Goal: Task Accomplishment & Management: Use online tool/utility

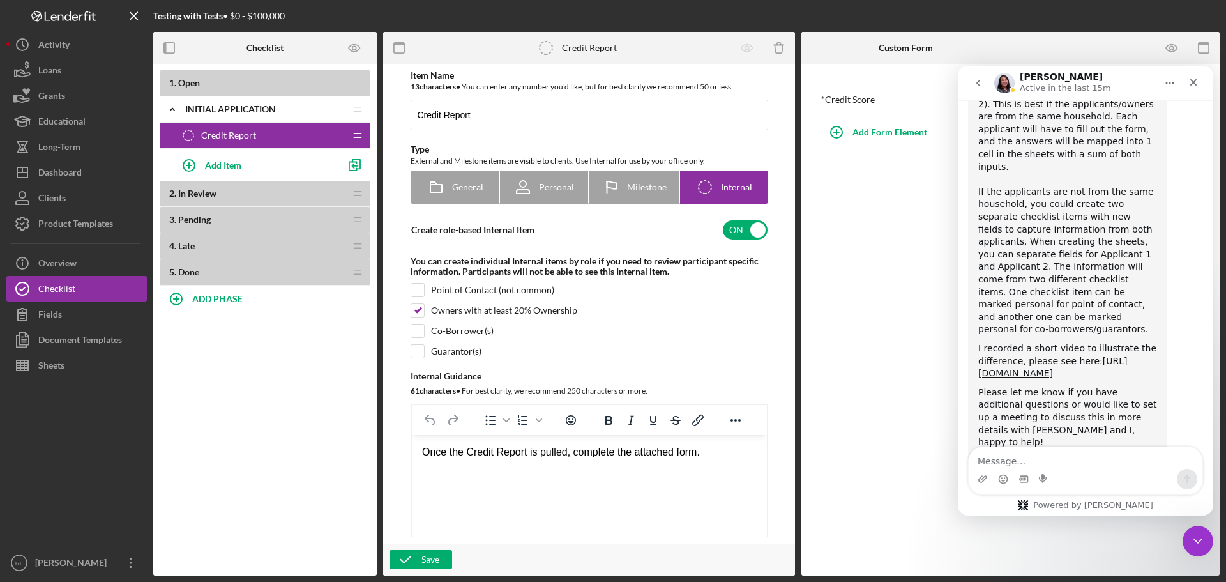
scroll to position [1022, 0]
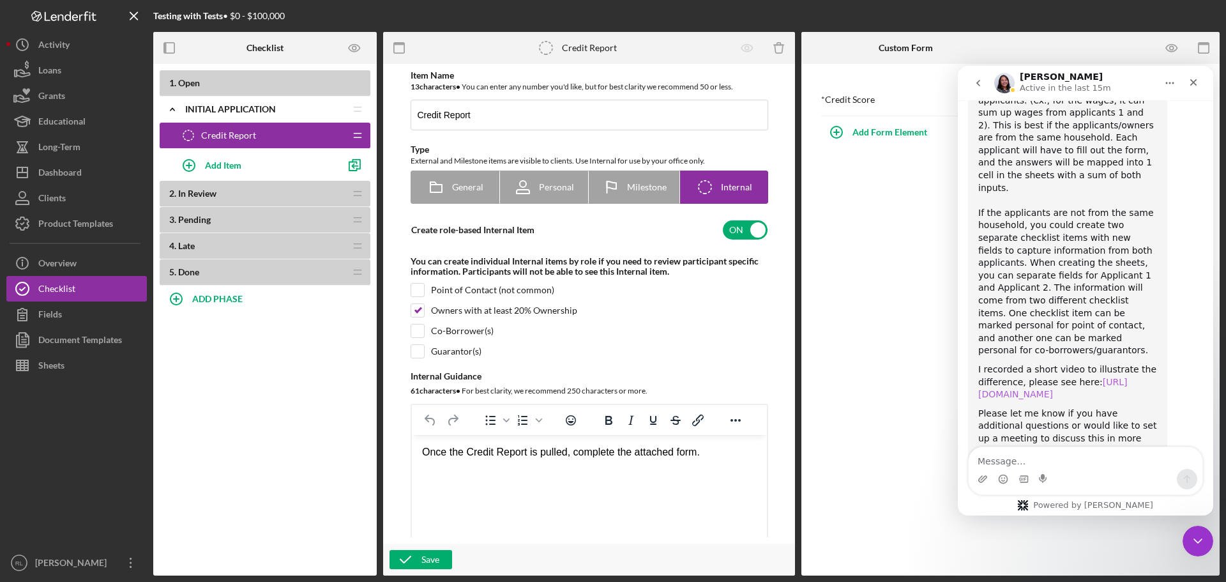
click at [1046, 377] on link "[URL][DOMAIN_NAME]" at bounding box center [1052, 388] width 149 height 23
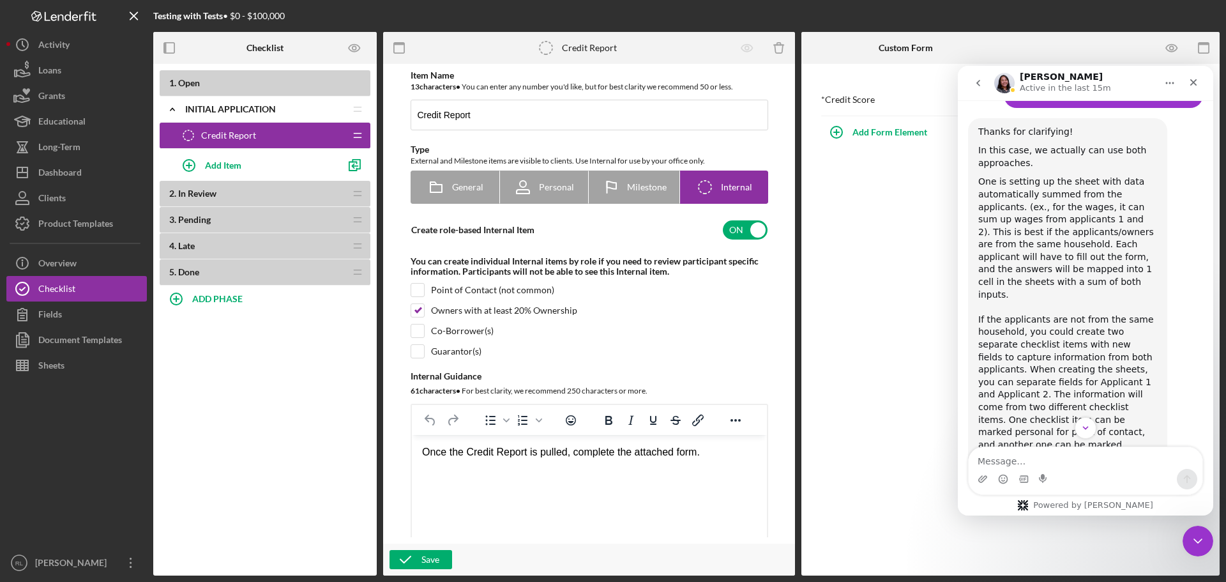
scroll to position [1086, 0]
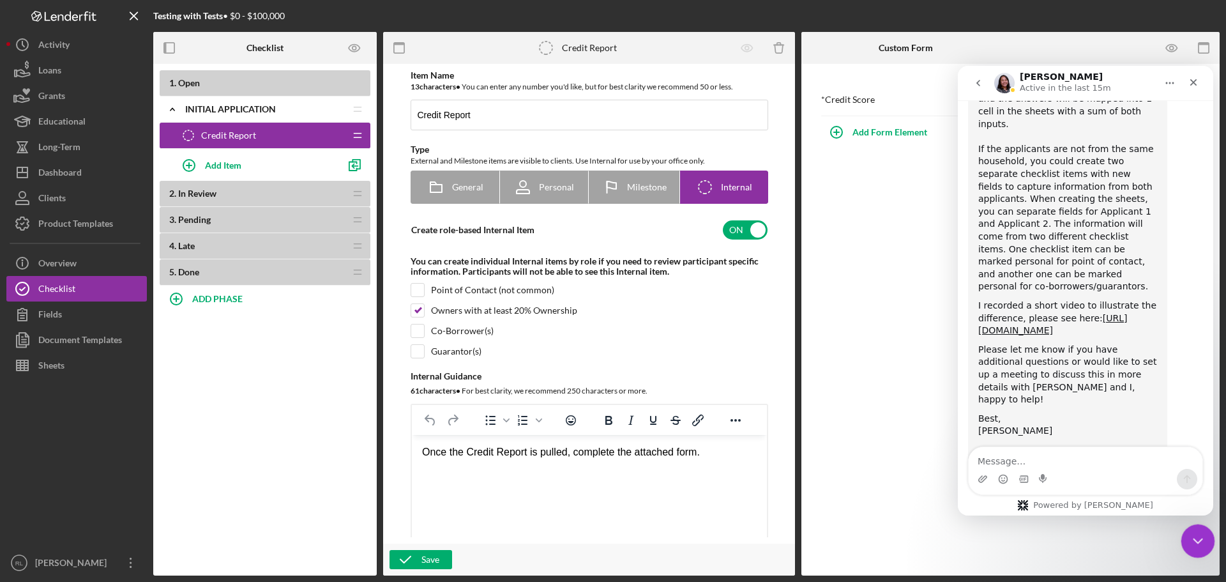
click at [1192, 537] on icon "Close Intercom Messenger" at bounding box center [1195, 538] width 9 height 5
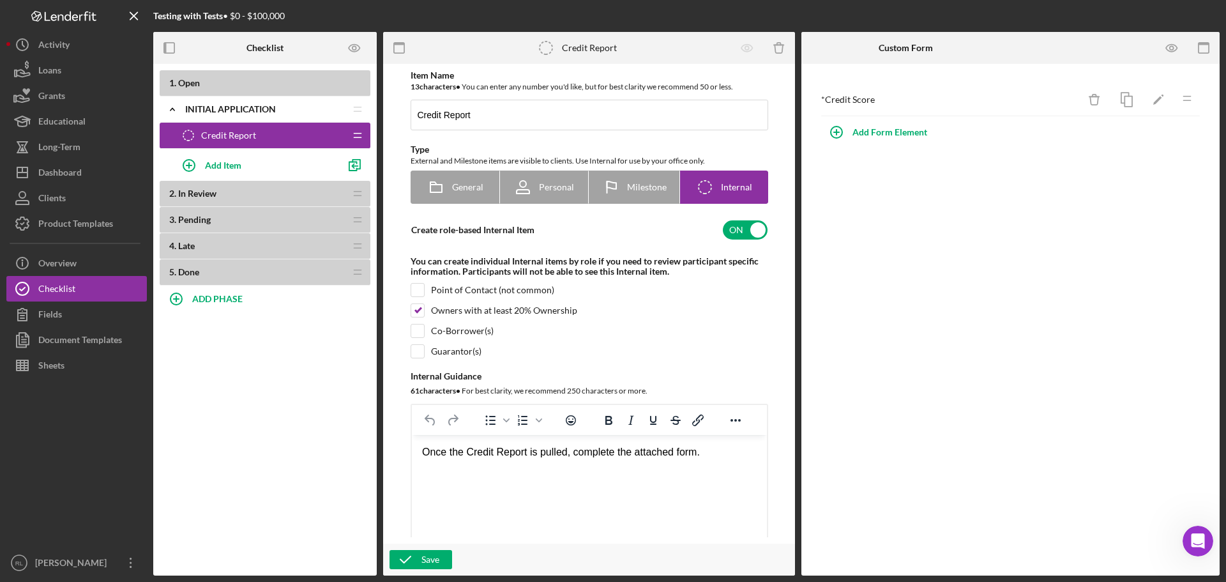
click at [948, 398] on div "* Credit Score Icon/Delete Icon/Edit Icon/Drag Add Form Element" at bounding box center [1010, 319] width 418 height 511
click at [43, 172] on div "Dashboard" at bounding box center [59, 174] width 43 height 29
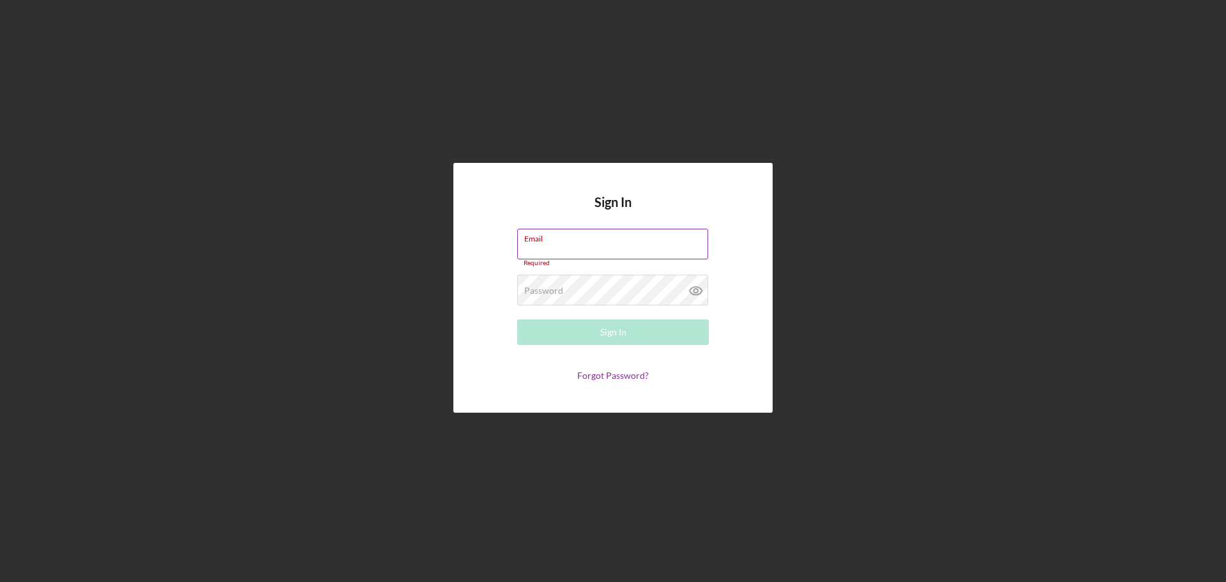
type input "[EMAIL_ADDRESS][DOMAIN_NAME]"
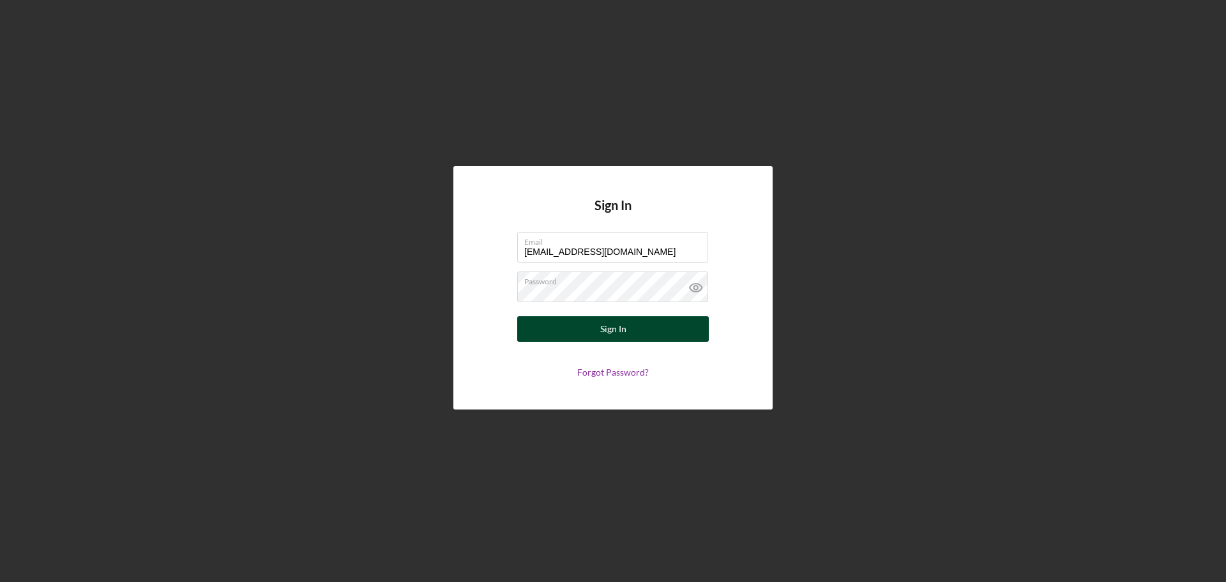
click at [627, 327] on button "Sign In" at bounding box center [613, 329] width 192 height 26
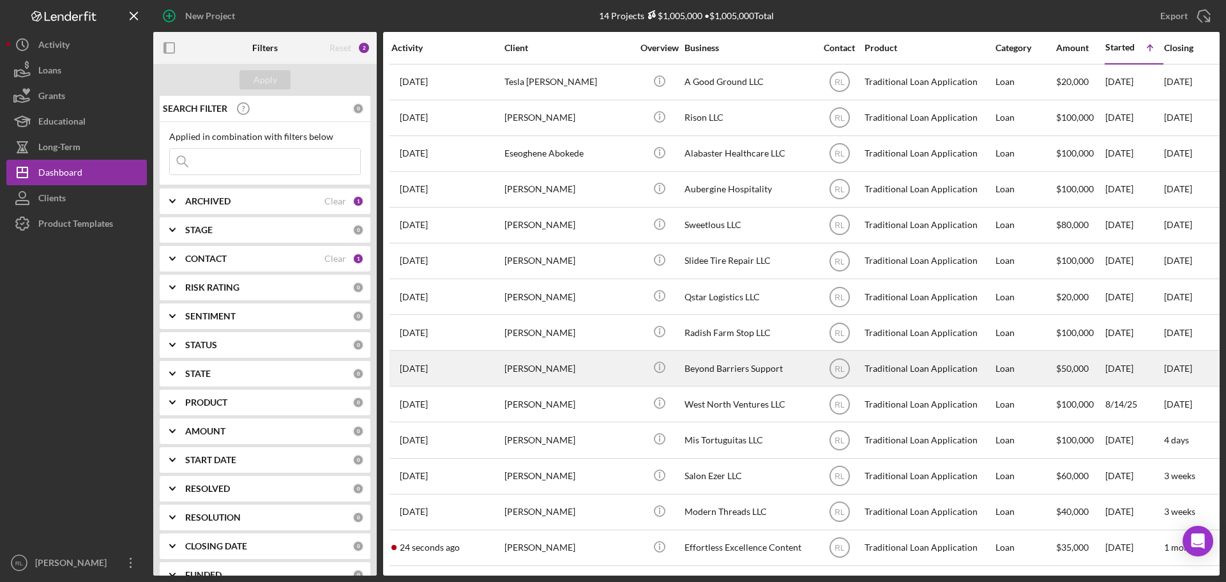
scroll to position [6, 0]
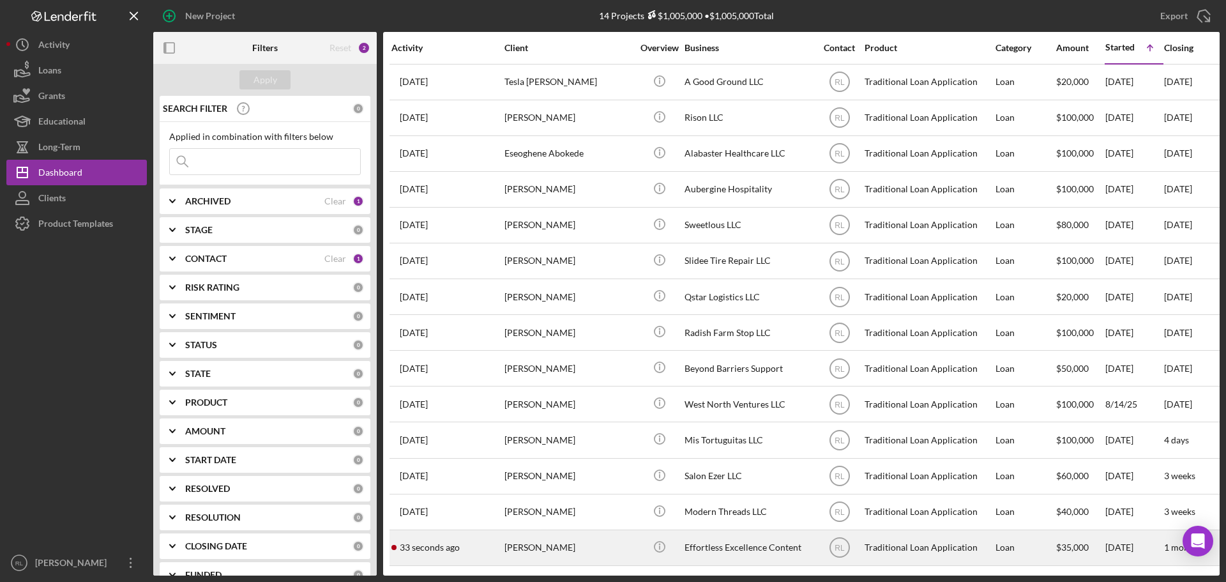
click at [553, 543] on div "[PERSON_NAME]" at bounding box center [568, 548] width 128 height 34
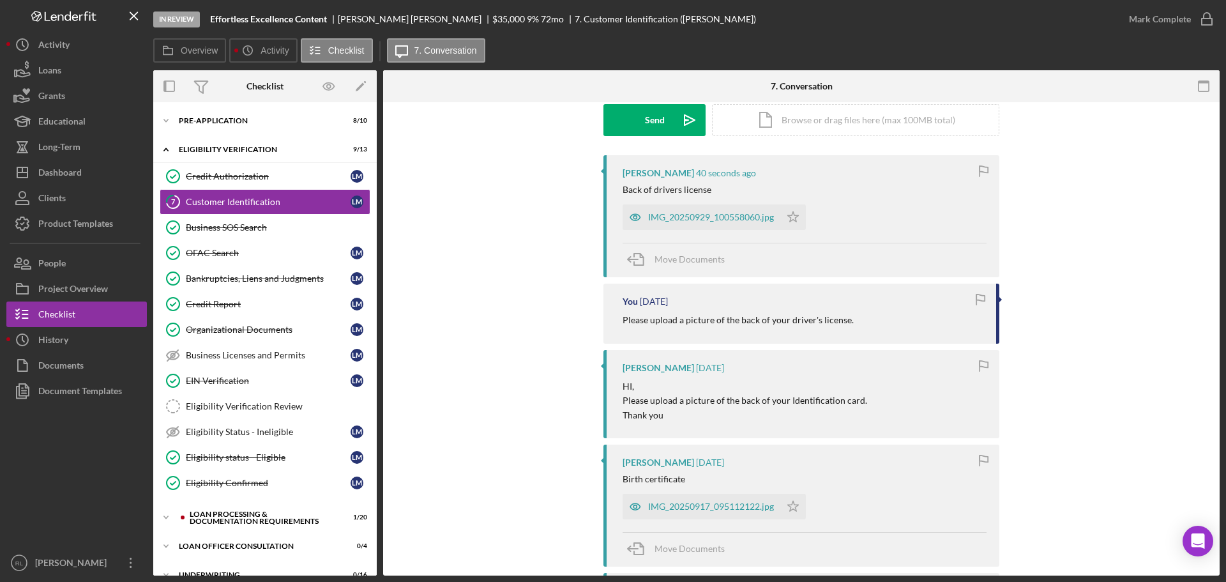
scroll to position [192, 0]
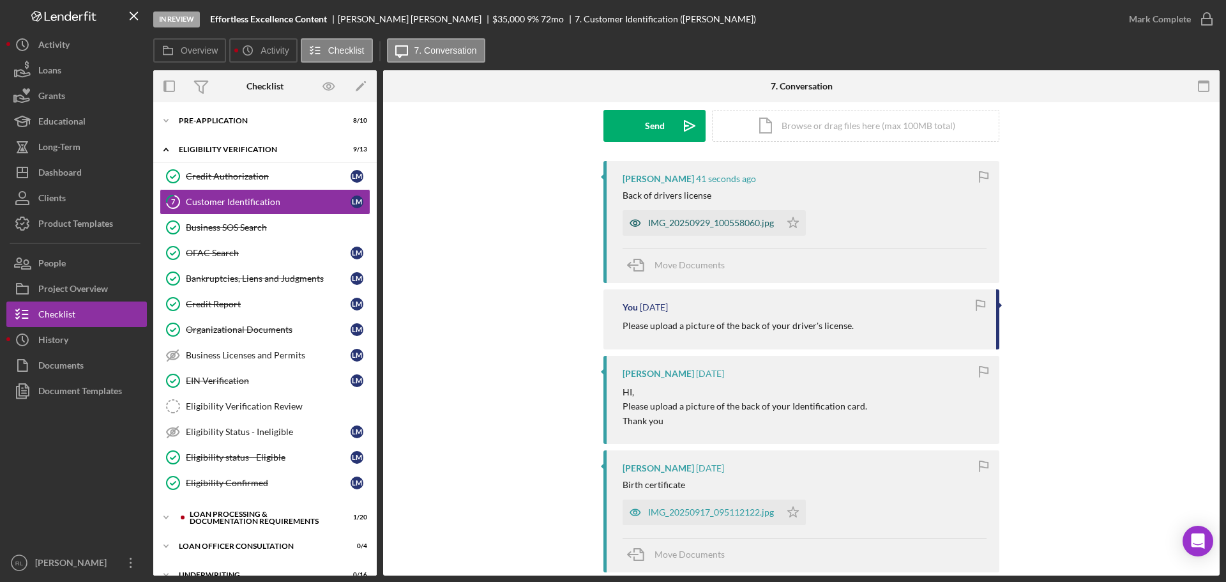
click at [686, 225] on div "IMG_20250929_100558060.jpg" at bounding box center [711, 223] width 126 height 10
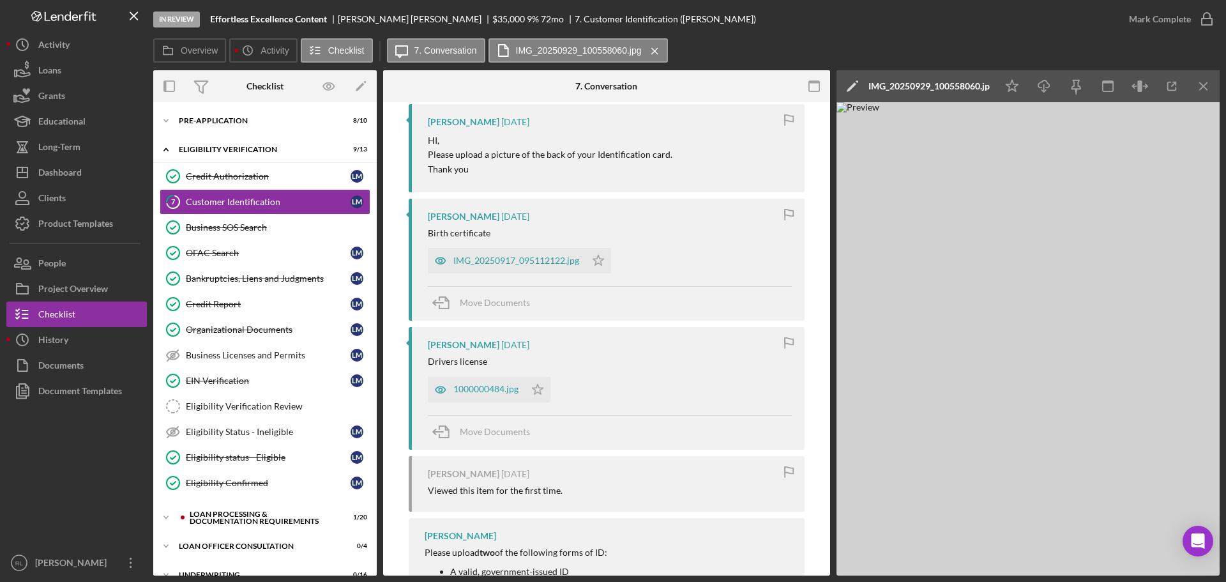
scroll to position [447, 0]
click at [472, 386] on div "1000000484.jpg" at bounding box center [485, 385] width 65 height 10
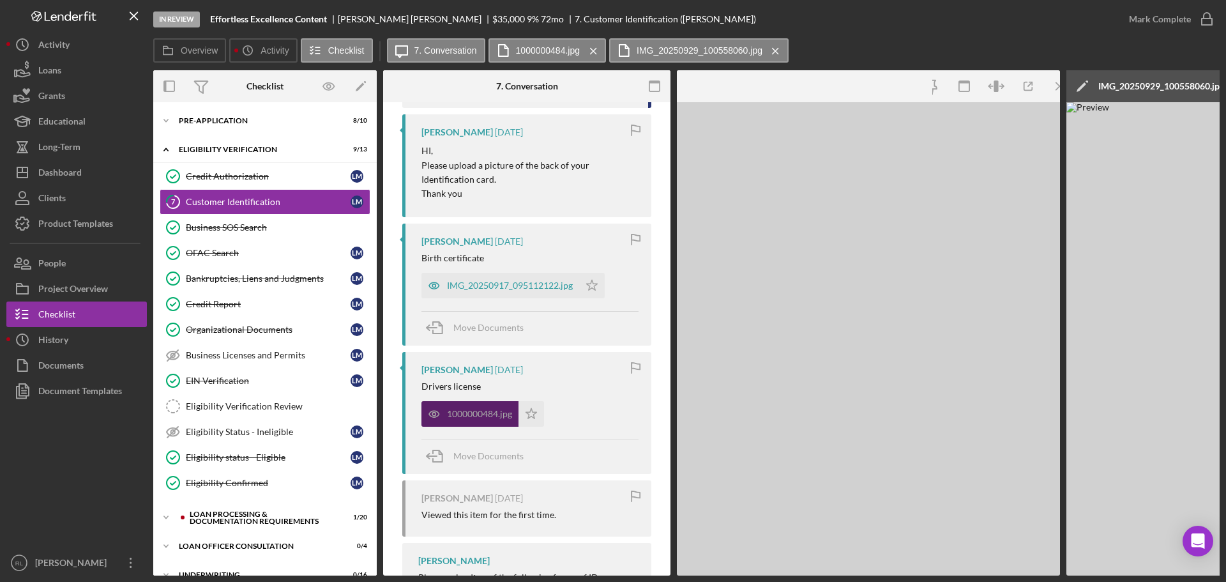
scroll to position [462, 0]
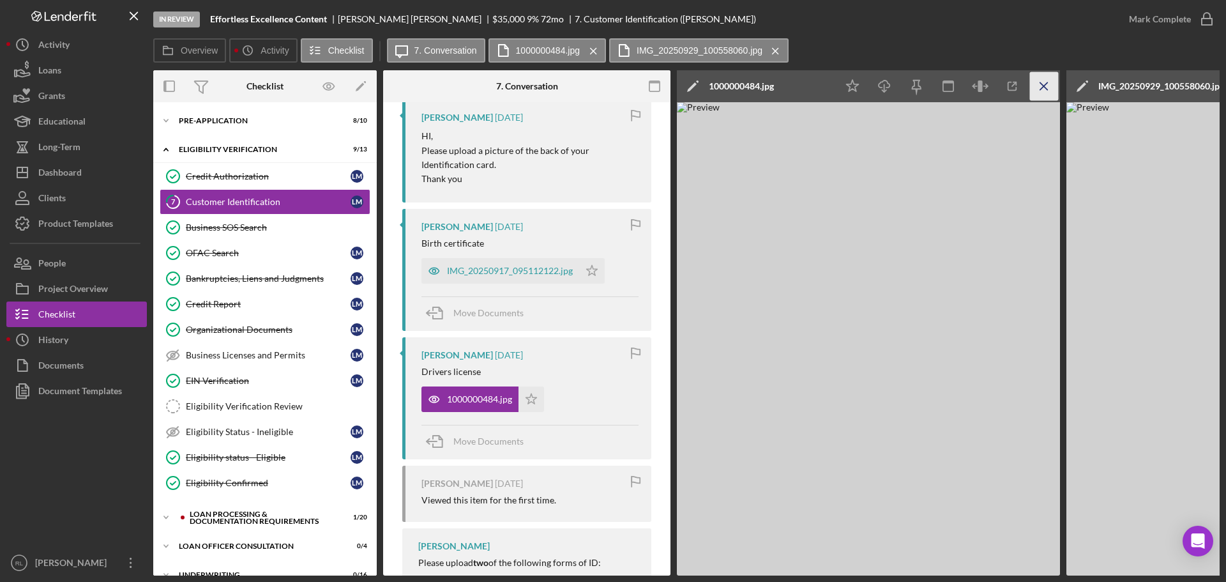
click at [1047, 89] on icon "Icon/Menu Close" at bounding box center [1044, 86] width 29 height 29
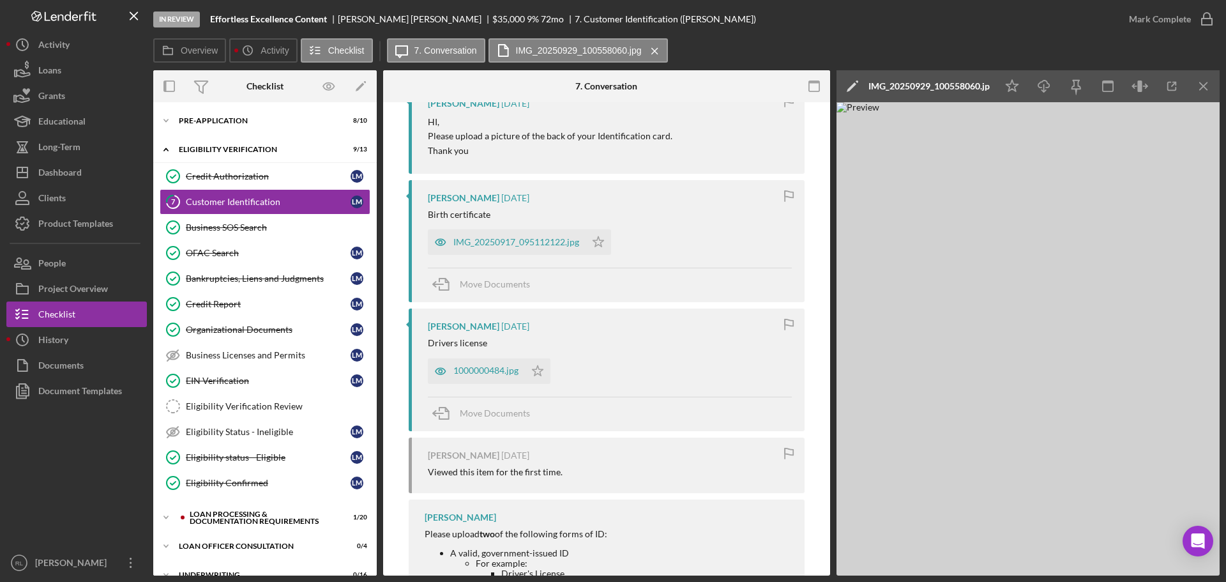
scroll to position [447, 0]
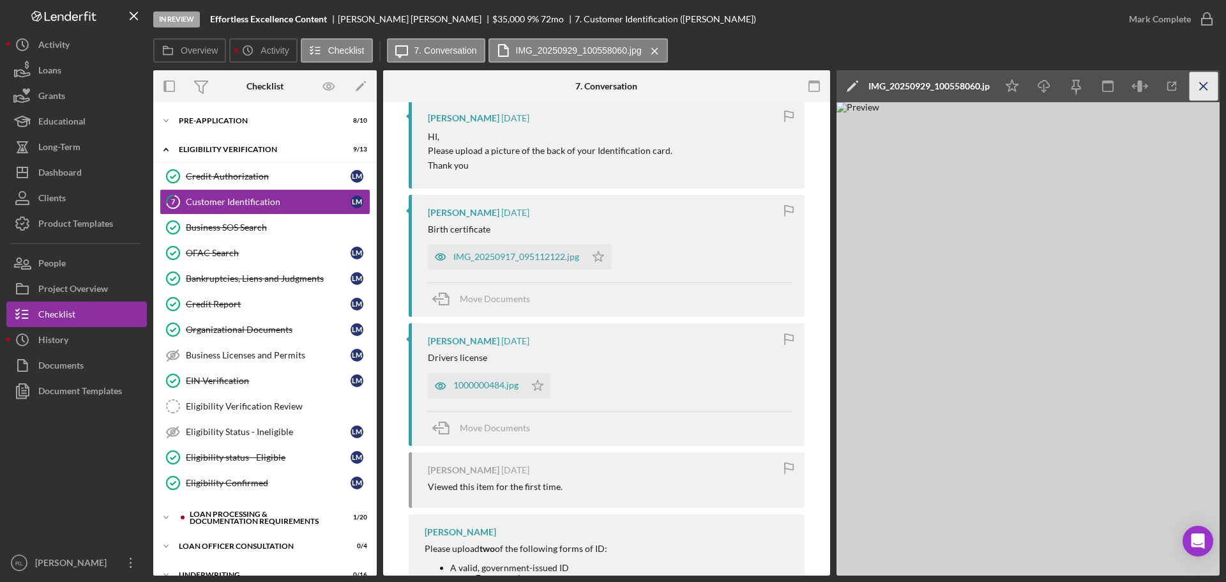
click at [1196, 90] on icon "Icon/Menu Close" at bounding box center [1203, 86] width 29 height 29
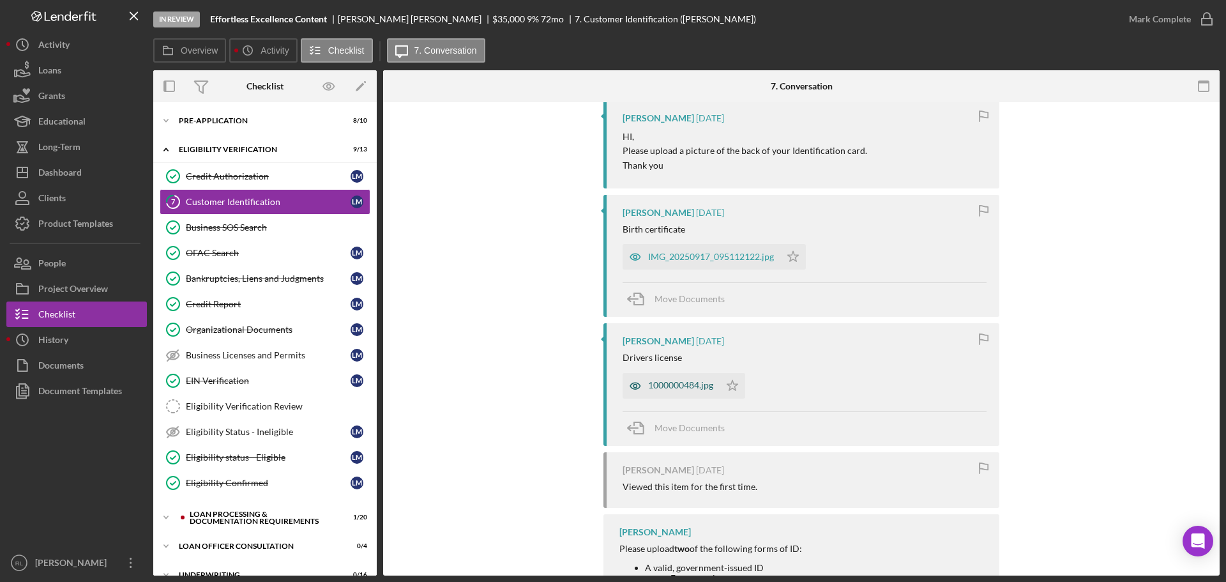
click at [687, 384] on div "1000000484.jpg" at bounding box center [680, 385] width 65 height 10
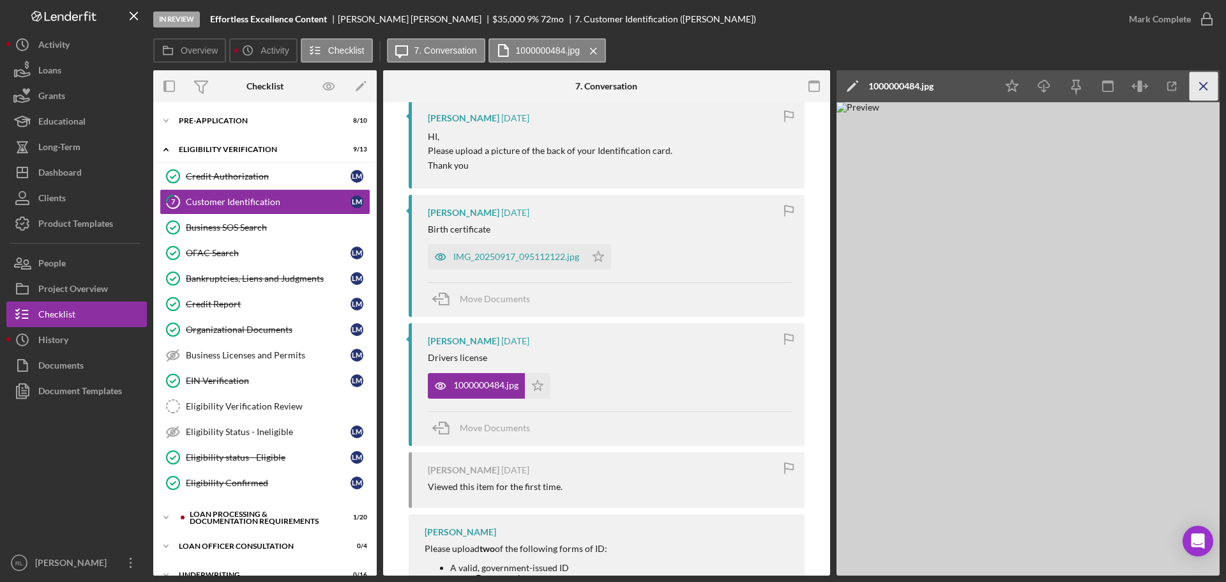
click at [1200, 82] on icon "Icon/Menu Close" at bounding box center [1203, 86] width 29 height 29
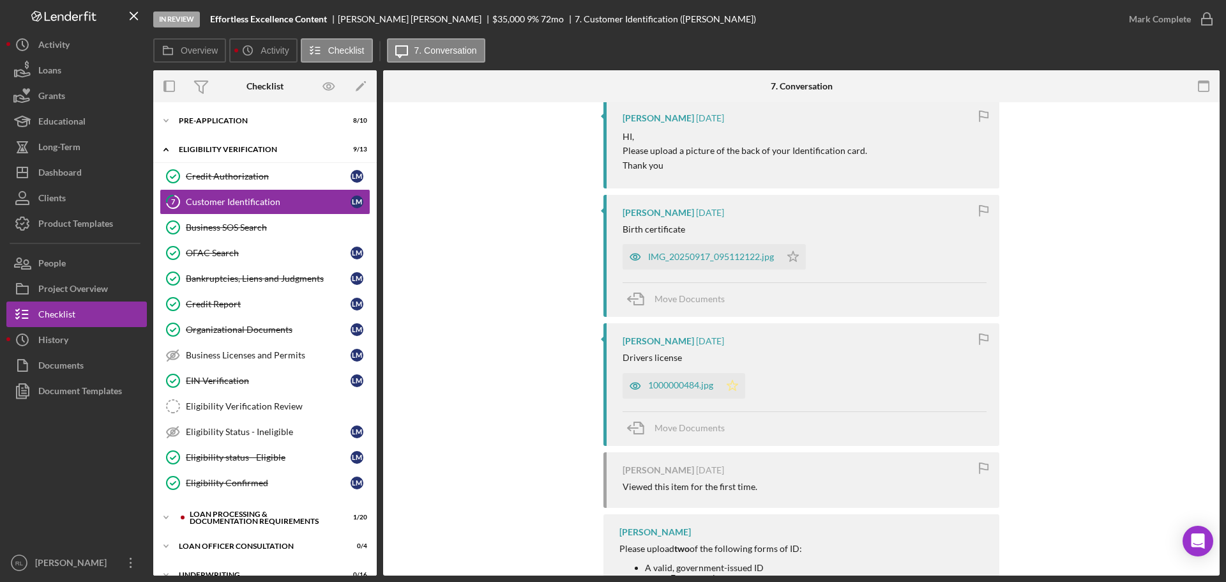
click at [729, 388] on icon "Icon/Star" at bounding box center [733, 386] width 26 height 26
click at [792, 261] on icon "Icon/Star" at bounding box center [793, 257] width 26 height 26
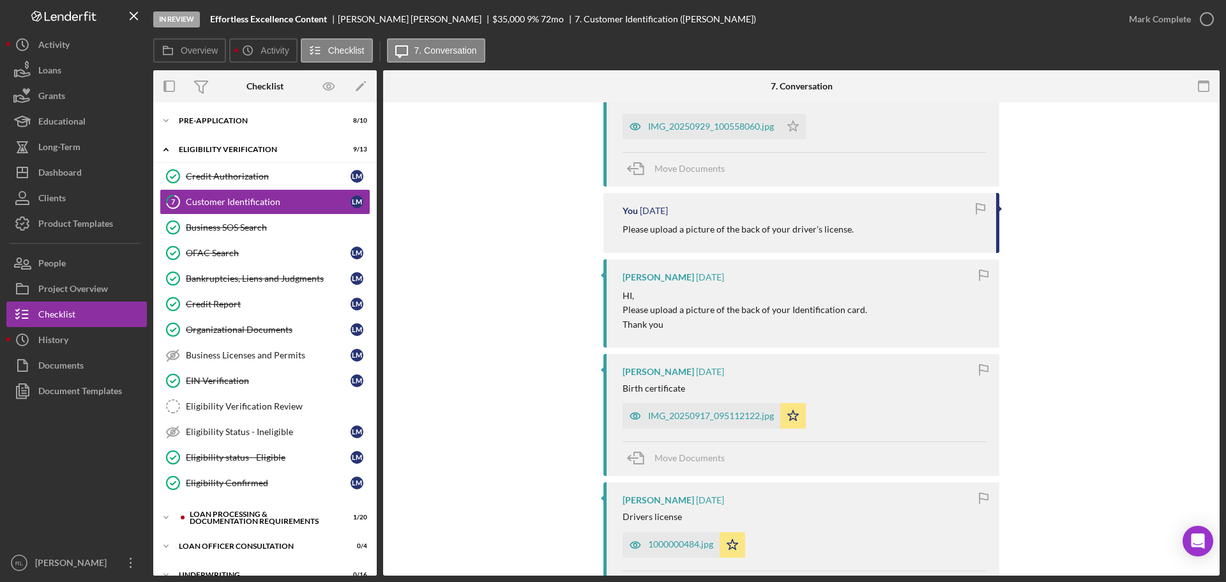
scroll to position [255, 0]
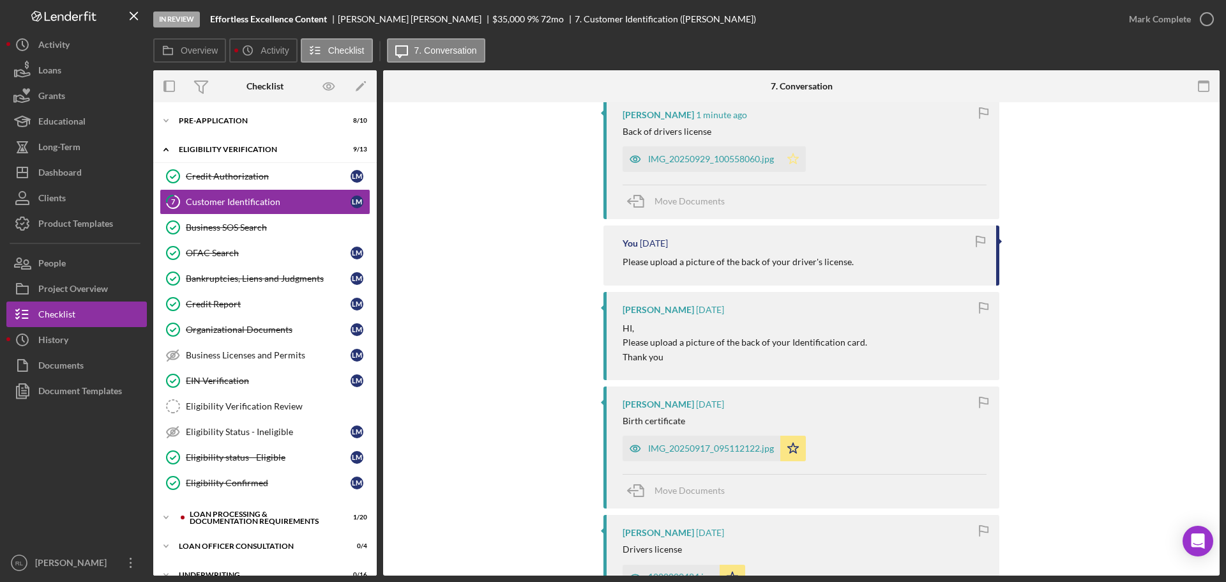
click at [793, 158] on polygon "button" at bounding box center [793, 158] width 11 height 10
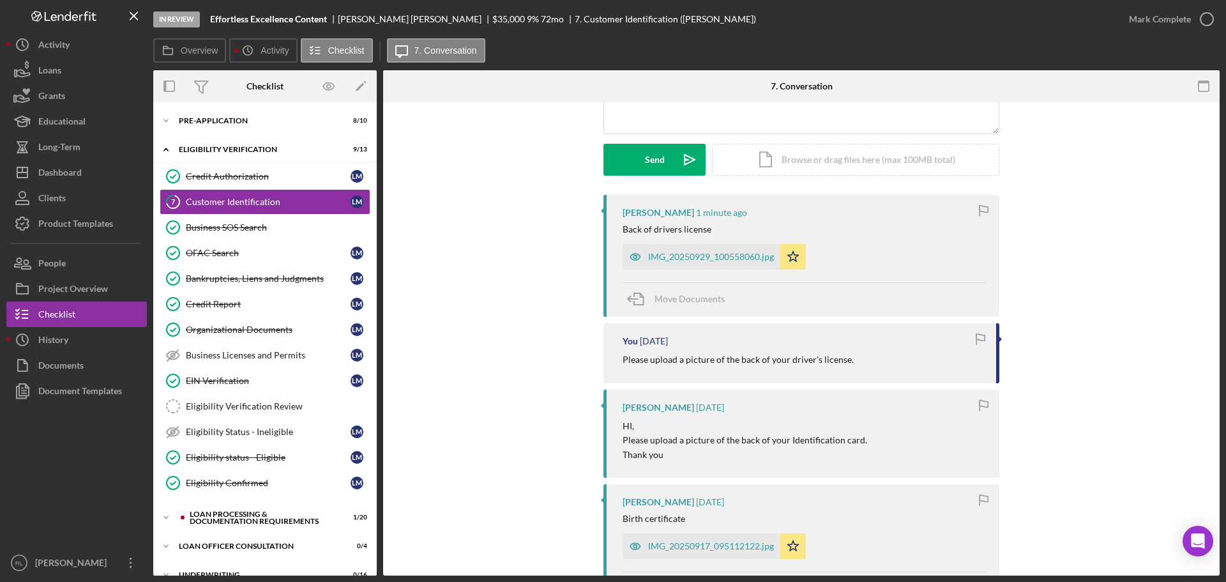
scroll to position [64, 0]
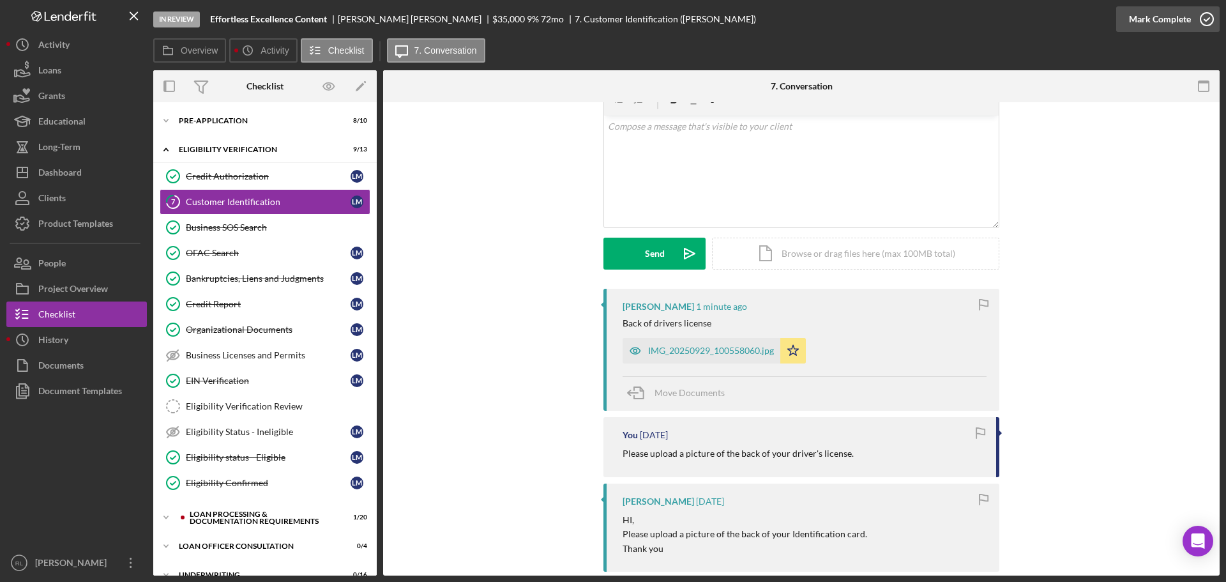
click at [1191, 22] on icon "button" at bounding box center [1207, 19] width 32 height 32
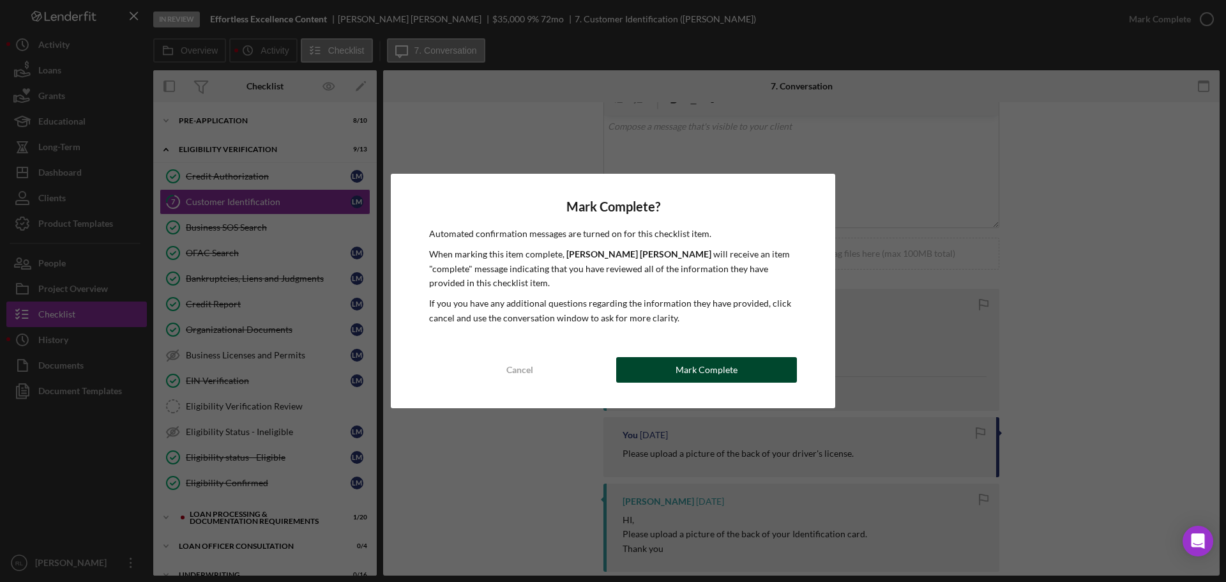
click at [668, 364] on button "Mark Complete" at bounding box center [706, 370] width 181 height 26
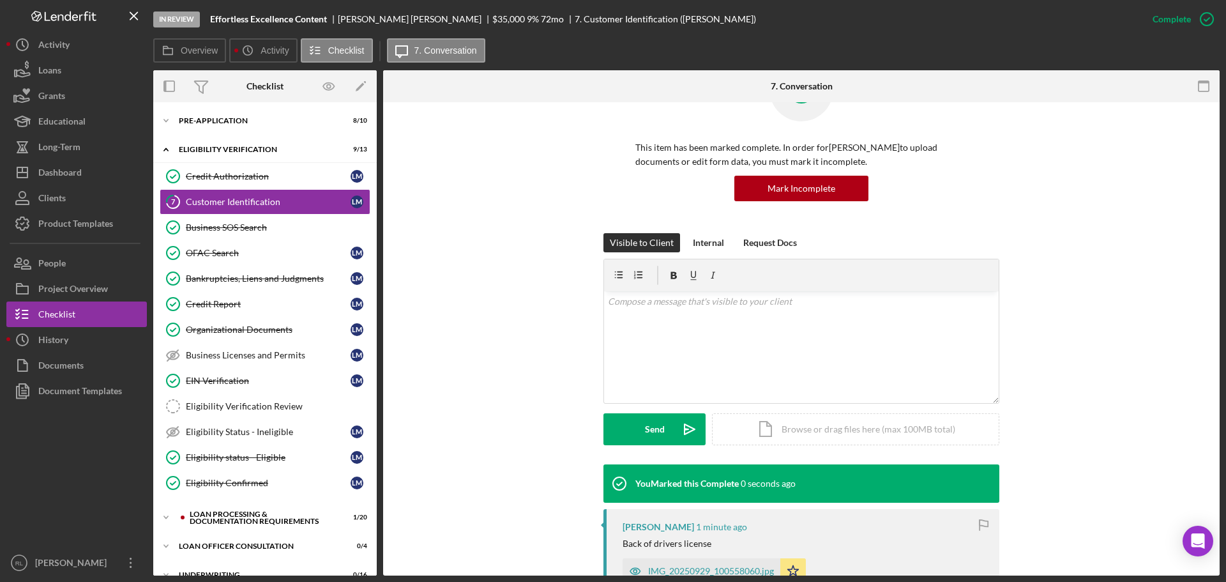
scroll to position [239, 0]
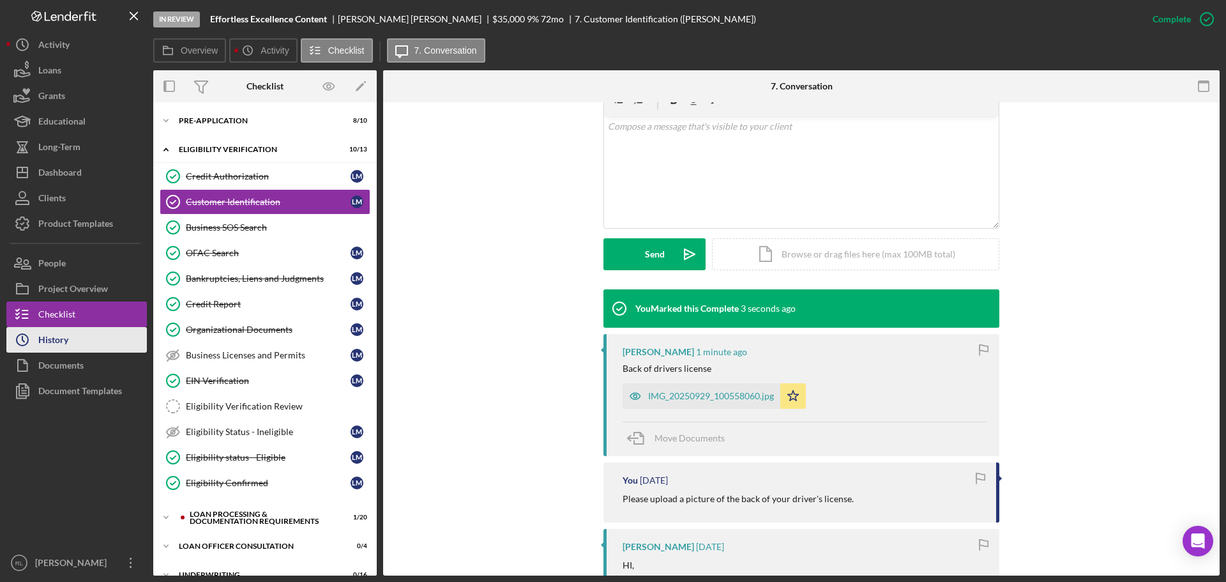
click at [61, 333] on div "History" at bounding box center [53, 341] width 30 height 29
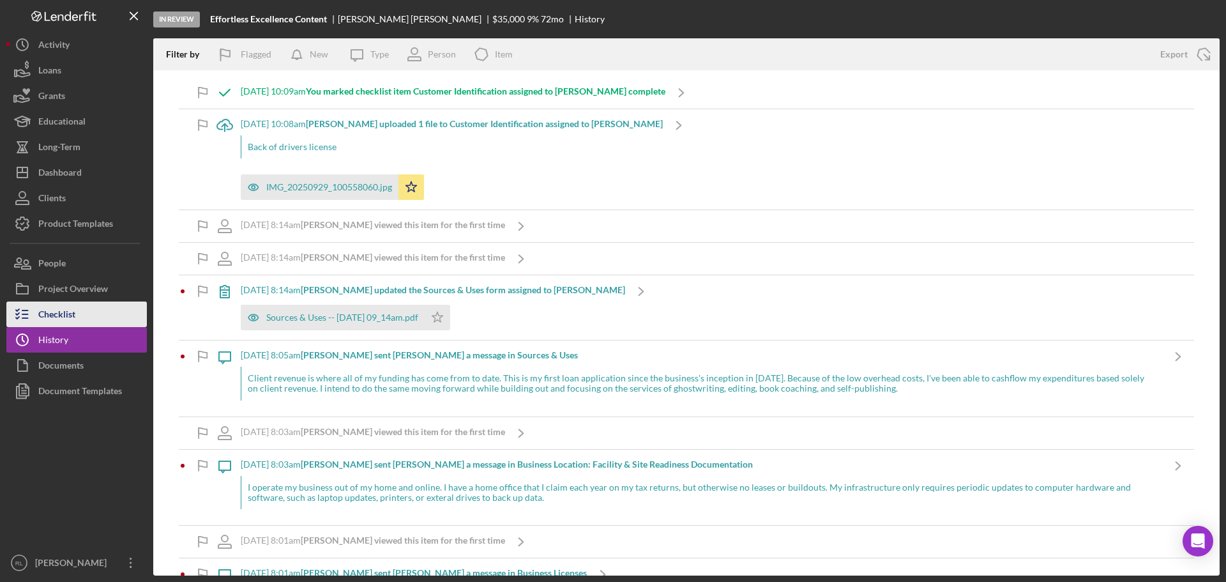
click at [43, 319] on div "Checklist" at bounding box center [56, 315] width 37 height 29
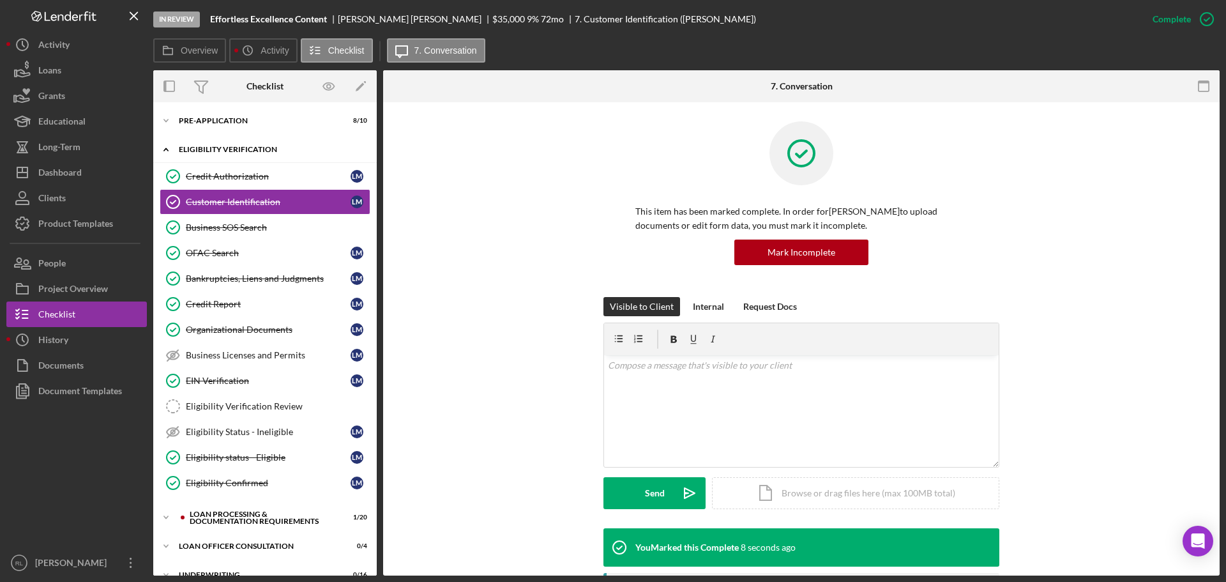
click at [165, 145] on icon "Icon/Expander" at bounding box center [166, 150] width 26 height 26
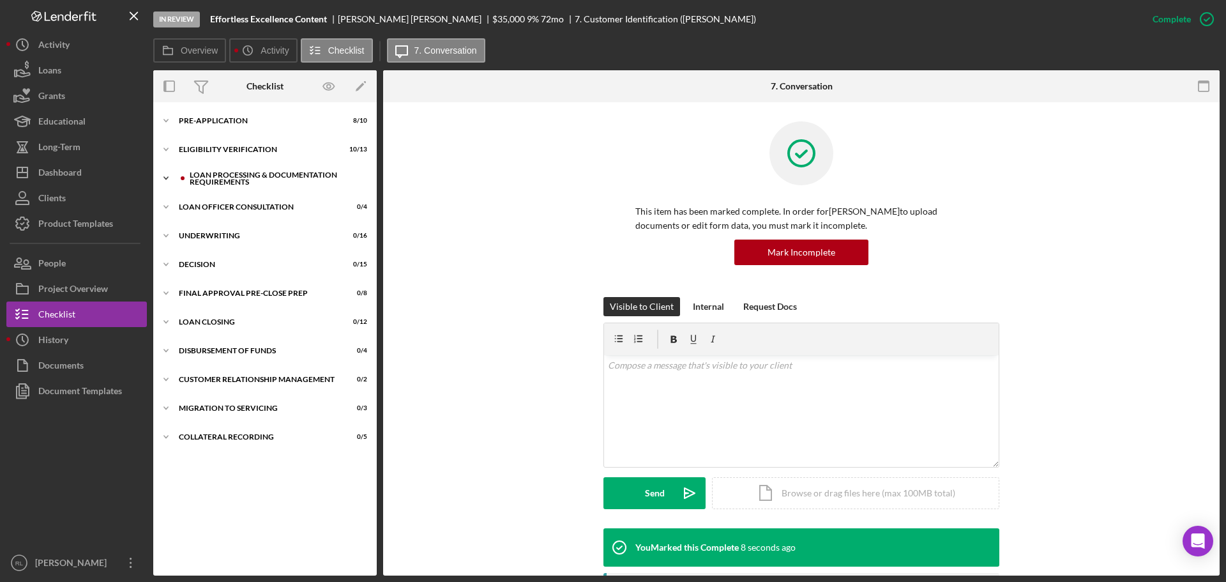
click at [167, 183] on icon "Icon/Expander" at bounding box center [166, 178] width 26 height 26
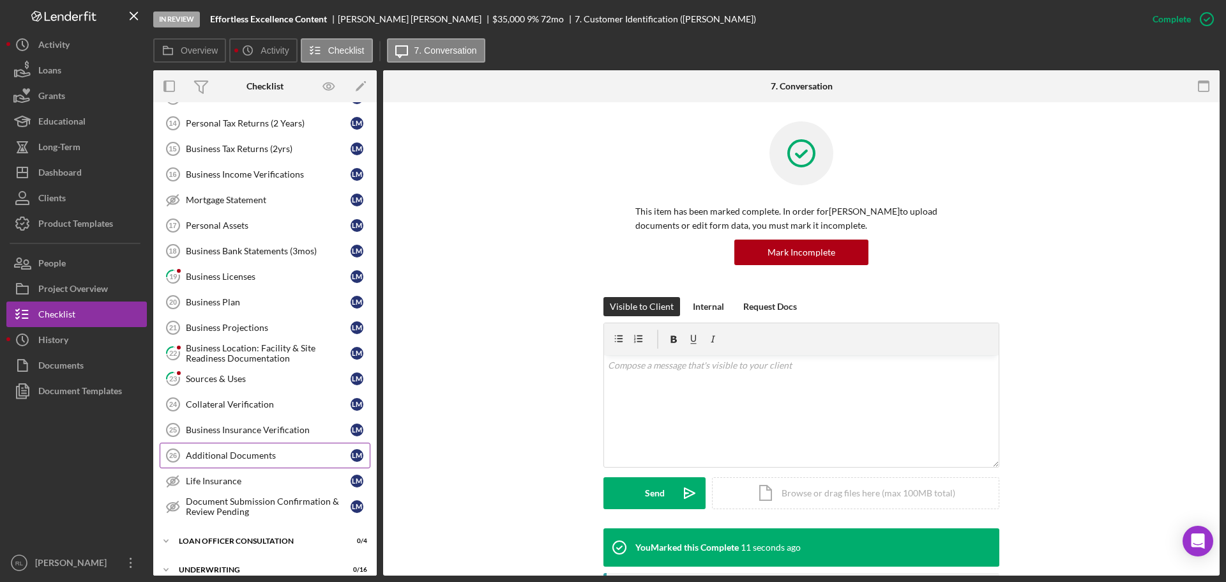
scroll to position [192, 0]
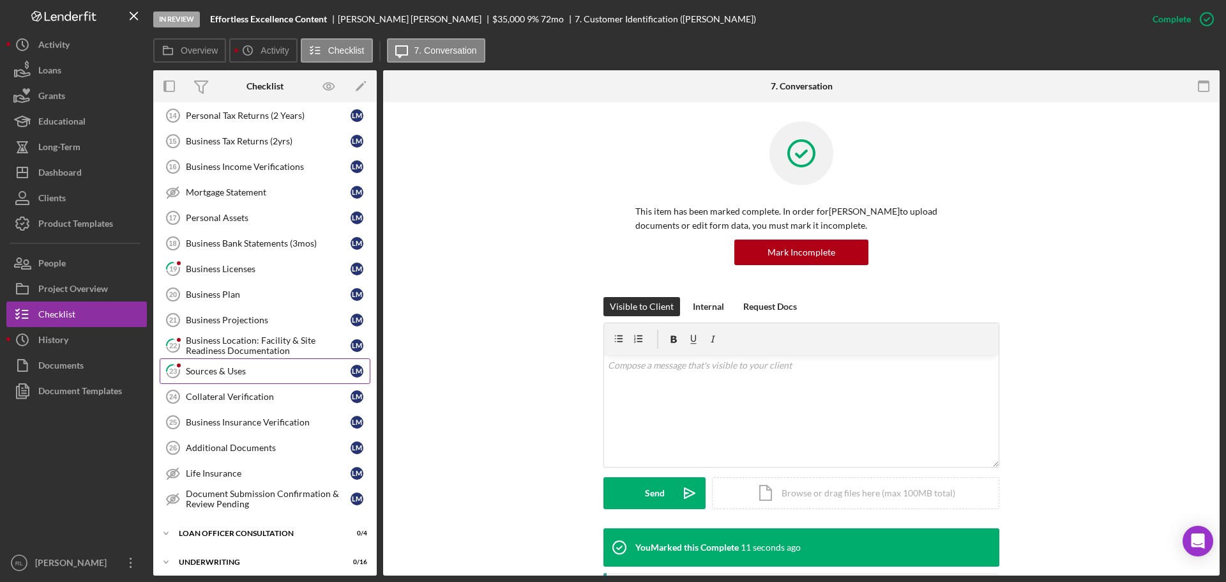
click at [235, 379] on link "23 Sources & Uses L M" at bounding box center [265, 371] width 211 height 26
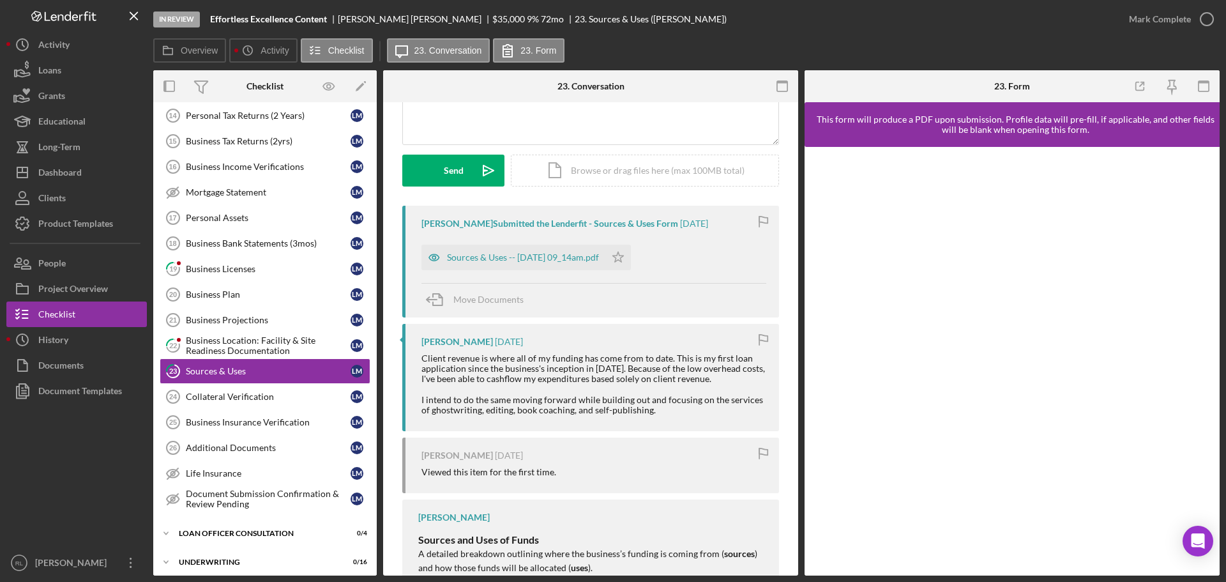
scroll to position [128, 0]
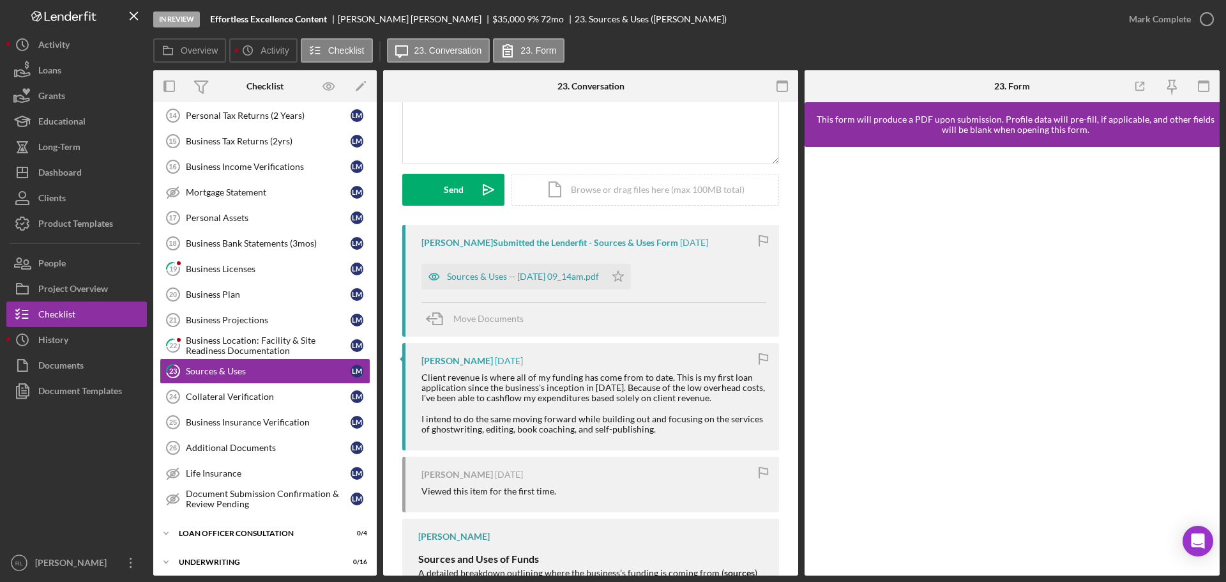
click at [563, 389] on div "Client revenue is where all of my funding has come from to date. This is my fir…" at bounding box center [593, 403] width 345 height 62
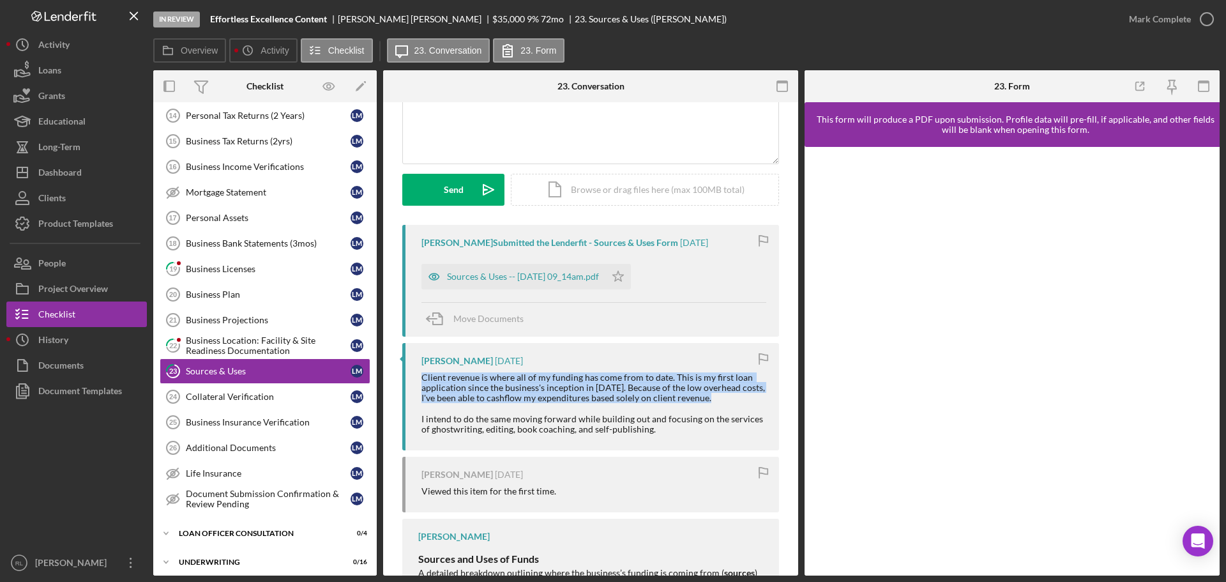
click at [563, 389] on div "Client revenue is where all of my funding has come from to date. This is my fir…" at bounding box center [593, 403] width 345 height 62
click at [581, 389] on div "Client revenue is where all of my funding has come from to date. This is my fir…" at bounding box center [593, 403] width 345 height 62
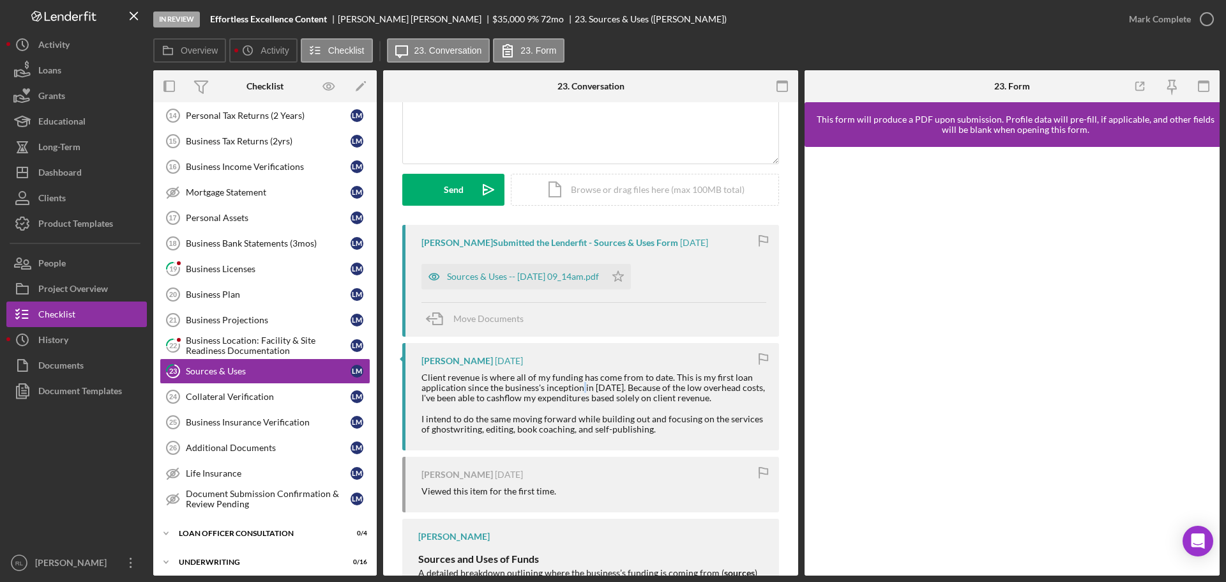
click at [581, 389] on div "Client revenue is where all of my funding has come from to date. This is my fir…" at bounding box center [593, 403] width 345 height 62
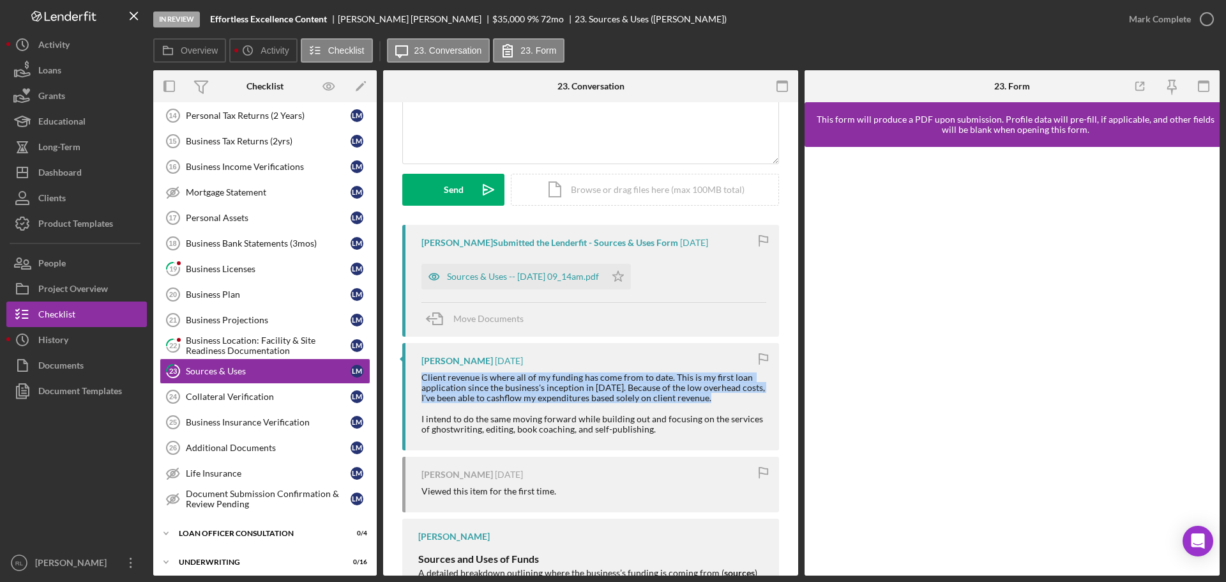
click at [581, 389] on div "Client revenue is where all of my funding has come from to date. This is my fir…" at bounding box center [593, 403] width 345 height 62
click at [584, 389] on div "Client revenue is where all of my funding has come from to date. This is my fir…" at bounding box center [593, 403] width 345 height 62
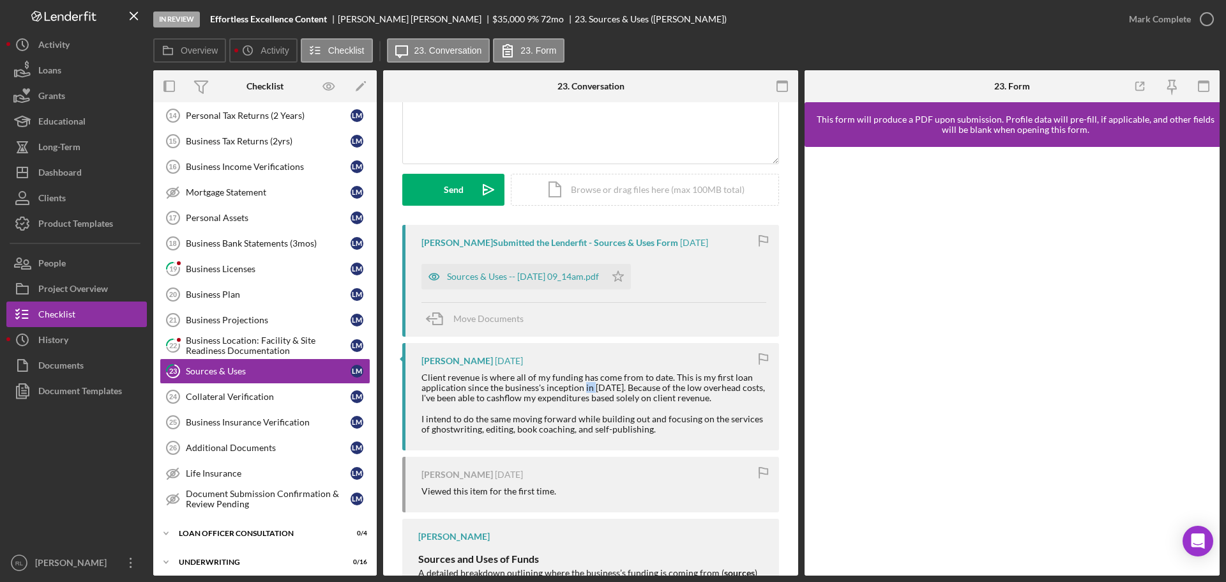
click at [584, 389] on div "Client revenue is where all of my funding has come from to date. This is my fir…" at bounding box center [593, 403] width 345 height 62
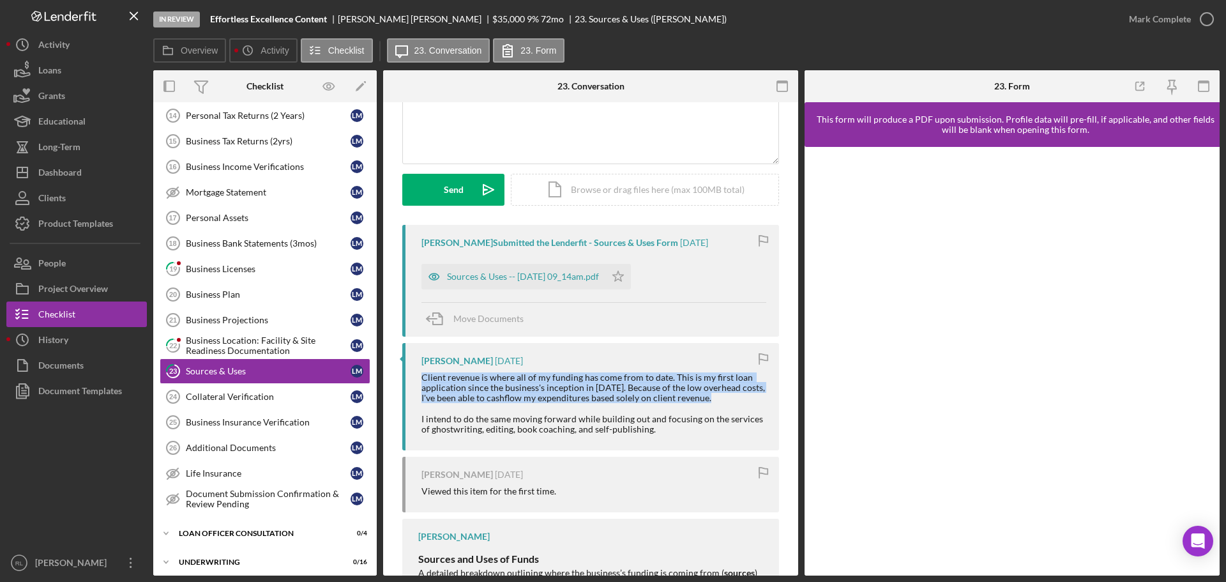
click at [584, 389] on div "Client revenue is where all of my funding has come from to date. This is my fir…" at bounding box center [593, 403] width 345 height 62
click at [587, 388] on div "Client revenue is where all of my funding has come from to date. This is my fir…" at bounding box center [593, 403] width 345 height 62
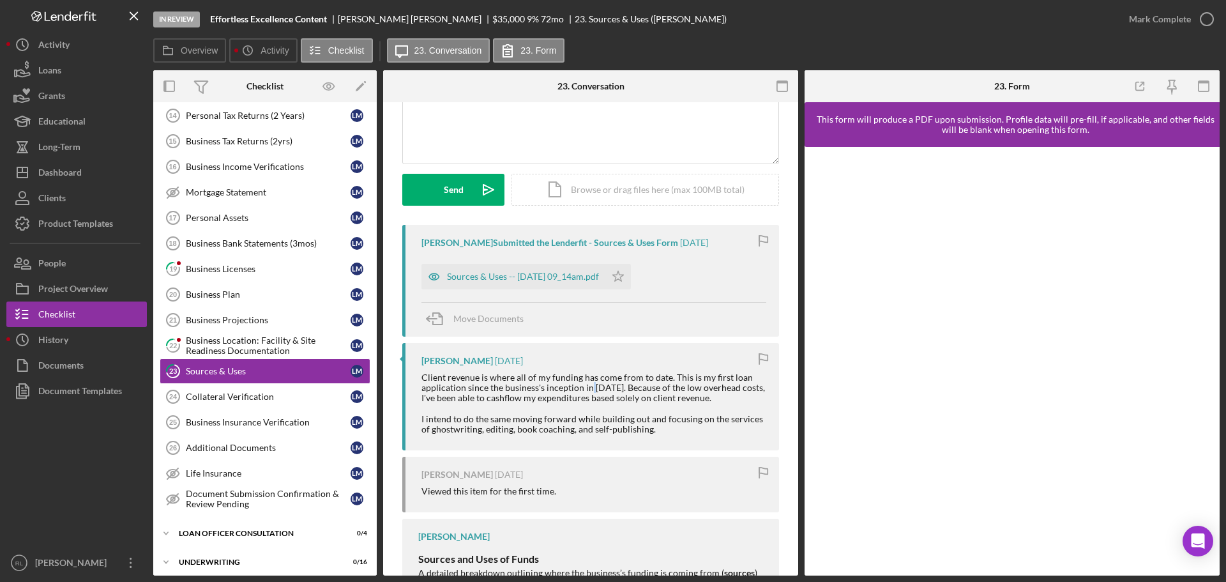
click at [587, 388] on div "Client revenue is where all of my funding has come from to date. This is my fir…" at bounding box center [593, 403] width 345 height 62
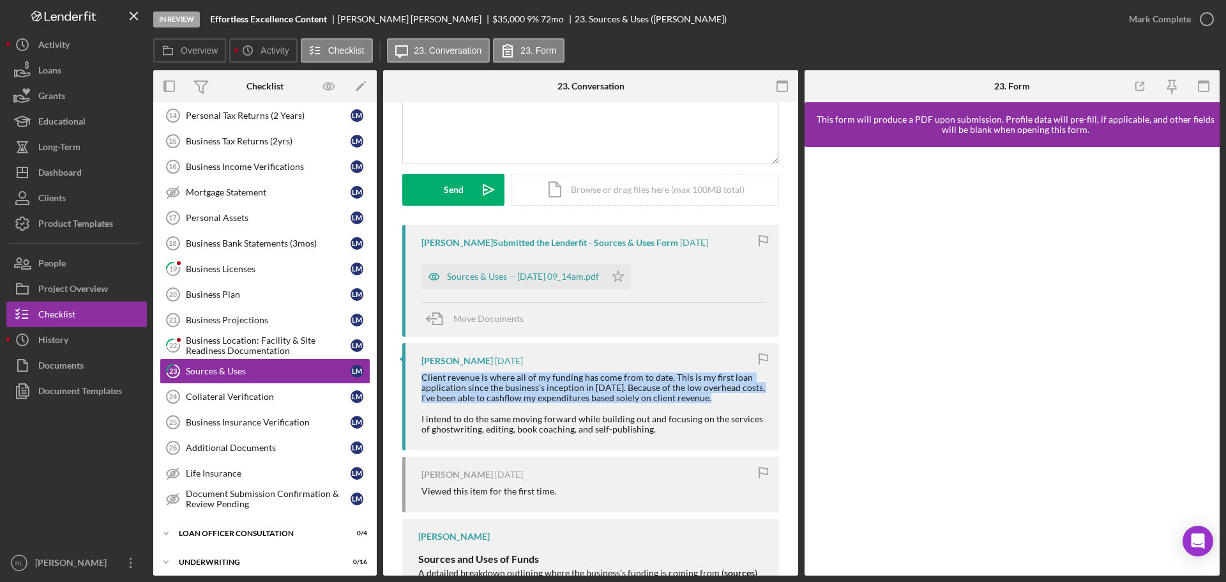
click at [587, 388] on div "Client revenue is where all of my funding has come from to date. This is my fir…" at bounding box center [593, 403] width 345 height 62
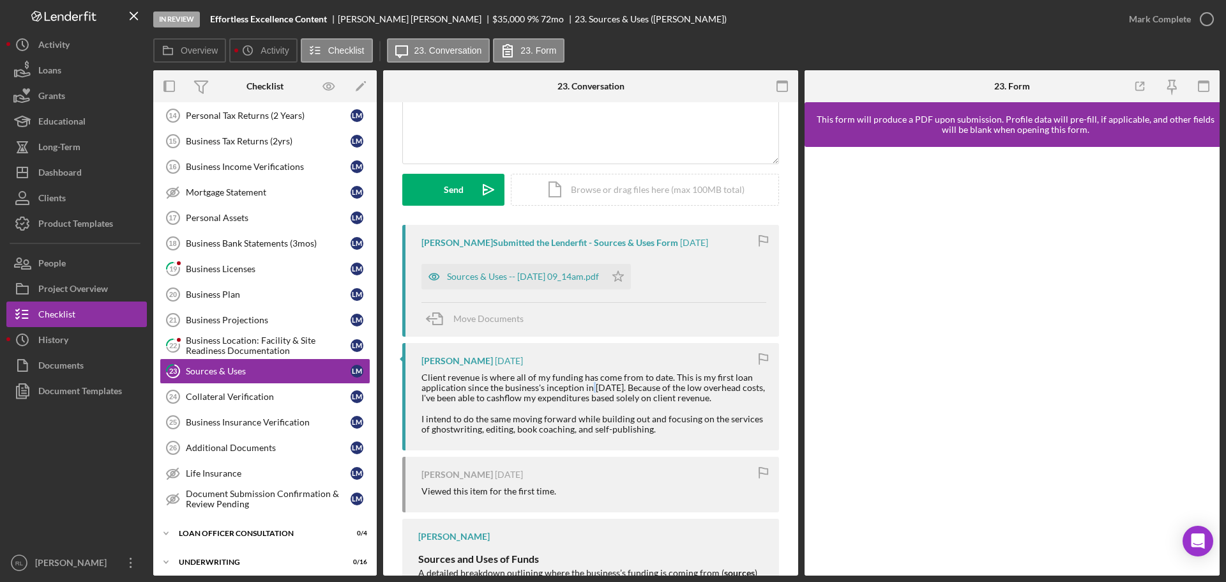
click at [587, 388] on div "Client revenue is where all of my funding has come from to date. This is my fir…" at bounding box center [593, 403] width 345 height 62
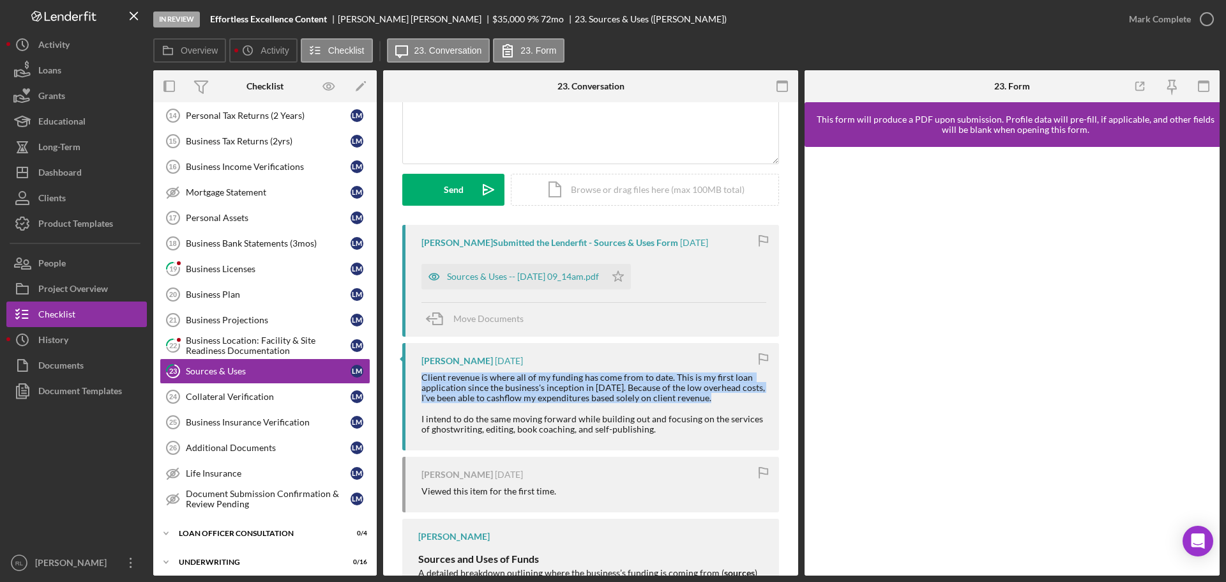
click at [587, 388] on div "Client revenue is where all of my funding has come from to date. This is my fir…" at bounding box center [593, 403] width 345 height 62
click at [579, 388] on div "Client revenue is where all of my funding has come from to date. This is my fir…" at bounding box center [593, 403] width 345 height 62
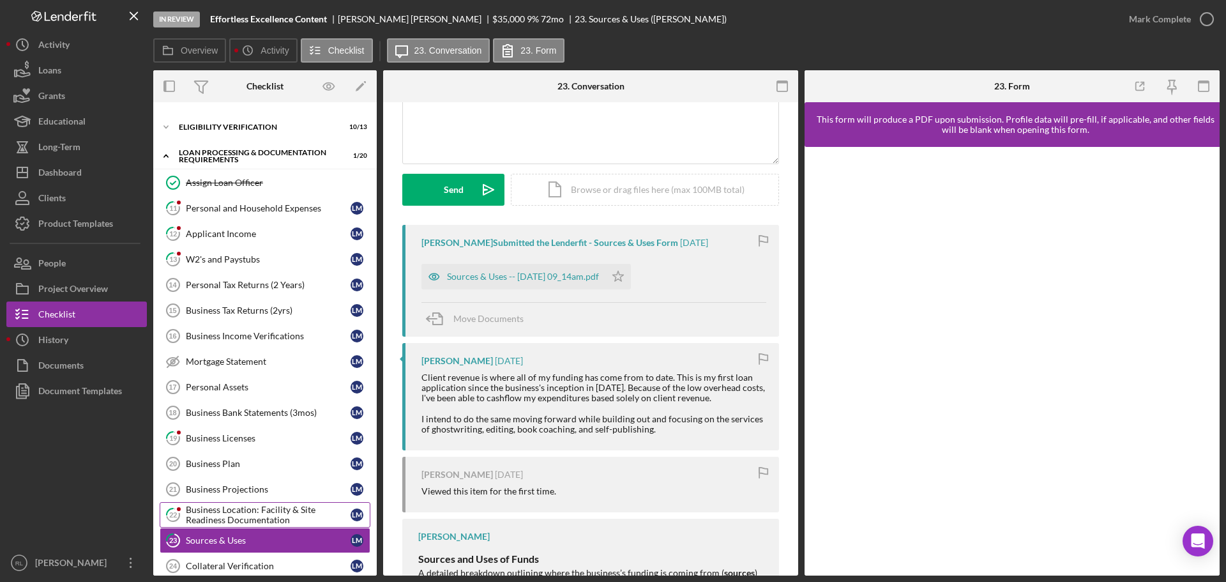
scroll to position [0, 0]
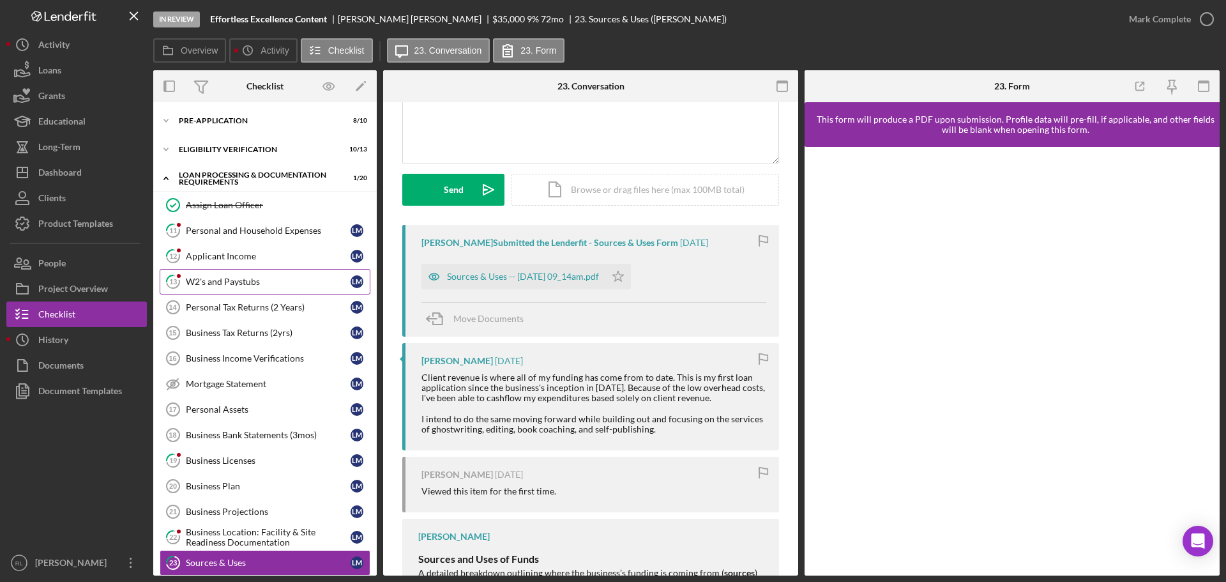
click at [234, 276] on div "W2's and Paystubs" at bounding box center [268, 281] width 165 height 10
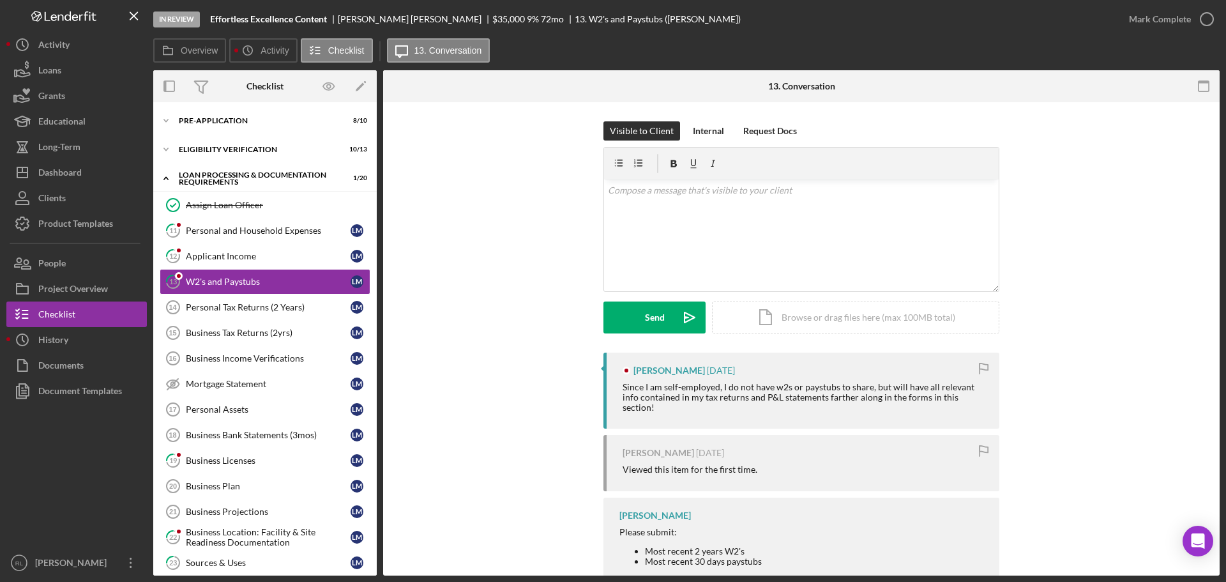
click at [511, 433] on div "Leah Murtagh 4 days ago Since I am self-employed, I do not have w2s or paystubs…" at bounding box center [801, 530] width 798 height 356
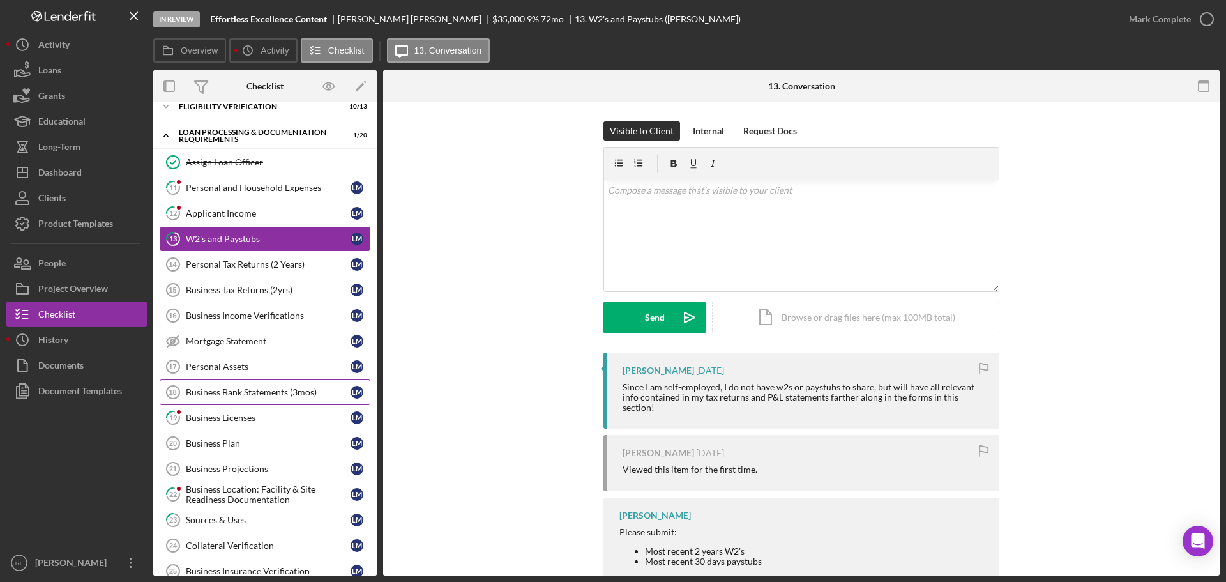
scroll to position [128, 0]
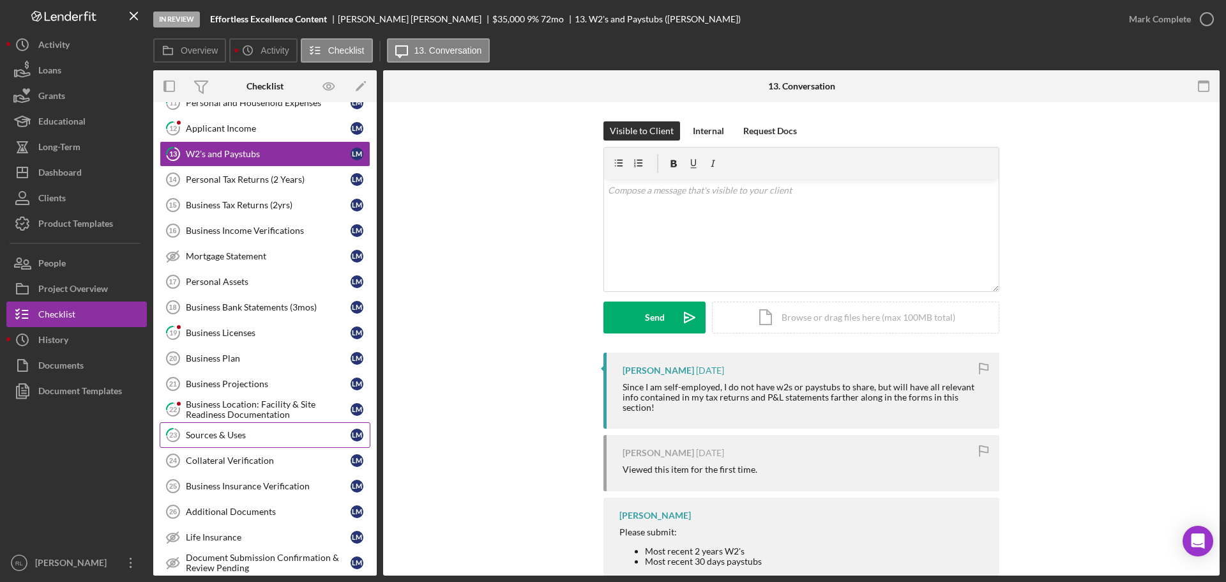
click at [232, 433] on div "Sources & Uses" at bounding box center [268, 435] width 165 height 10
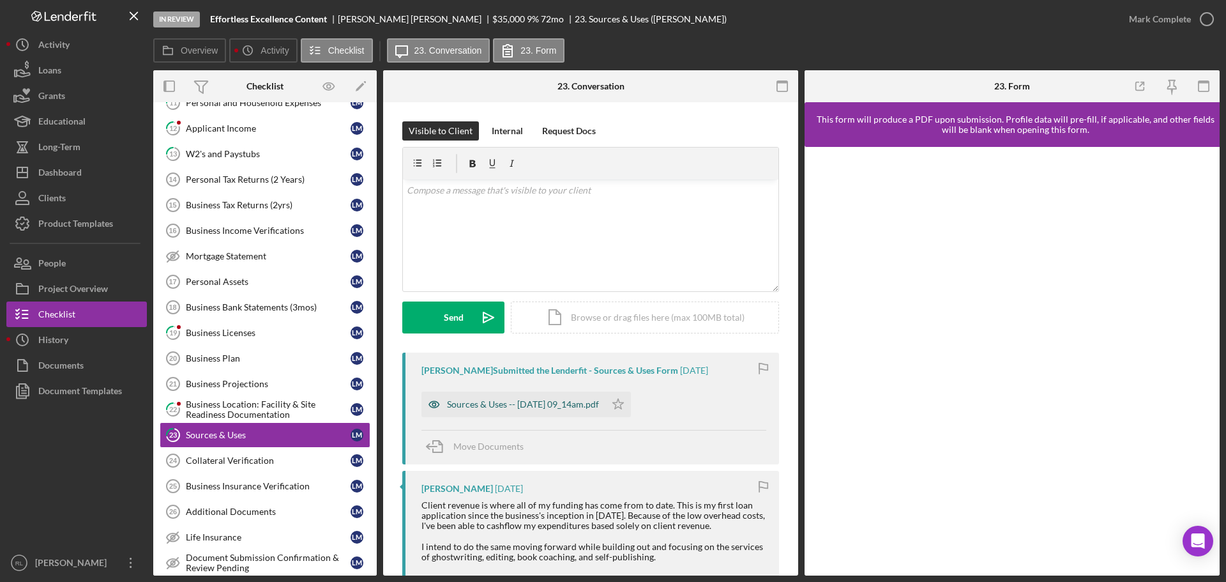
click at [534, 412] on div "Sources & Uses -- 2025-09-26 09_14am.pdf" at bounding box center [513, 404] width 184 height 26
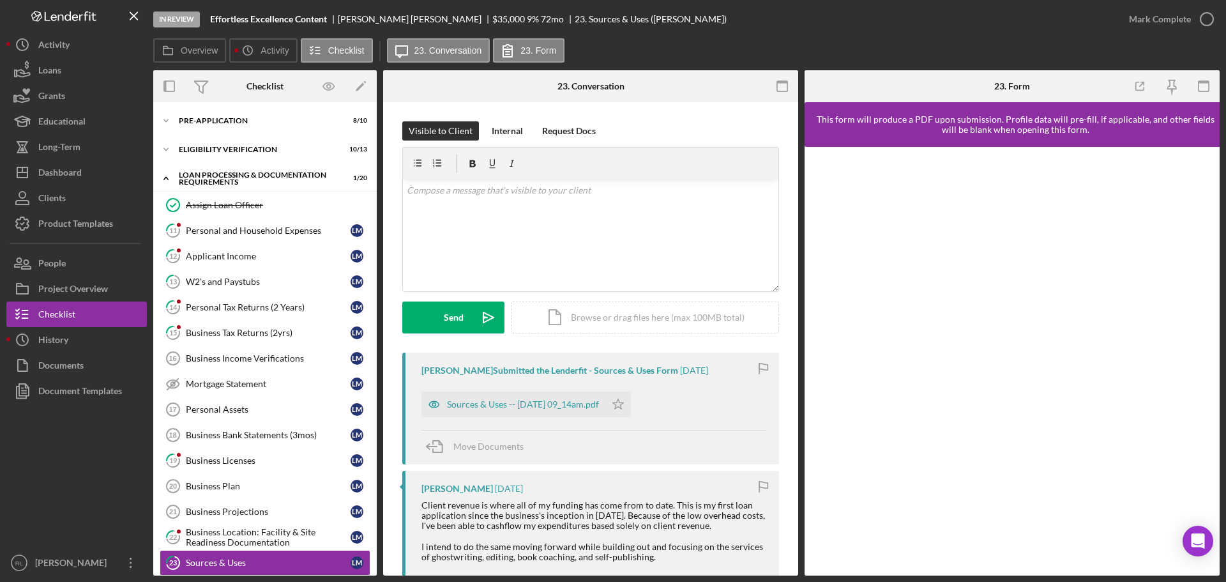
scroll to position [224, 0]
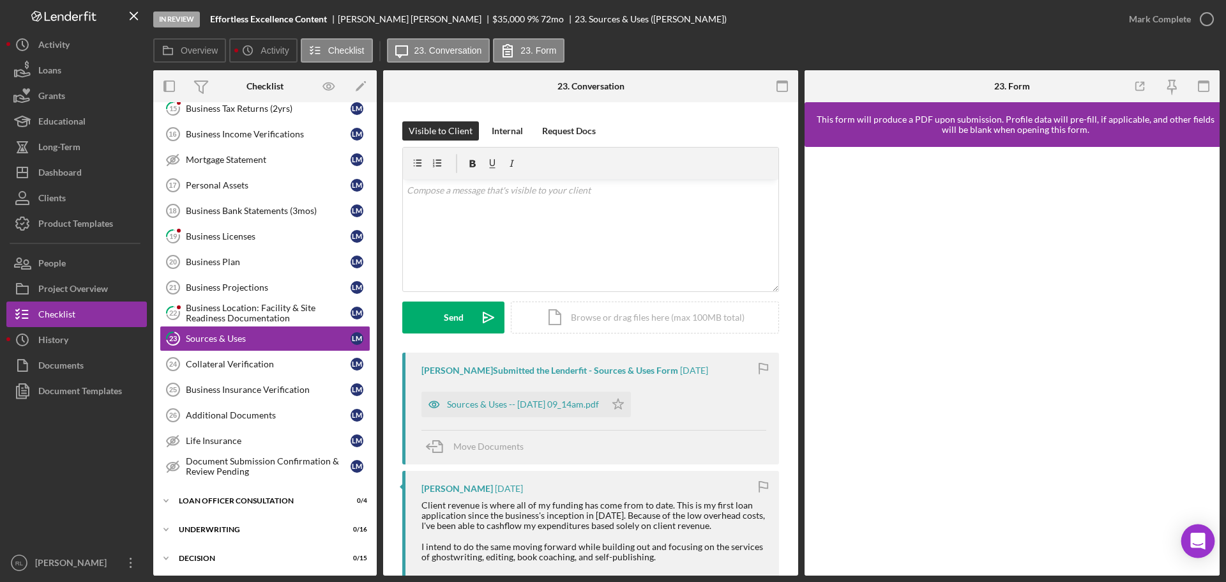
click at [1203, 538] on icon "Open Intercom Messenger" at bounding box center [1197, 540] width 15 height 17
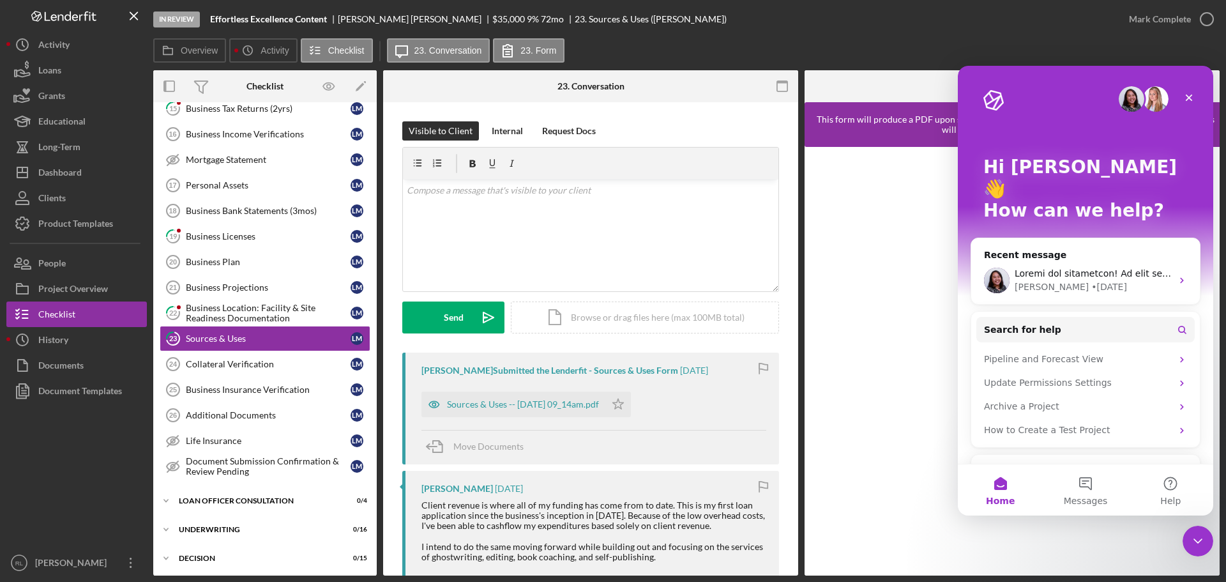
scroll to position [0, 0]
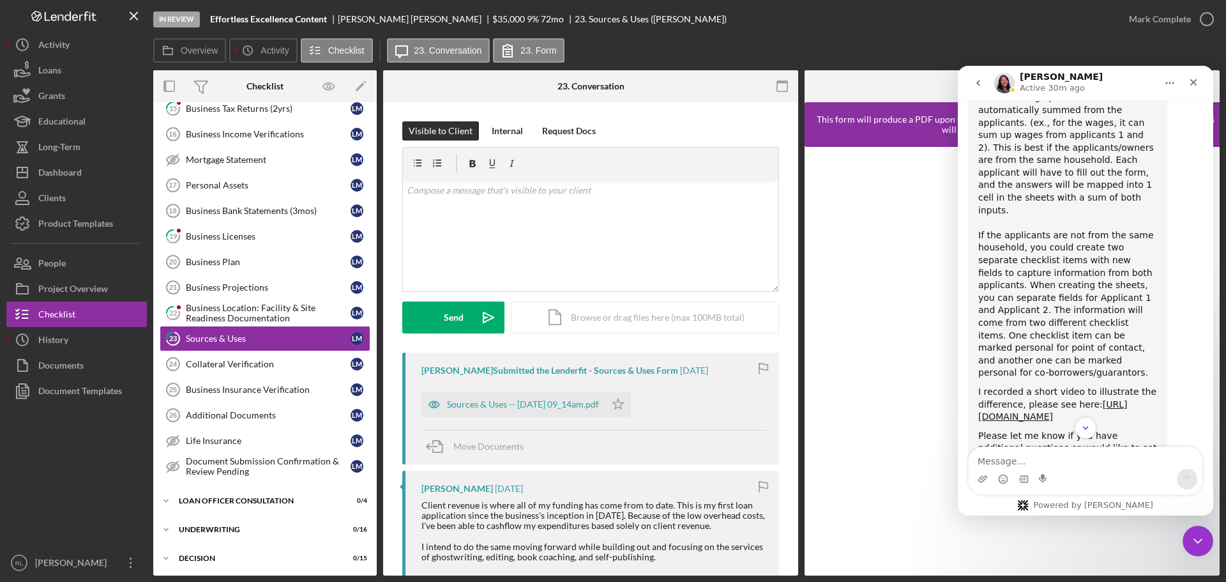
scroll to position [1086, 0]
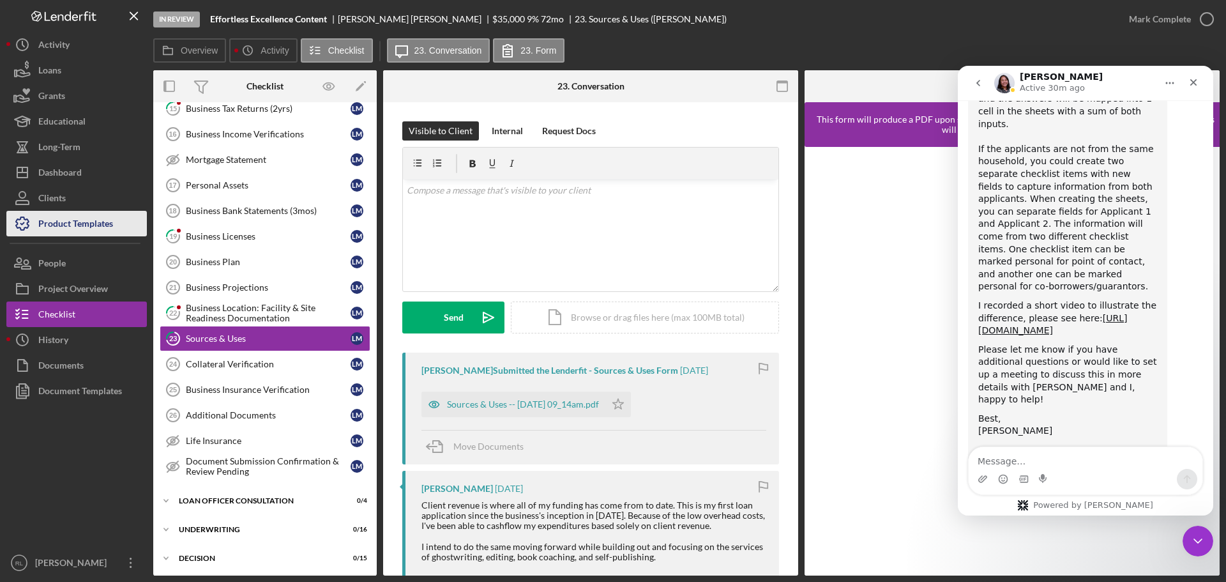
click at [103, 227] on div "Product Templates" at bounding box center [75, 225] width 75 height 29
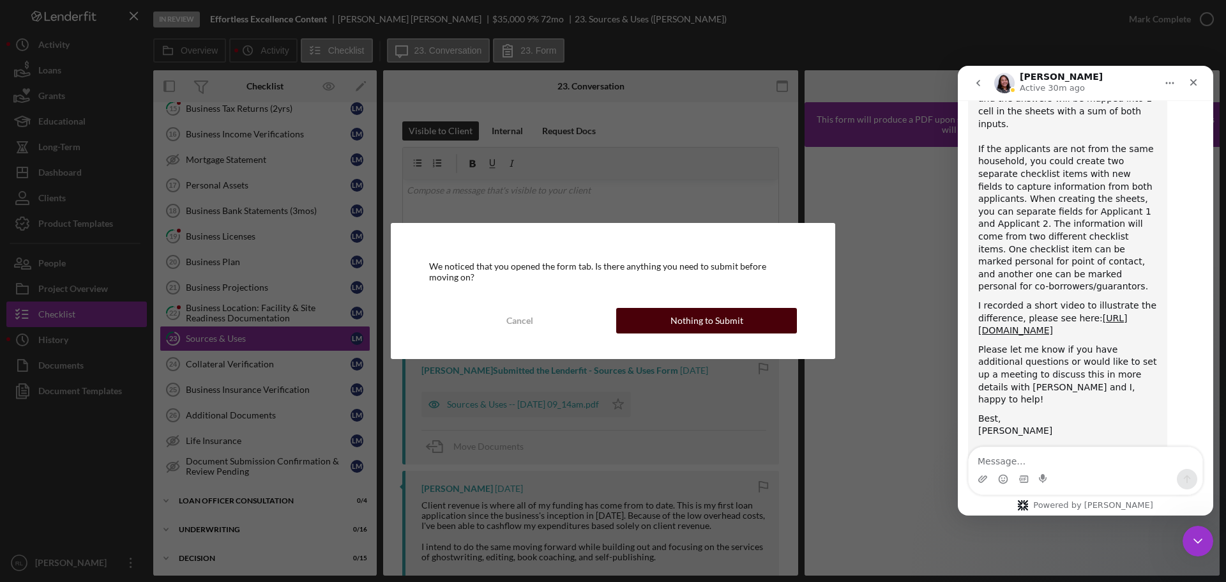
click at [679, 319] on div "Nothing to Submit" at bounding box center [706, 321] width 73 height 26
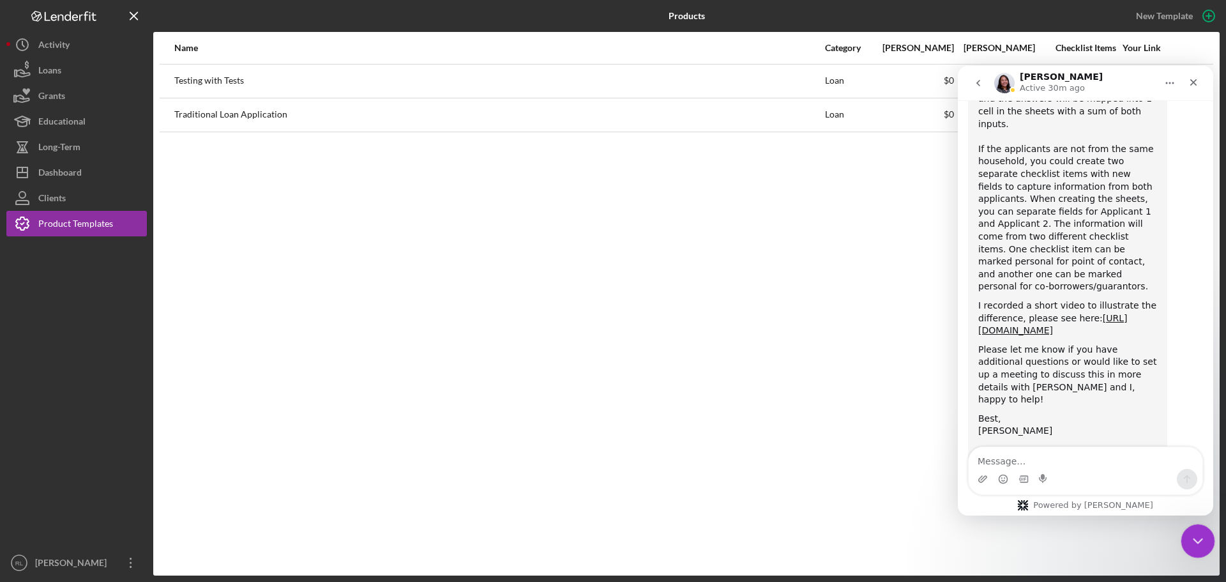
click at [1188, 544] on icon "Close Intercom Messenger" at bounding box center [1195, 538] width 15 height 15
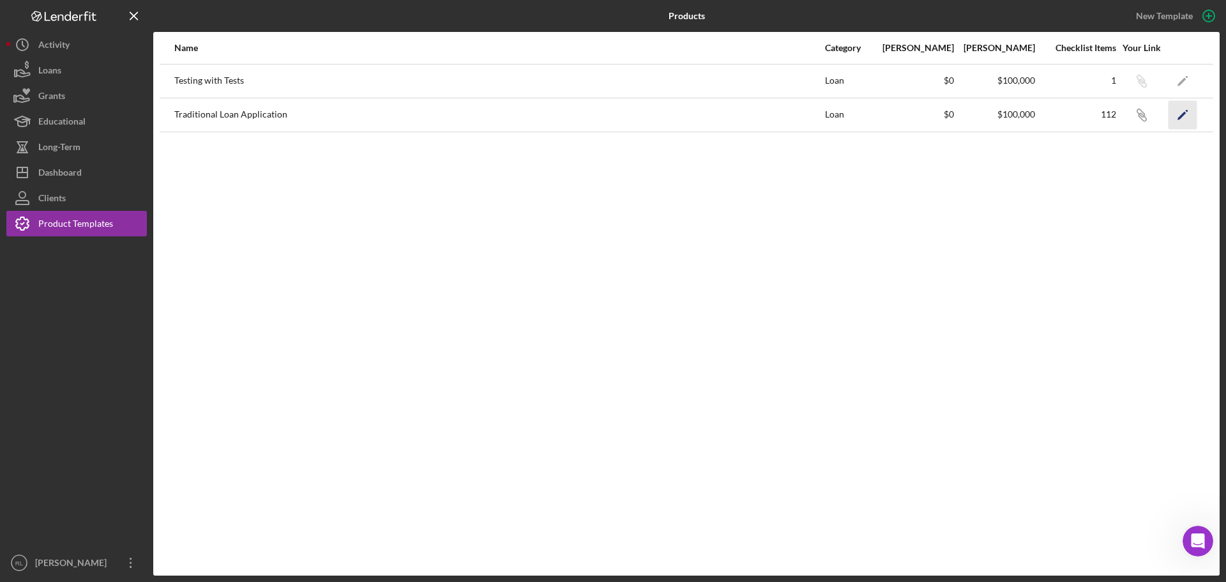
scroll to position [1086, 0]
click at [1184, 75] on icon "Icon/Edit" at bounding box center [1182, 80] width 29 height 29
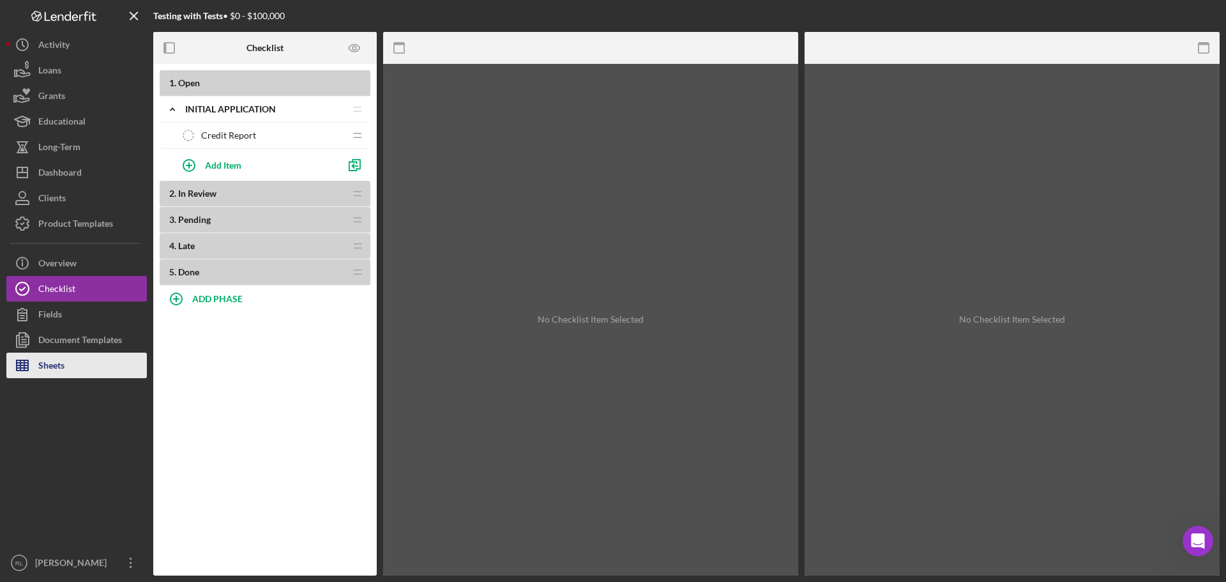
click at [39, 372] on div "Sheets" at bounding box center [51, 366] width 26 height 29
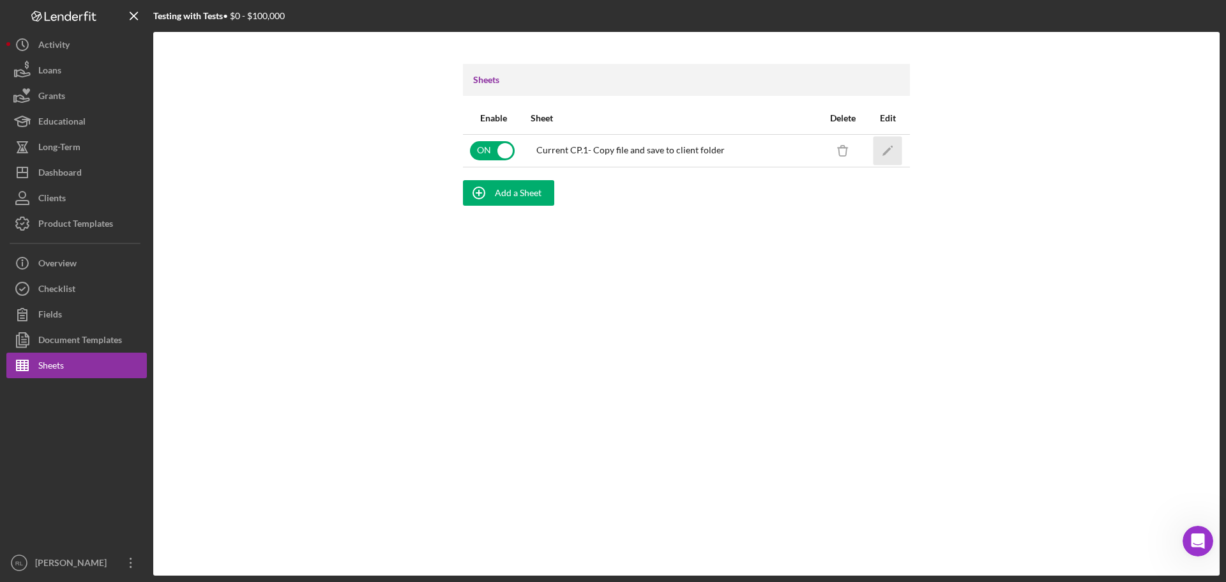
click at [891, 150] on icon "Icon/Edit" at bounding box center [887, 150] width 29 height 29
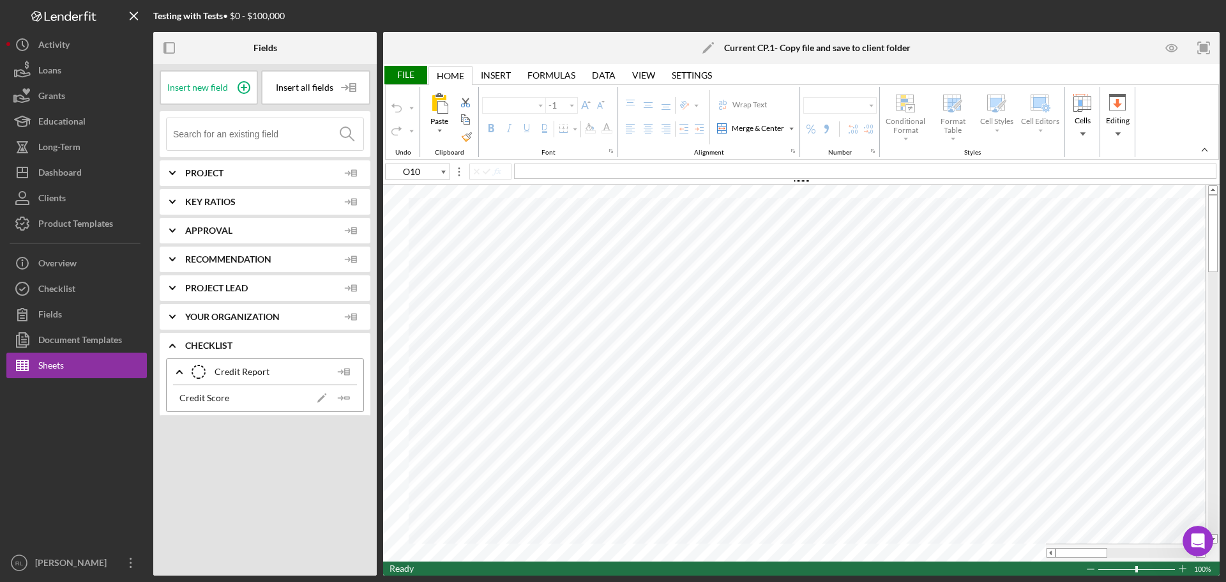
type input "Calibri"
type input "11"
type input "B68"
type input "10"
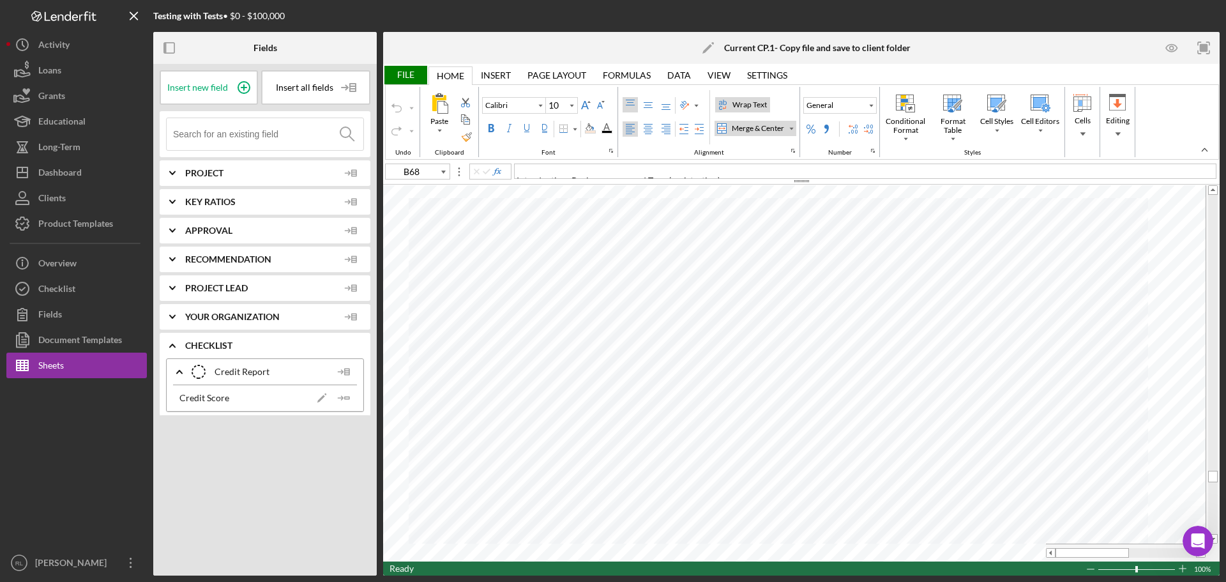
type input "D25"
type input "11"
type input "B1"
type input "48"
type input "D25"
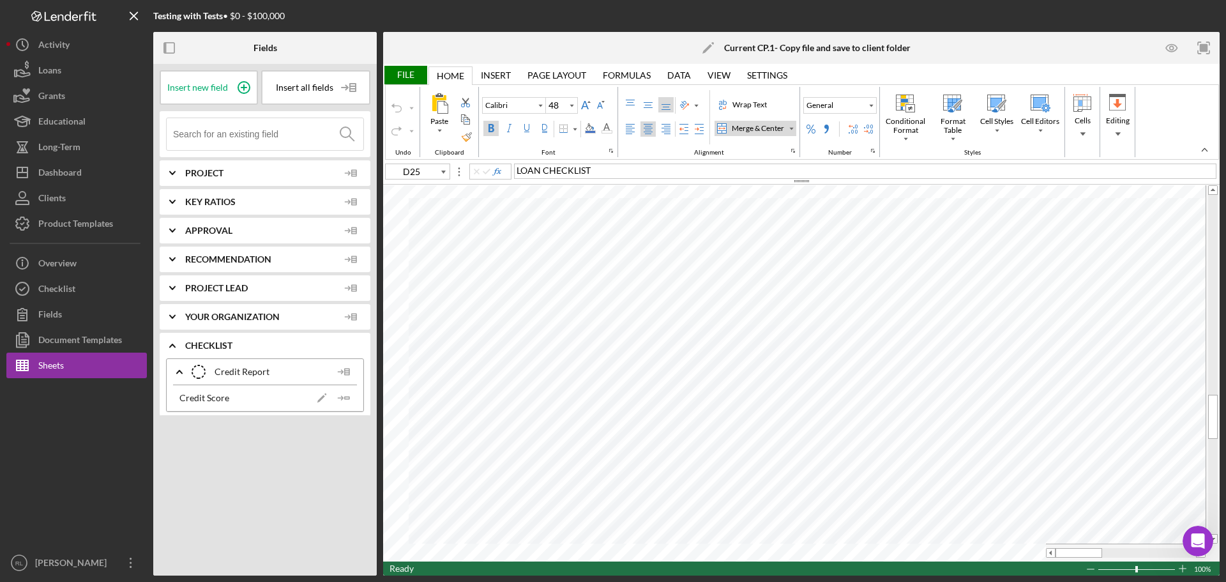
type input "11"
click at [268, 551] on div "Insert new field Insert all fields Icon/Expander Project Icon/Expander Key Rati…" at bounding box center [264, 319] width 223 height 511
click at [345, 372] on polygon at bounding box center [347, 371] width 4 height 6
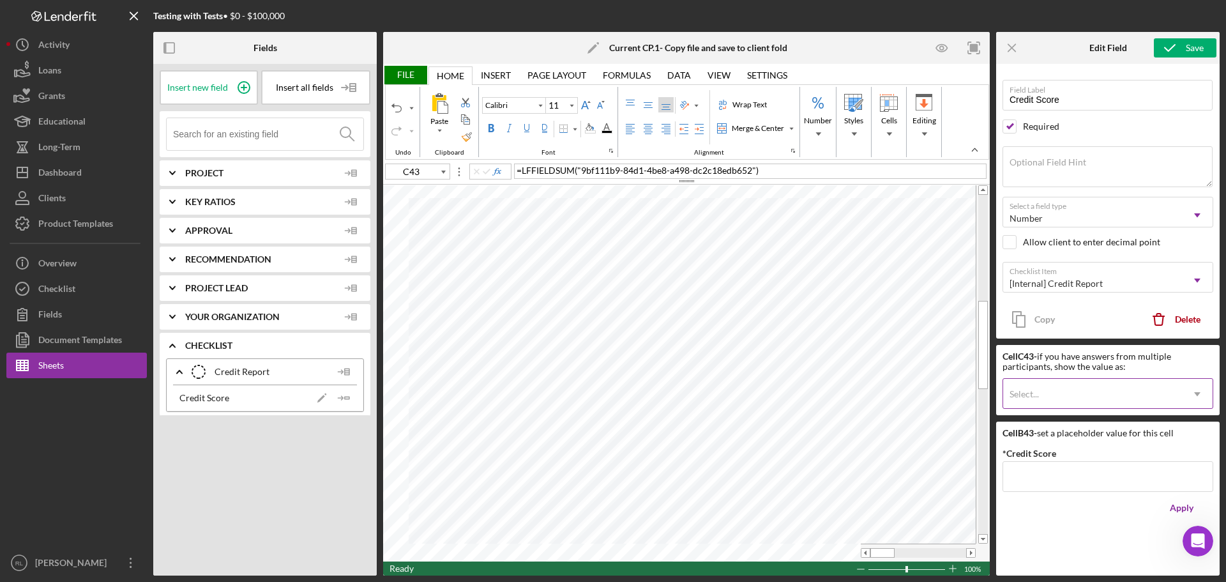
click at [1064, 399] on div "Select..." at bounding box center [1092, 393] width 179 height 29
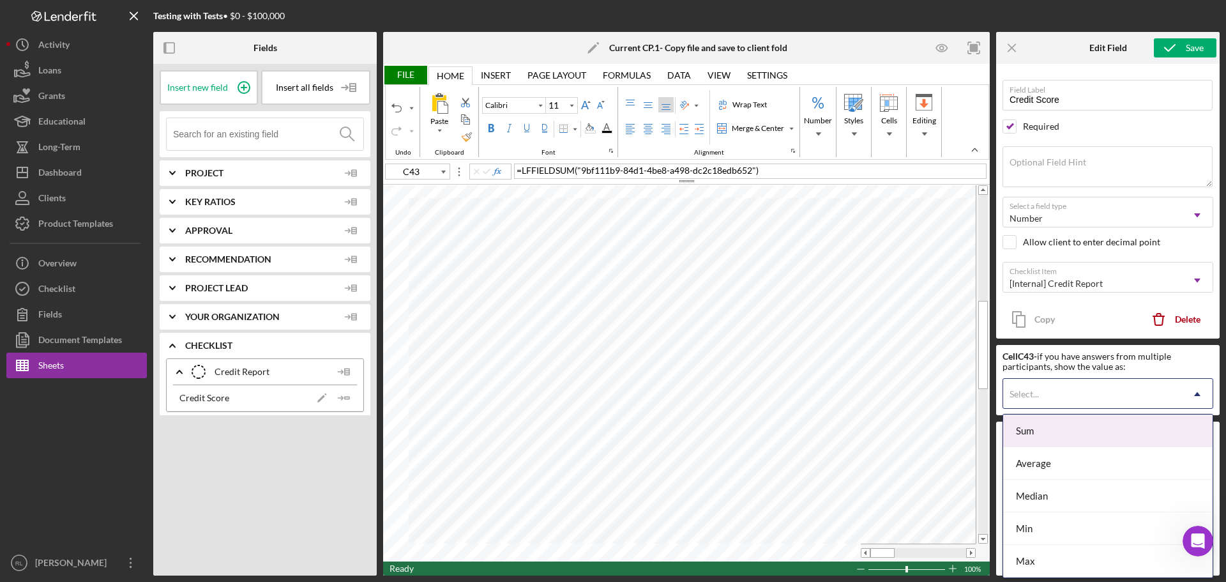
click at [1122, 393] on div "Select..." at bounding box center [1092, 393] width 179 height 29
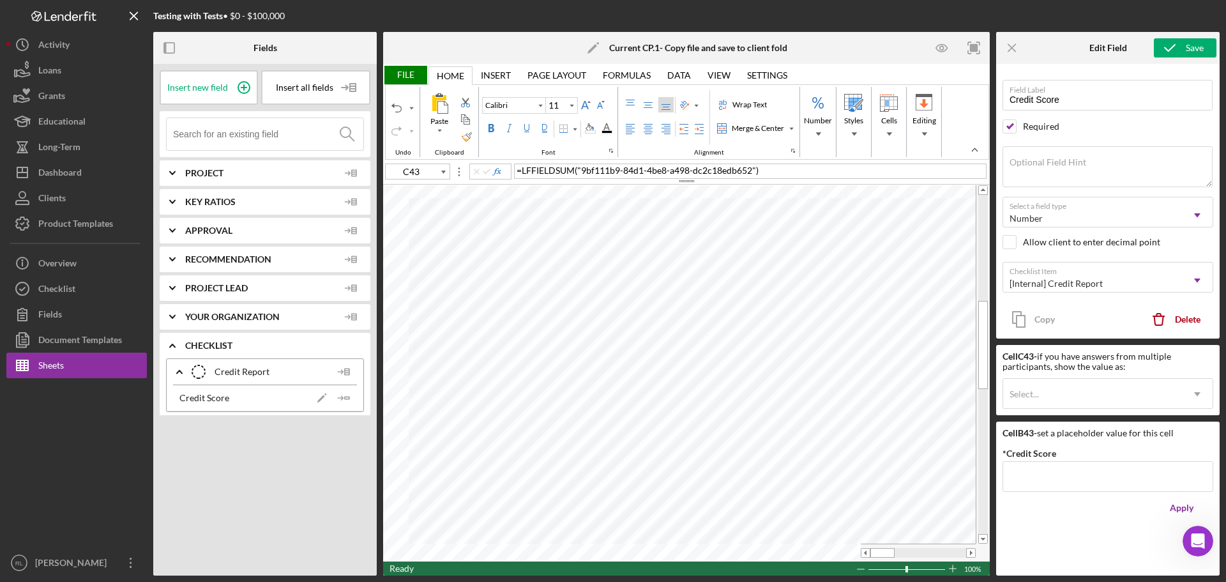
click at [1152, 356] on div "Cell C43 - if you have answers from multiple participants, show the value as:" at bounding box center [1107, 361] width 211 height 20
click at [210, 402] on div "Credit Score" at bounding box center [204, 398] width 50 height 10
click at [204, 401] on div "Credit Score" at bounding box center [204, 398] width 50 height 10
click at [319, 397] on icon "Icon/Edit" at bounding box center [322, 398] width 26 height 26
drag, startPoint x: 290, startPoint y: 451, endPoint x: 376, endPoint y: 448, distance: 86.3
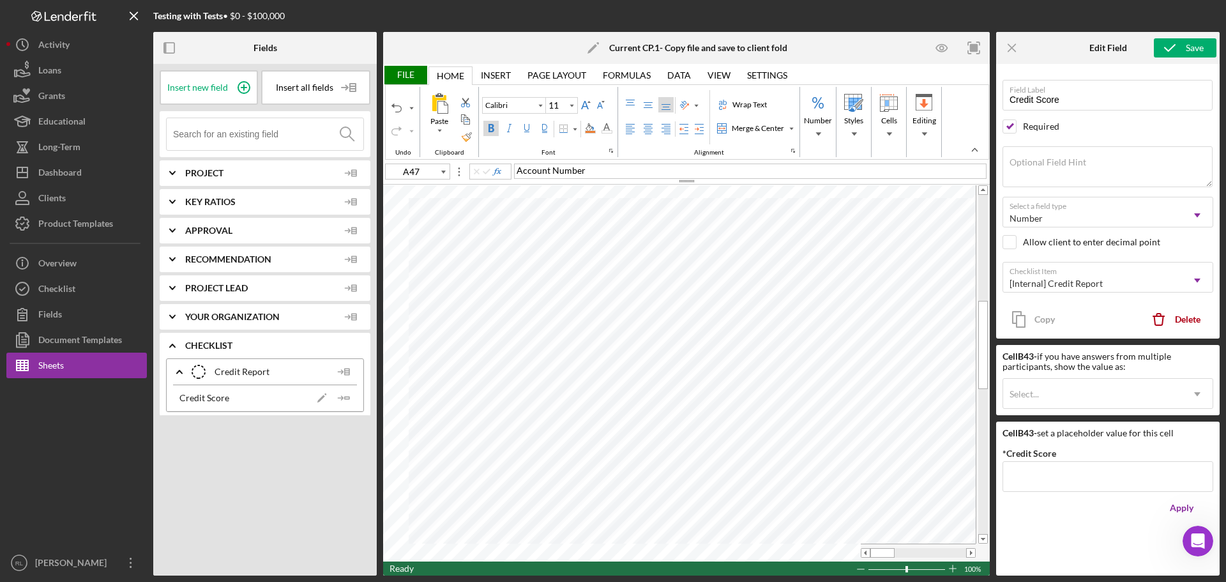
type input "C44"
click at [225, 397] on div "Credit Score" at bounding box center [204, 398] width 50 height 10
click at [220, 402] on div "Credit Score" at bounding box center [204, 398] width 50 height 10
click at [327, 404] on icon "Icon/Edit" at bounding box center [322, 398] width 26 height 26
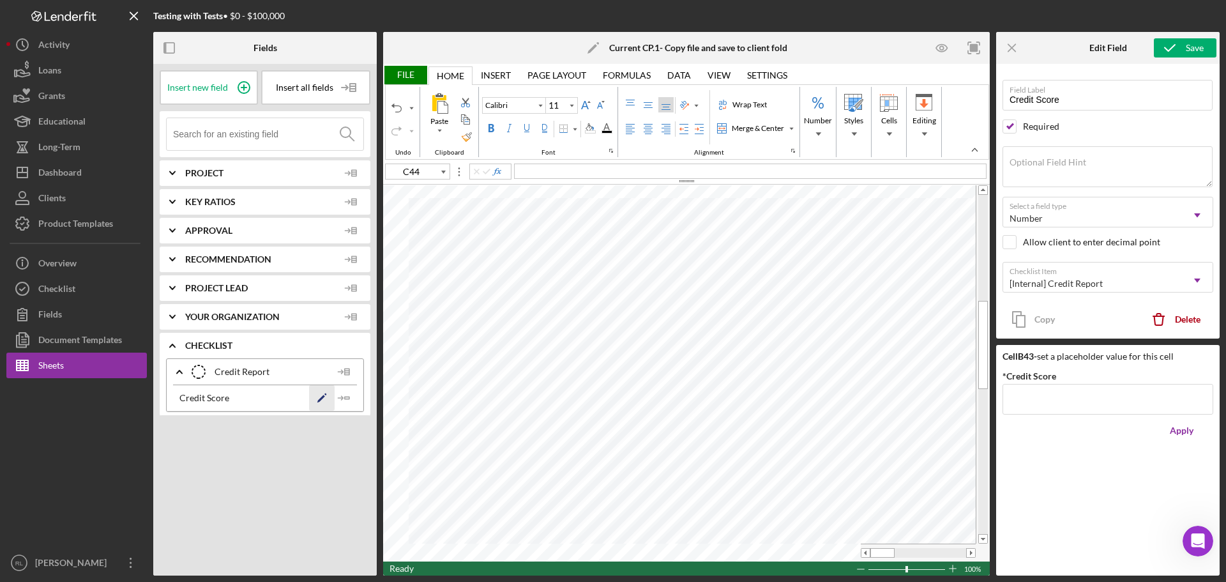
click at [317, 402] on icon "Icon/Edit" at bounding box center [322, 398] width 26 height 26
click at [276, 453] on div "Insert new field Insert all fields Icon/Expander Project Icon/Expander Key Rati…" at bounding box center [264, 319] width 223 height 511
click at [252, 437] on div "Insert new field Insert all fields Icon/Expander Project Icon/Expander Key Rati…" at bounding box center [264, 319] width 223 height 511
click at [211, 397] on div "Credit Score" at bounding box center [204, 398] width 50 height 10
click at [348, 401] on icon "Icon/Insert Field" at bounding box center [344, 398] width 26 height 26
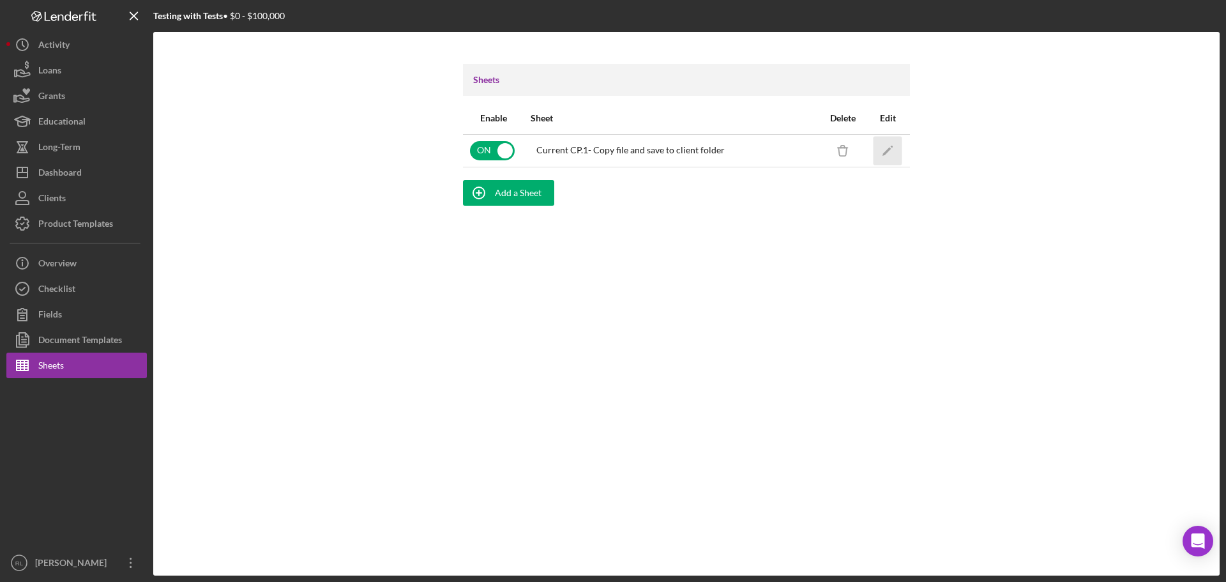
click at [886, 152] on polygon "button" at bounding box center [886, 151] width 9 height 9
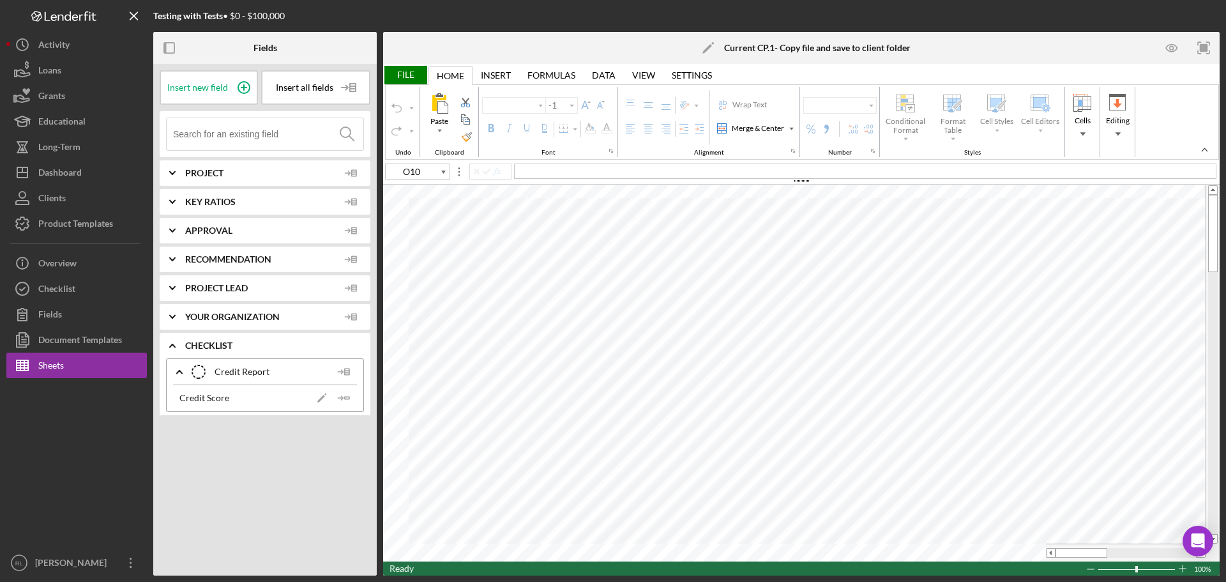
type input "Calibri"
type input "11"
type input "E21"
type input "Times New Roman"
type input "9"
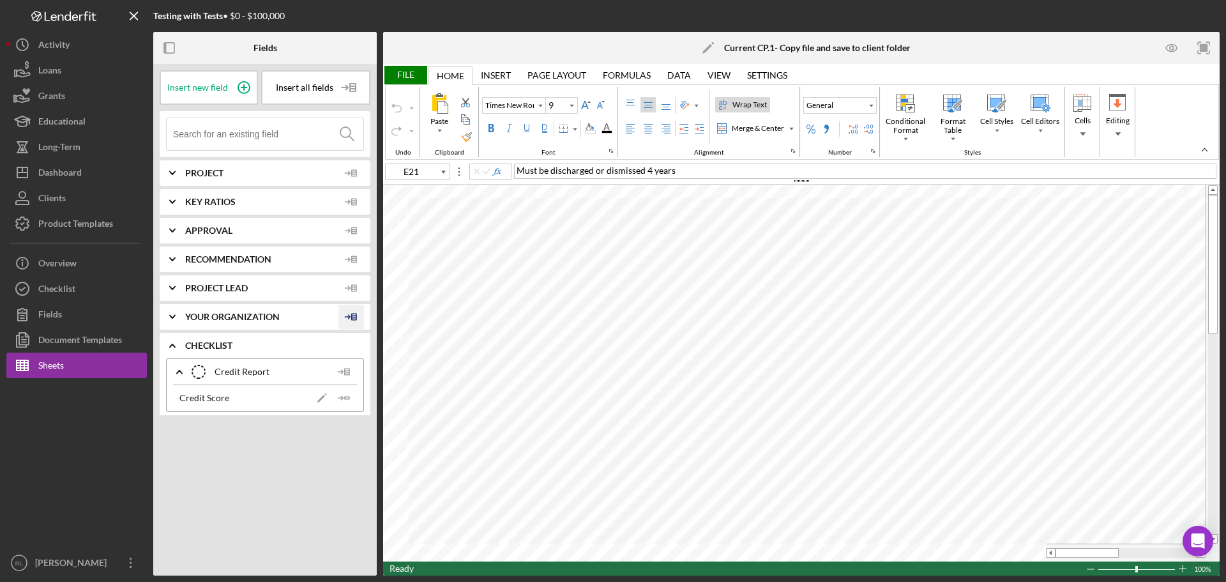
type input "B68"
type input "Calibri"
type input "10"
type input "A38"
type input "11"
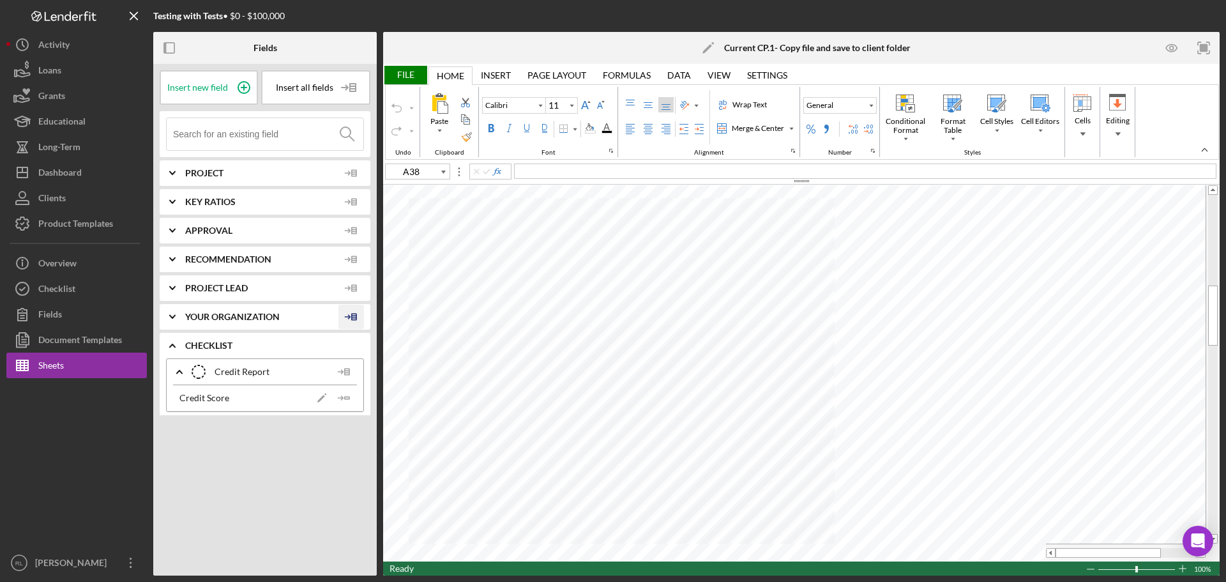
type input "B1"
type input "48"
type input "D25"
type input "11"
click at [271, 372] on div "Credit Report Credit Report" at bounding box center [261, 372] width 139 height 32
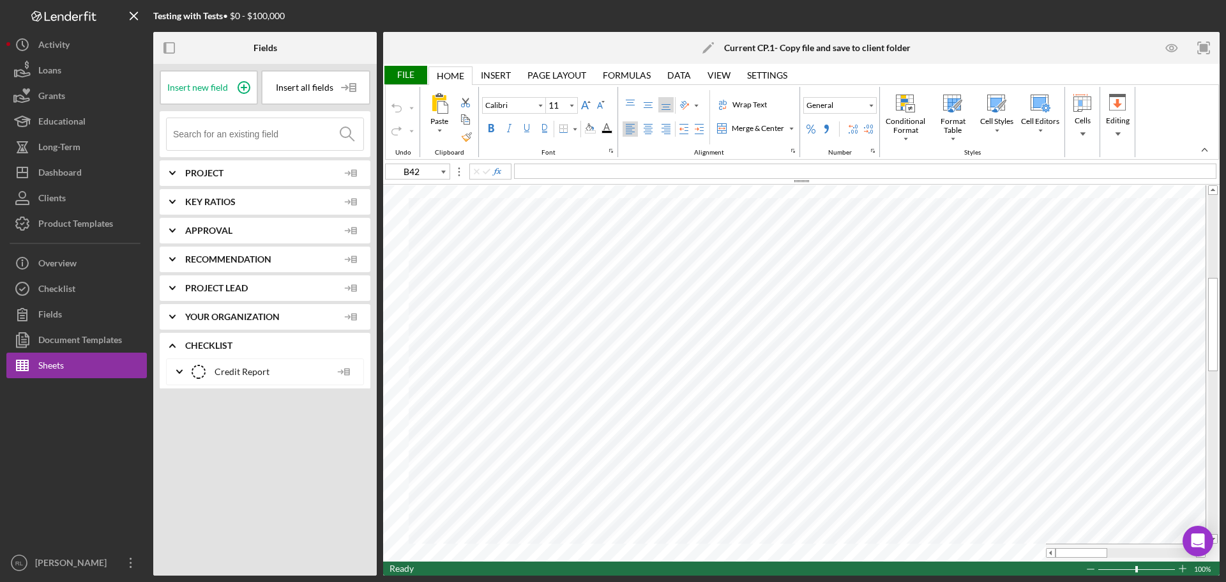
click at [250, 373] on div "Credit Report Credit Report" at bounding box center [261, 372] width 139 height 32
click at [196, 372] on icon "Credit Report" at bounding box center [199, 372] width 32 height 32
click at [234, 373] on div "Credit Report Credit Report" at bounding box center [261, 372] width 139 height 32
click at [257, 373] on div "Credit Report Credit Report" at bounding box center [261, 372] width 139 height 32
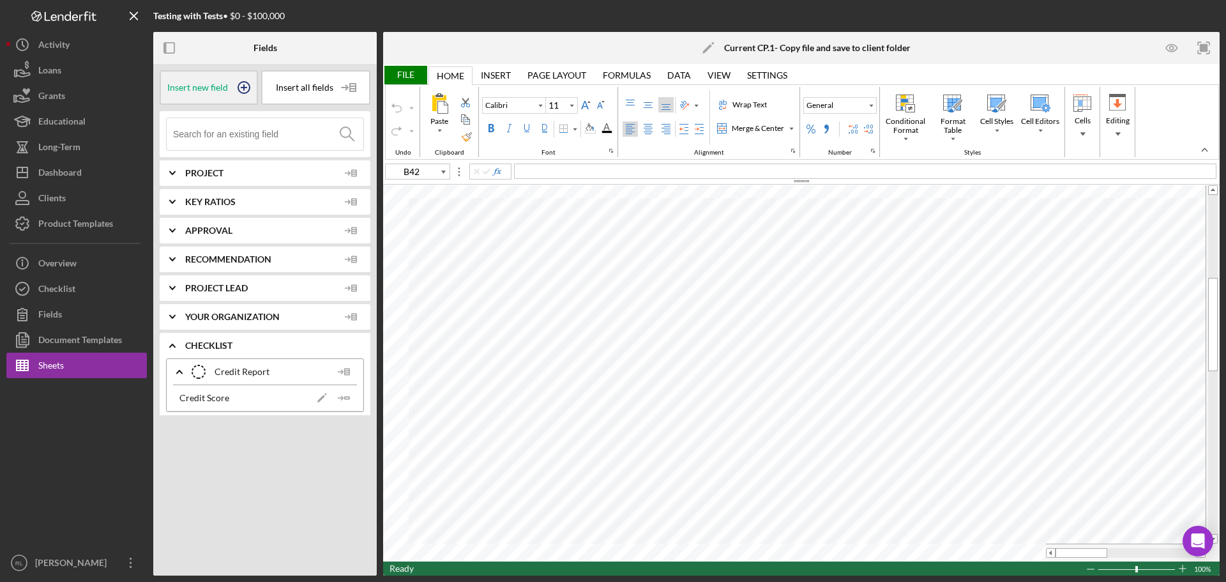
click at [213, 79] on div "Insert new field" at bounding box center [209, 87] width 98 height 34
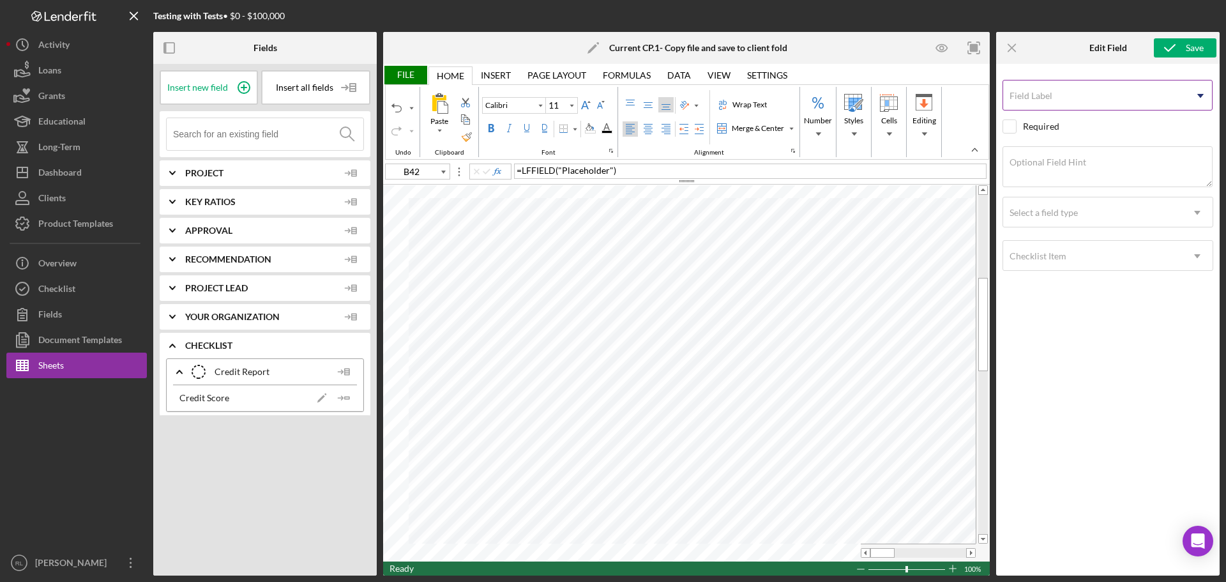
click at [1195, 100] on icon "Icon/Dropdown Arrow" at bounding box center [1200, 96] width 32 height 32
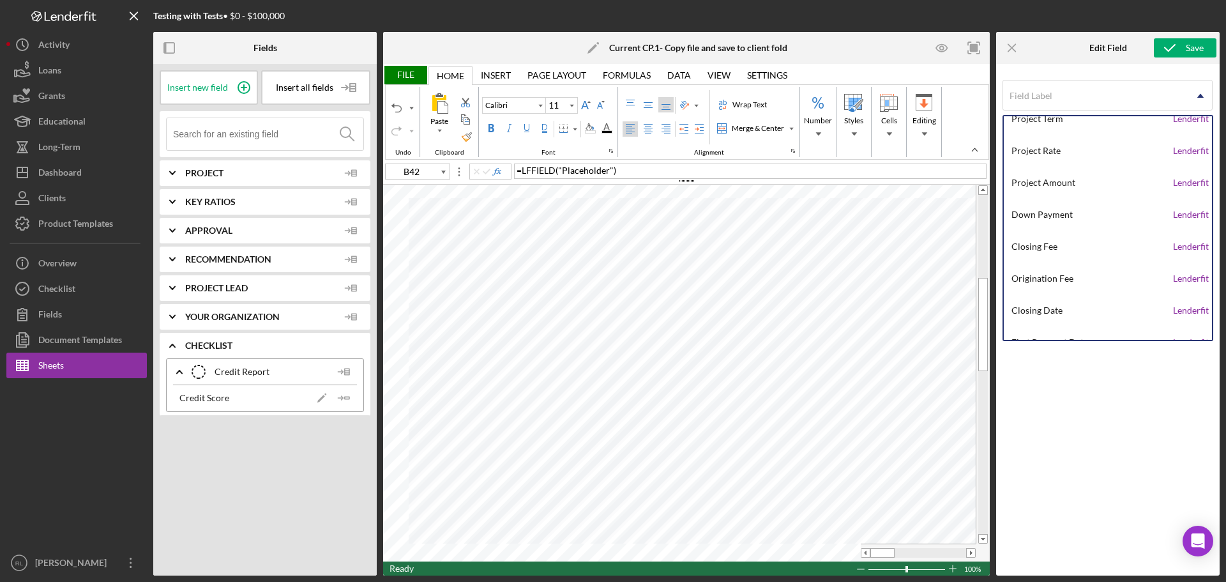
scroll to position [3544, 0]
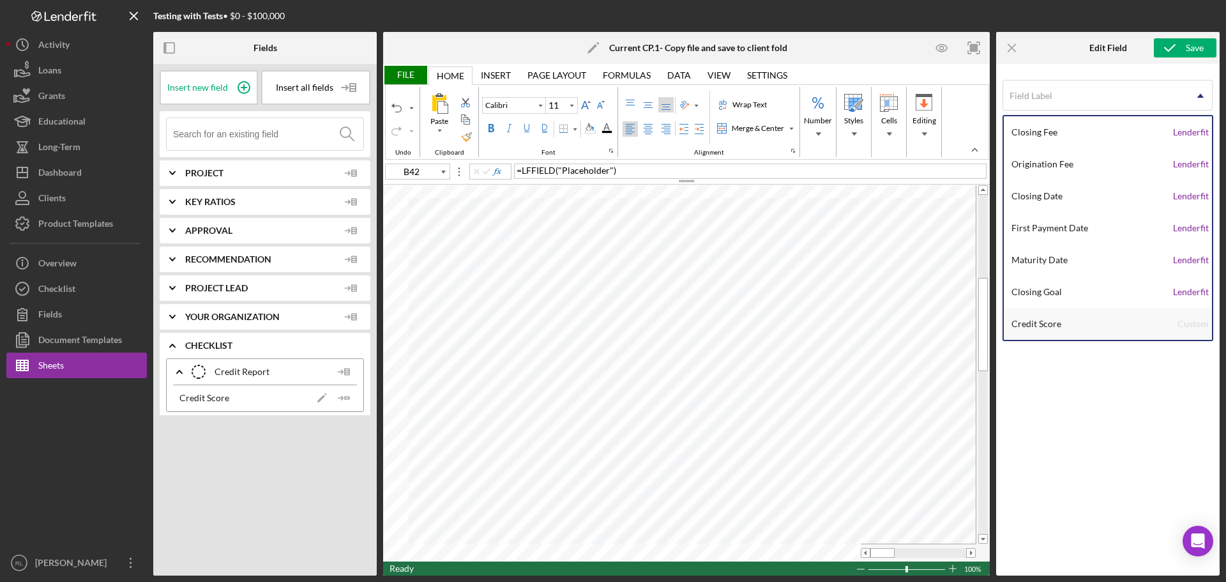
click at [1096, 322] on div "Credit Score" at bounding box center [1094, 324] width 166 height 32
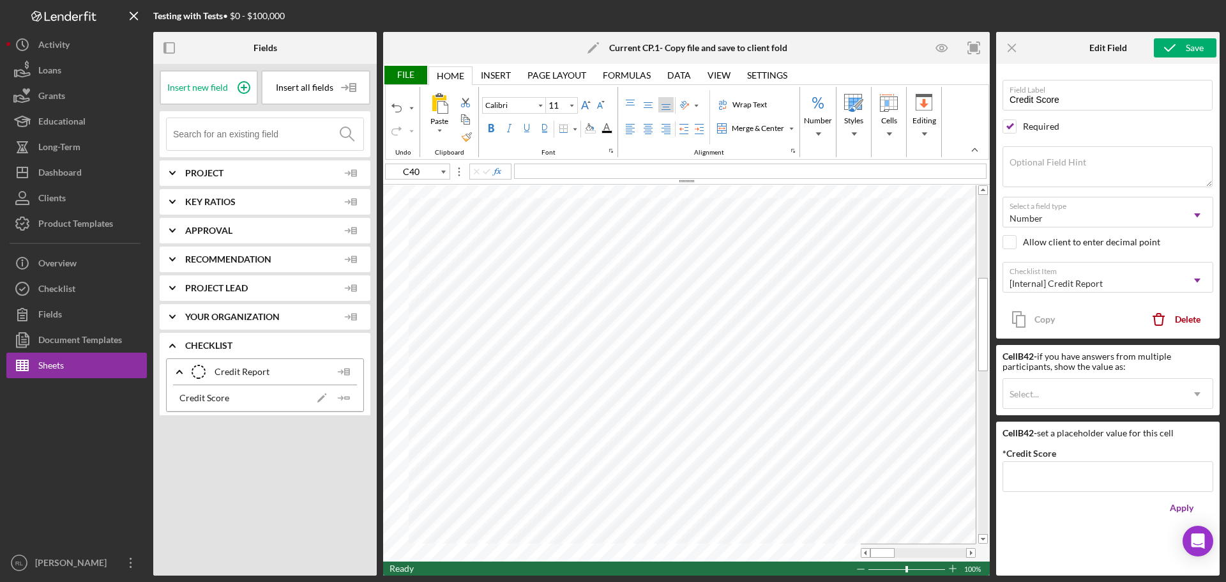
type input "B42"
click at [1193, 212] on icon "Icon/Dropdown Arrow" at bounding box center [1197, 215] width 31 height 31
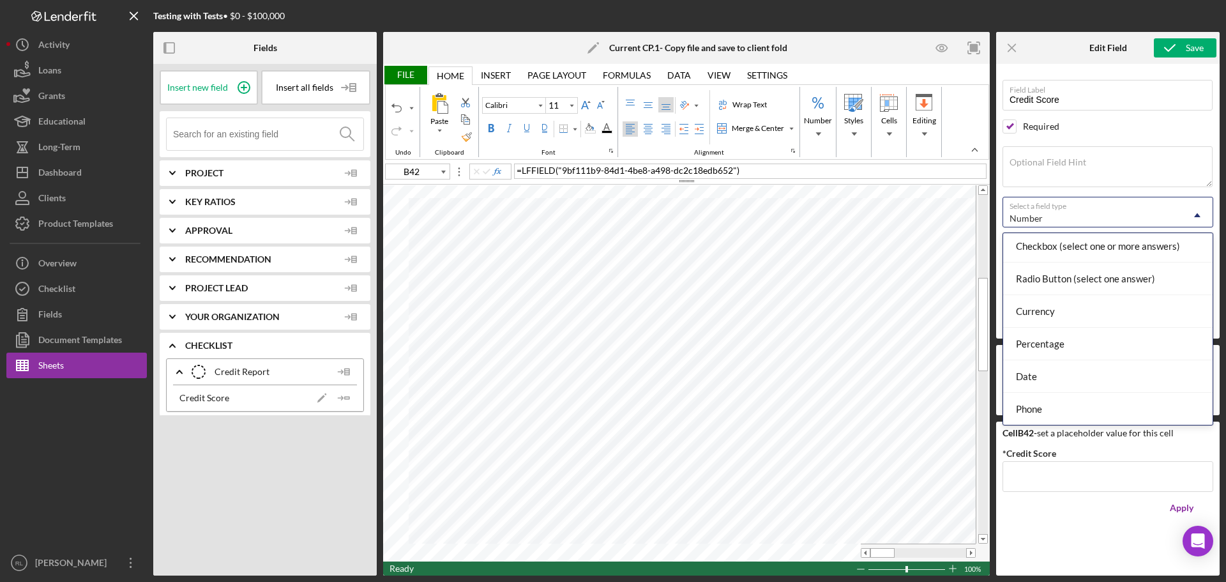
scroll to position [134, 0]
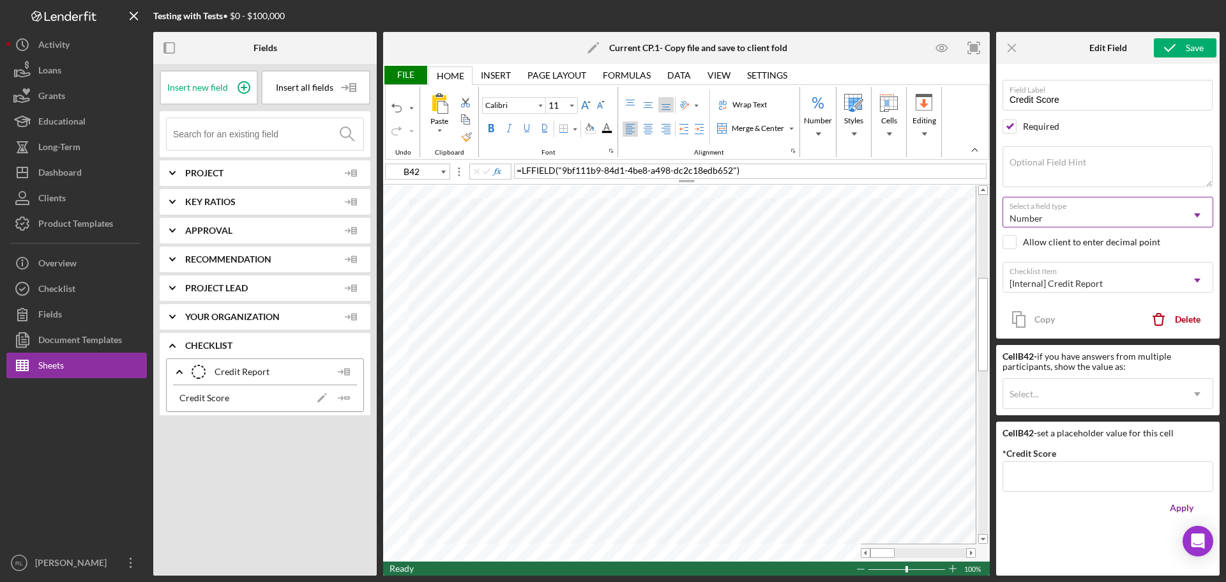
click at [1200, 215] on icon "Icon/Dropdown Arrow" at bounding box center [1197, 215] width 31 height 31
click at [1185, 312] on div "Delete" at bounding box center [1188, 319] width 26 height 26
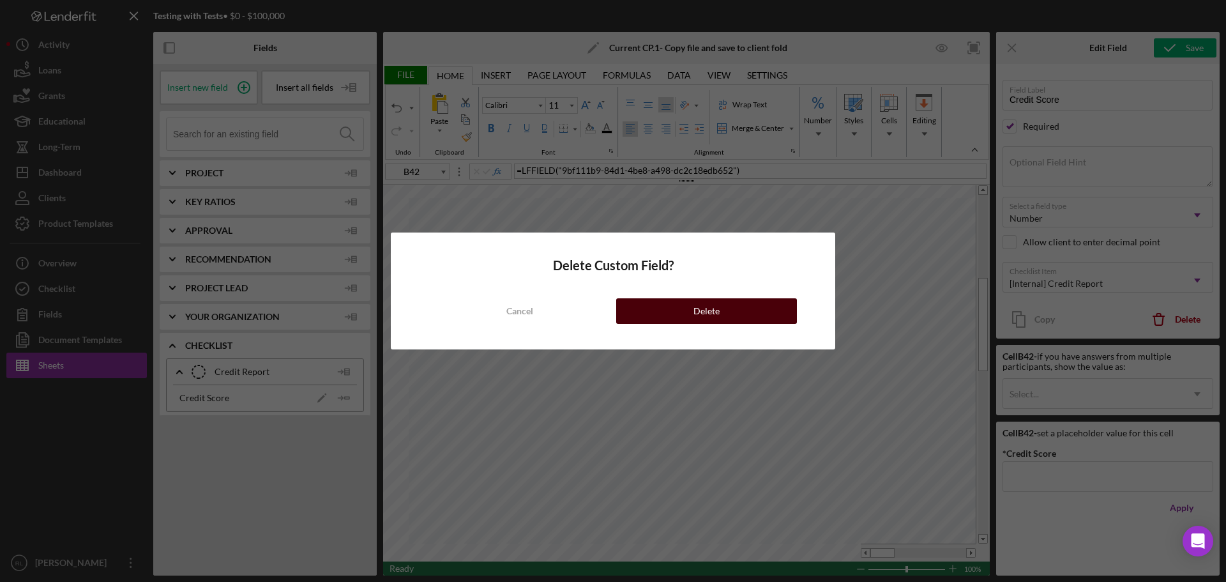
click at [674, 315] on button "Delete" at bounding box center [706, 311] width 181 height 26
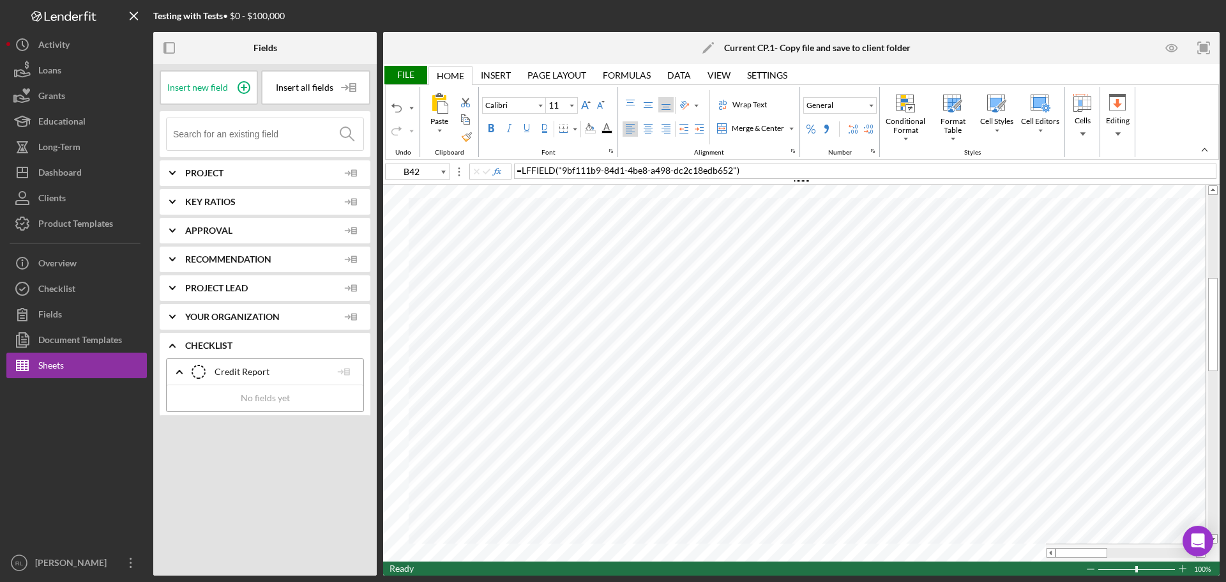
click at [237, 378] on div "Credit Report Credit Report" at bounding box center [261, 372] width 139 height 32
click at [239, 377] on div "Credit Report Credit Report" at bounding box center [261, 372] width 139 height 32
click at [73, 317] on button "Fields" at bounding box center [76, 314] width 140 height 26
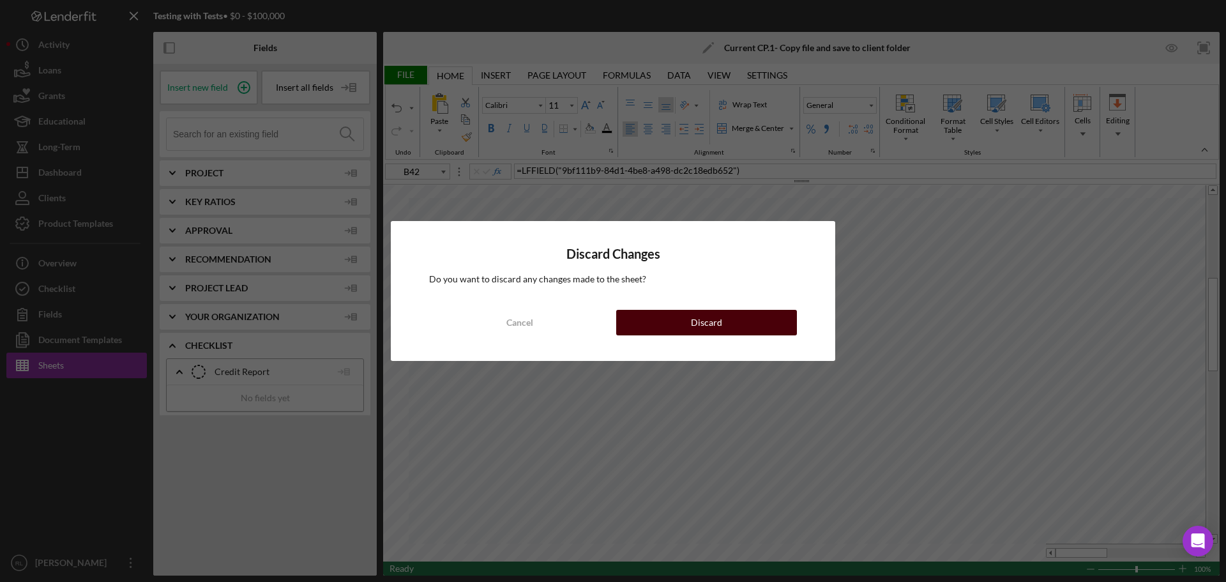
click at [691, 322] on button "Discard" at bounding box center [706, 323] width 181 height 26
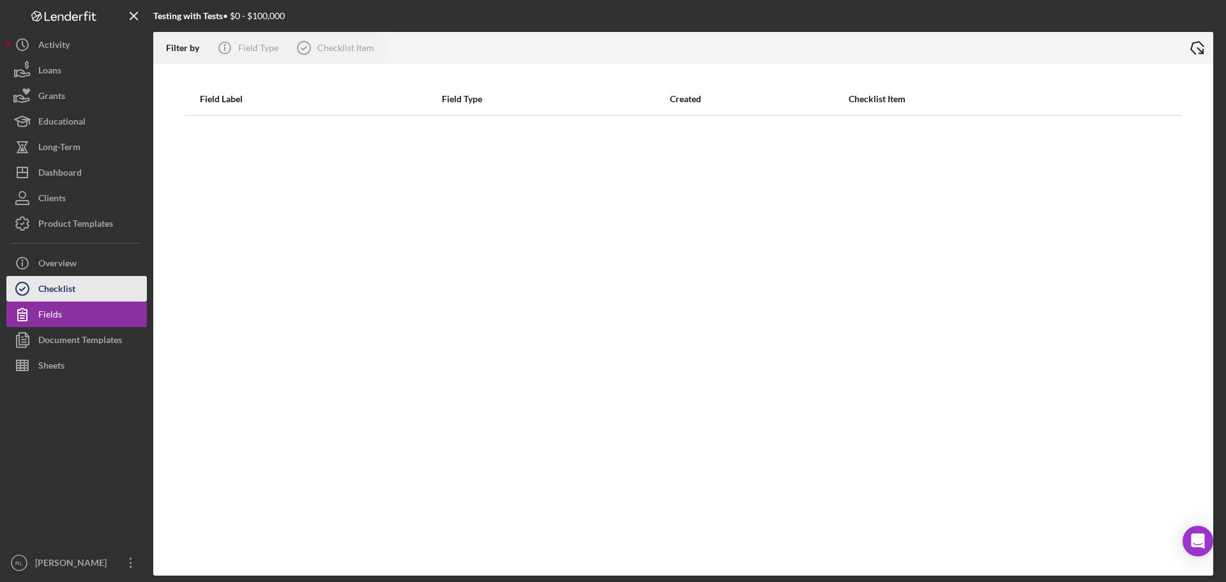
click at [60, 276] on div "Checklist" at bounding box center [56, 290] width 37 height 29
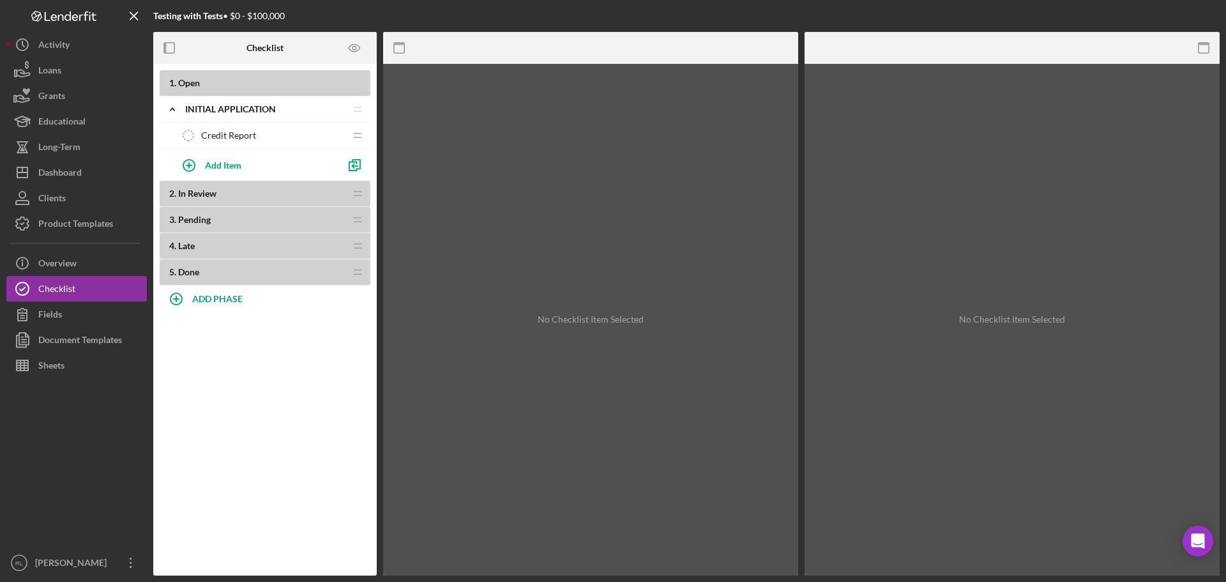
click at [247, 133] on span "Credit Report" at bounding box center [228, 135] width 55 height 10
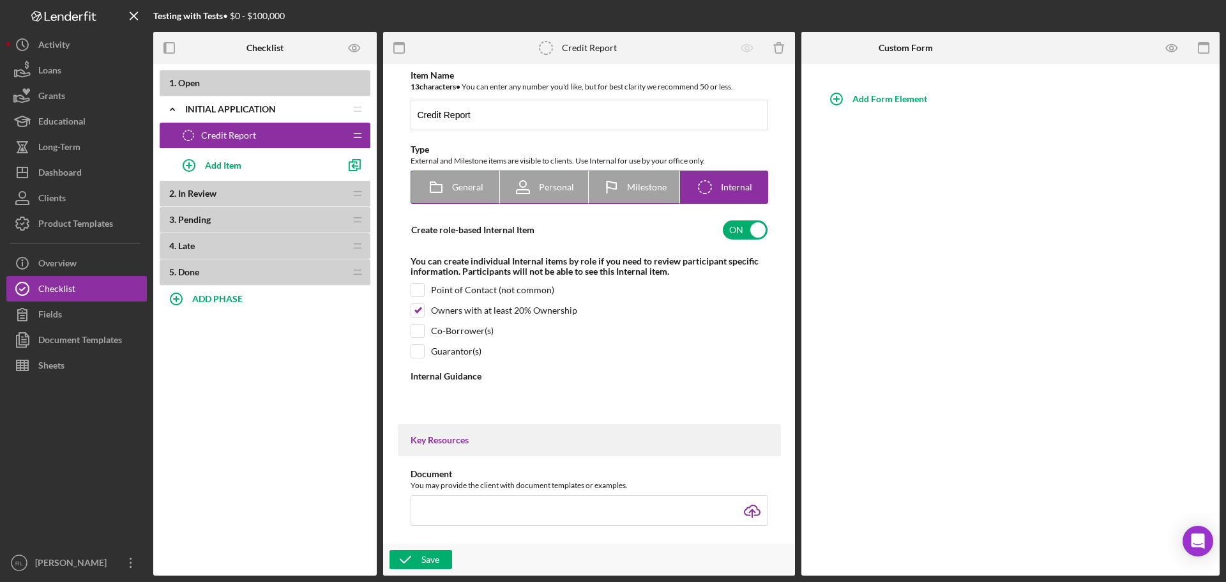
type textarea "<div>Once the Credit Report is pulled, complete the attached form.</div>"
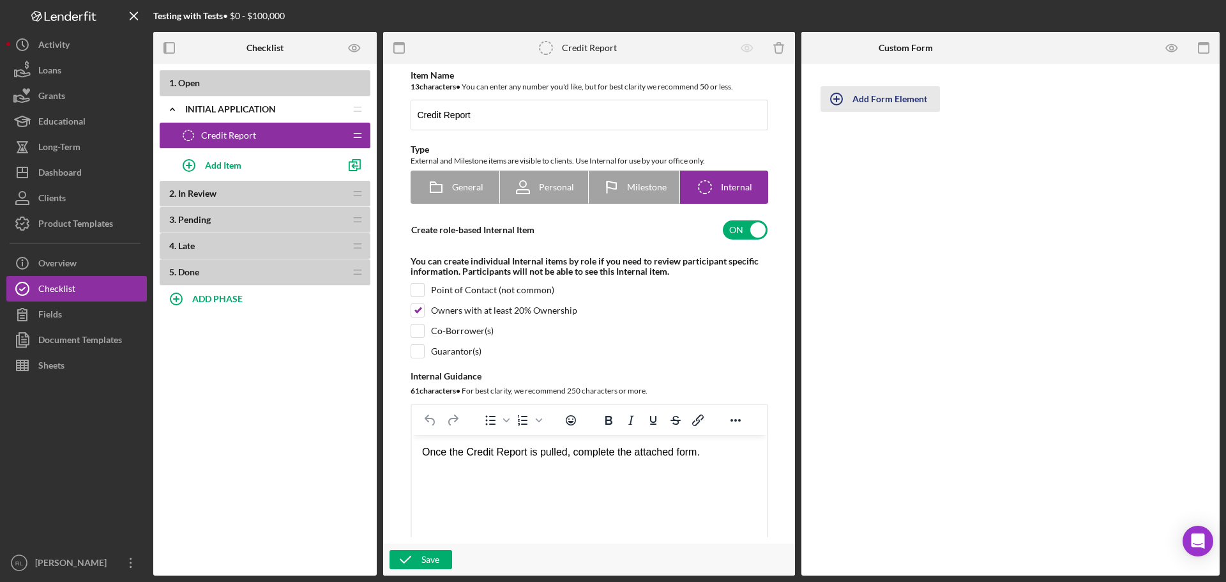
click at [900, 105] on div "Add Form Element" at bounding box center [889, 99] width 75 height 26
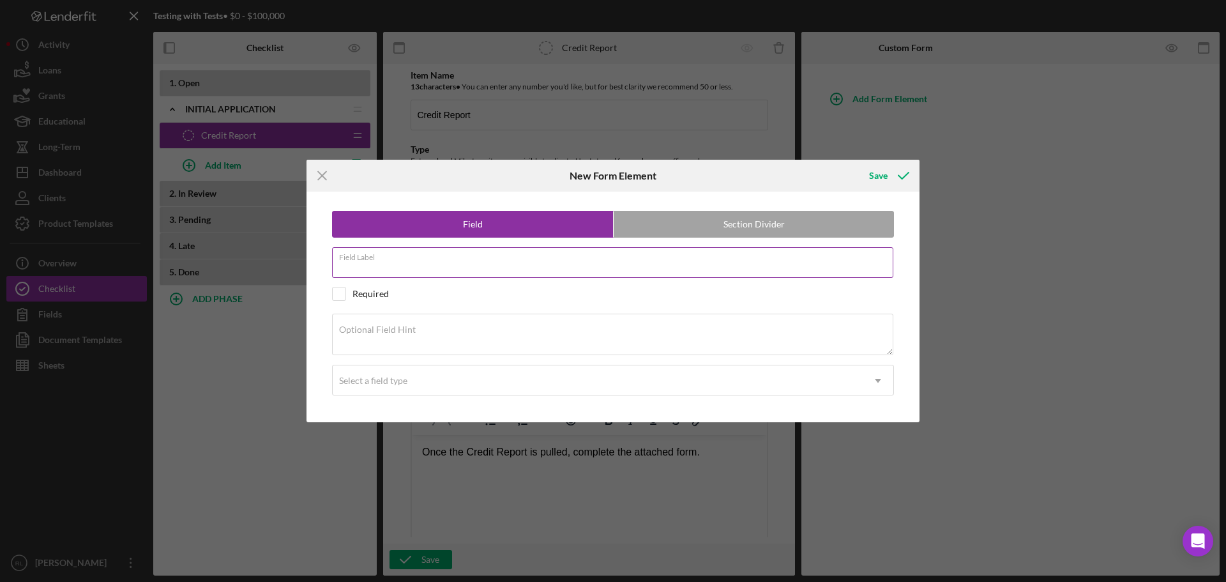
click at [427, 268] on input "Field Label" at bounding box center [612, 262] width 561 height 31
type input "Credit Score"
click at [534, 339] on textarea "Optional Field Hint" at bounding box center [612, 333] width 561 height 41
click at [339, 292] on input "checkbox" at bounding box center [339, 293] width 13 height 13
checkbox input "true"
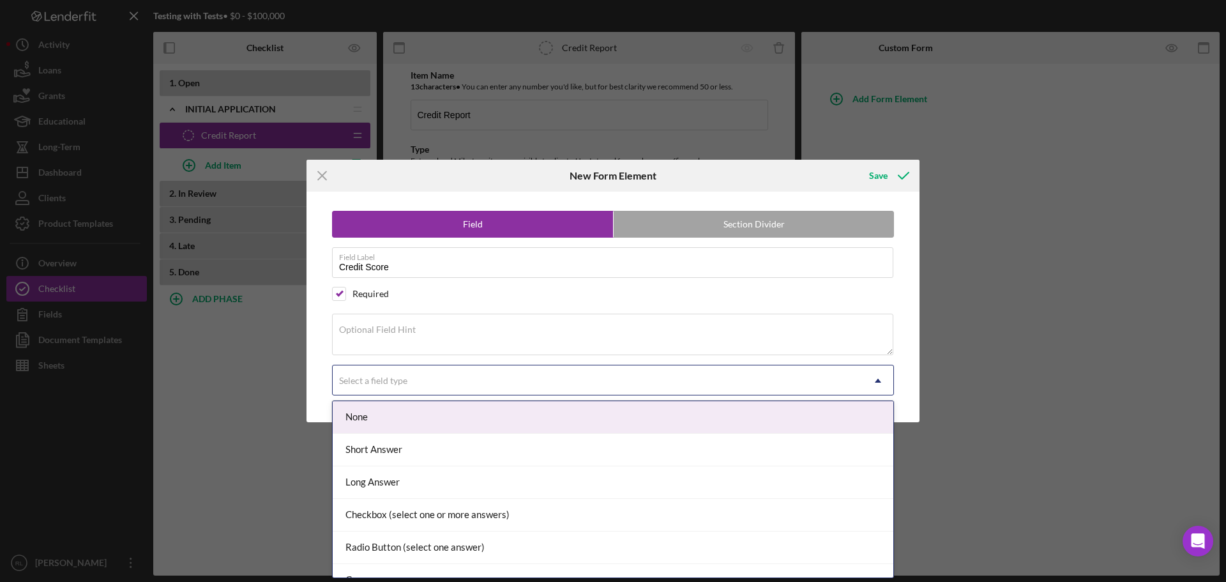
click at [565, 388] on div "Select a field type" at bounding box center [598, 380] width 530 height 29
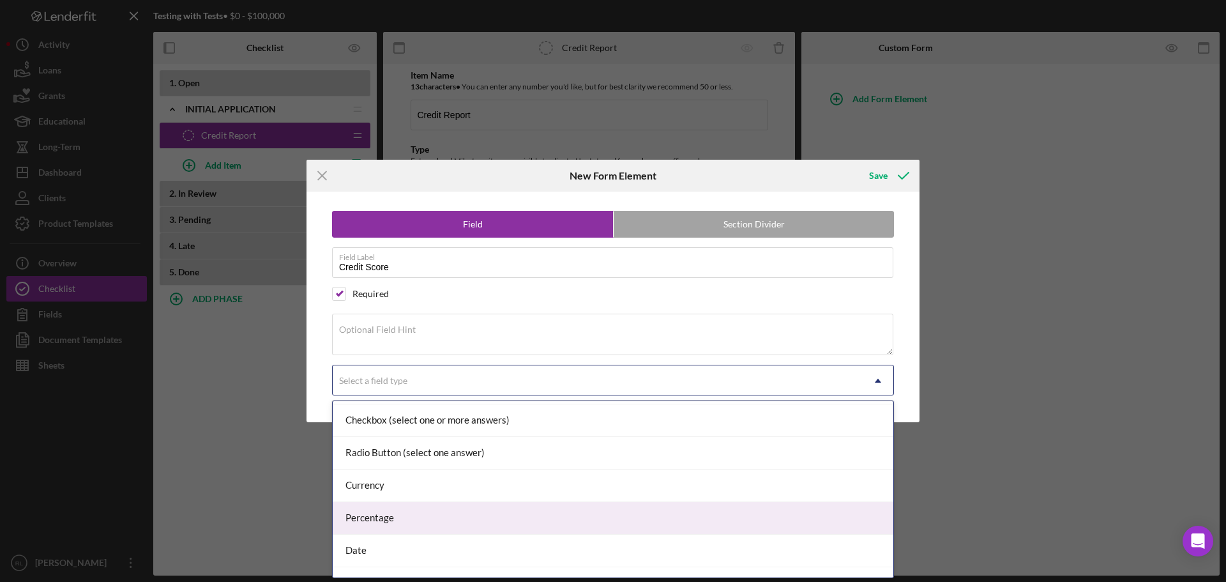
scroll to position [149, 0]
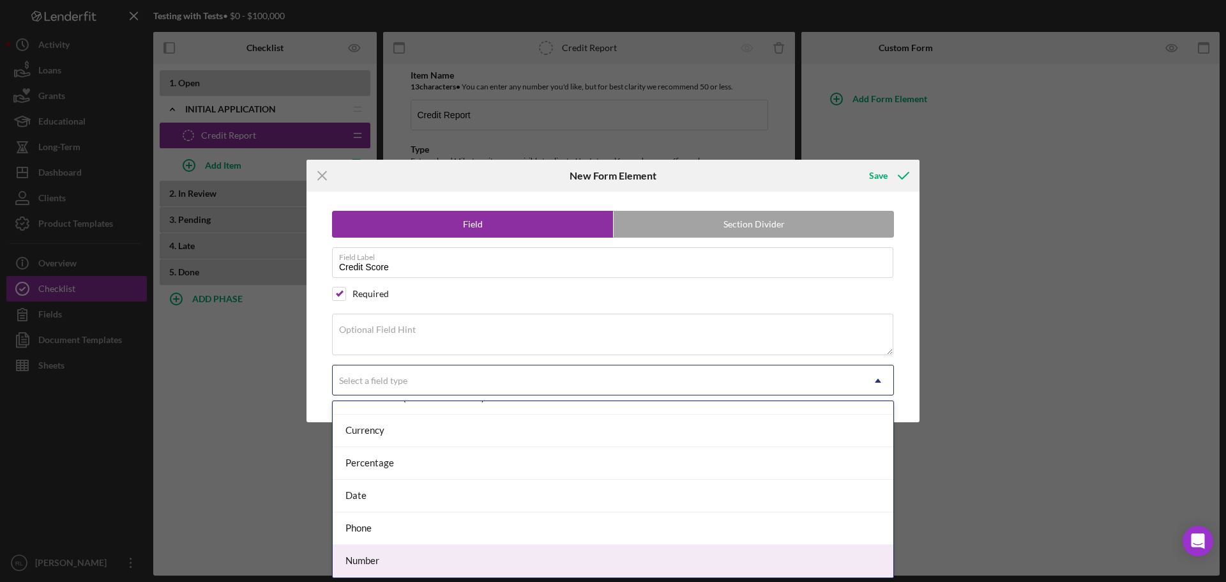
click at [375, 559] on div "Number" at bounding box center [613, 561] width 561 height 33
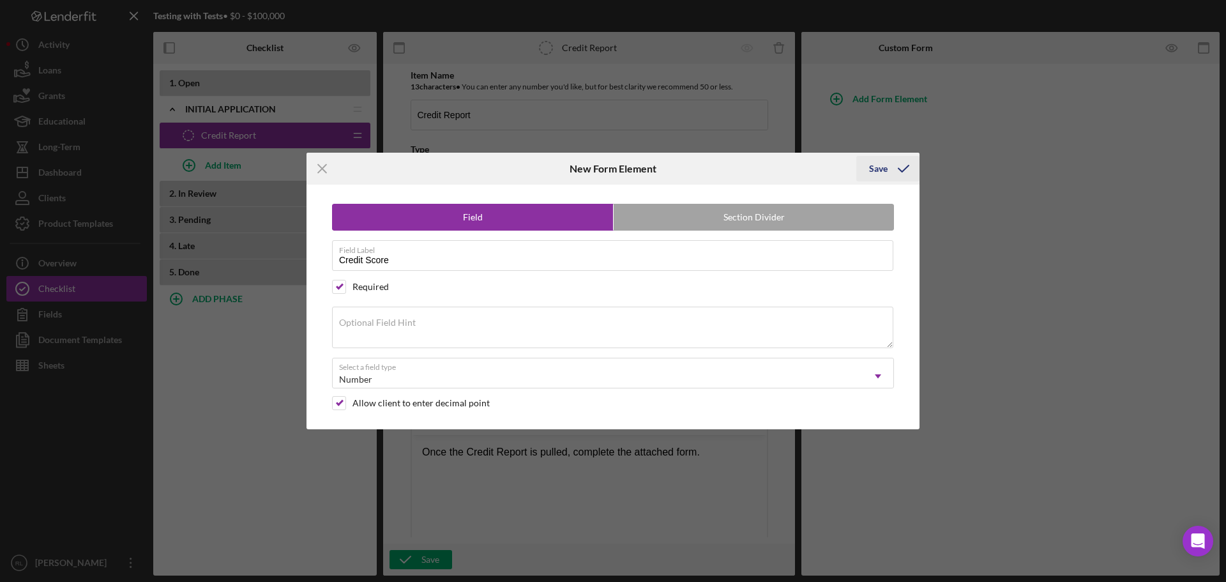
click at [874, 173] on div "Save" at bounding box center [878, 169] width 19 height 26
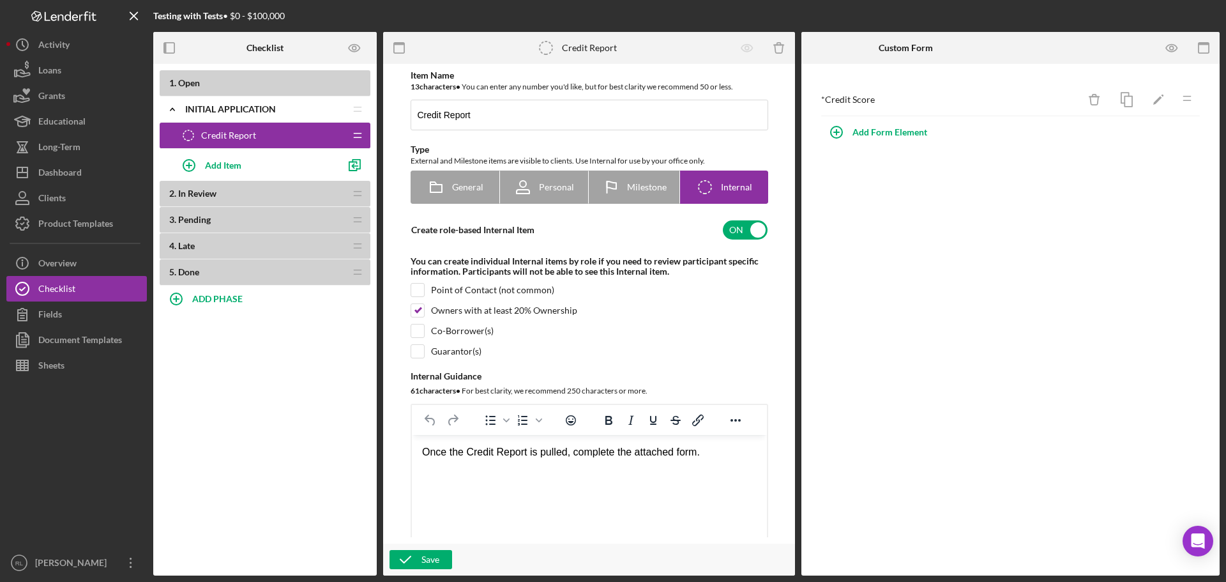
click at [996, 303] on div "* Credit Score Icon/Delete Icon/Edit Icon/Drag Add Form Element" at bounding box center [1010, 319] width 418 height 511
click at [68, 316] on button "Fields" at bounding box center [76, 314] width 140 height 26
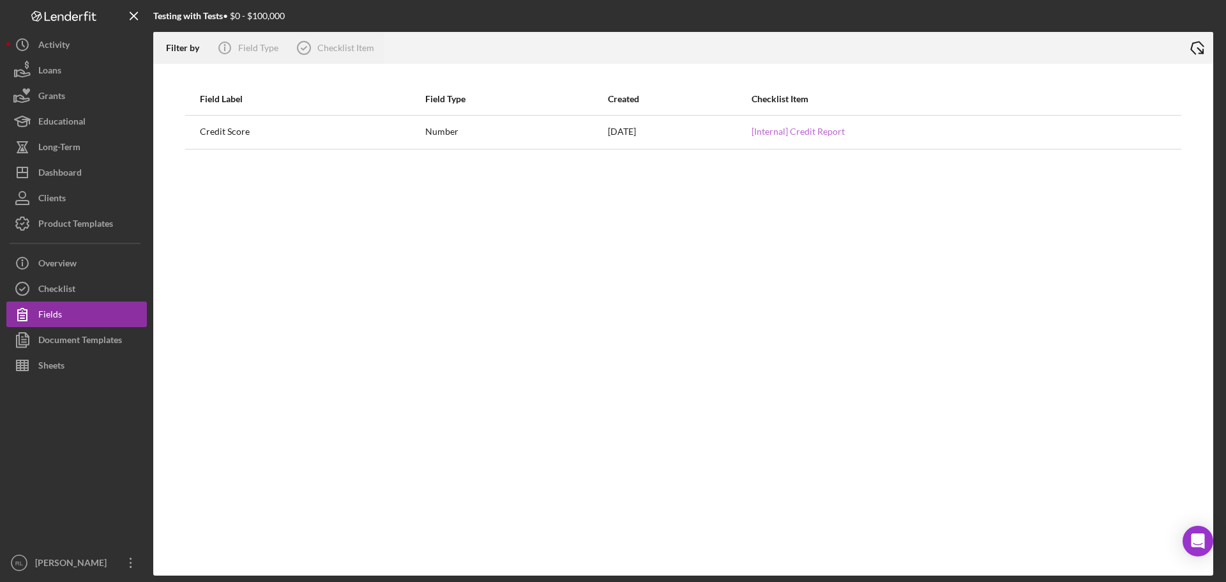
click at [813, 133] on link "[Internal] Credit Report" at bounding box center [797, 131] width 93 height 10
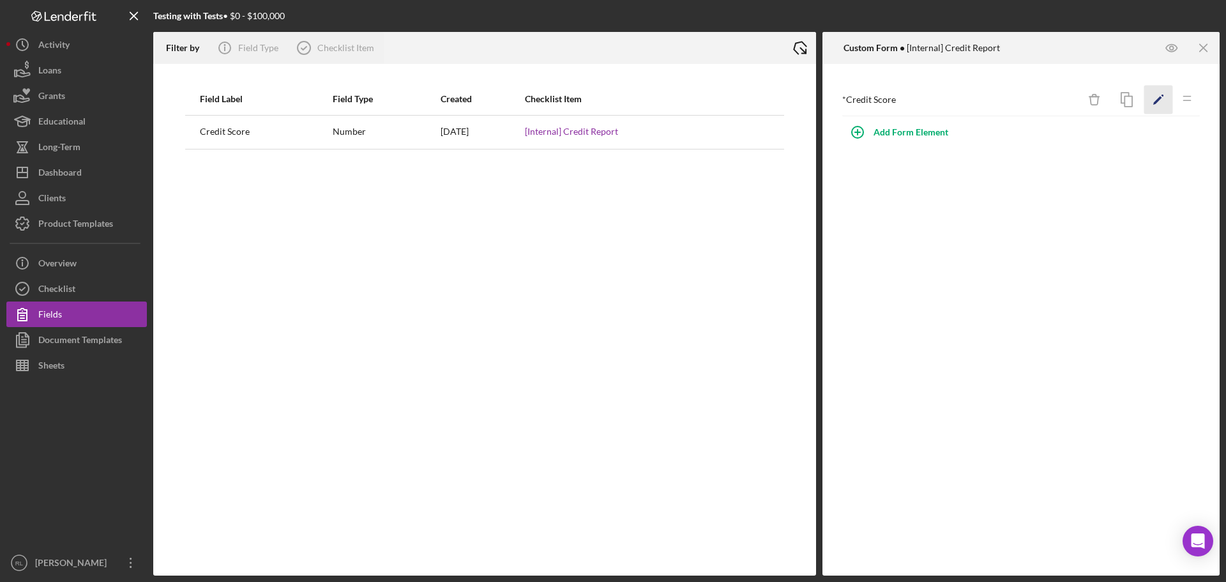
click at [1162, 102] on icon "Icon/Edit" at bounding box center [1158, 100] width 29 height 29
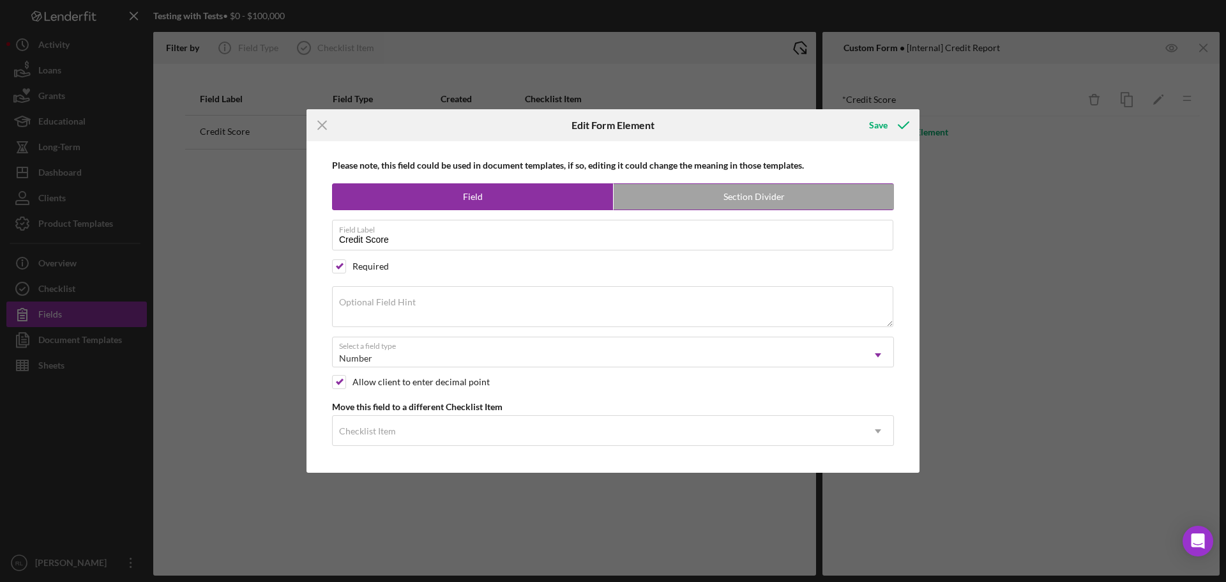
click at [765, 202] on label "Section Divider" at bounding box center [754, 197] width 280 height 26
radio input "false"
radio input "true"
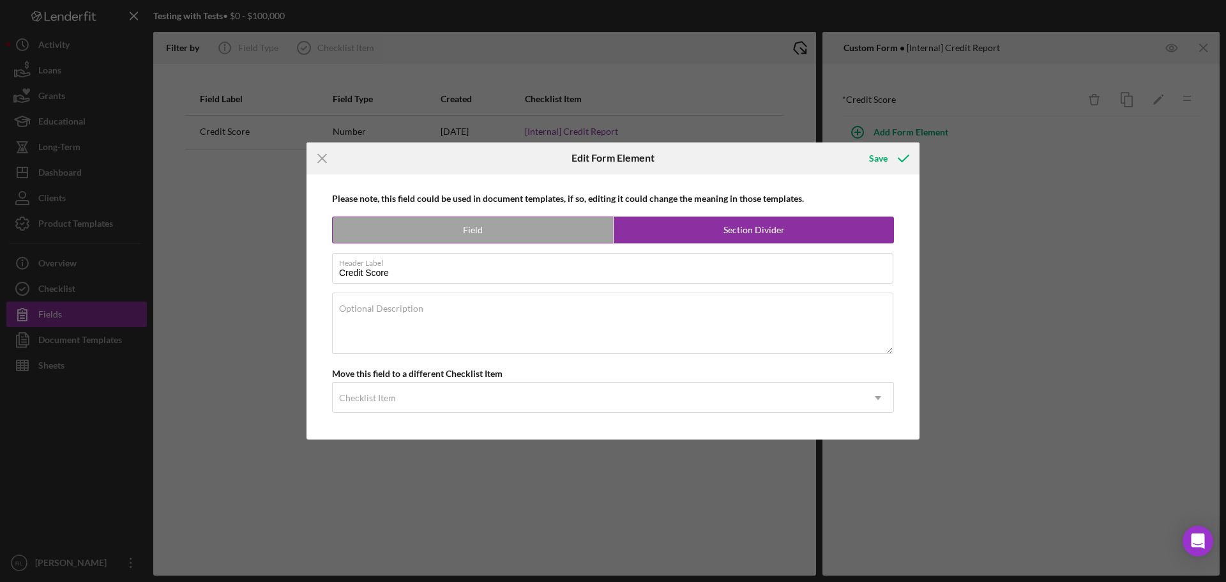
click at [534, 234] on label "Field" at bounding box center [473, 230] width 280 height 26
radio input "true"
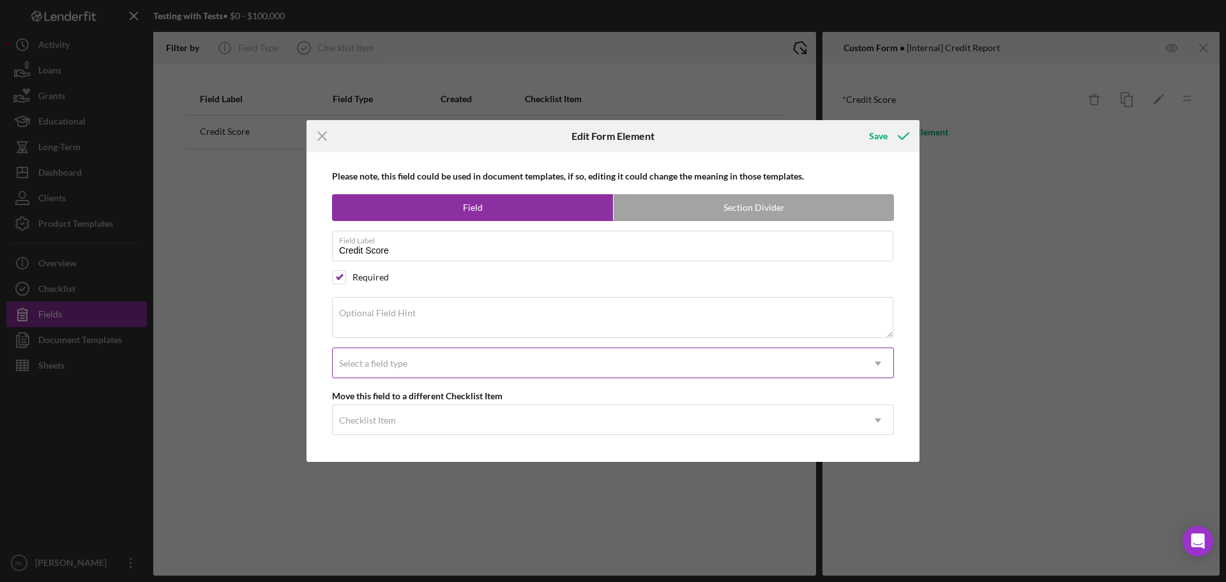
click at [736, 373] on div "Select a field type" at bounding box center [598, 363] width 530 height 29
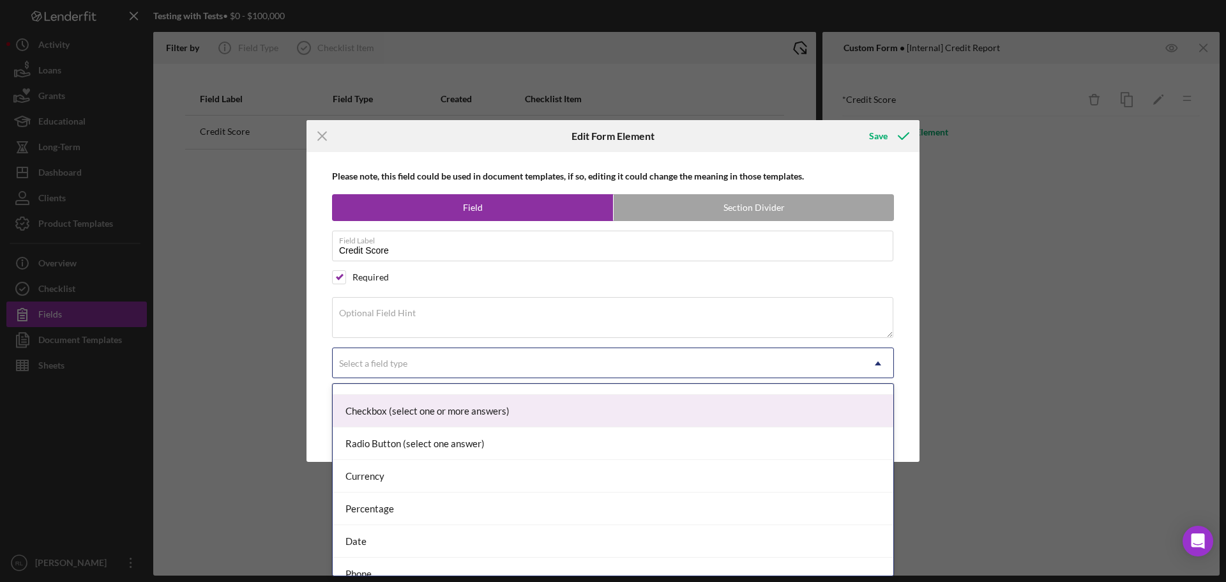
scroll to position [134, 0]
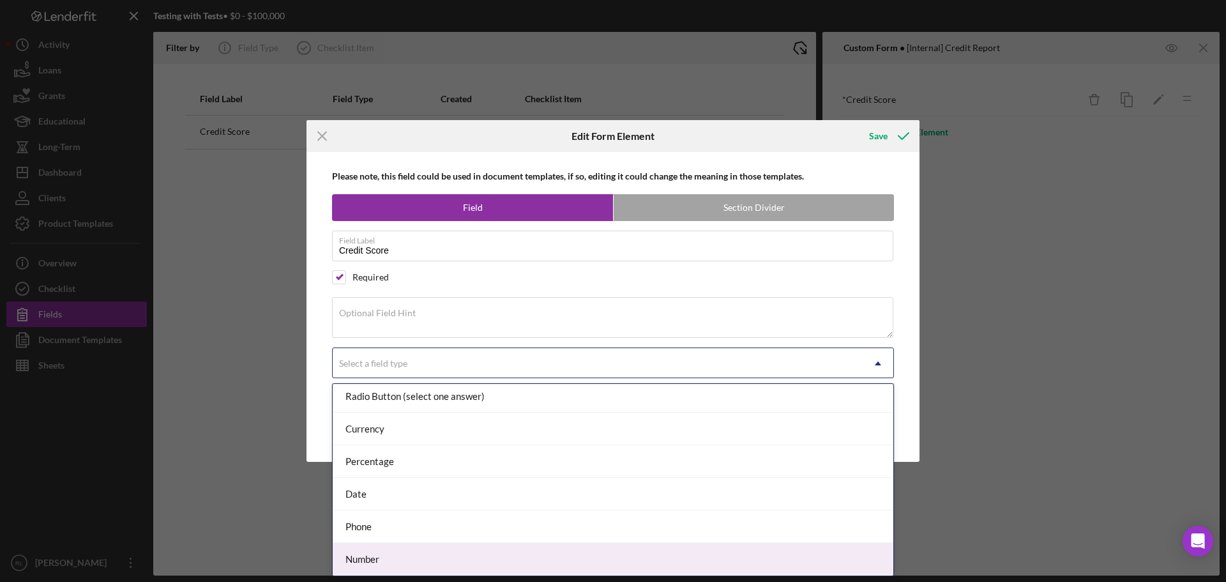
click at [418, 554] on div "Number" at bounding box center [613, 559] width 561 height 33
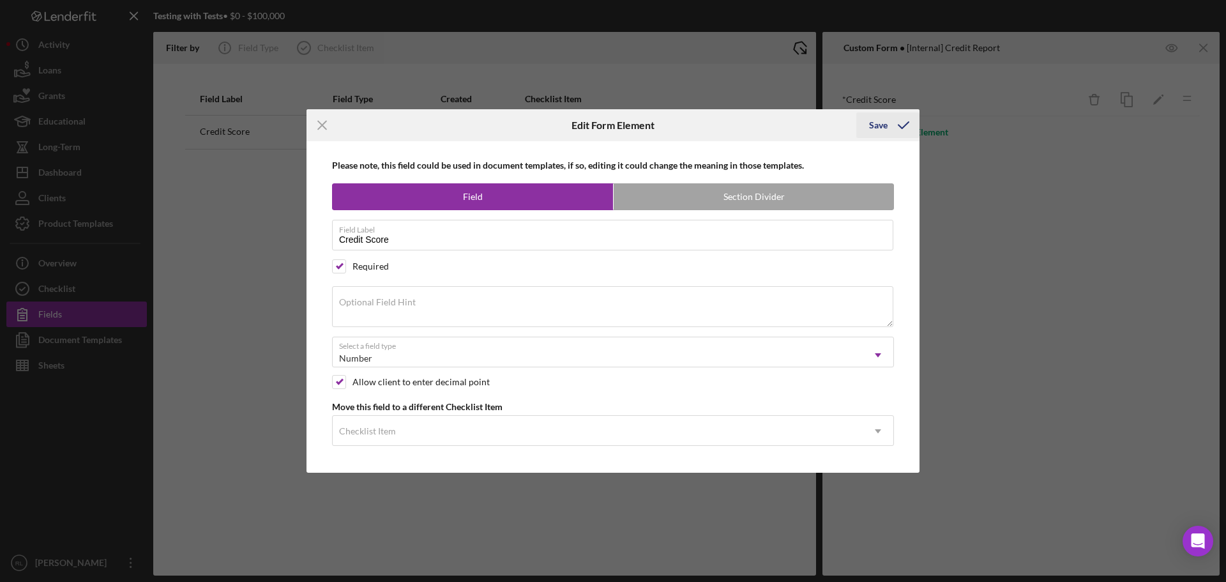
click at [877, 132] on div "Save" at bounding box center [878, 125] width 19 height 26
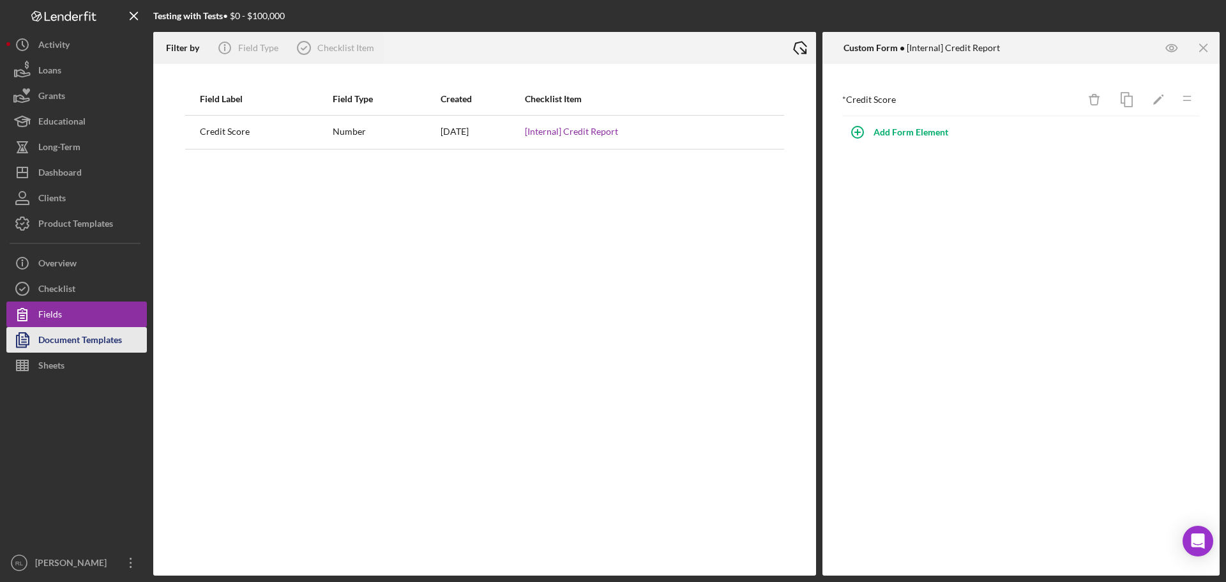
click at [100, 343] on div "Document Templates" at bounding box center [80, 341] width 84 height 29
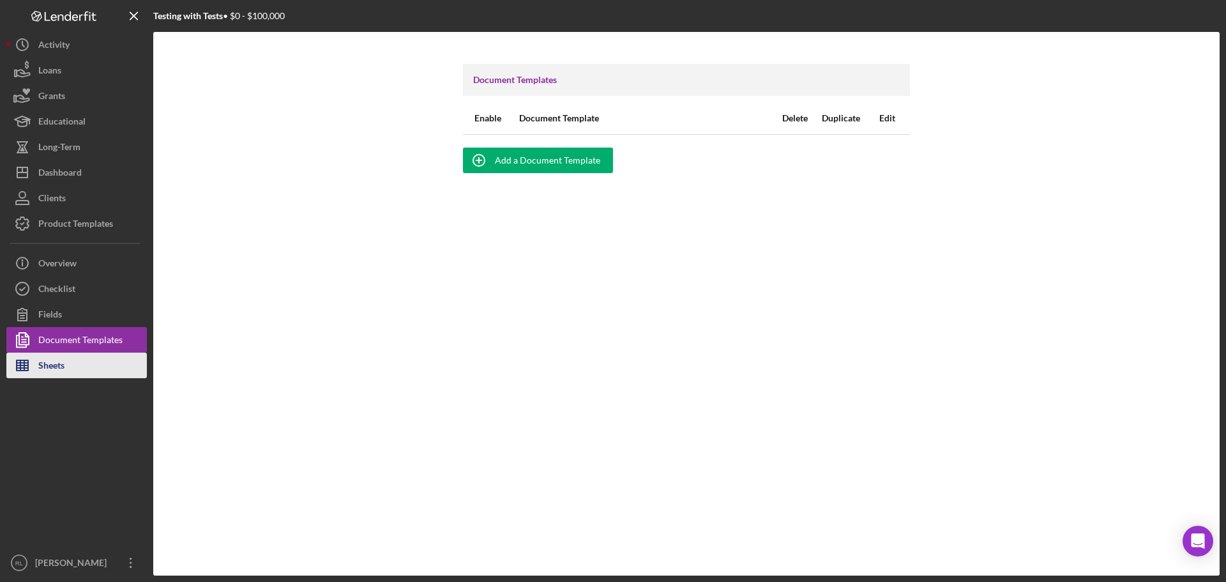
click at [27, 370] on polygon "button" at bounding box center [22, 365] width 11 height 10
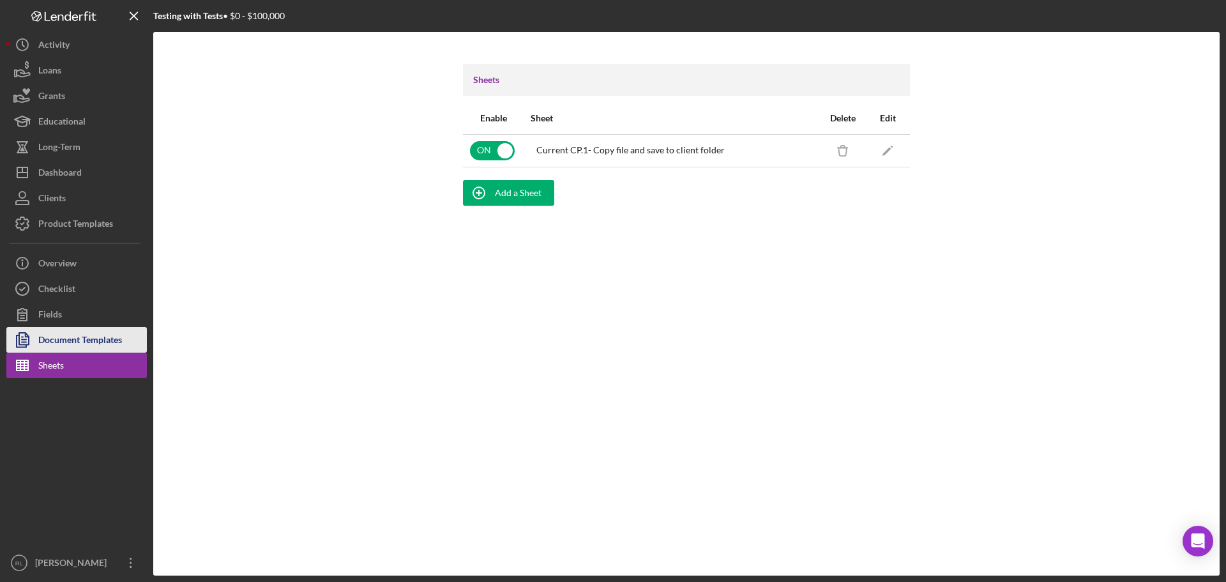
click at [82, 340] on div "Document Templates" at bounding box center [80, 341] width 84 height 29
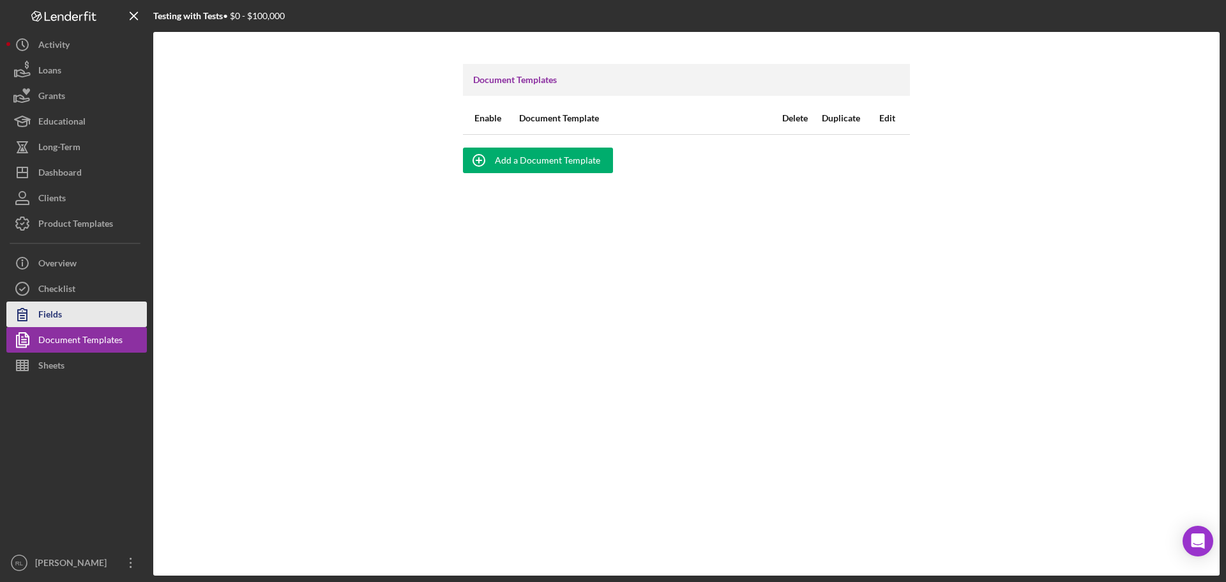
click at [78, 314] on button "Fields" at bounding box center [76, 314] width 140 height 26
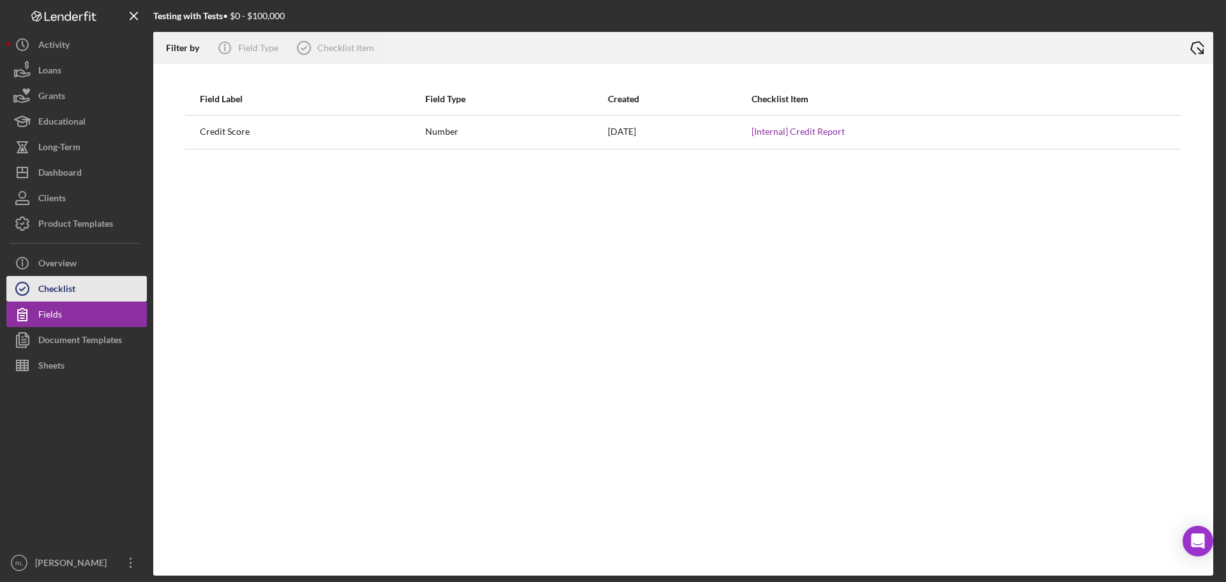
click at [76, 290] on button "Checklist" at bounding box center [76, 289] width 140 height 26
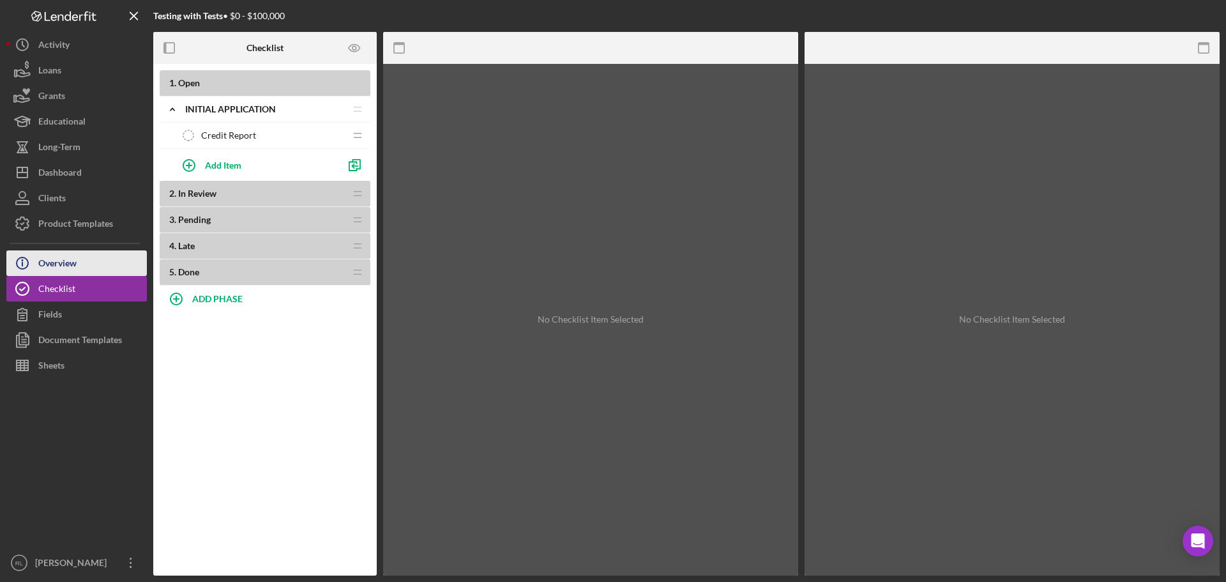
click at [82, 262] on button "Icon/Info Overview" at bounding box center [76, 263] width 140 height 26
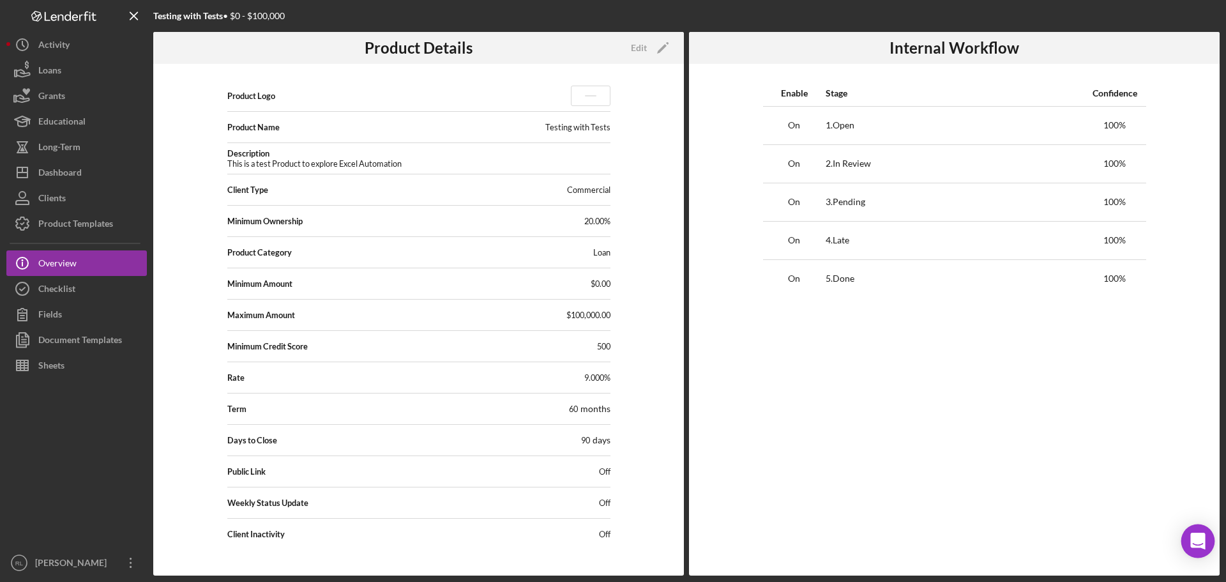
click at [1200, 548] on div "Open Intercom Messenger" at bounding box center [1198, 541] width 34 height 34
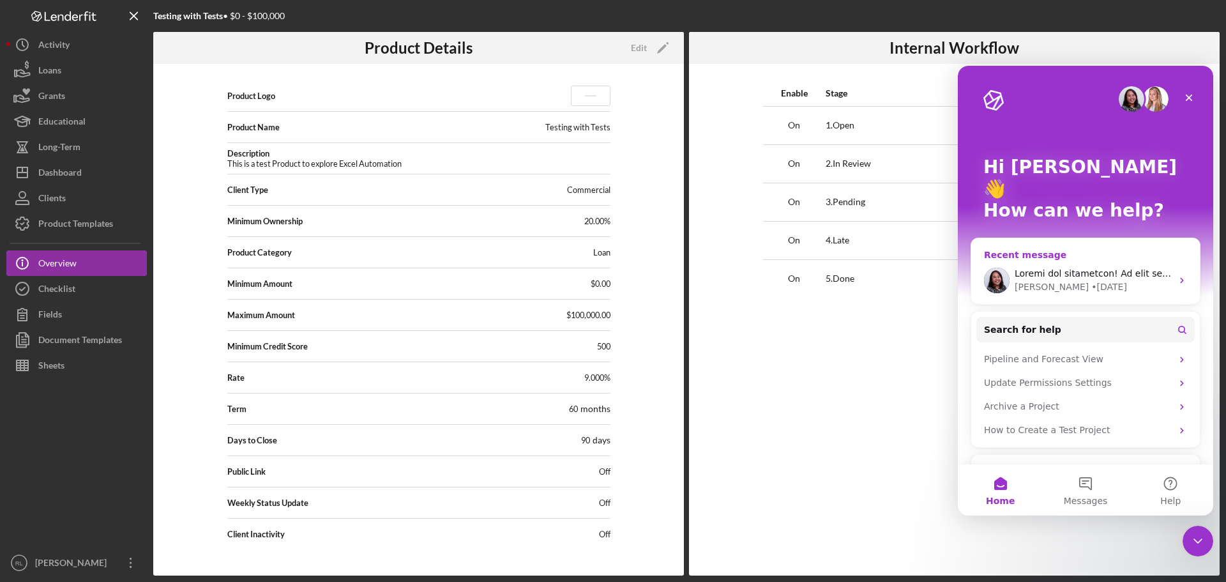
click at [1091, 280] on div "• 2d ago" at bounding box center [1109, 286] width 36 height 13
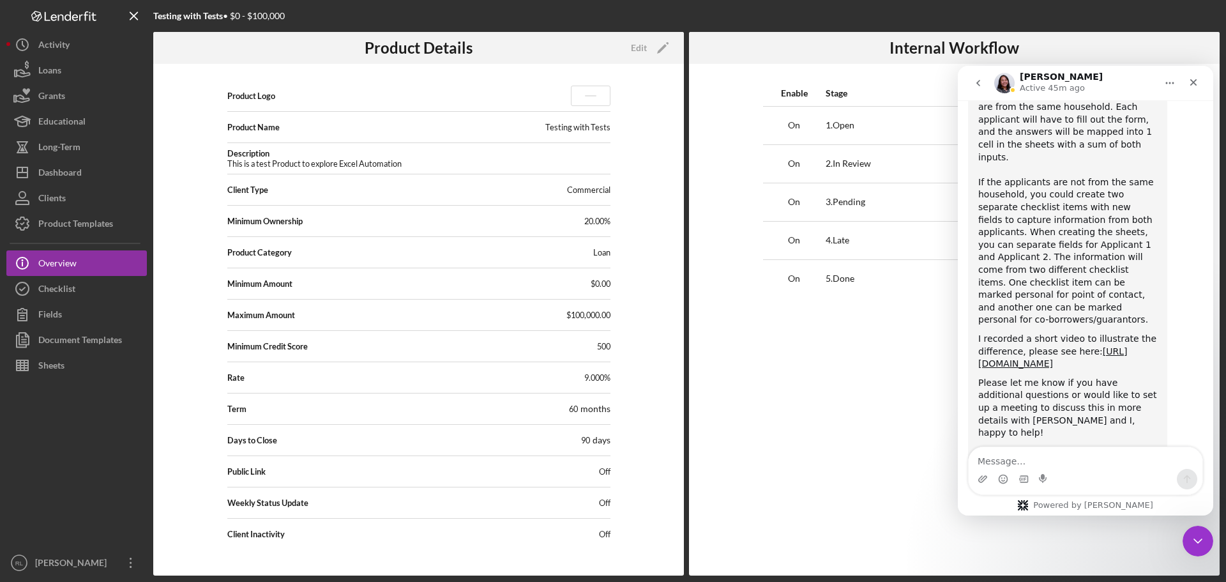
scroll to position [1086, 0]
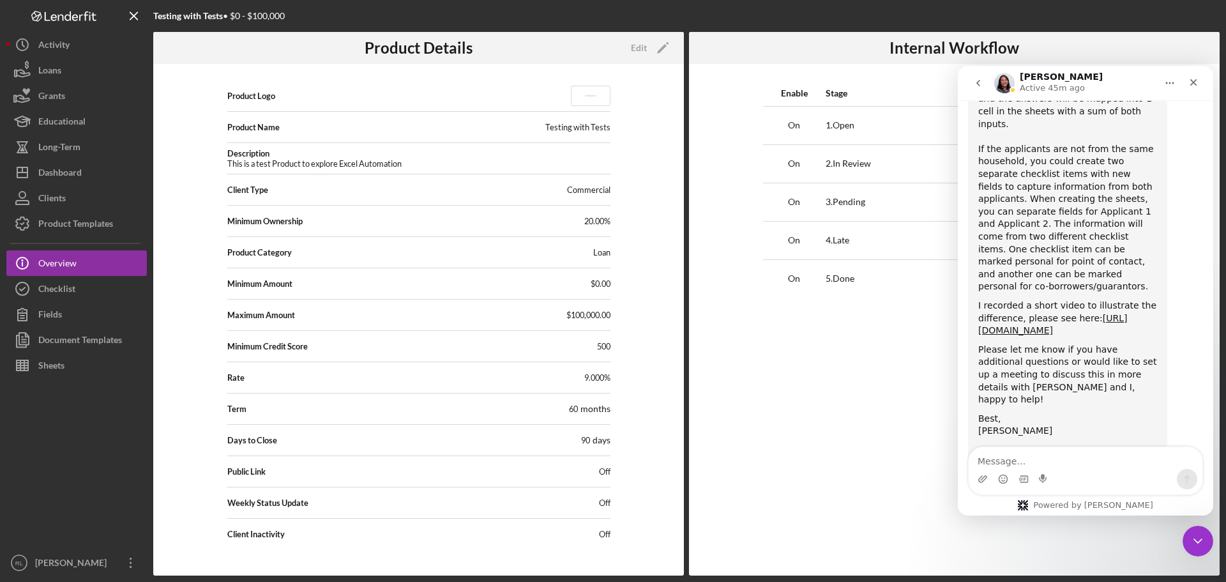
click at [1062, 456] on textarea "Message…" at bounding box center [1086, 458] width 234 height 22
type textarea "Hello Christina,"
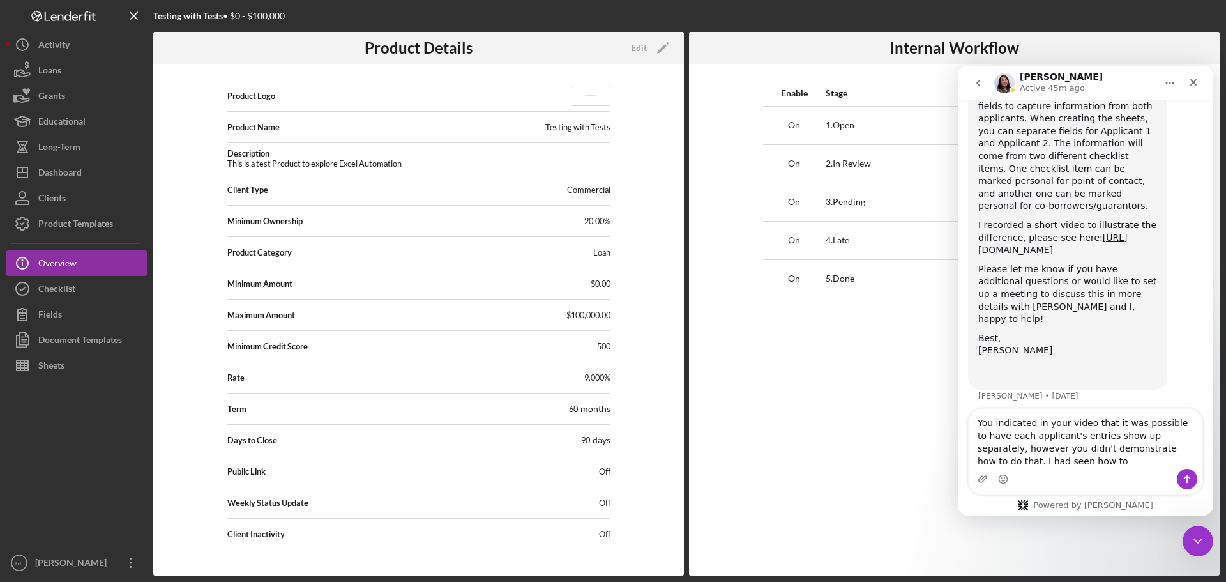
scroll to position [1196, 0]
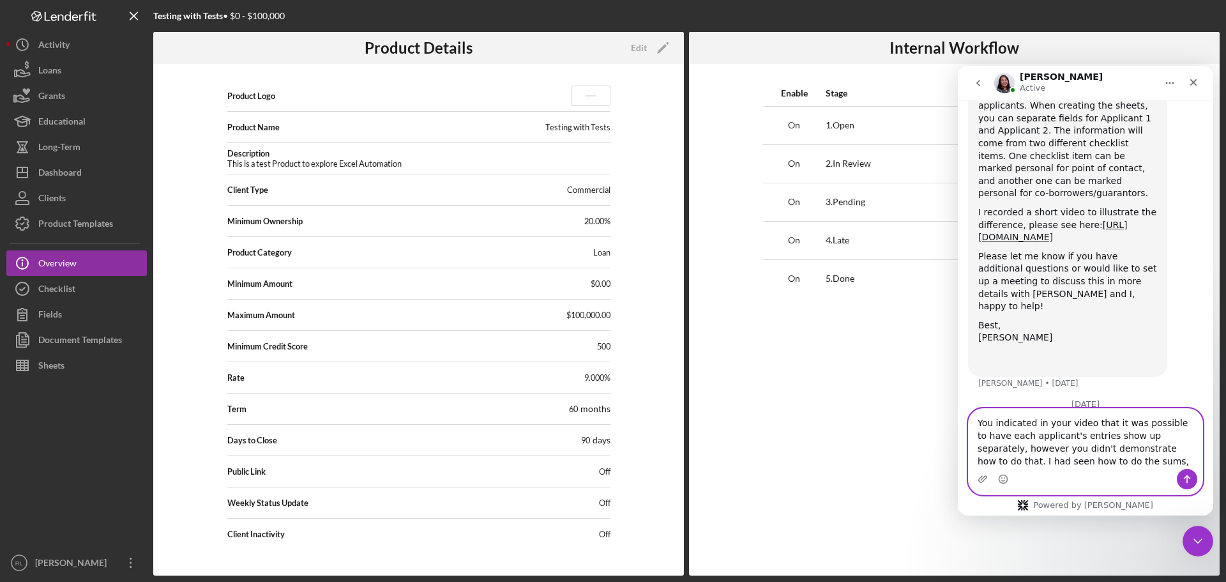
click at [1062, 462] on textarea "You indicated in your video that it was possible to have each applicant's entri…" at bounding box center [1086, 439] width 234 height 60
type textarea "You indicated in your video that it was possible to have each applicant's entri…"
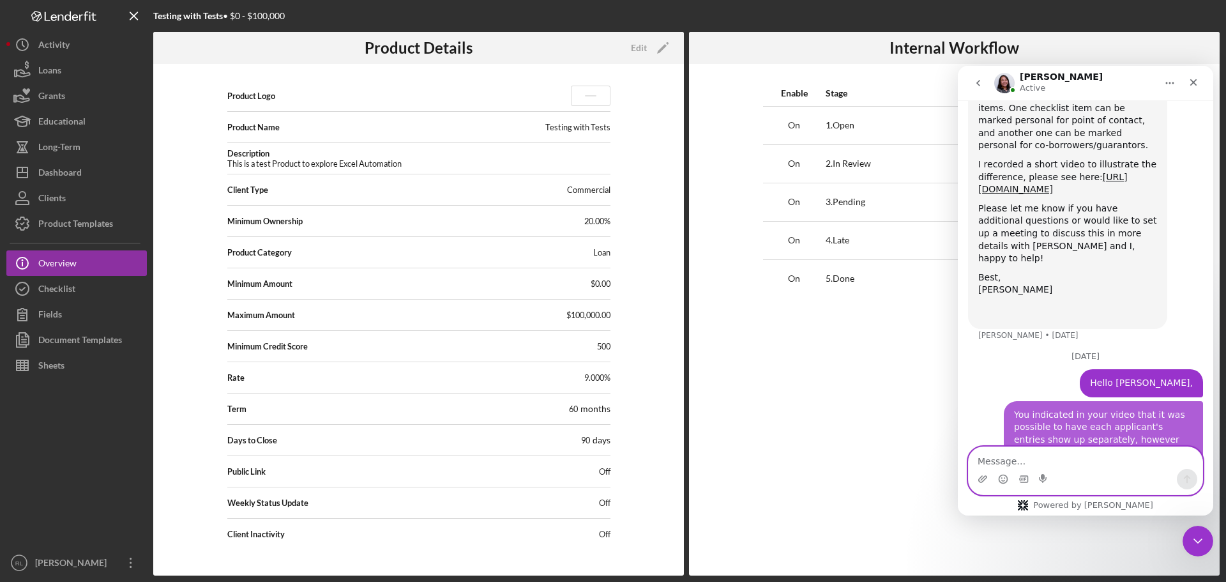
scroll to position [1250, 0]
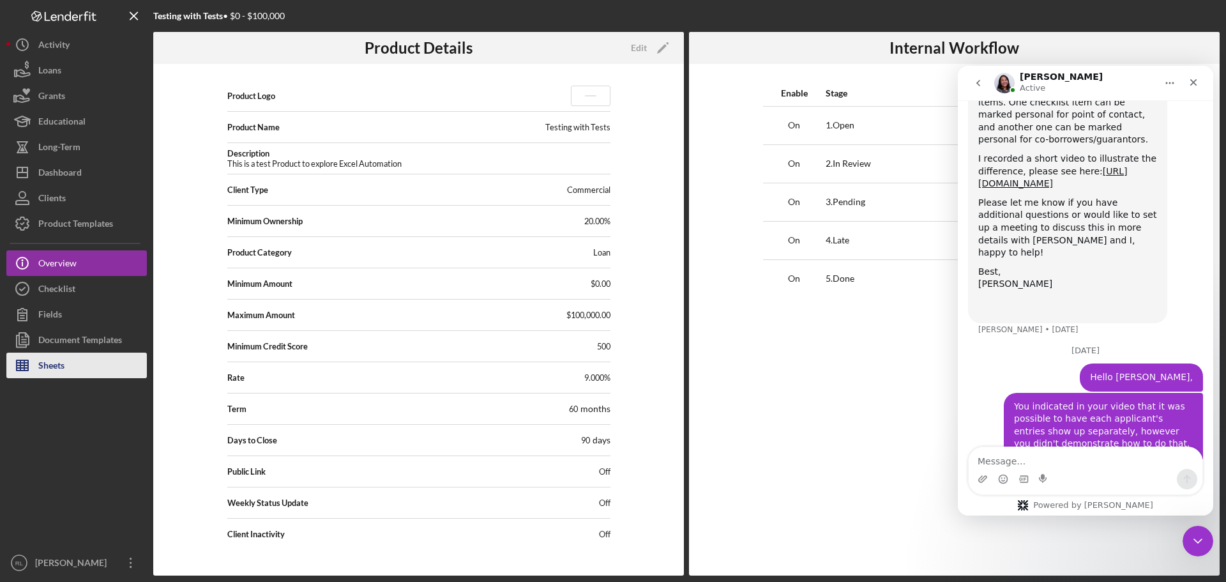
click at [55, 356] on div "Sheets" at bounding box center [51, 366] width 26 height 29
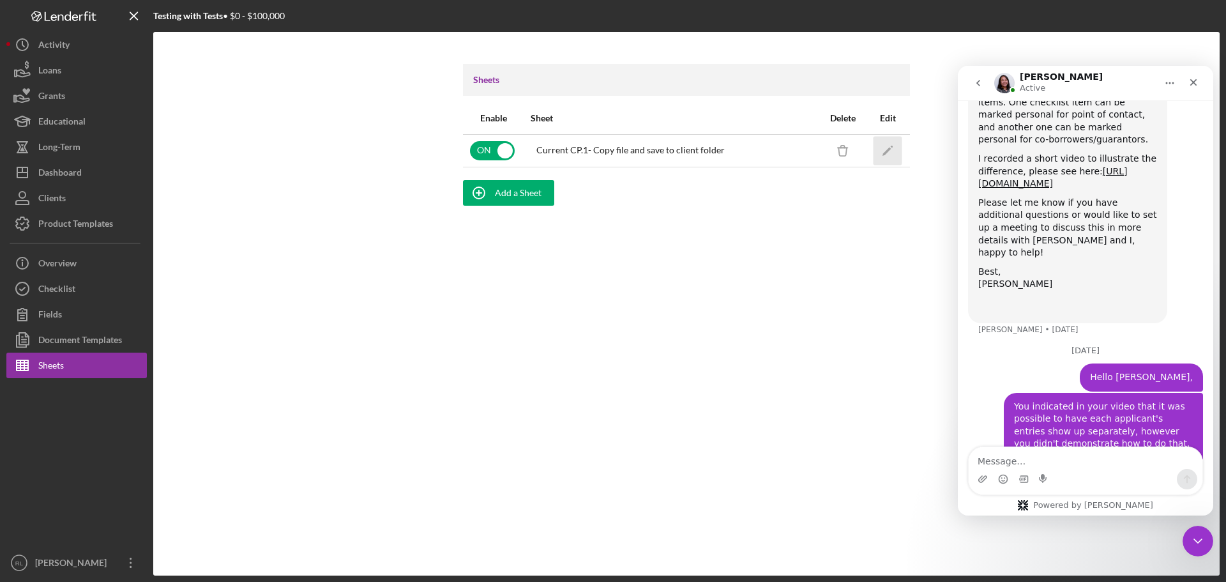
click at [884, 151] on icon "Icon/Edit" at bounding box center [887, 150] width 29 height 29
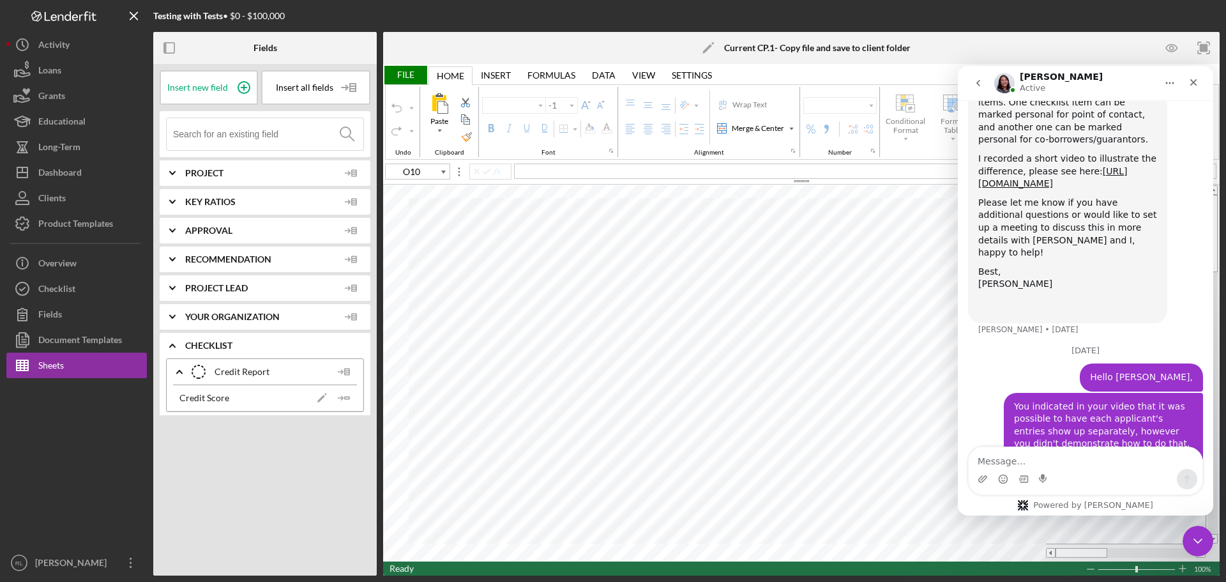
type input "Calibri"
type input "11"
type input "B1"
type input "48"
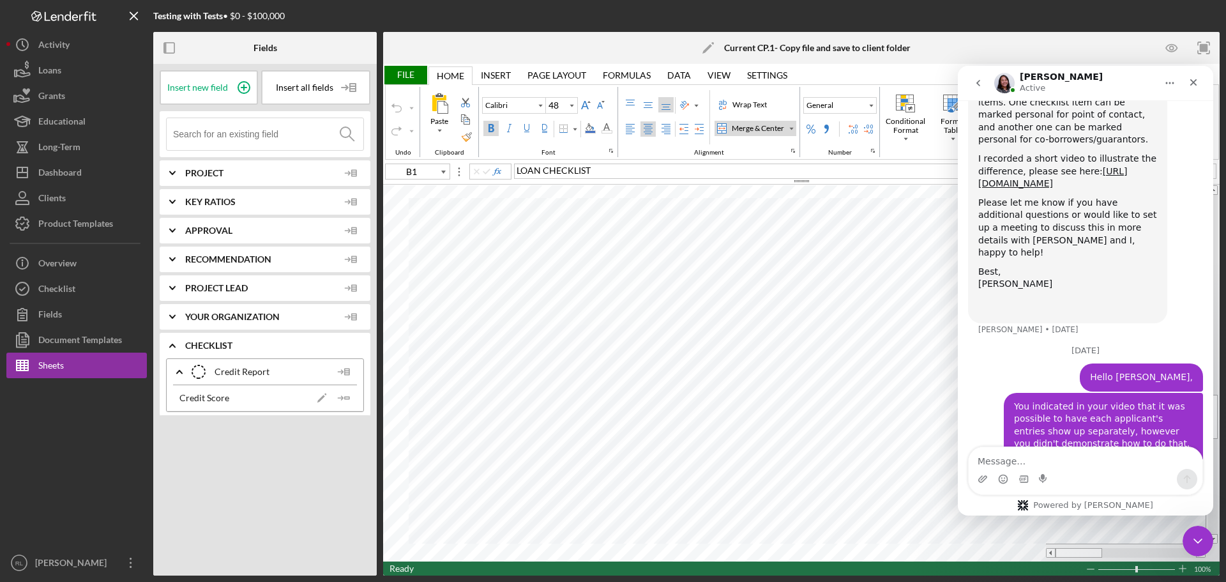
type input "D25"
type input "11"
click at [348, 365] on icon at bounding box center [344, 372] width 26 height 32
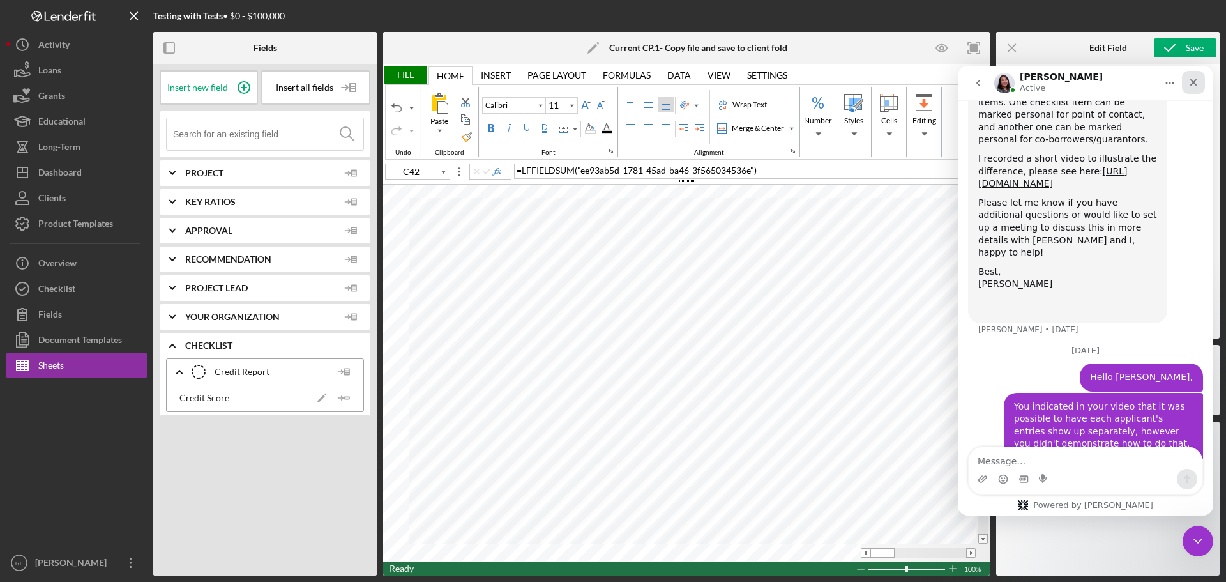
click at [1188, 88] on div "Close" at bounding box center [1193, 82] width 23 height 23
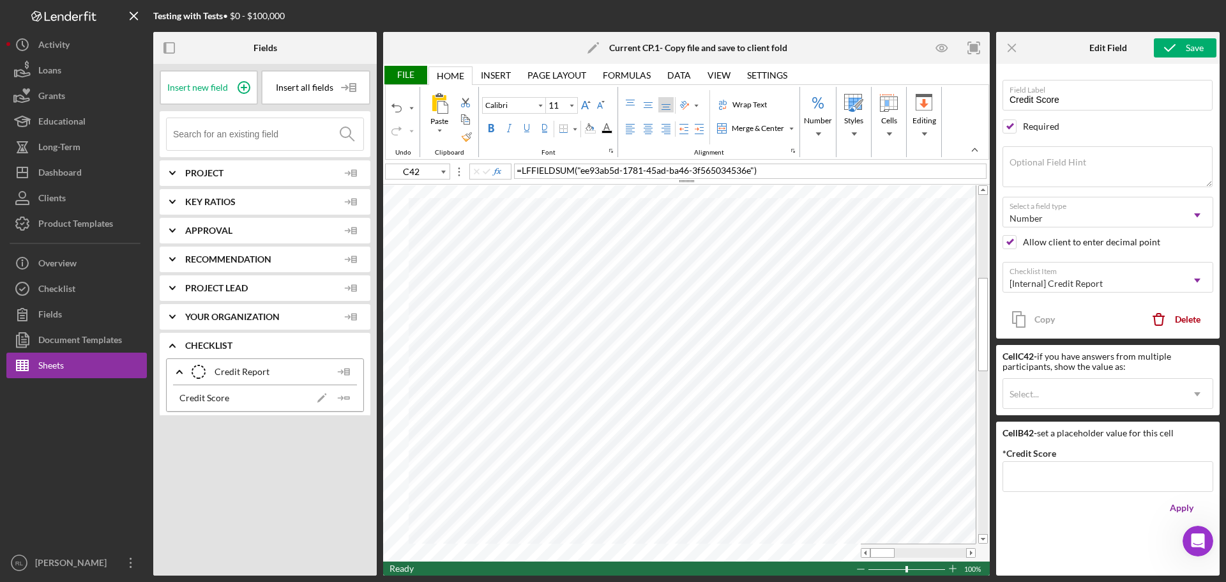
scroll to position [1250, 0]
click at [1205, 395] on icon "Icon/Dropdown Arrow" at bounding box center [1197, 394] width 31 height 31
click at [1205, 390] on icon "Icon/Dropdown Arrow" at bounding box center [1197, 394] width 31 height 31
click at [1110, 361] on div "Cell C42 - if you have answers from multiple participants, show the value as:" at bounding box center [1107, 361] width 211 height 20
type input "D42"
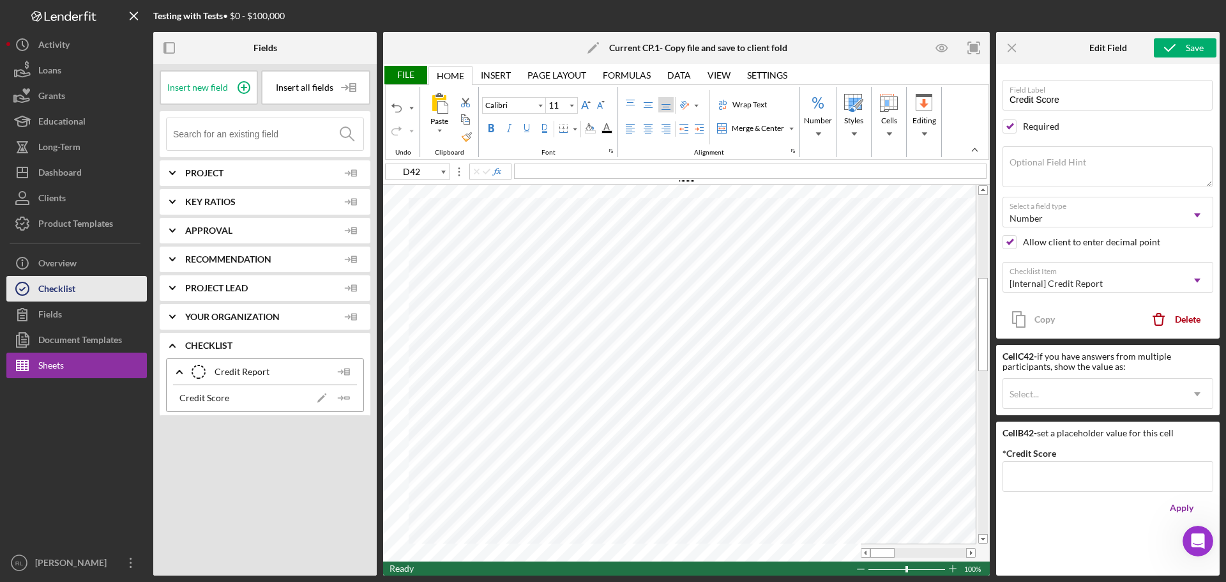
click at [73, 289] on div "Checklist" at bounding box center [56, 290] width 37 height 29
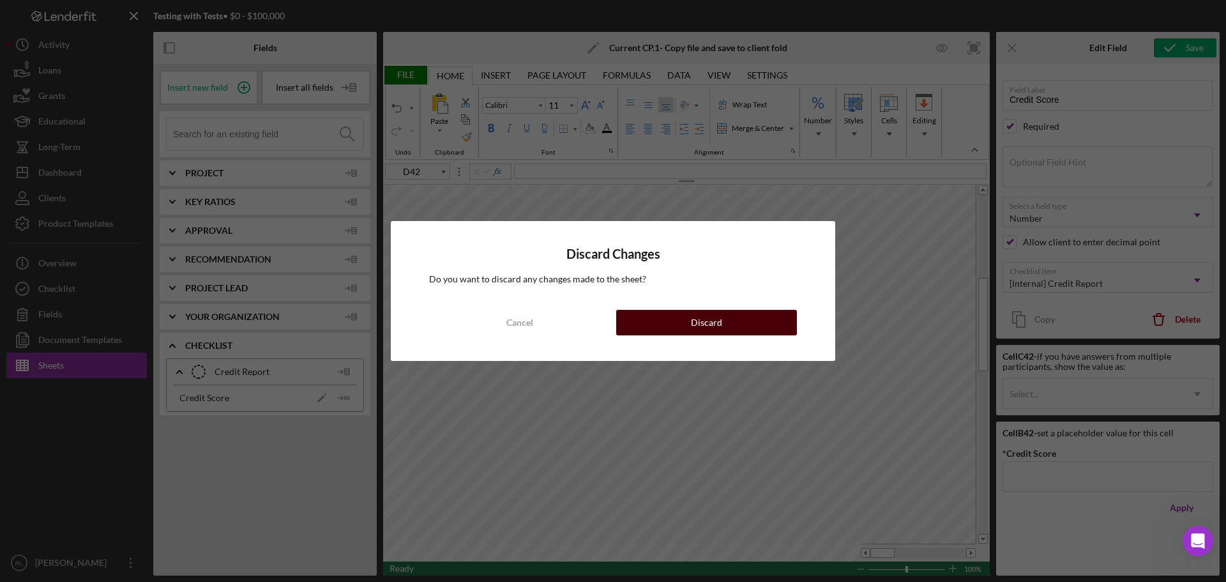
click at [692, 324] on div "Discard" at bounding box center [706, 323] width 31 height 26
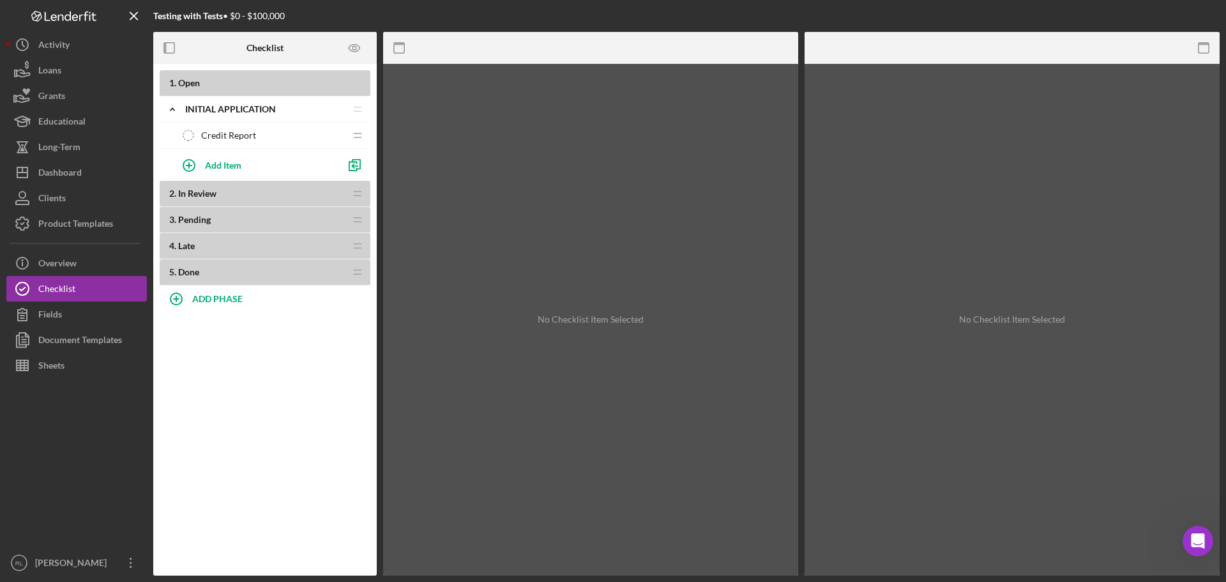
click at [217, 140] on span "Credit Report" at bounding box center [228, 135] width 55 height 10
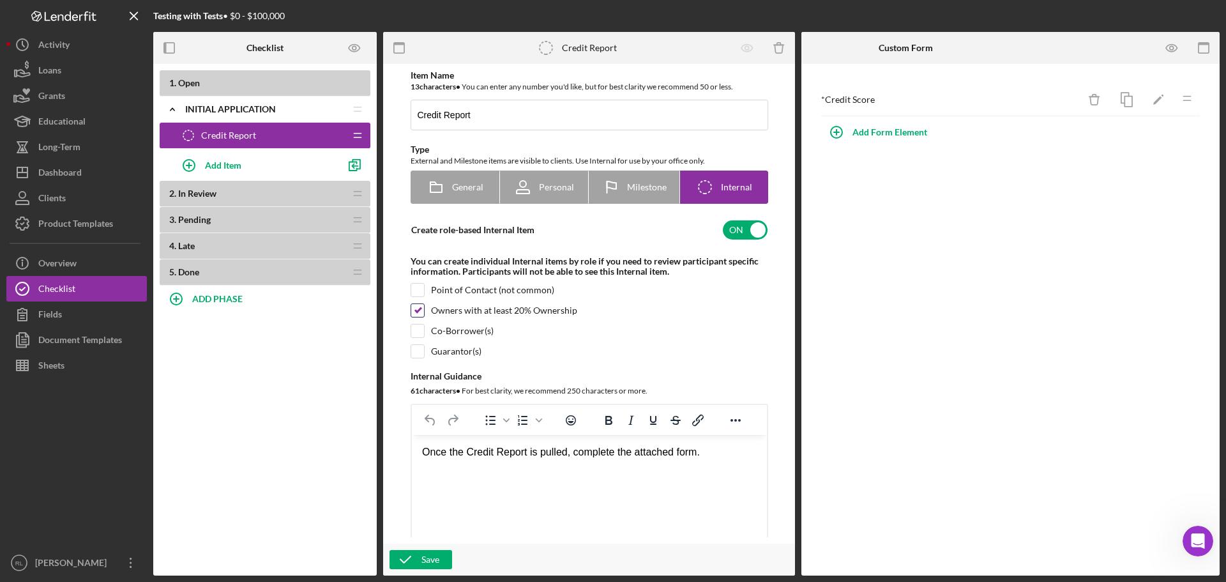
click at [414, 309] on input "checkbox" at bounding box center [417, 310] width 13 height 13
checkbox input "false"
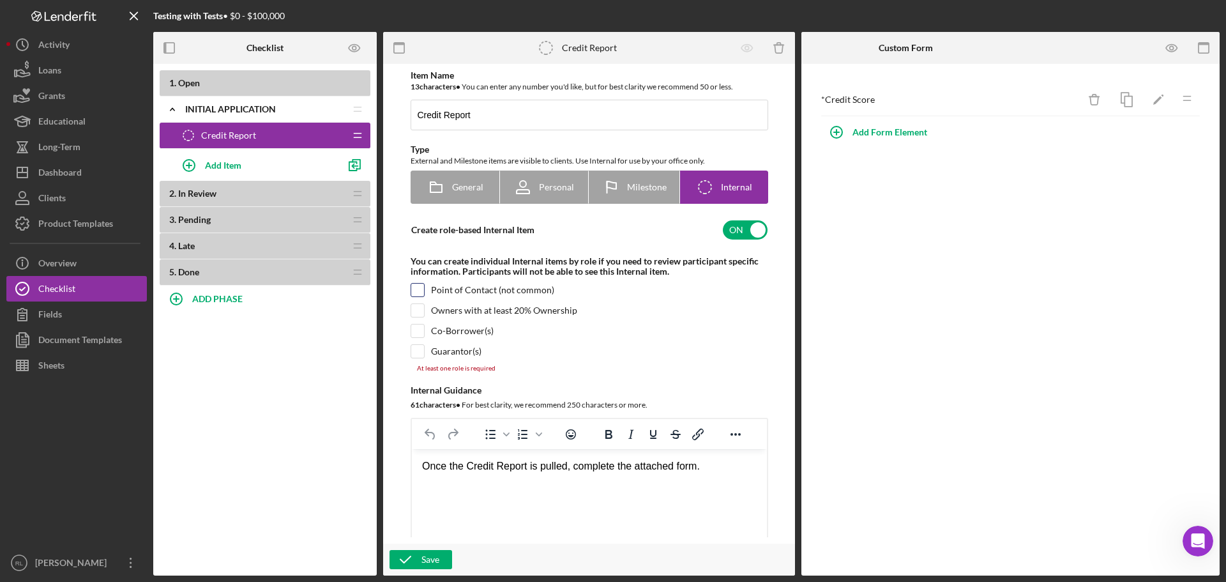
click at [414, 291] on input "checkbox" at bounding box center [417, 289] width 13 height 13
checkbox input "true"
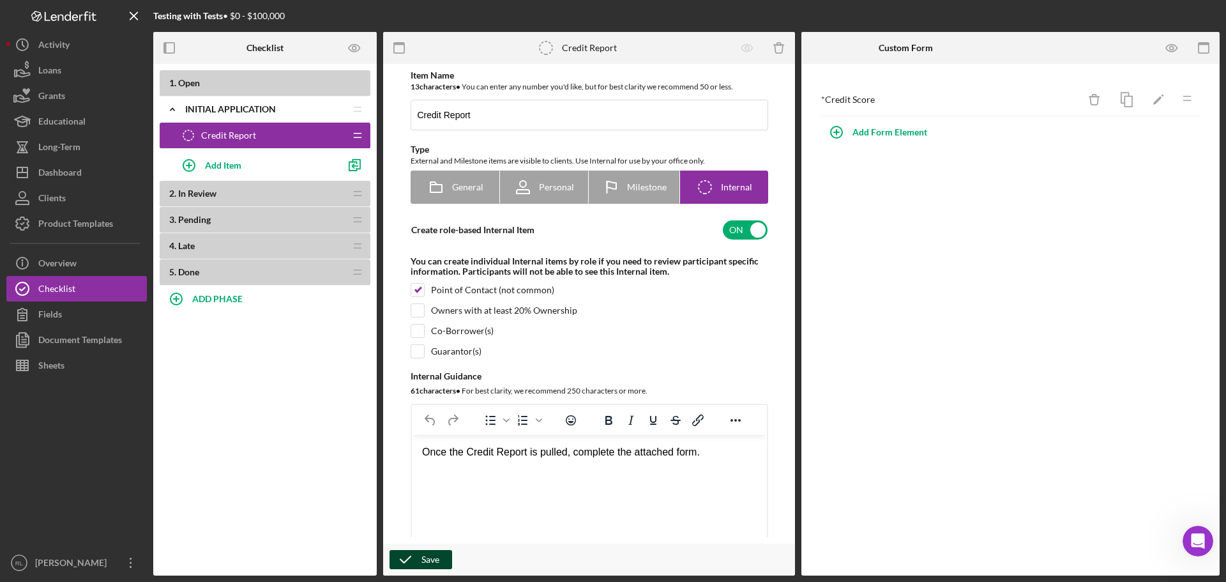
click at [420, 561] on icon "button" at bounding box center [405, 559] width 32 height 32
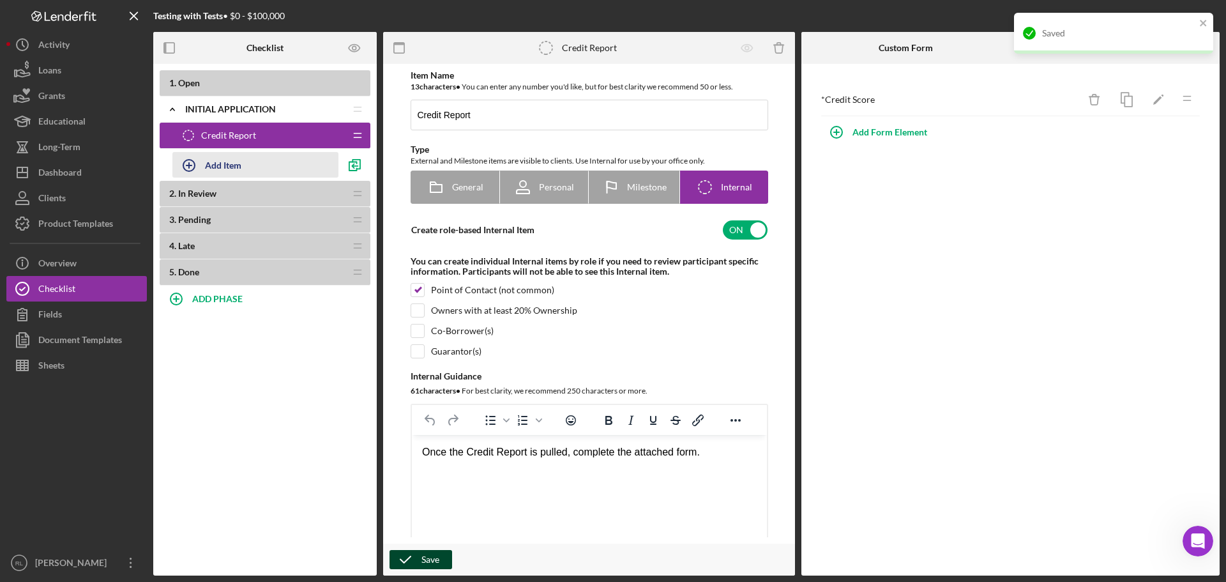
click at [219, 163] on div "Add Item" at bounding box center [223, 165] width 36 height 24
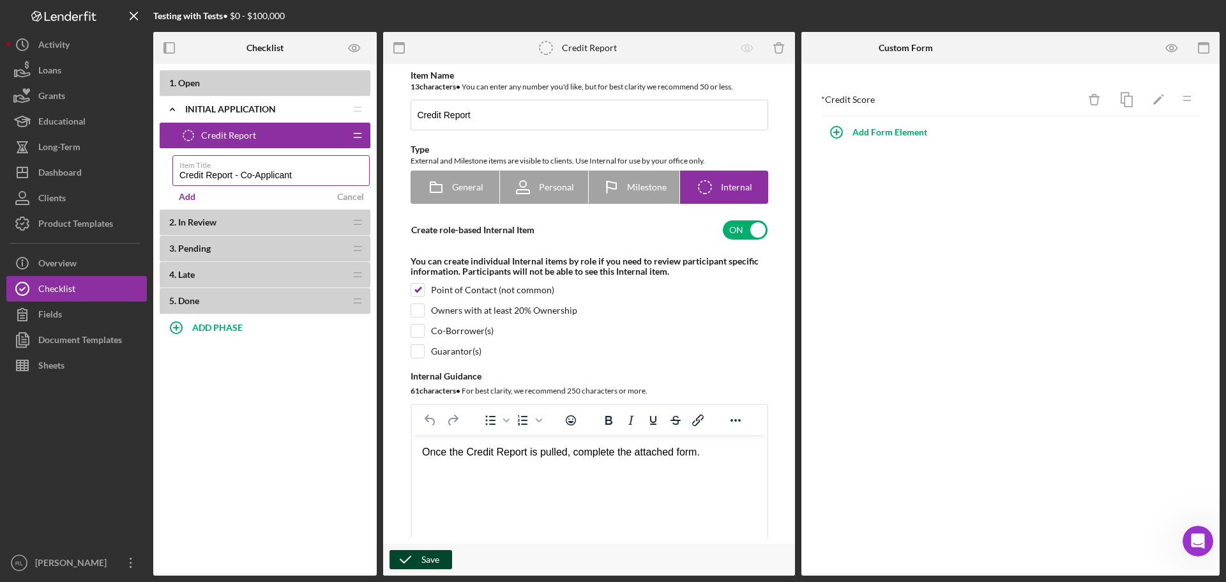
type input "Credit Report - Co-Applicant"
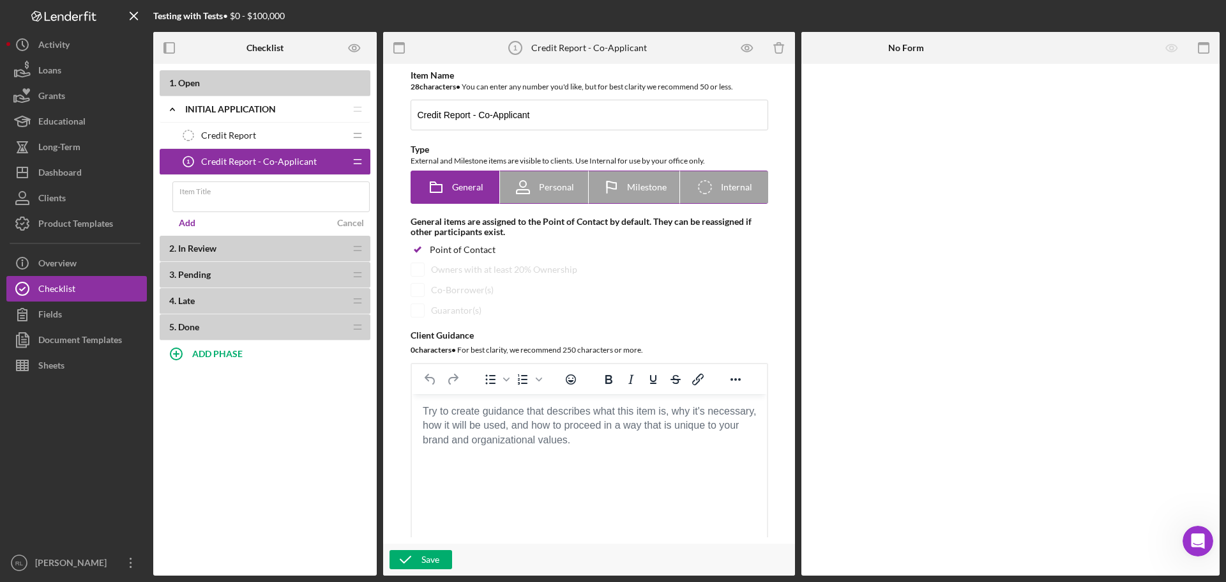
click at [734, 190] on span "Internal" at bounding box center [736, 187] width 31 height 10
radio input "false"
radio input "true"
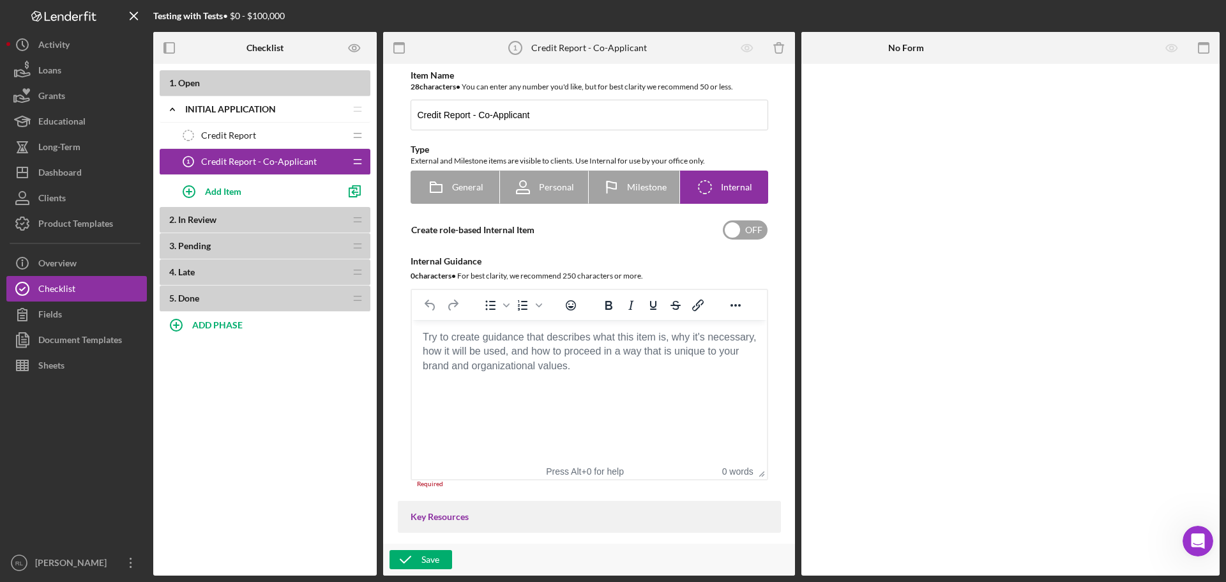
click at [743, 230] on input "checkbox" at bounding box center [745, 229] width 45 height 19
checkbox input "true"
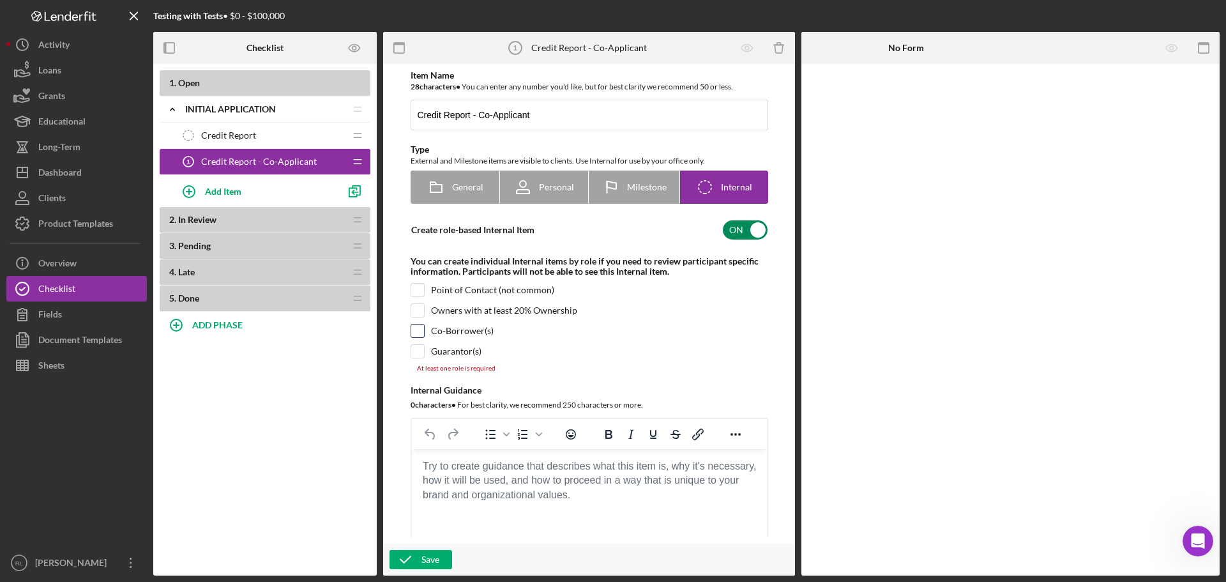
click at [416, 329] on input "checkbox" at bounding box center [417, 330] width 13 height 13
checkbox input "true"
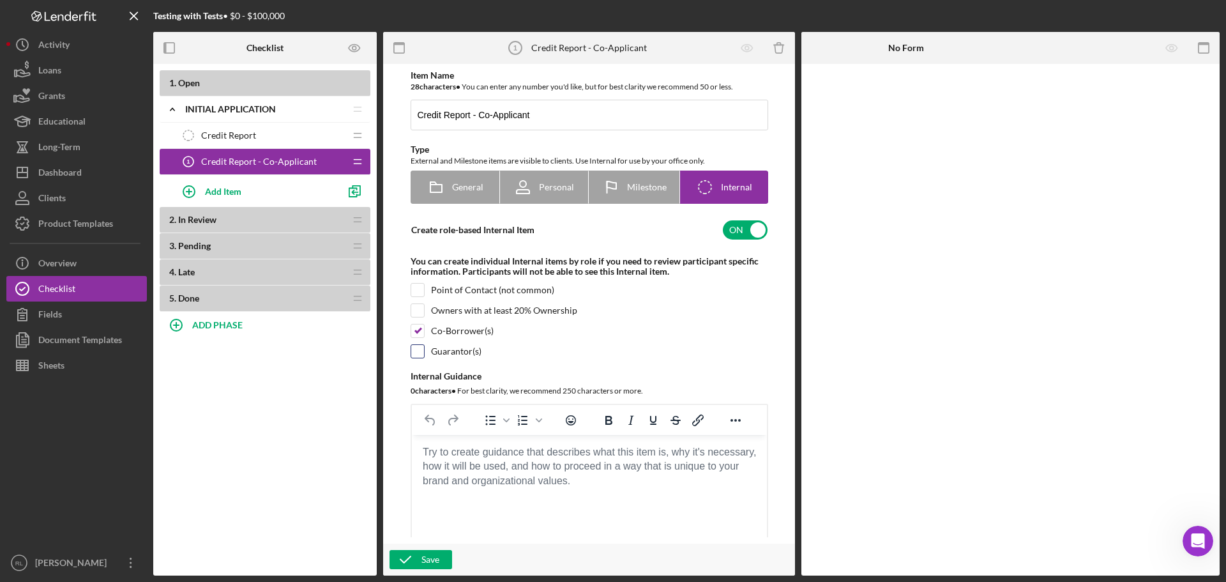
click at [418, 349] on input "checkbox" at bounding box center [417, 351] width 13 height 13
checkbox input "true"
drag, startPoint x: 471, startPoint y: 111, endPoint x: 577, endPoint y: 120, distance: 106.4
click at [576, 120] on input "Credit Report - Co-Applicant" at bounding box center [590, 115] width 358 height 31
type input "Credit Report"
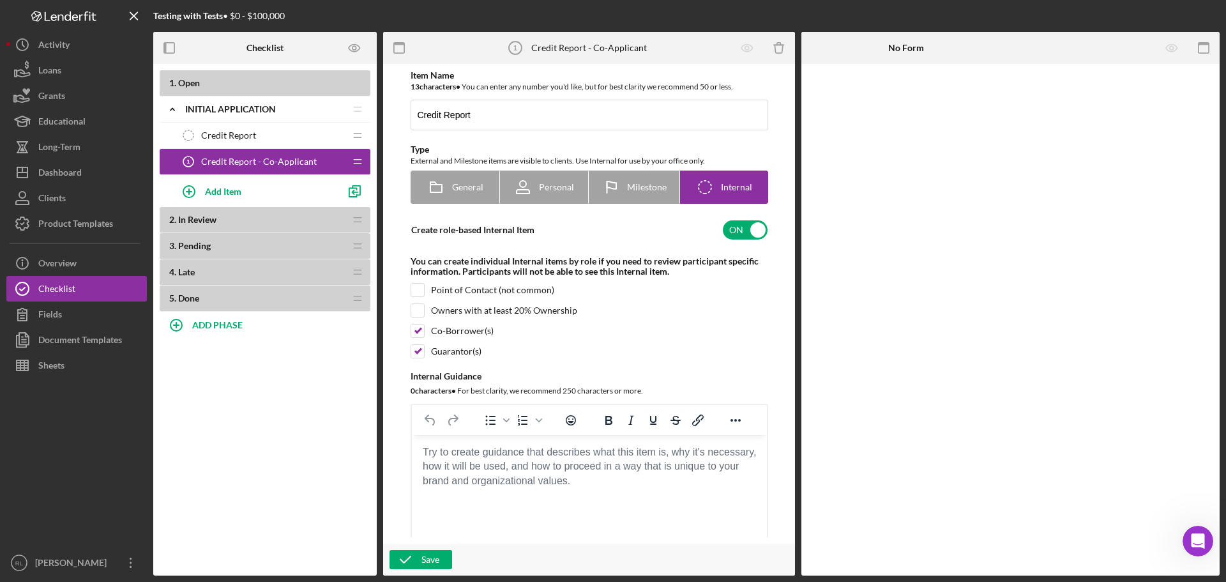
click at [612, 269] on div "You can create individual Internal items by role if you need to review particip…" at bounding box center [590, 266] width 358 height 20
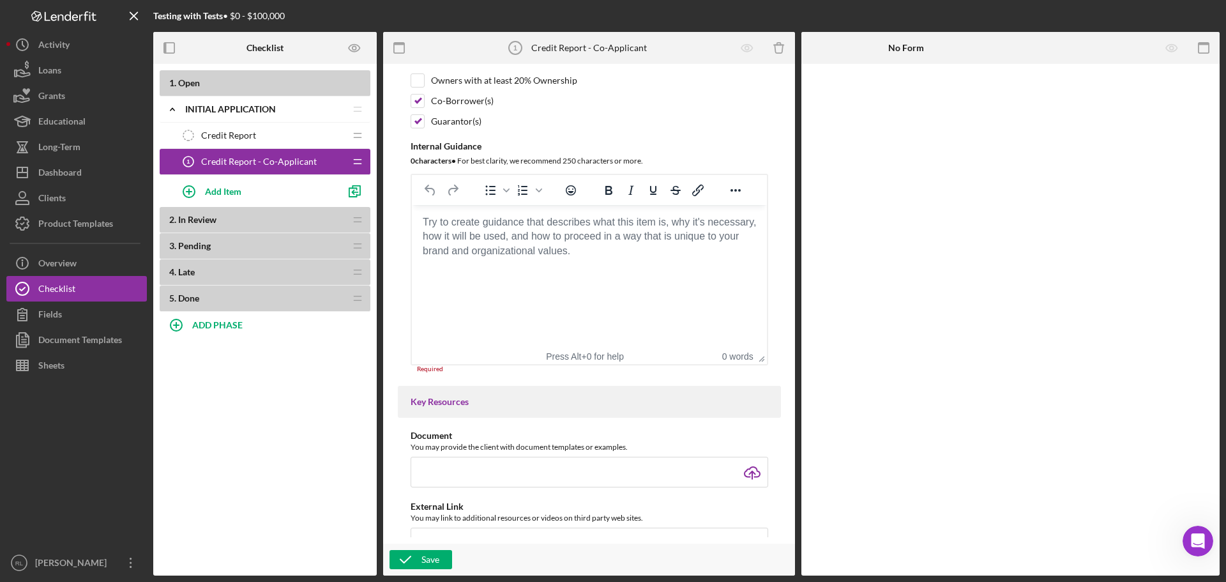
scroll to position [255, 0]
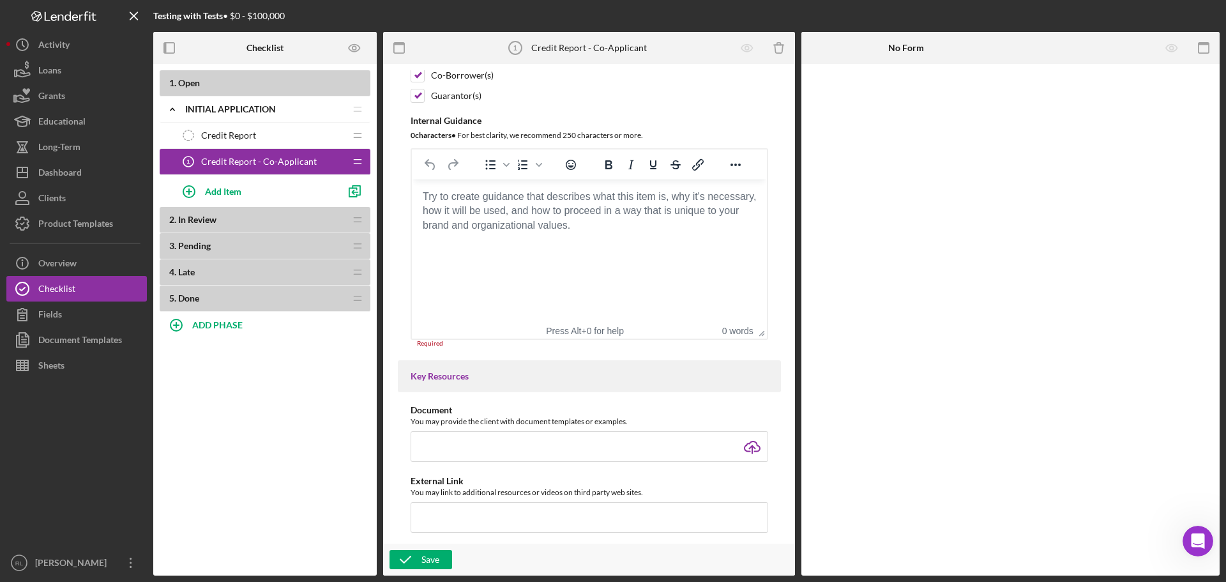
click at [479, 214] on html at bounding box center [588, 196] width 355 height 34
paste body "Rich Text Area. Press ALT-0 for help."
click at [677, 214] on html at bounding box center [588, 196] width 355 height 34
click at [534, 204] on body "Rich Text Area. Press ALT-0 for help." at bounding box center [588, 197] width 335 height 14
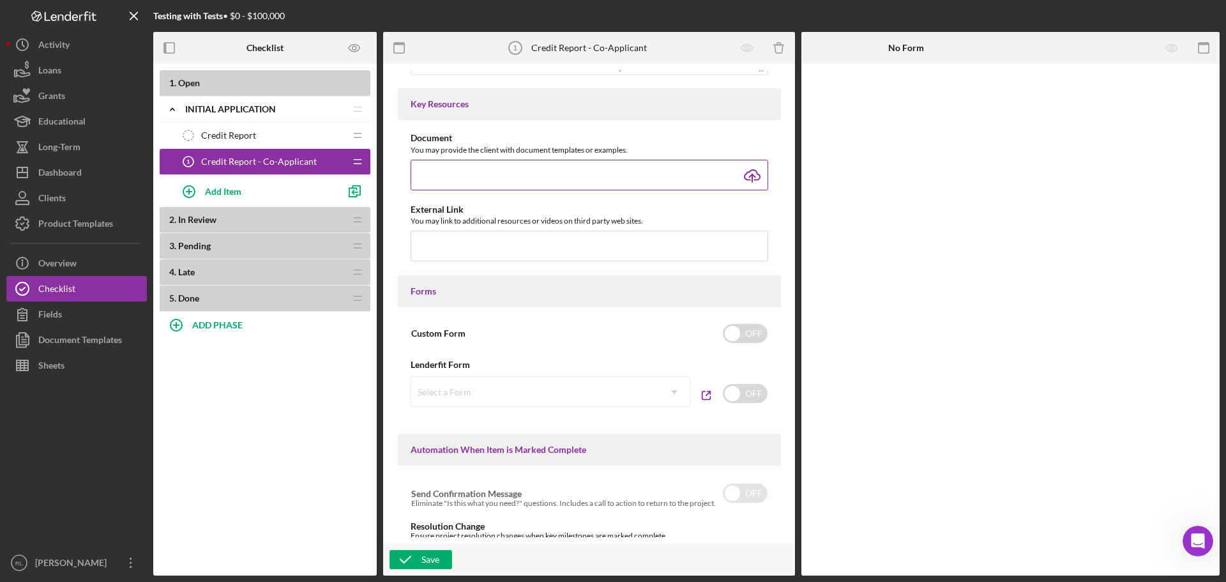
scroll to position [575, 0]
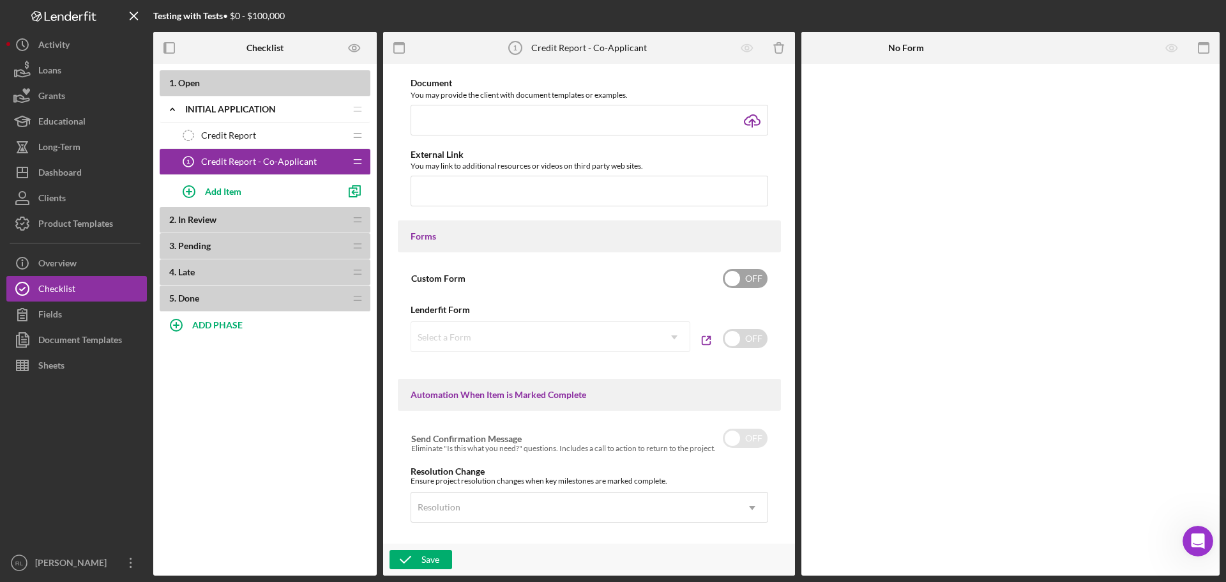
click at [757, 277] on input "checkbox" at bounding box center [745, 278] width 45 height 19
checkbox input "true"
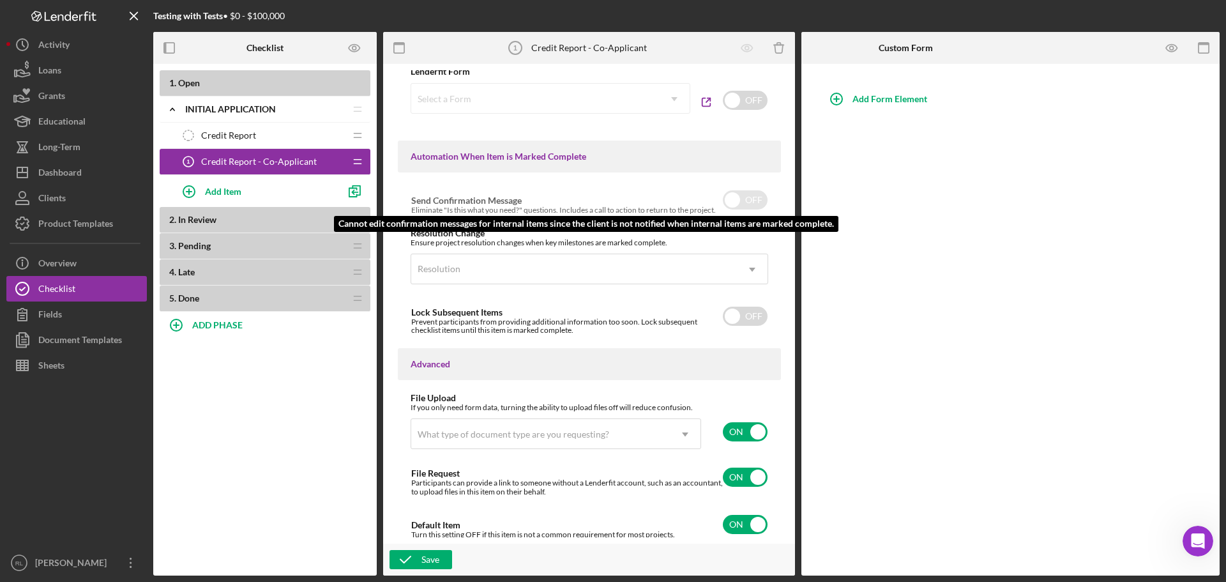
scroll to position [815, 0]
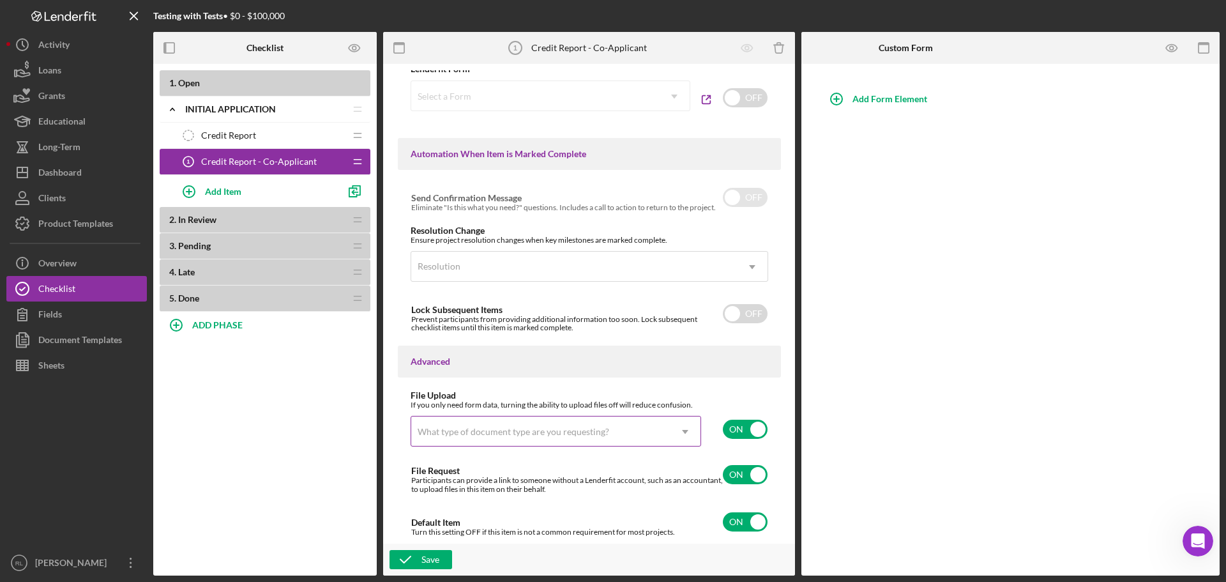
click at [684, 429] on icon "Icon/Dropdown Arrow" at bounding box center [685, 431] width 31 height 31
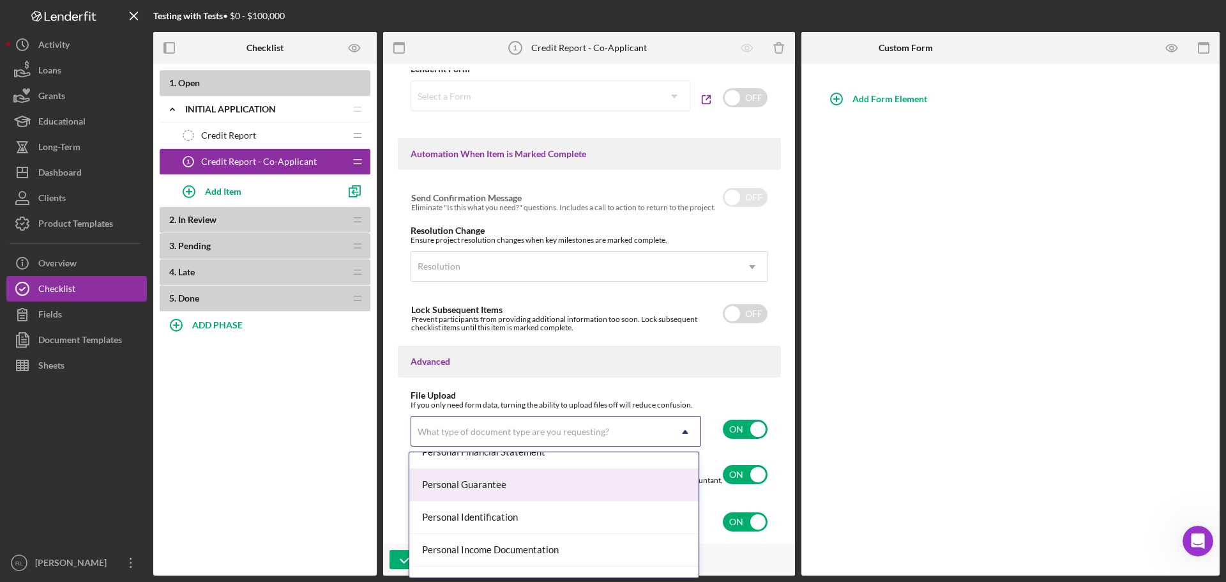
scroll to position [894, 0]
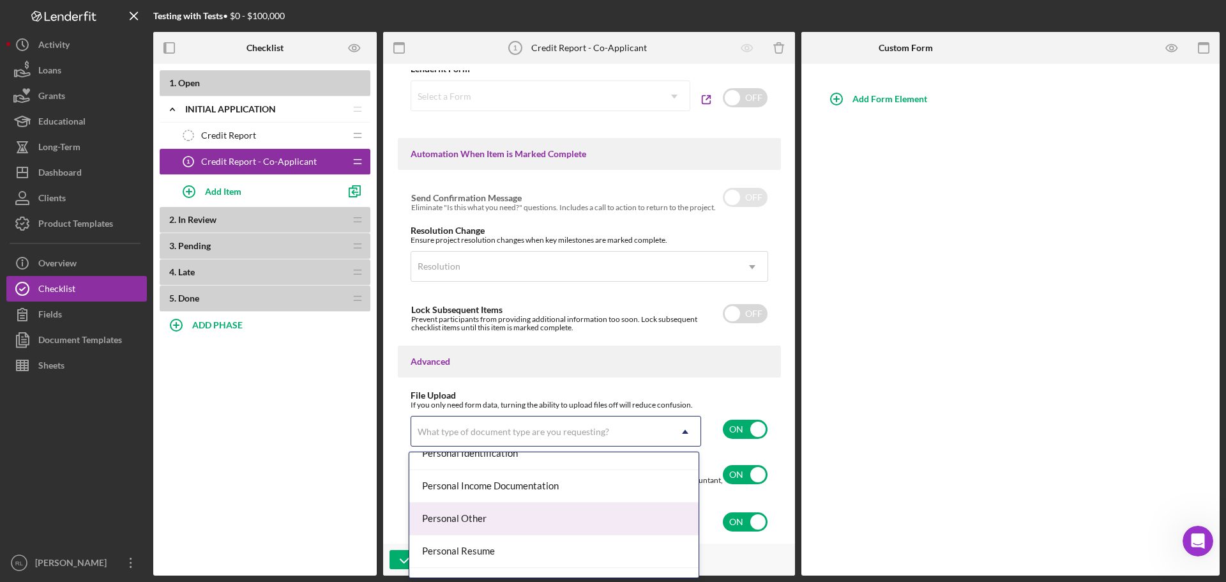
click at [555, 515] on div "Personal Other" at bounding box center [553, 518] width 289 height 33
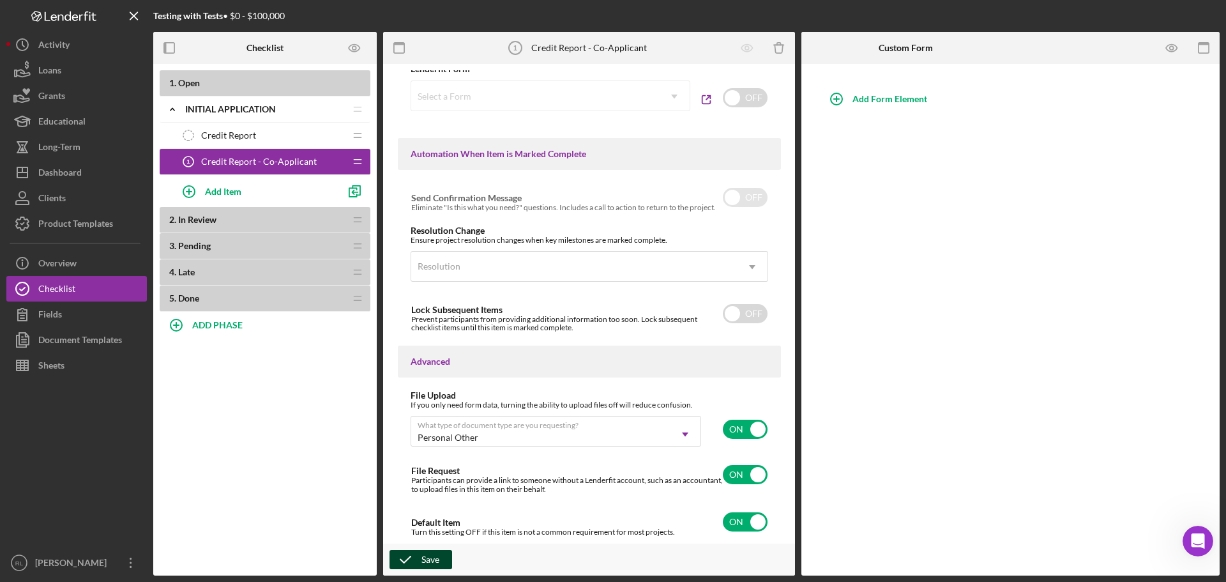
click at [426, 560] on div "Save" at bounding box center [430, 559] width 18 height 19
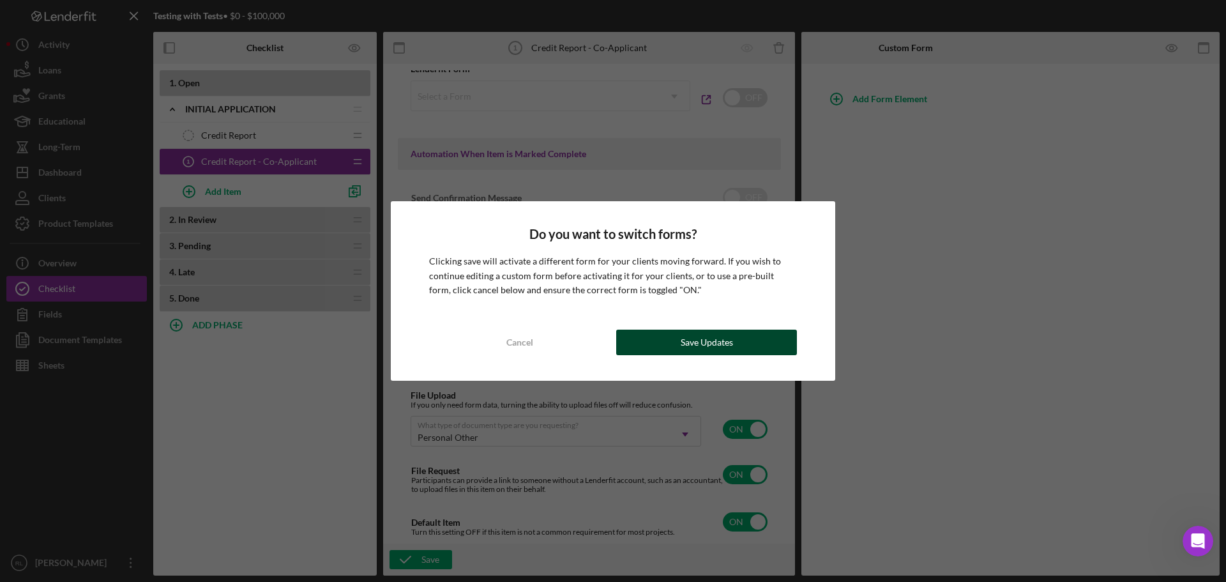
click at [677, 336] on button "Save Updates" at bounding box center [706, 342] width 181 height 26
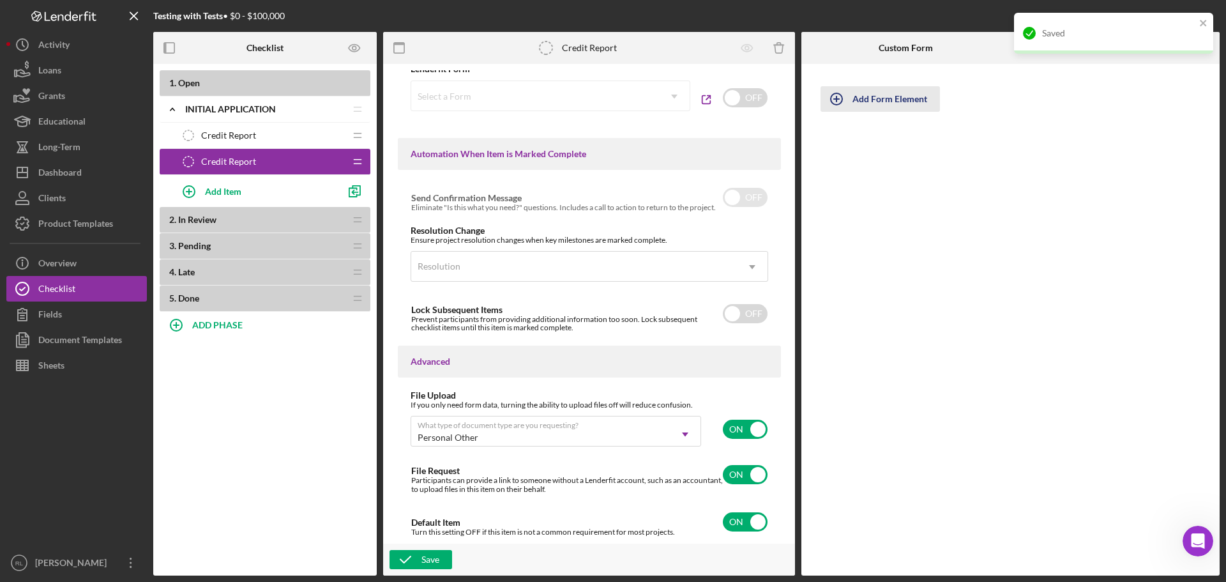
click at [886, 95] on div "Add Form Element" at bounding box center [889, 99] width 75 height 26
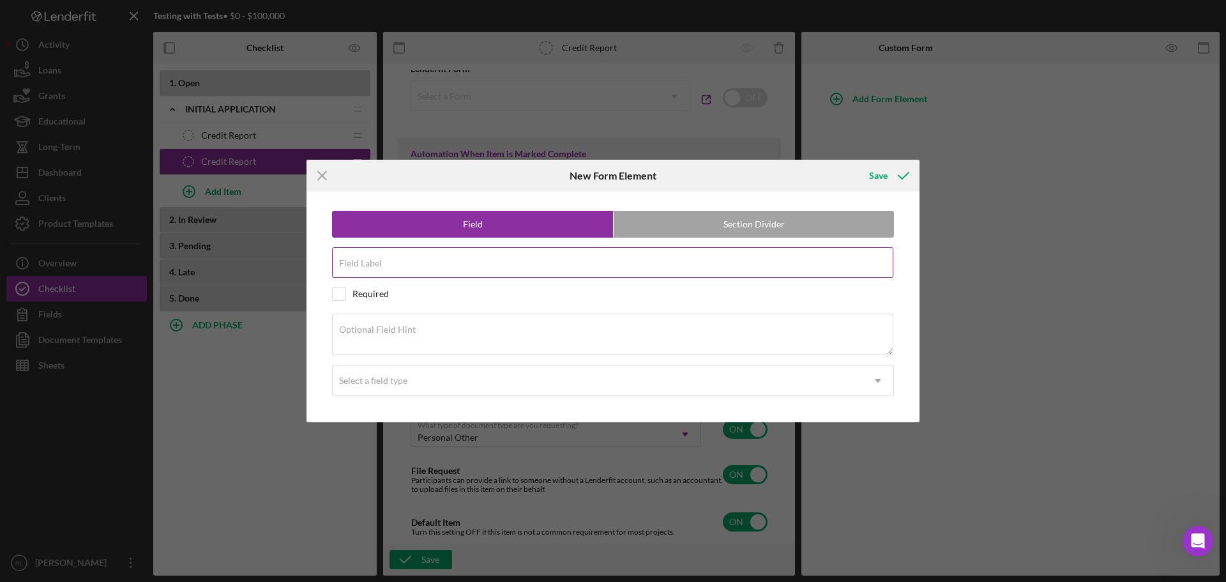
click at [432, 271] on input "Field Label" at bounding box center [612, 262] width 561 height 31
type input "Credit Score"
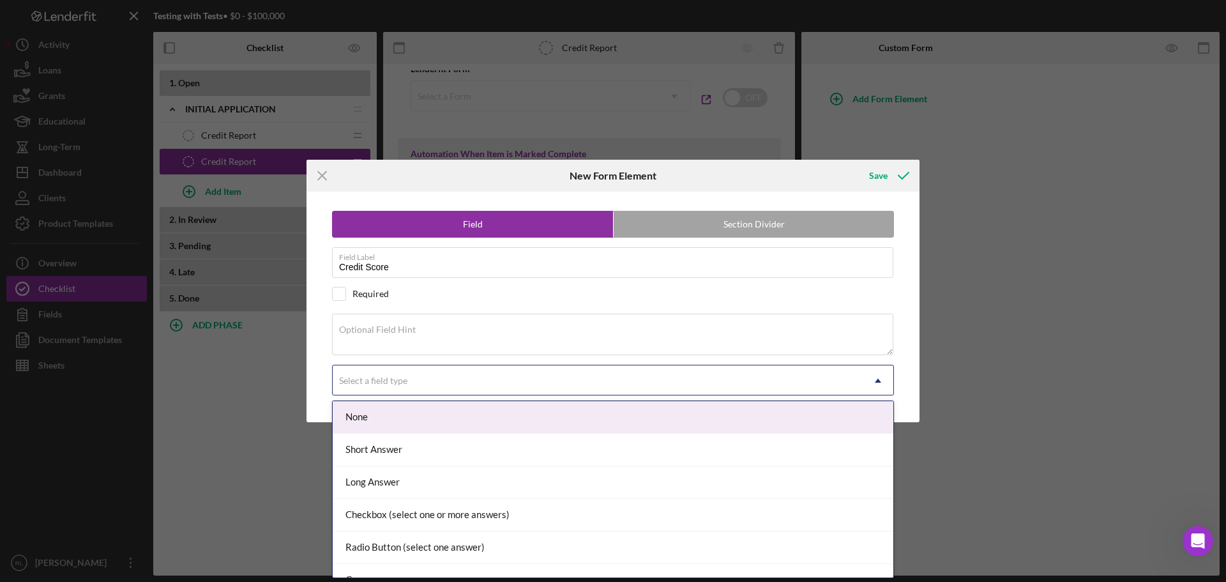
click at [589, 373] on div "Select a field type" at bounding box center [598, 380] width 530 height 29
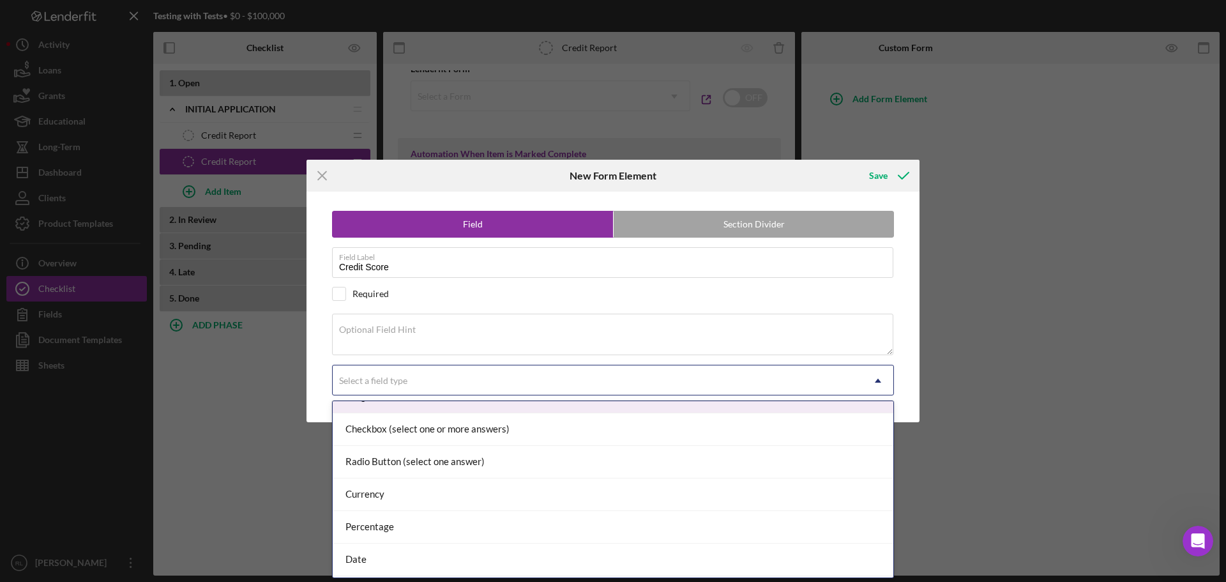
scroll to position [149, 0]
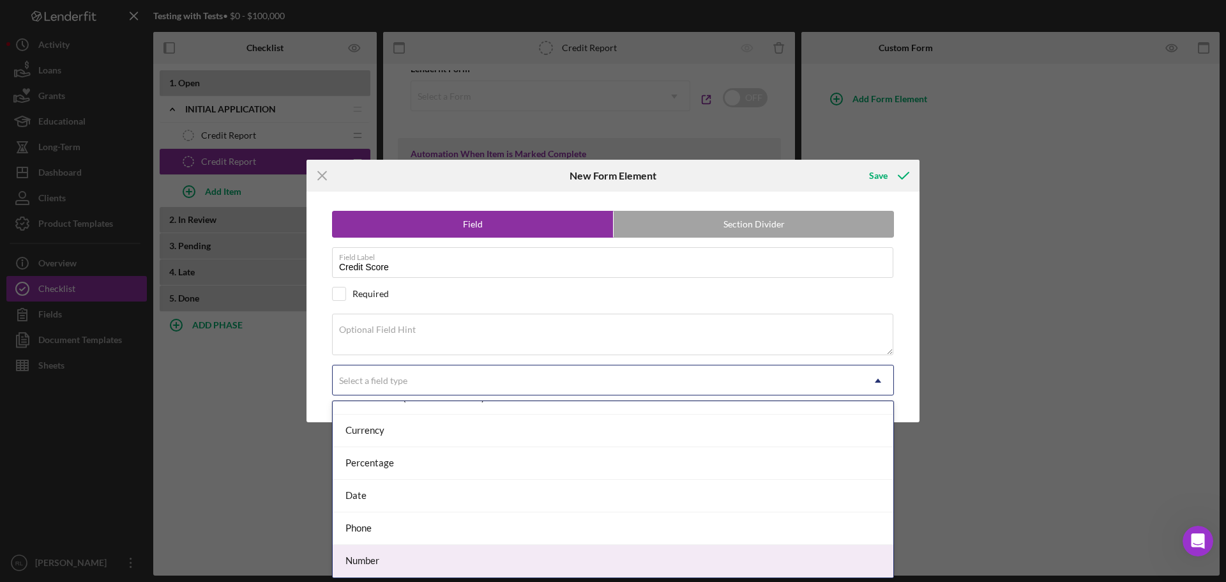
click at [421, 556] on div "Number" at bounding box center [613, 561] width 561 height 33
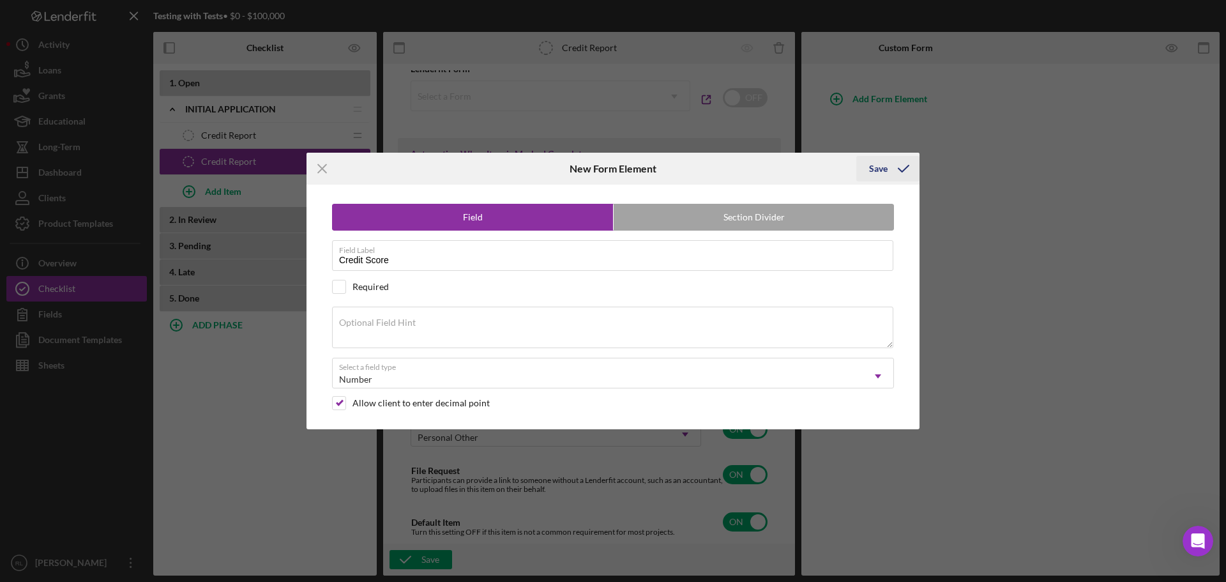
click at [881, 166] on div "Save" at bounding box center [878, 169] width 19 height 26
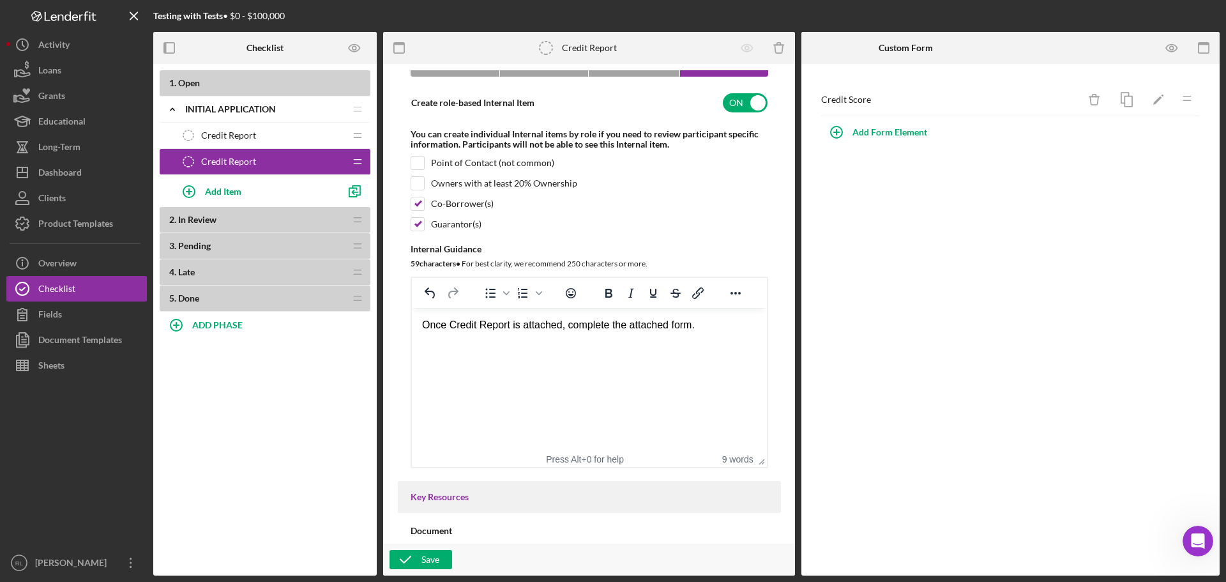
scroll to position [0, 0]
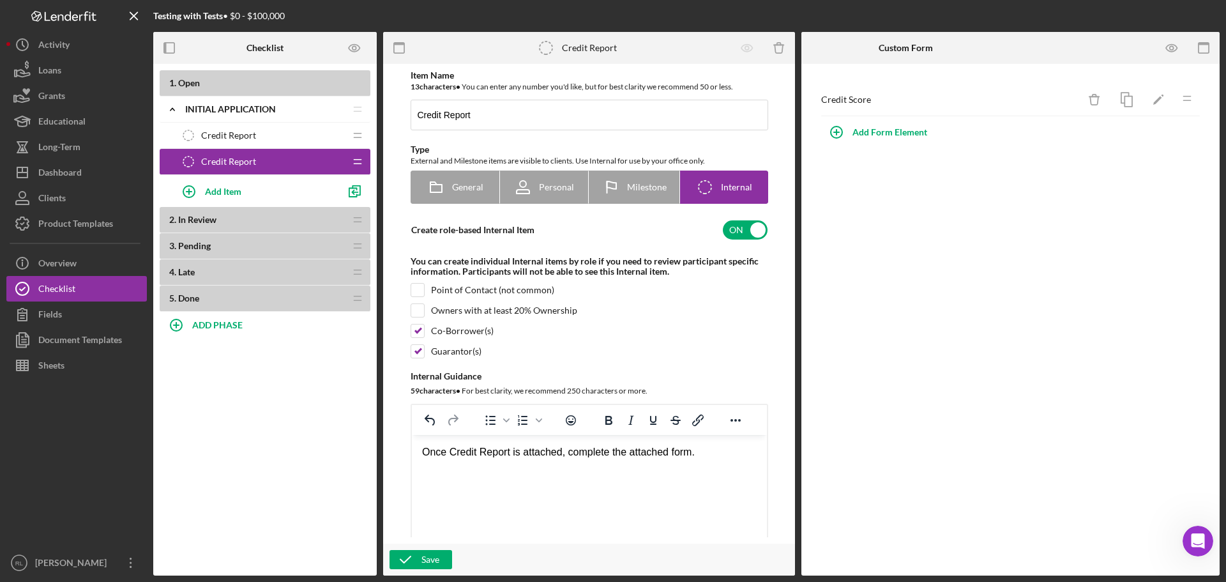
click at [237, 136] on span "Credit Report" at bounding box center [228, 135] width 55 height 10
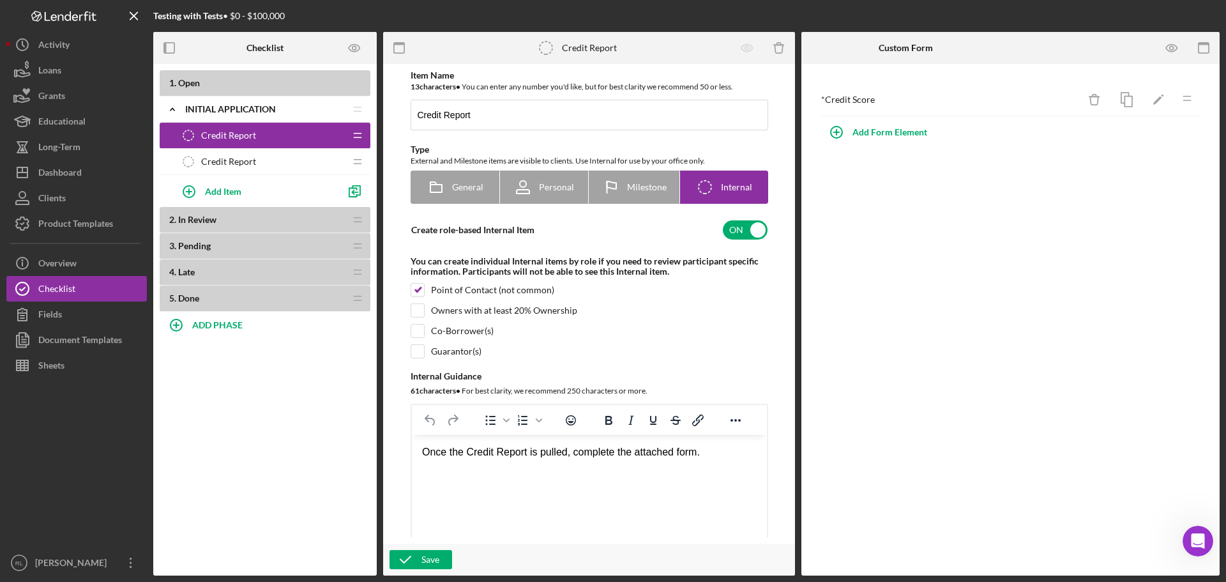
click at [241, 151] on div "Credit Report Credit Report" at bounding box center [260, 162] width 169 height 26
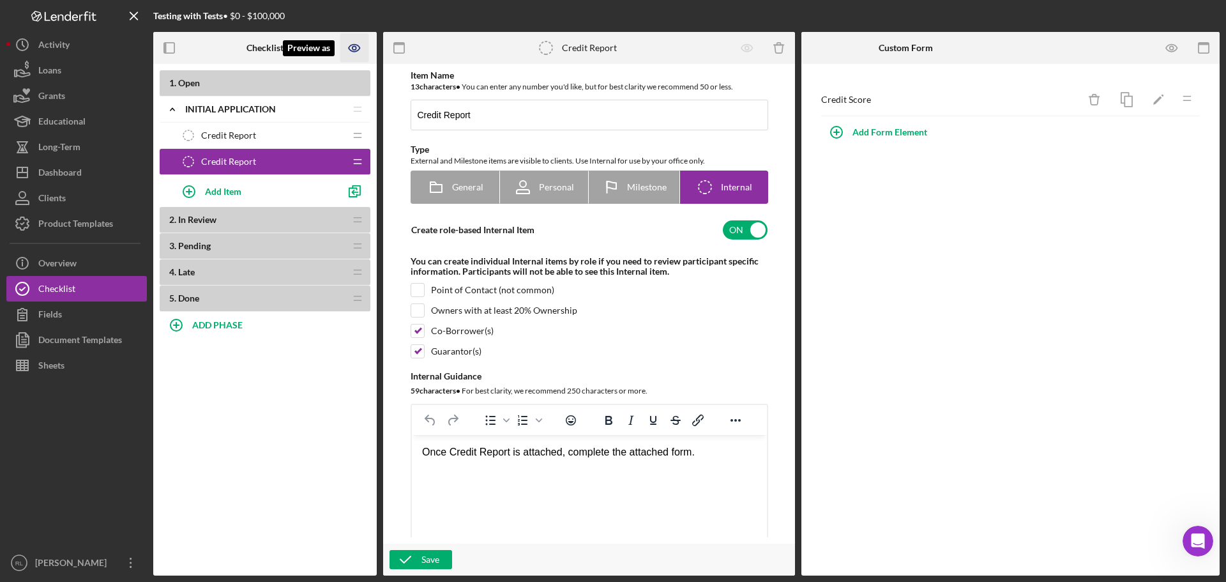
click at [353, 43] on icon "Preview as" at bounding box center [354, 48] width 29 height 29
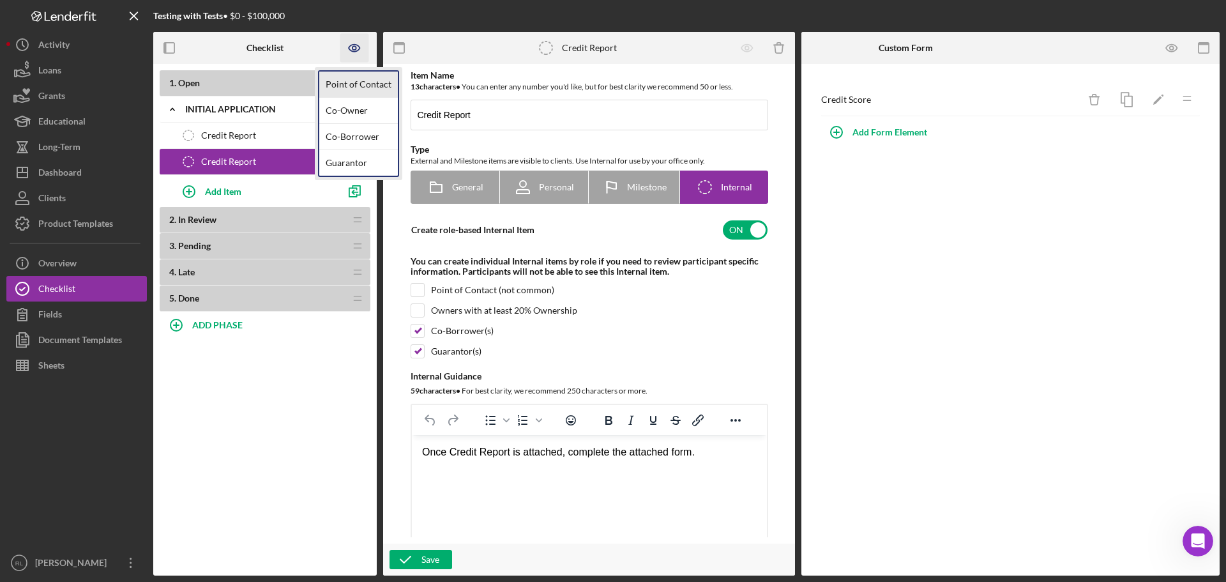
click at [352, 79] on link "Point of Contact" at bounding box center [358, 85] width 79 height 26
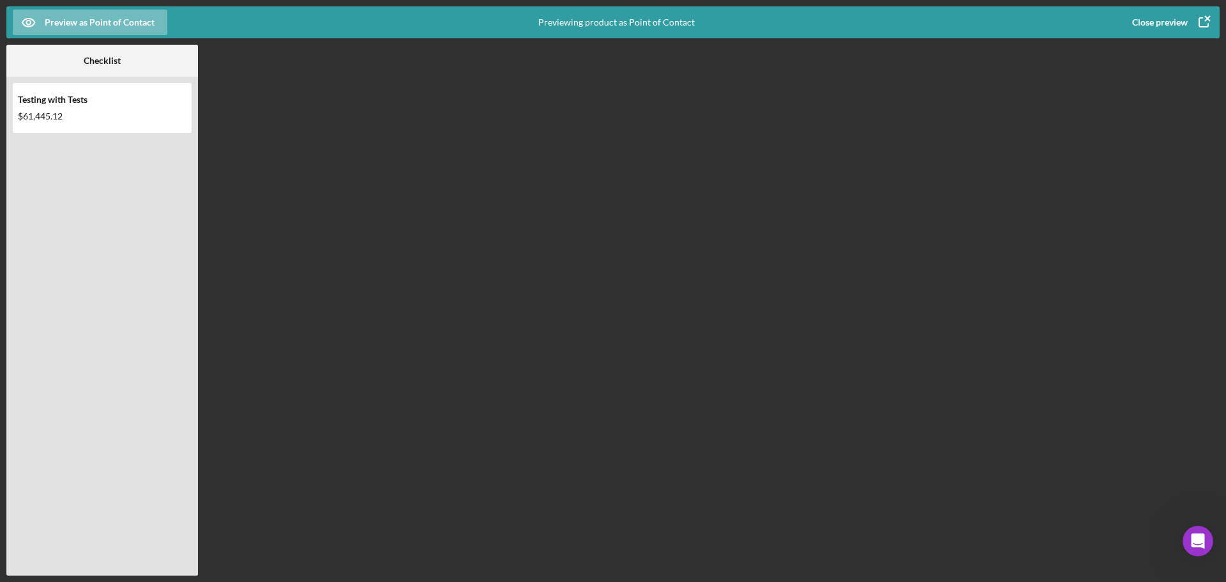
click at [100, 183] on div at bounding box center [102, 352] width 179 height 433
click at [81, 21] on div "Preview as Point of Contact" at bounding box center [100, 23] width 110 height 26
click at [41, 80] on div "Co-Owner" at bounding box center [56, 82] width 79 height 26
click at [97, 25] on div "Preview as Co-Owner" at bounding box center [88, 23] width 86 height 26
click at [61, 109] on div "Co-Borrower" at bounding box center [56, 108] width 79 height 26
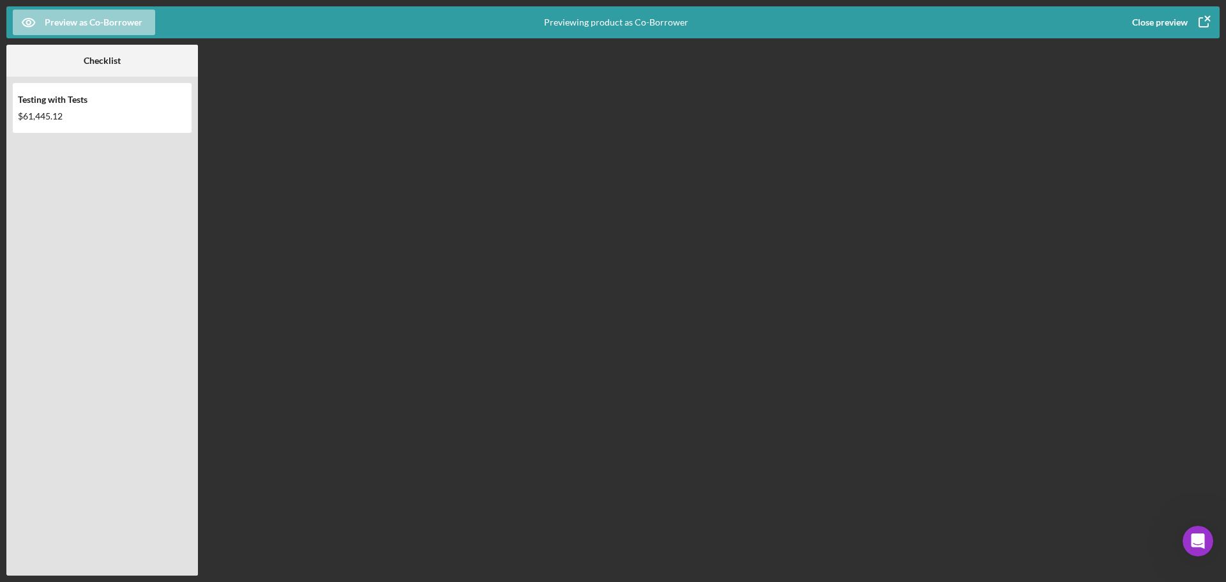
click at [73, 26] on div "Preview as Co-Borrower" at bounding box center [94, 23] width 98 height 26
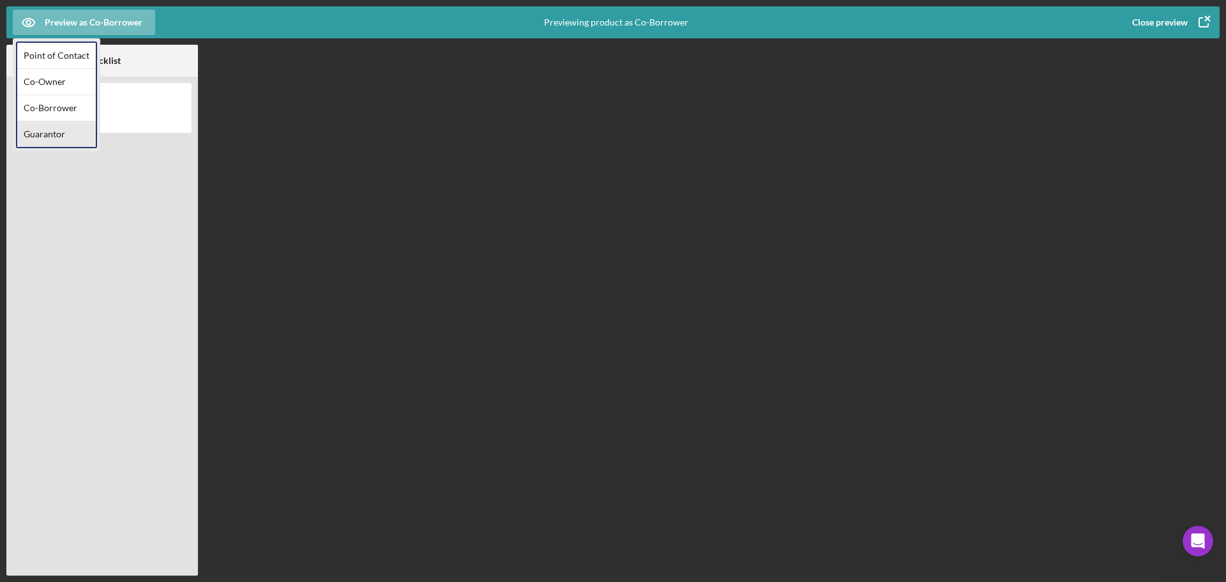
click at [54, 137] on div "Guarantor" at bounding box center [56, 134] width 79 height 26
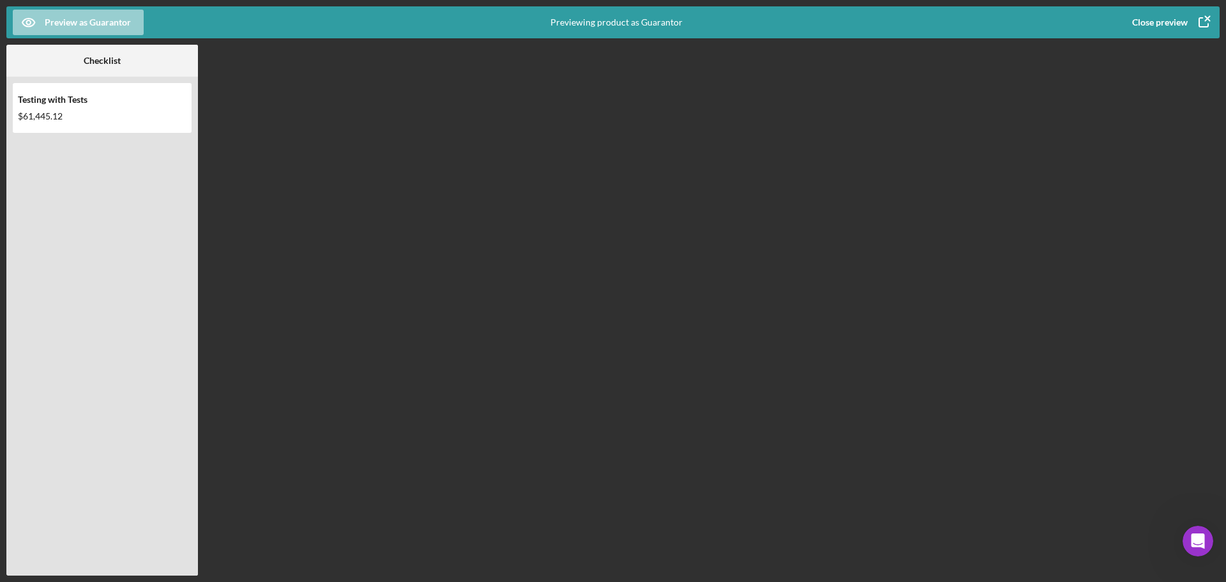
click at [86, 28] on div "Preview as Guarantor" at bounding box center [88, 23] width 86 height 26
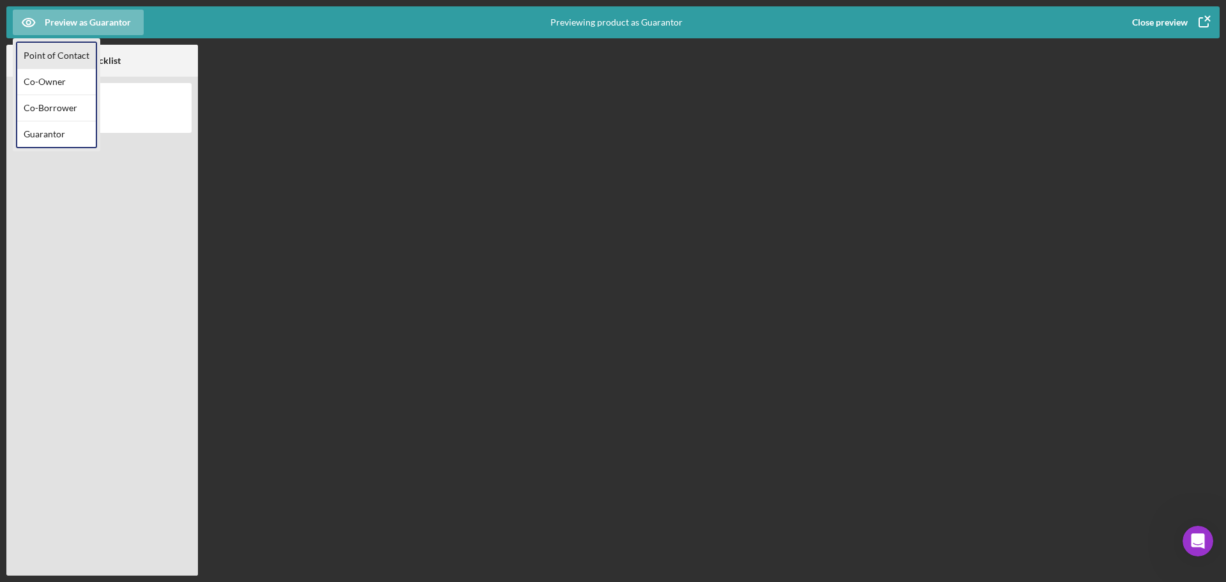
click at [57, 59] on div "Point of Contact" at bounding box center [56, 56] width 79 height 26
click at [1150, 27] on div "Close preview" at bounding box center [1160, 23] width 56 height 26
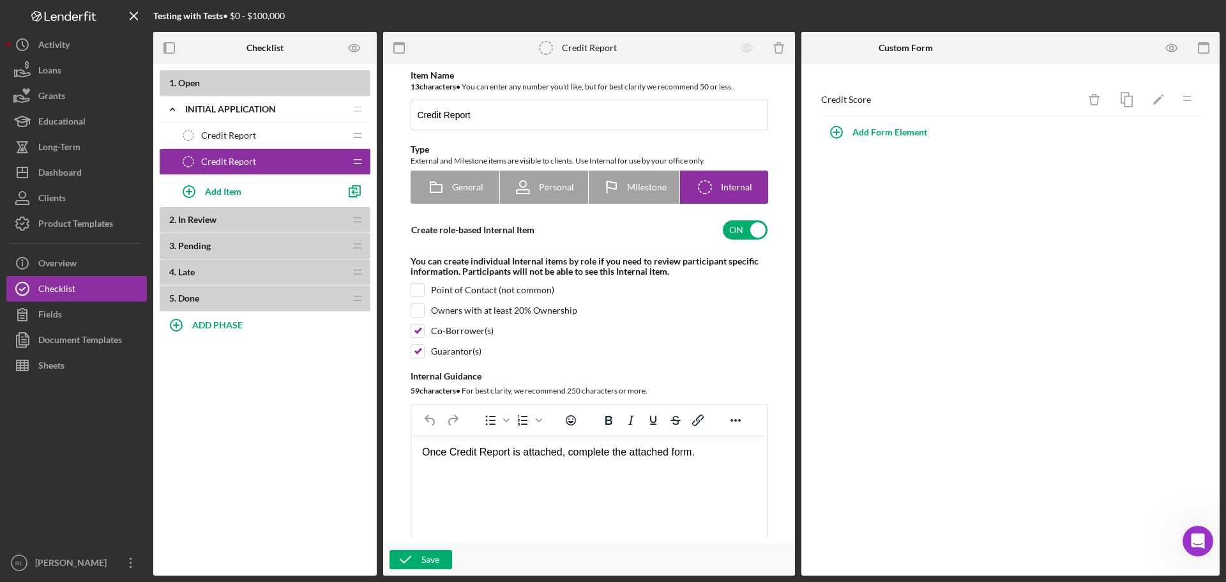
click at [241, 388] on div "1 . Open Icon/Expander Initial Application Icon/Edit Icon/Drag Credit Report Cr…" at bounding box center [264, 319] width 223 height 511
click at [83, 181] on button "Icon/Dashboard Dashboard" at bounding box center [76, 173] width 140 height 26
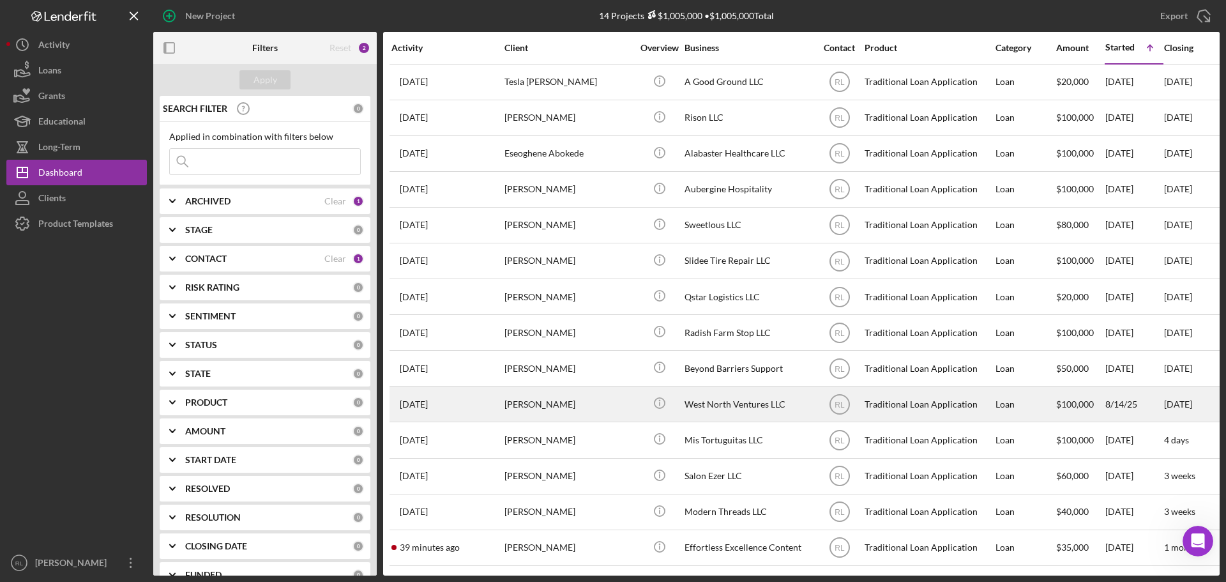
scroll to position [6, 0]
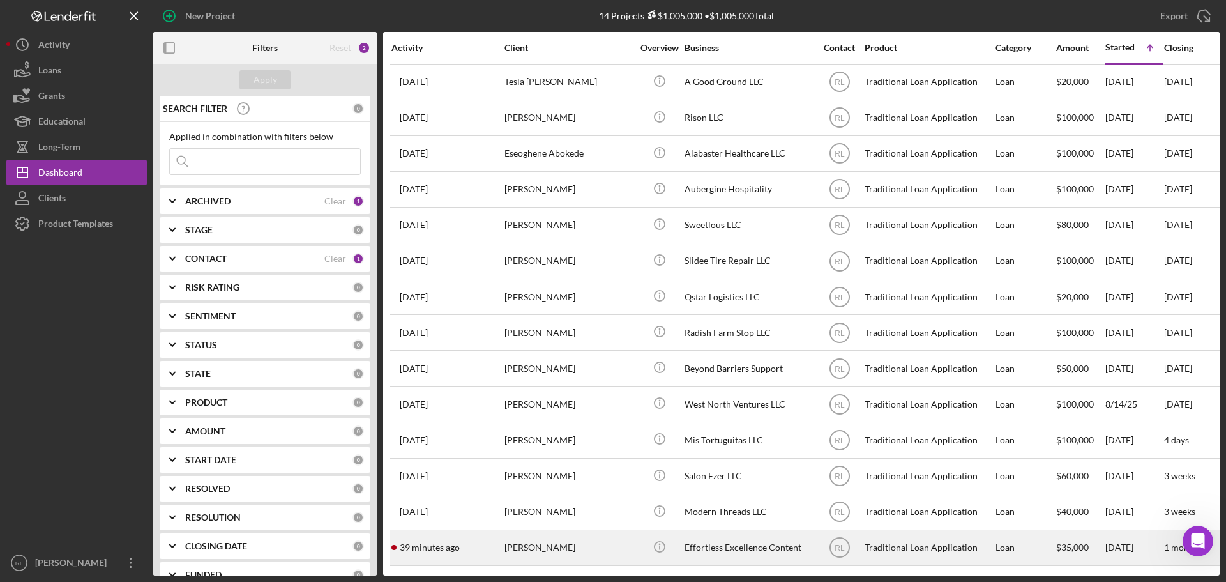
click at [599, 536] on div "[PERSON_NAME]" at bounding box center [568, 548] width 128 height 34
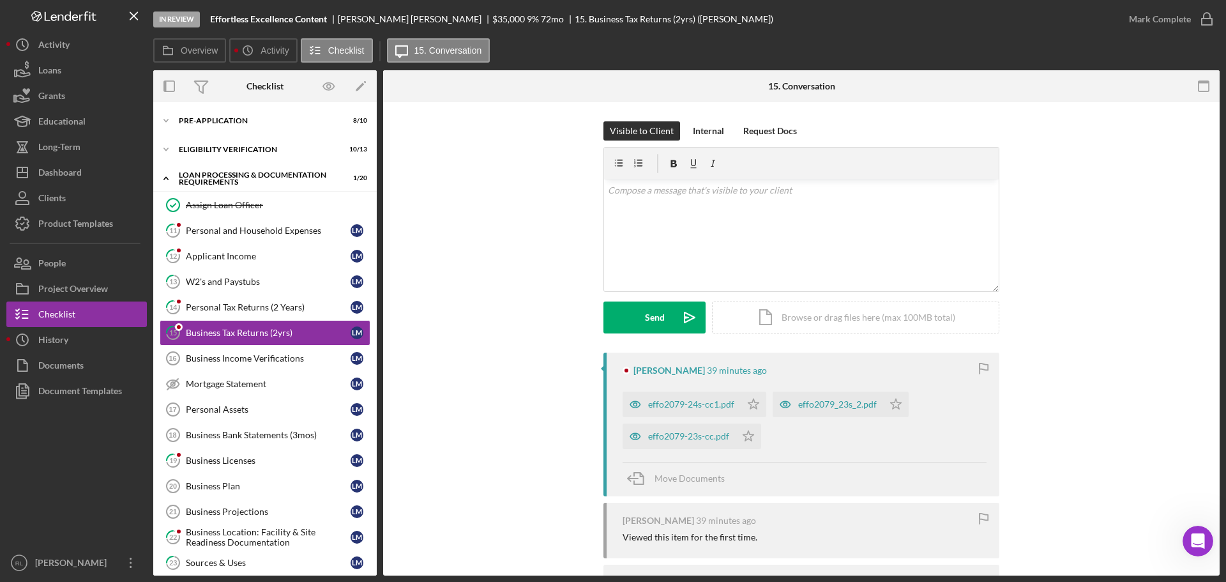
click at [486, 347] on div "Visible to Client Internal Request Docs v Color teal Color pink Remove color Ad…" at bounding box center [801, 236] width 798 height 231
click at [254, 308] on div "Personal Tax Returns (2 Years)" at bounding box center [268, 307] width 165 height 10
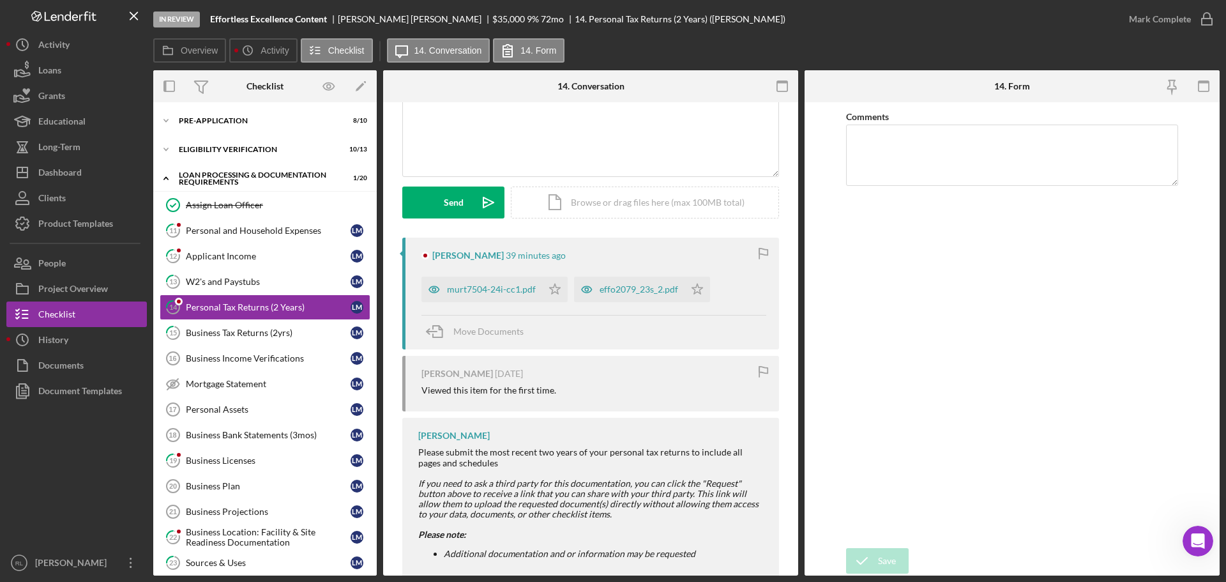
scroll to position [128, 0]
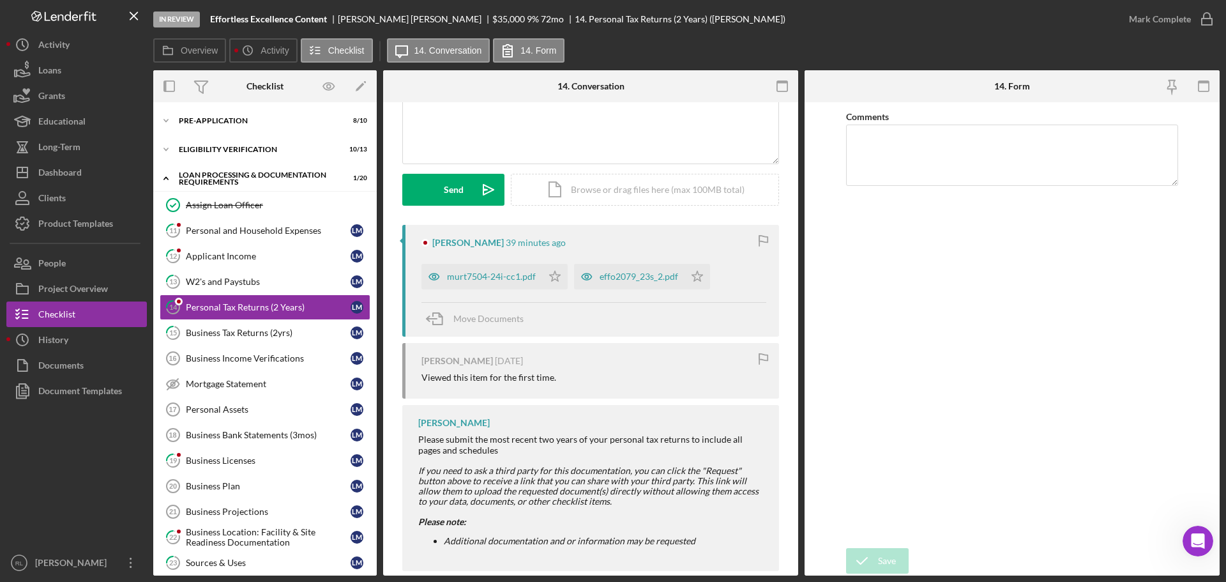
click at [631, 356] on div "Leah Murtagh 4 days ago" at bounding box center [593, 361] width 345 height 10
click at [223, 255] on div "Applicant Income" at bounding box center [268, 256] width 165 height 10
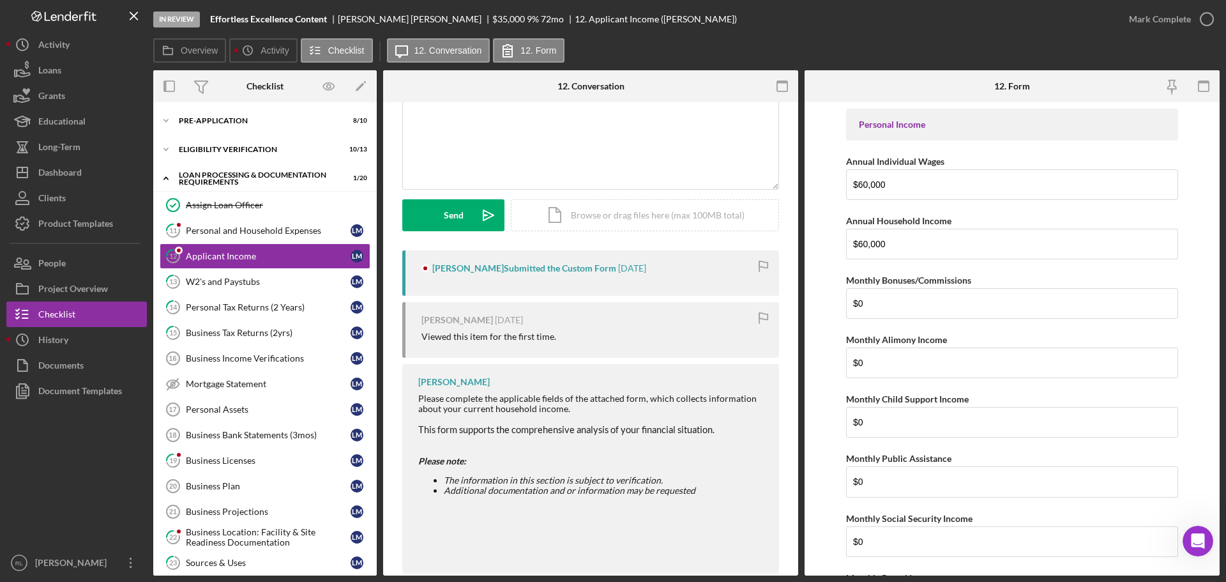
scroll to position [126, 0]
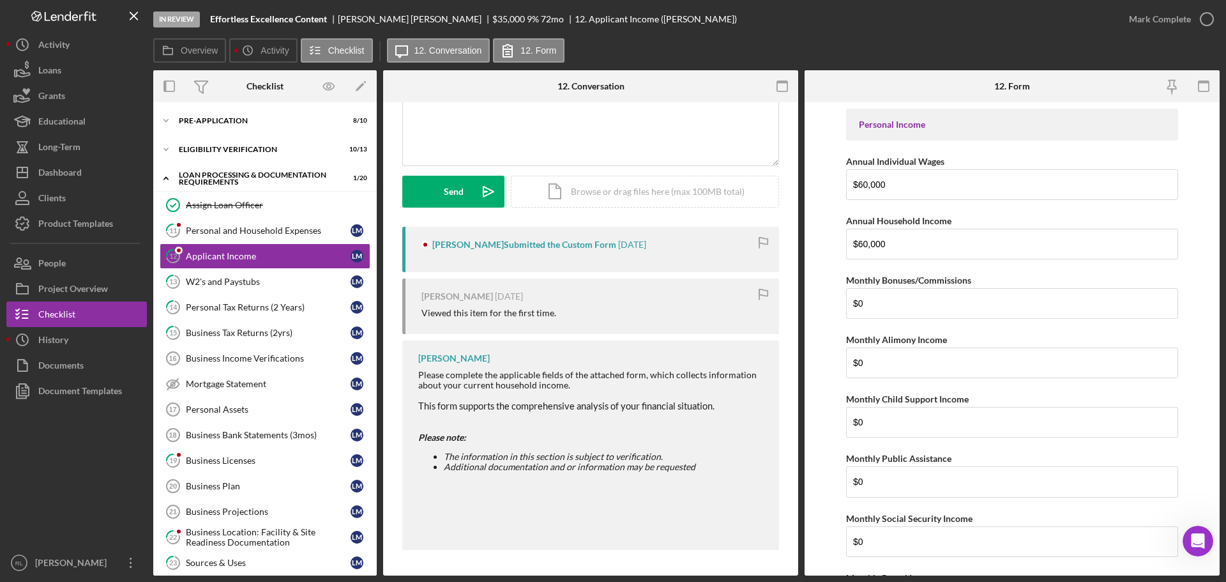
click at [638, 323] on div "Leah Murtagh 2 weeks ago Viewed this item for the first time." at bounding box center [590, 306] width 377 height 56
click at [225, 232] on div "Personal and Household Expenses" at bounding box center [268, 230] width 165 height 10
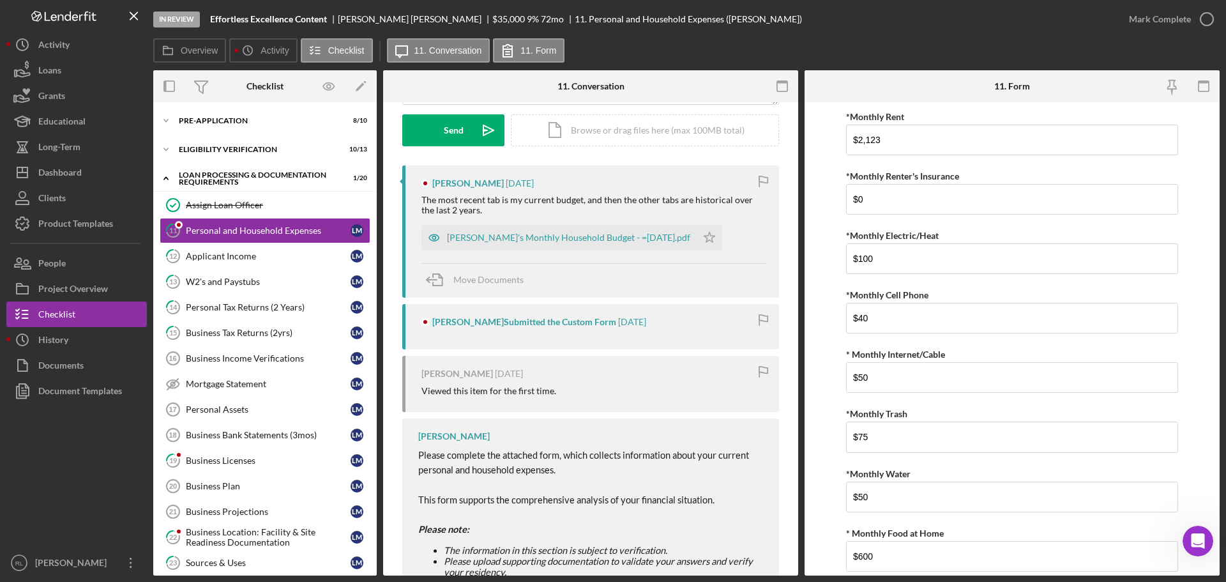
scroll to position [192, 0]
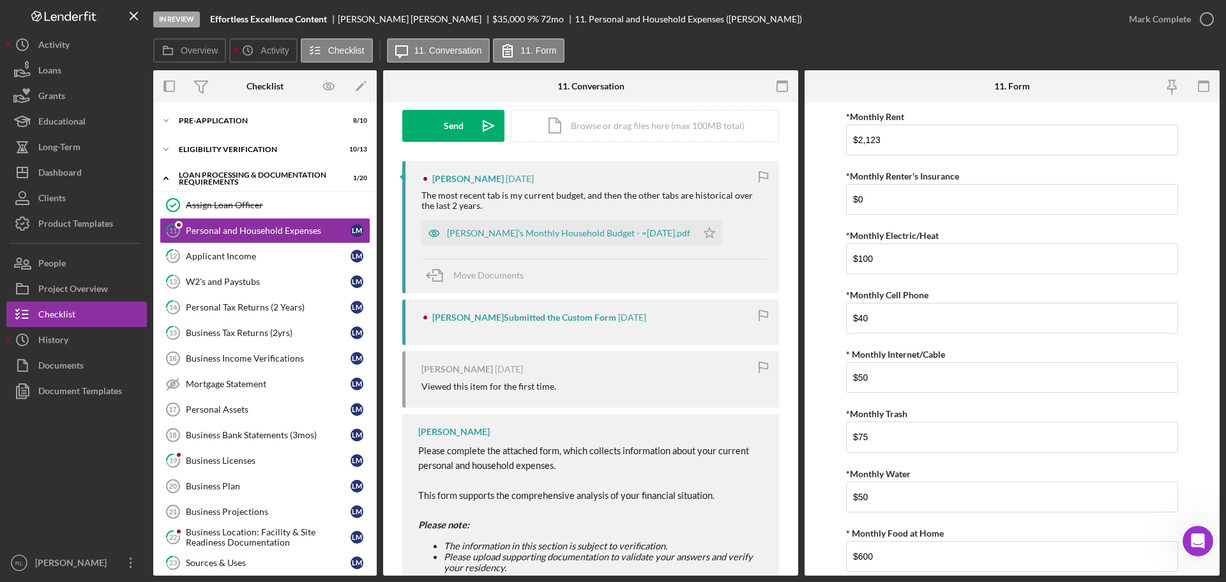
click at [645, 361] on div "Leah Murtagh 2 weeks ago Viewed this item for the first time." at bounding box center [590, 379] width 377 height 56
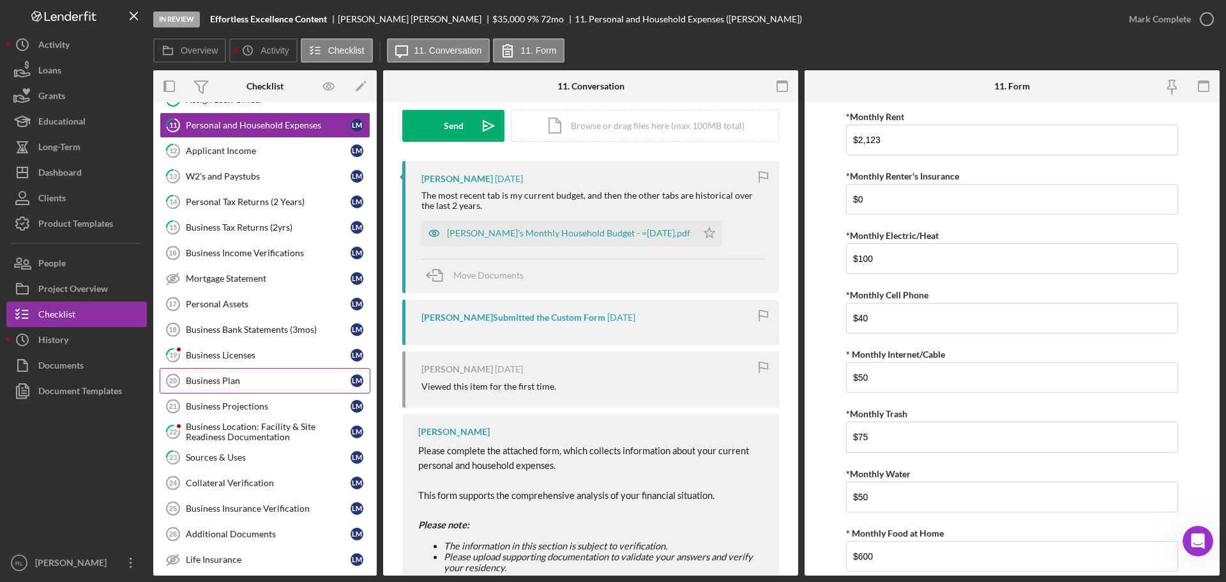
scroll to position [128, 0]
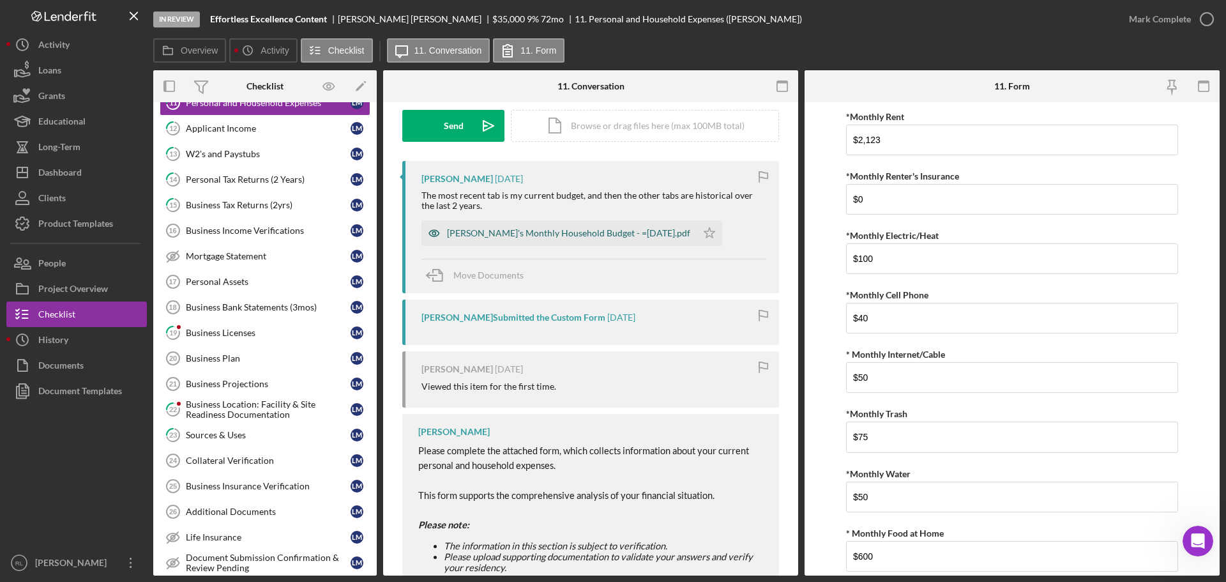
click at [564, 238] on div "Leah's Monthly Household Budget - =August 2025.pdf" at bounding box center [568, 233] width 243 height 10
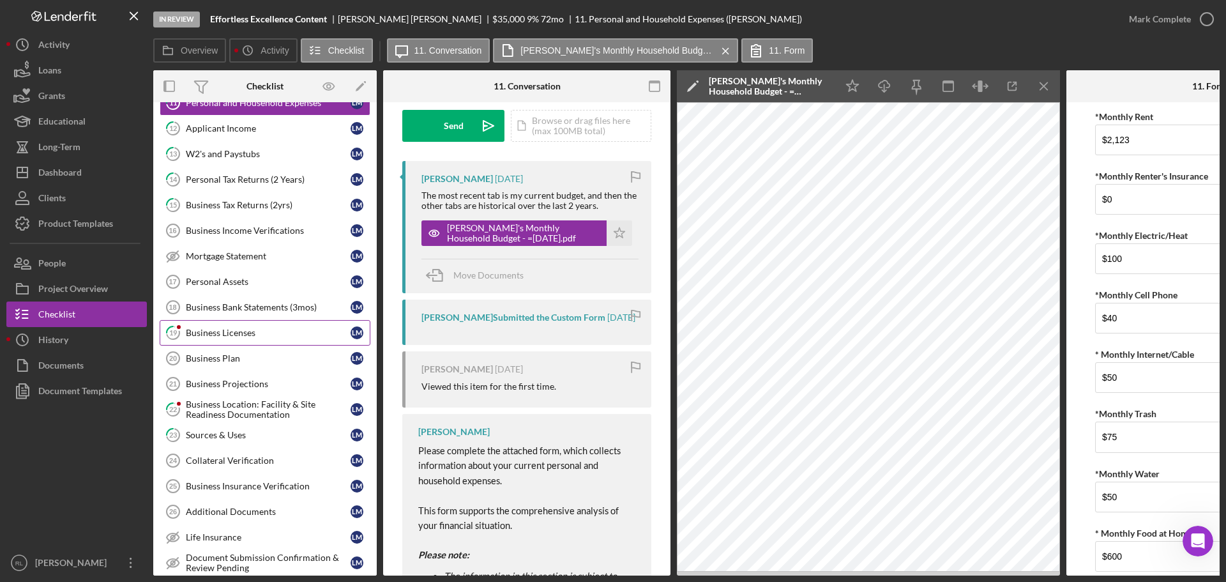
click at [218, 331] on div "Business Licenses" at bounding box center [268, 333] width 165 height 10
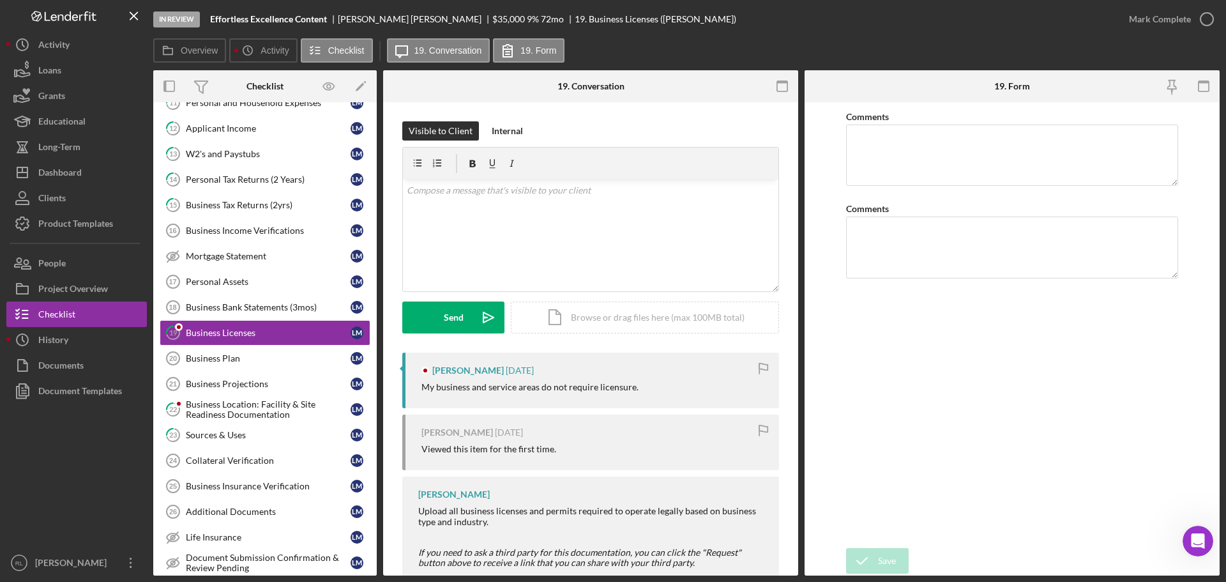
click at [610, 391] on div "My business and service areas do not require licensure." at bounding box center [529, 387] width 217 height 10
click at [230, 411] on div "Business Location: Facility & Site Readiness Documentation" at bounding box center [268, 409] width 165 height 20
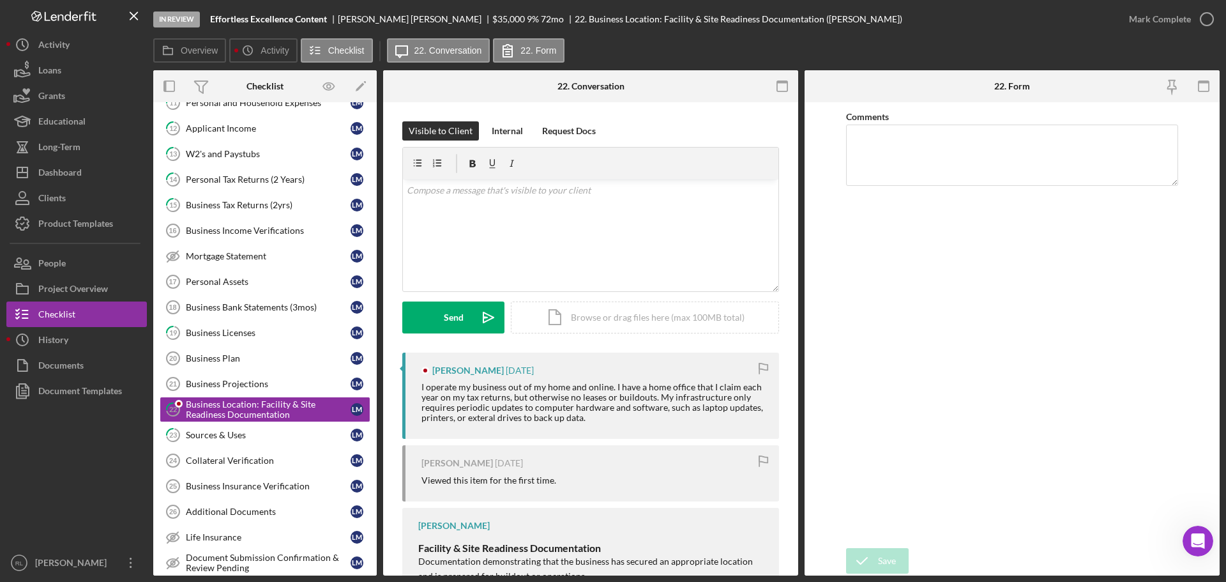
click at [605, 411] on div "I operate my business out of my home and online. I have a home office that I cl…" at bounding box center [593, 402] width 345 height 41
drag, startPoint x: 594, startPoint y: 365, endPoint x: 620, endPoint y: 419, distance: 60.8
click at [620, 419] on div "Leah Murtagh 3 days ago I operate my business out of my home and online. I have…" at bounding box center [590, 395] width 377 height 86
click at [620, 419] on div "I operate my business out of my home and online. I have a home office that I cl…" at bounding box center [593, 402] width 345 height 41
click at [57, 181] on div "Dashboard" at bounding box center [59, 174] width 43 height 29
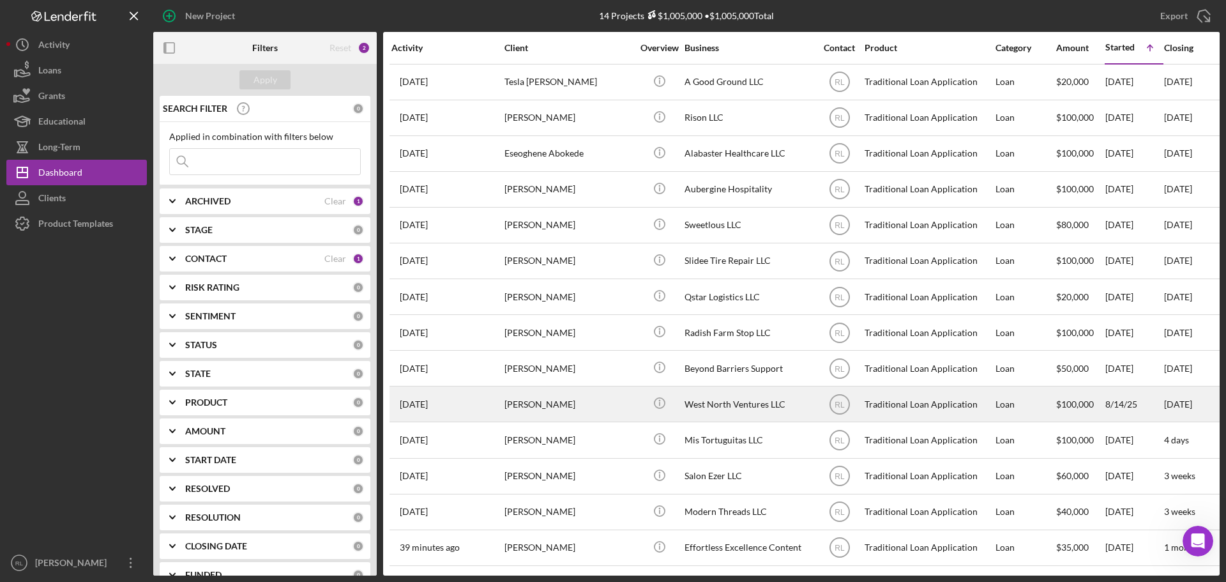
click at [585, 411] on div "[PERSON_NAME]" at bounding box center [568, 404] width 128 height 34
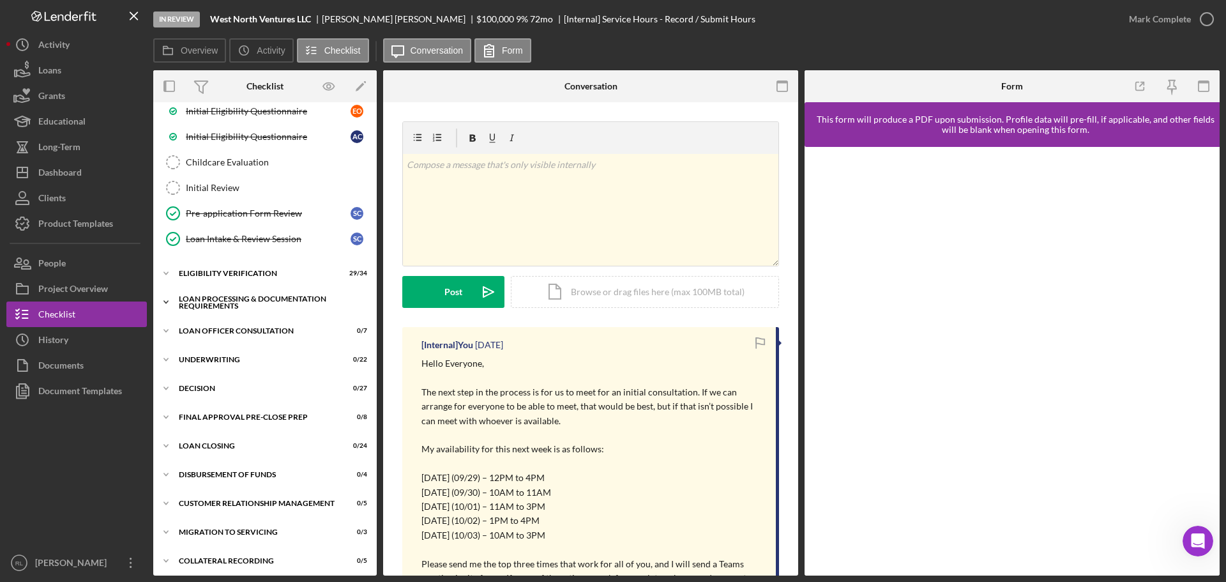
scroll to position [402, 0]
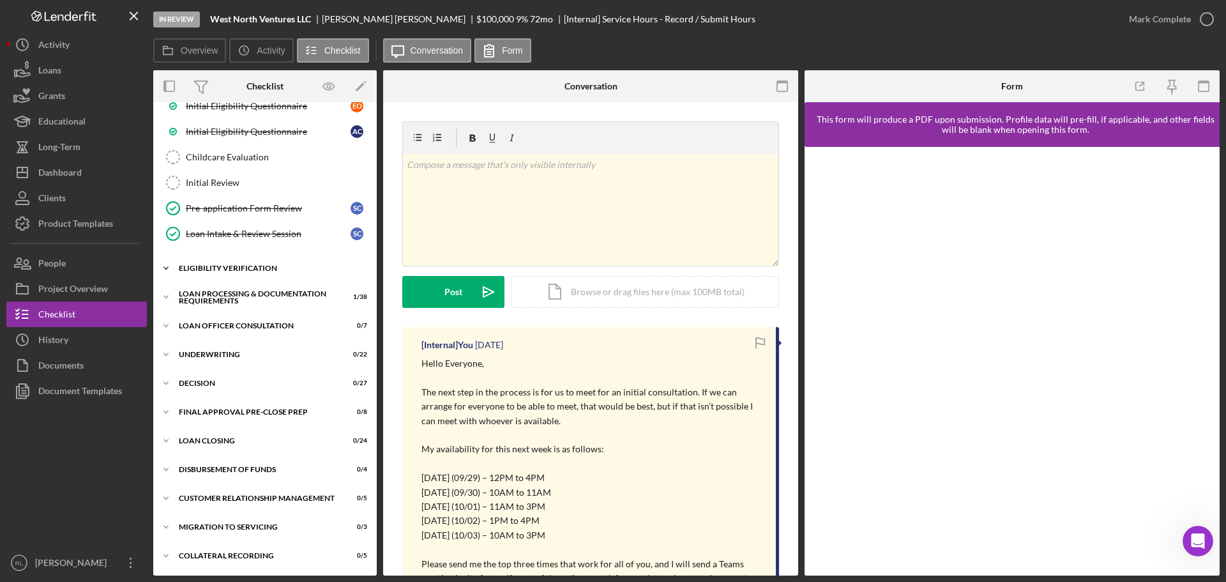
click at [216, 262] on div "Icon/Expander Eligibility Verification 29 / 34" at bounding box center [264, 268] width 223 height 26
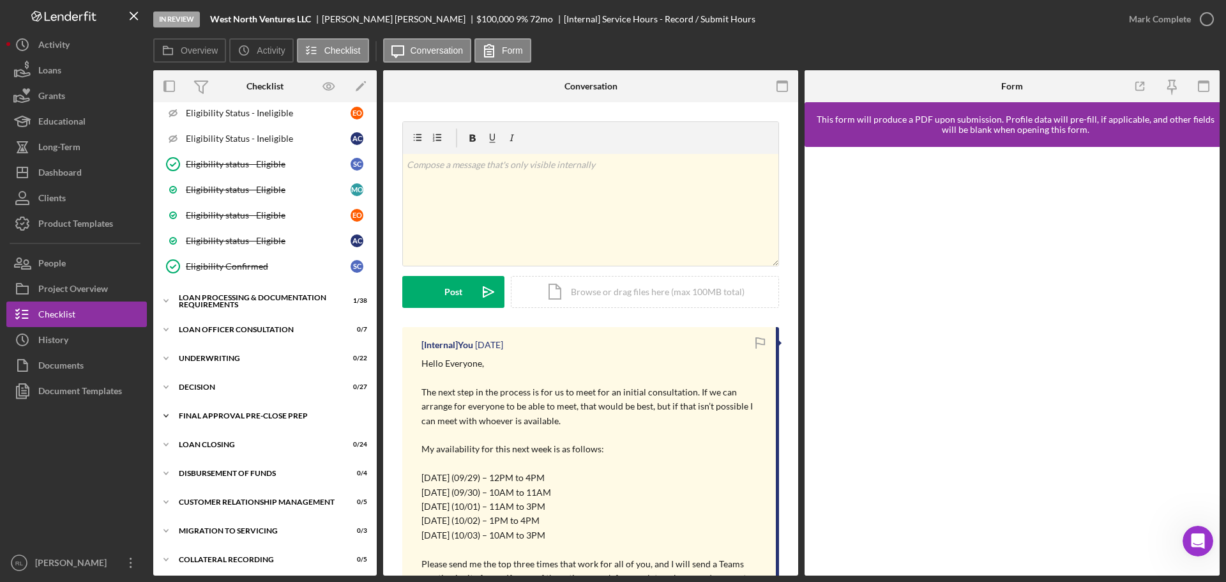
scroll to position [1277, 0]
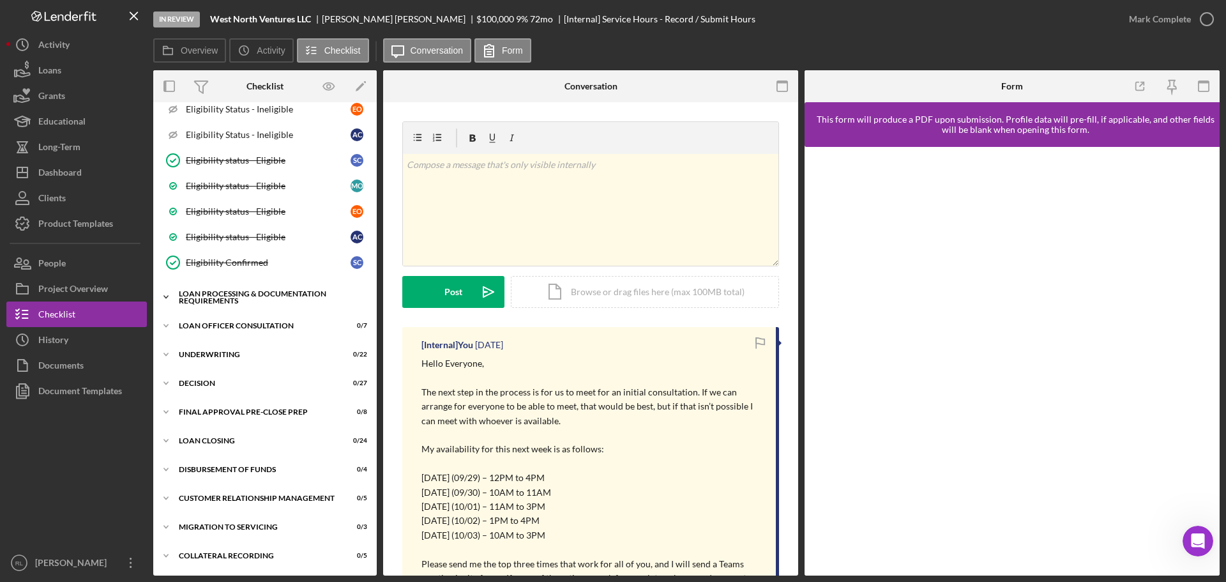
click at [230, 298] on div "Loan Processing & Documentation Requirements" at bounding box center [270, 297] width 182 height 15
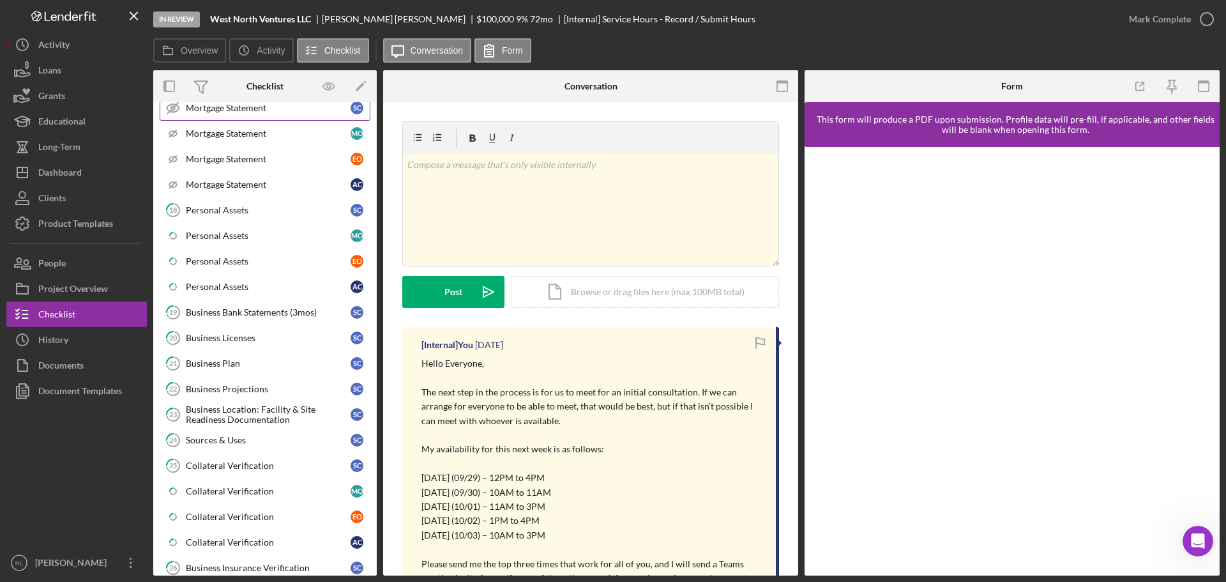
scroll to position [1915, 0]
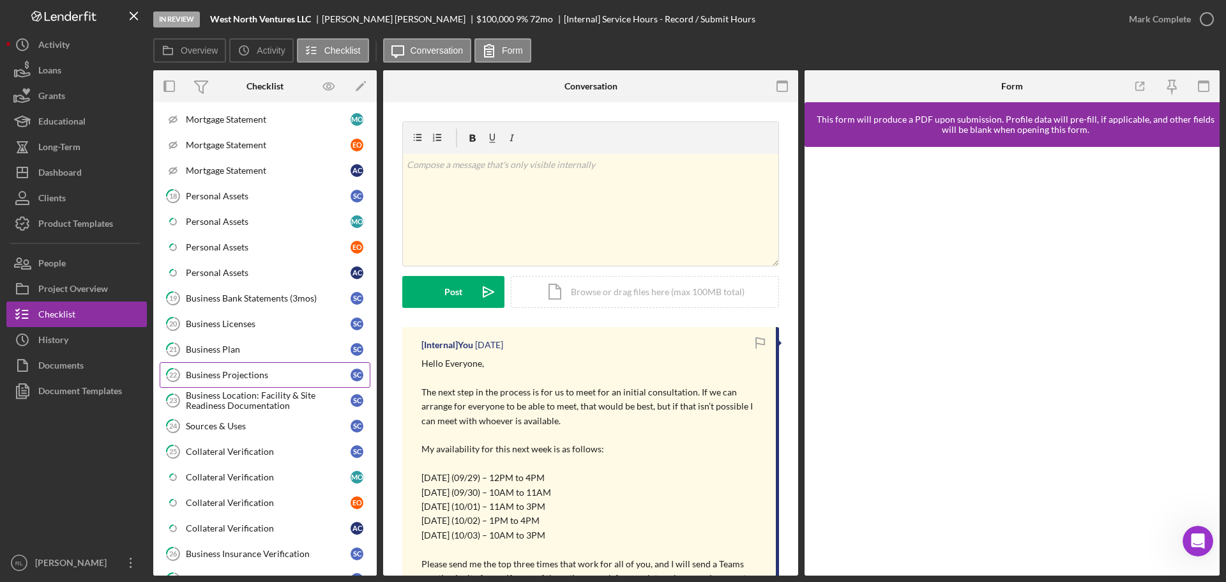
click at [271, 377] on div "Business Projections" at bounding box center [268, 375] width 165 height 10
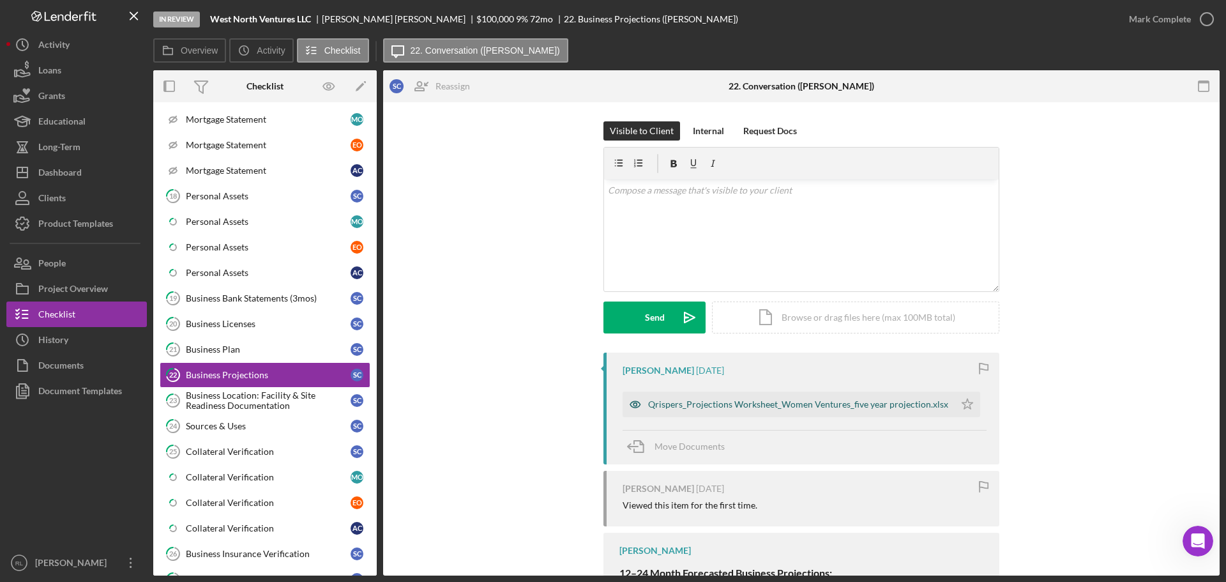
click at [735, 402] on div "Qrispers_Projections Worksheet_Women Ventures_five year projection.xlsx" at bounding box center [798, 404] width 300 height 10
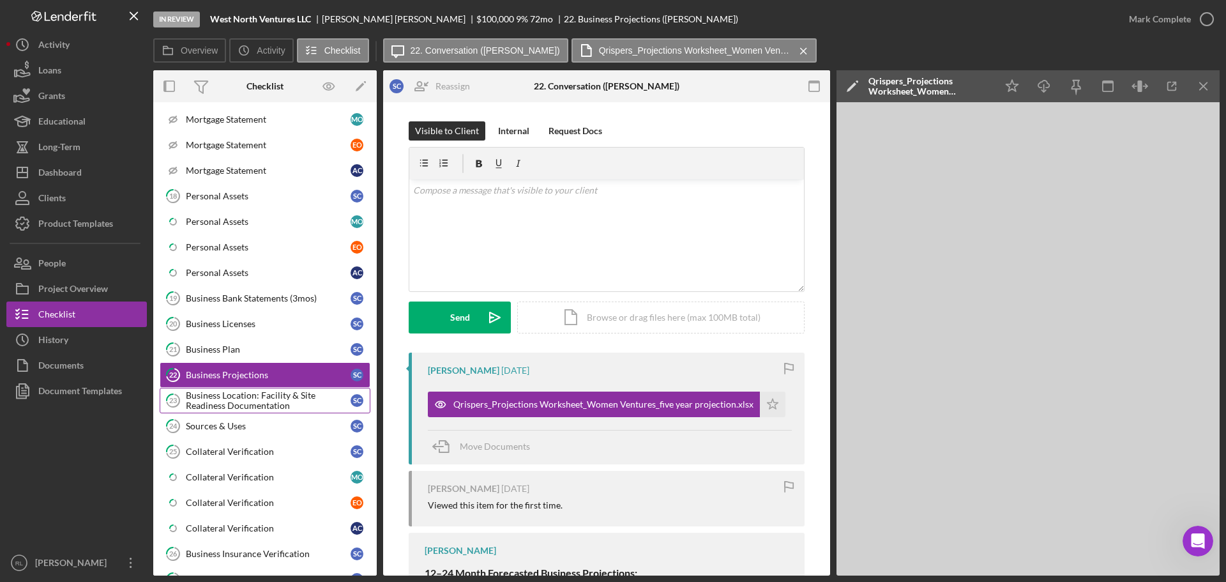
click at [268, 398] on div "Business Location: Facility & Site Readiness Documentation" at bounding box center [268, 400] width 165 height 20
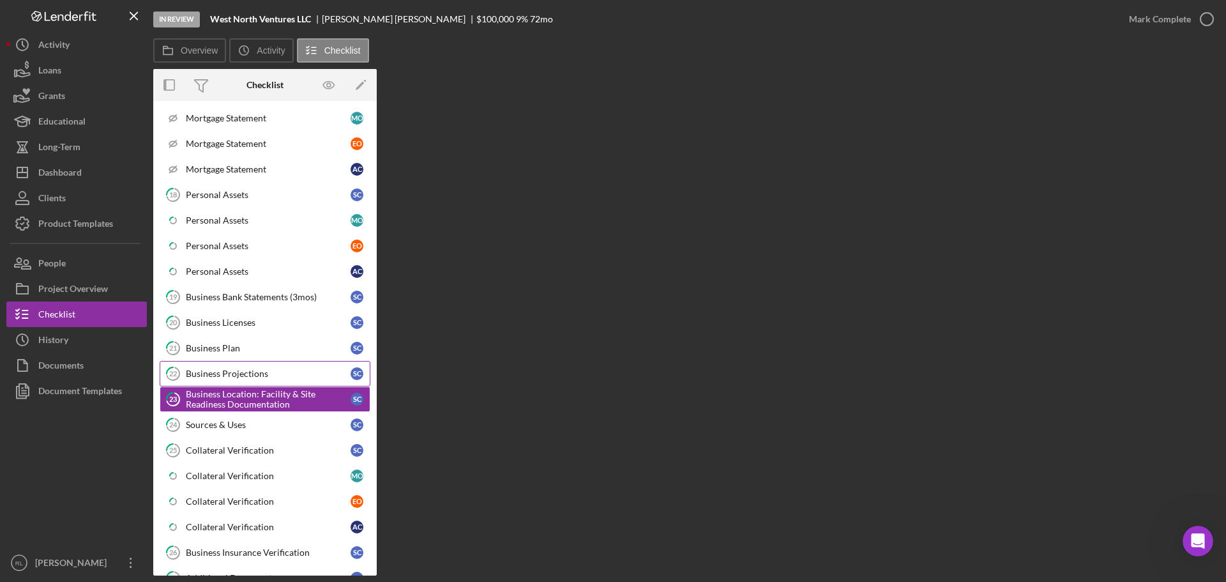
click at [278, 377] on div "Business Projections" at bounding box center [268, 373] width 165 height 10
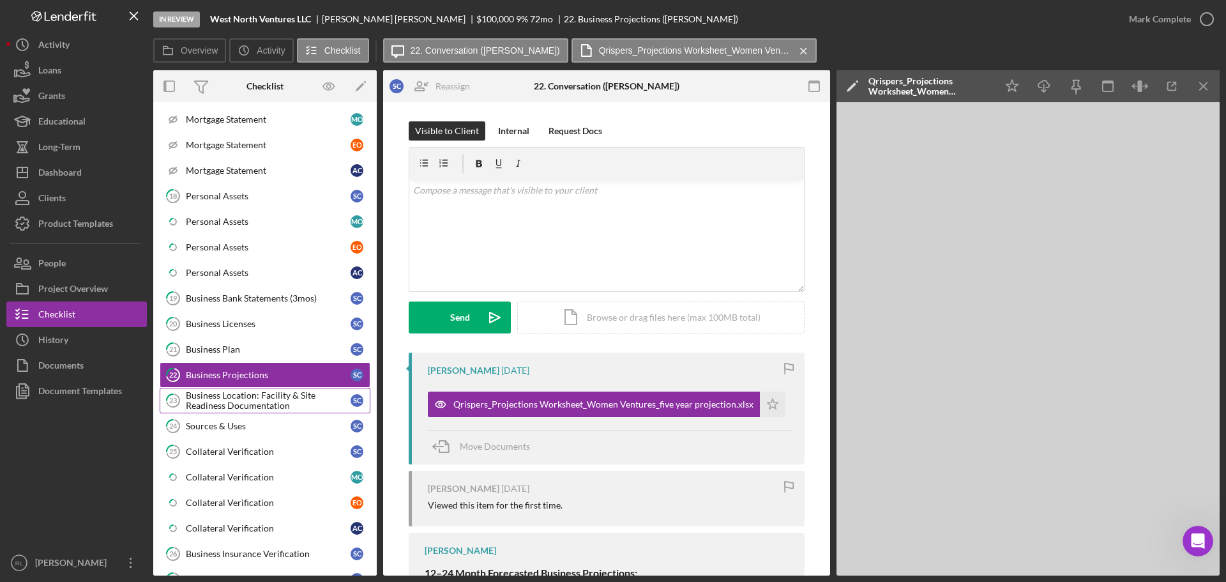
click at [258, 398] on div "Business Location: Facility & Site Readiness Documentation" at bounding box center [268, 400] width 165 height 20
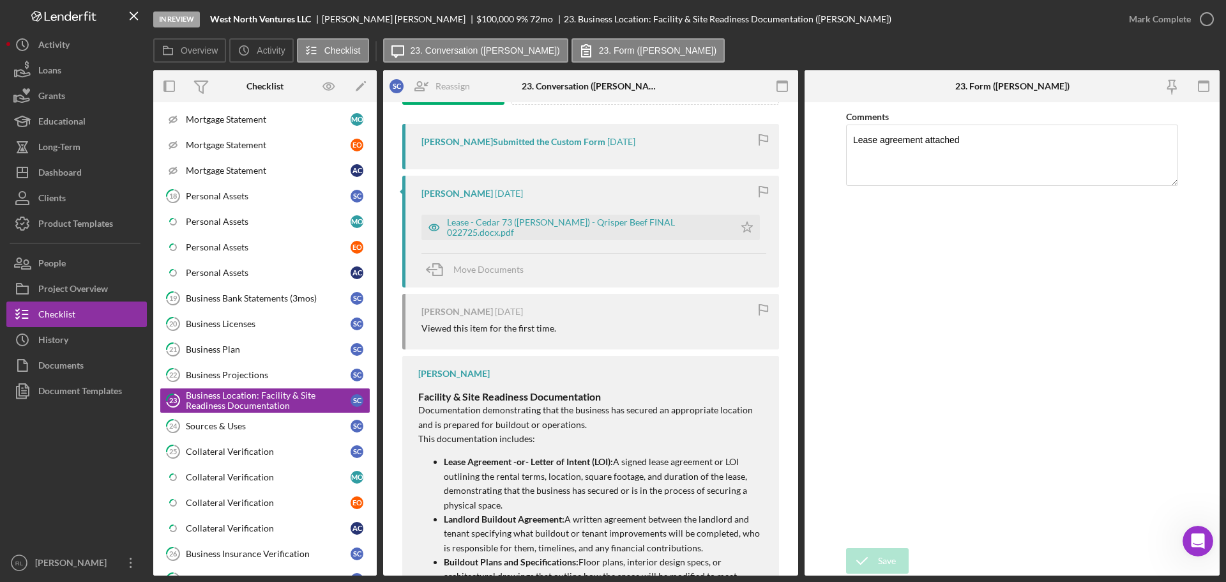
scroll to position [255, 0]
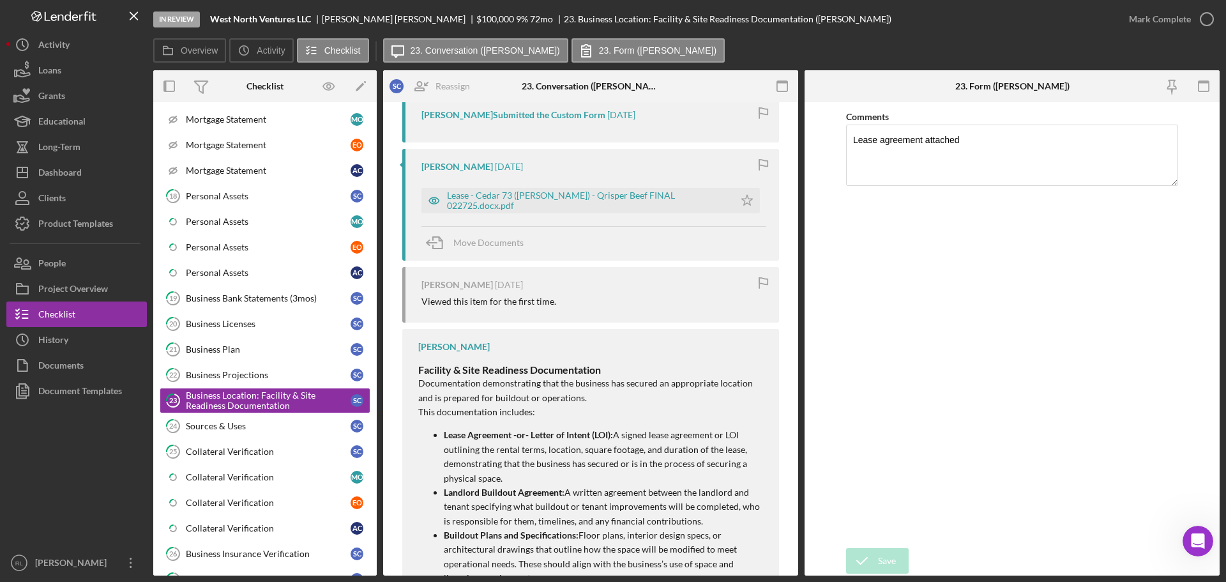
drag, startPoint x: 91, startPoint y: 468, endPoint x: 132, endPoint y: 465, distance: 40.9
click at [90, 468] on div at bounding box center [76, 477] width 140 height 146
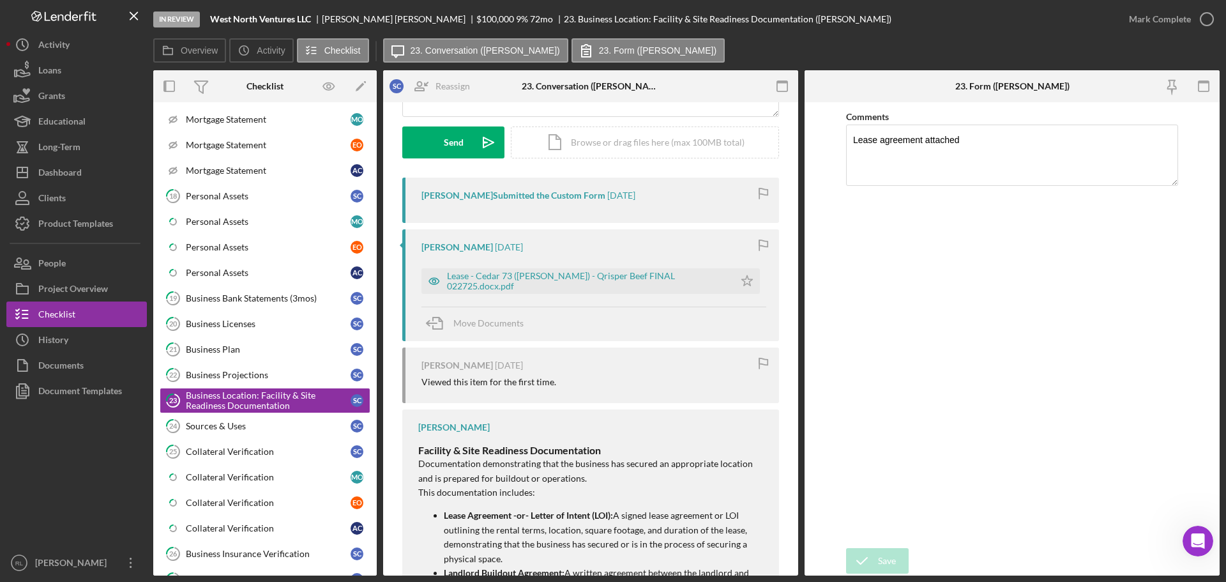
scroll to position [128, 0]
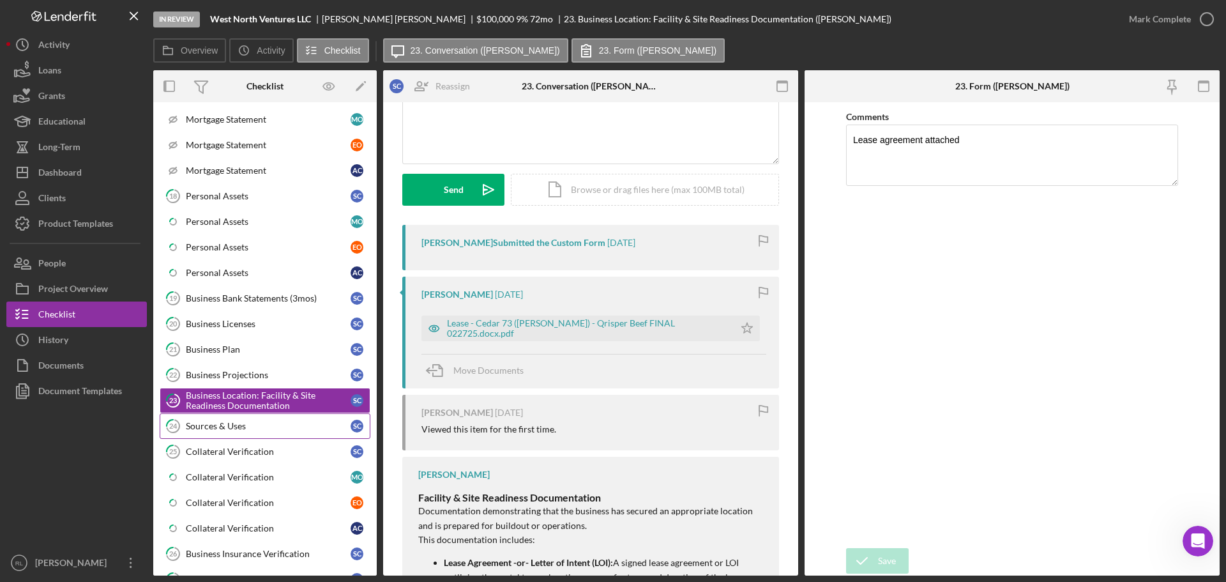
click at [280, 419] on link "24 Sources & Uses S C" at bounding box center [265, 426] width 211 height 26
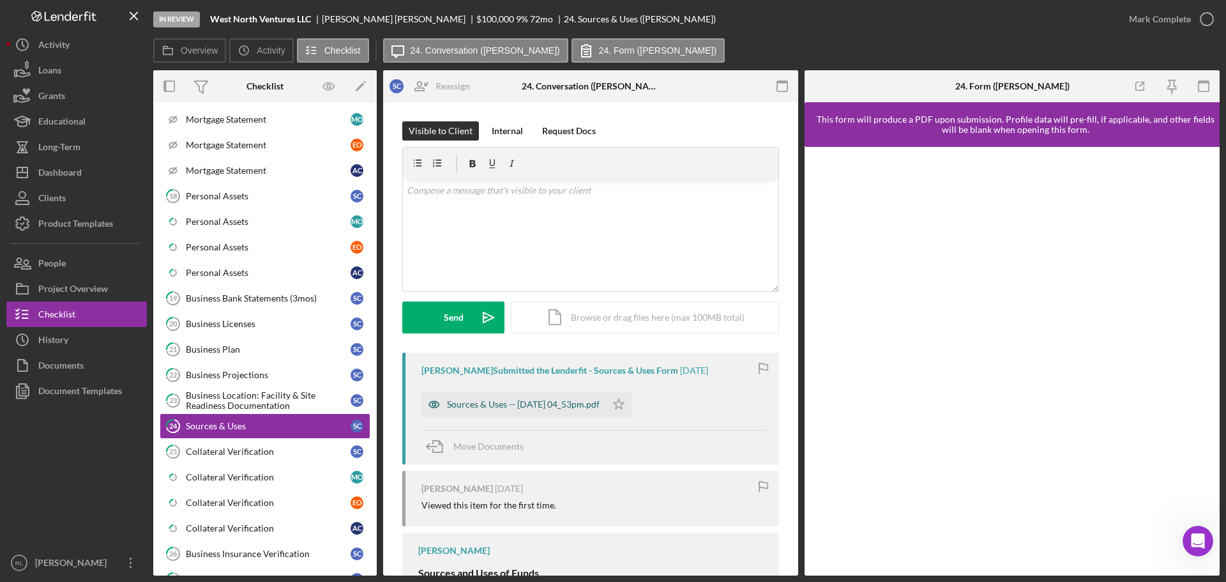
click at [559, 407] on div "Sources & Uses -- 2025-09-17 04_53pm.pdf" at bounding box center [523, 404] width 153 height 10
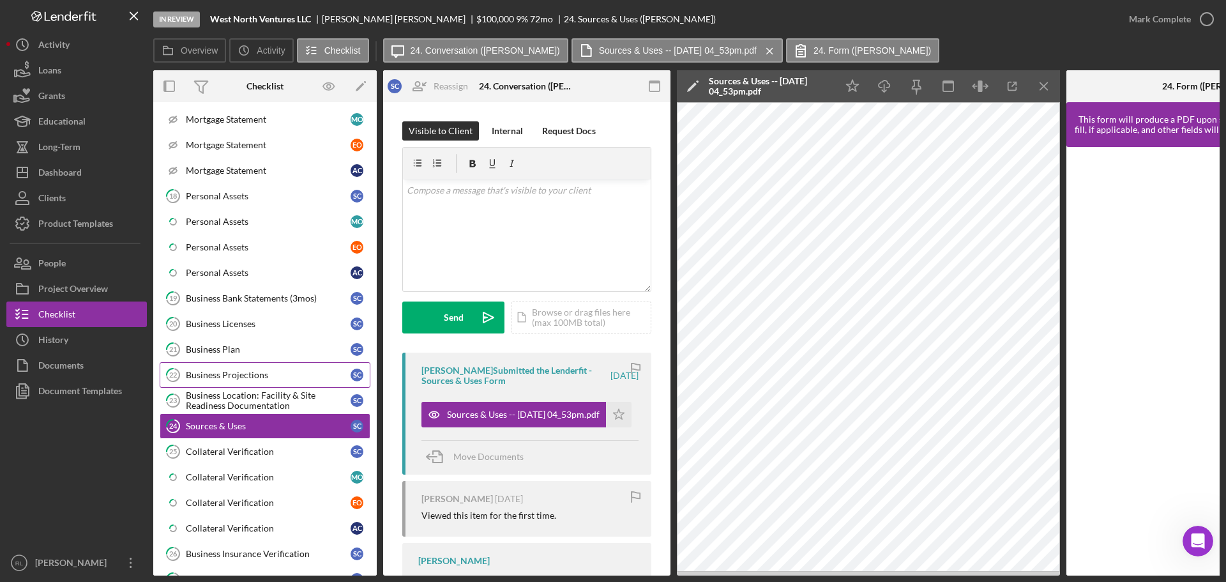
click at [228, 373] on div "Business Projections" at bounding box center [268, 375] width 165 height 10
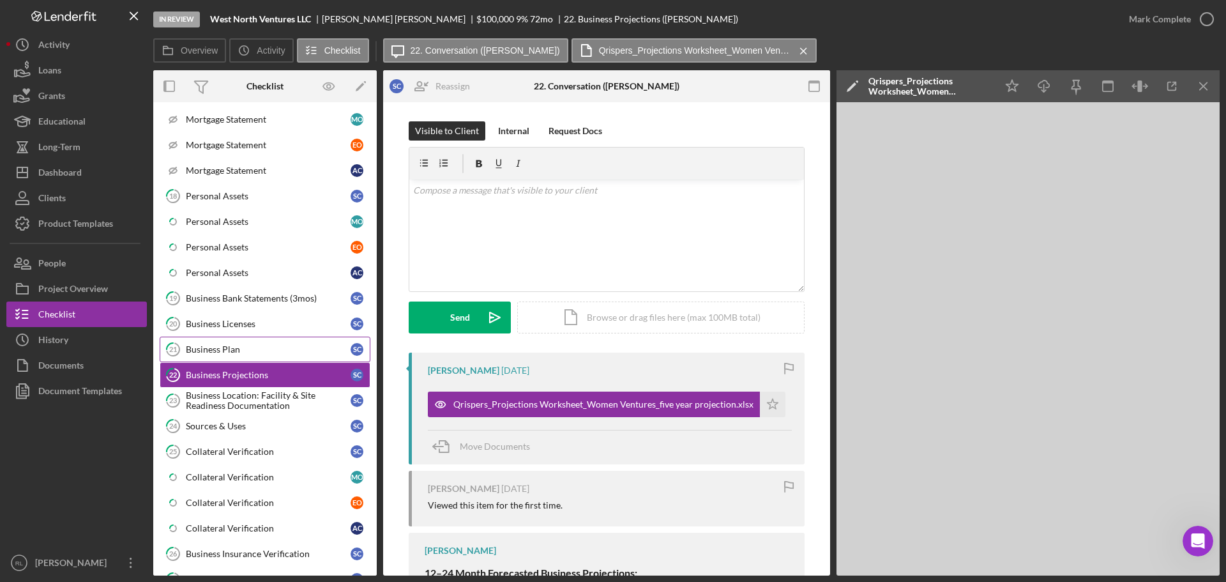
click at [239, 349] on div "Business Plan" at bounding box center [268, 349] width 165 height 10
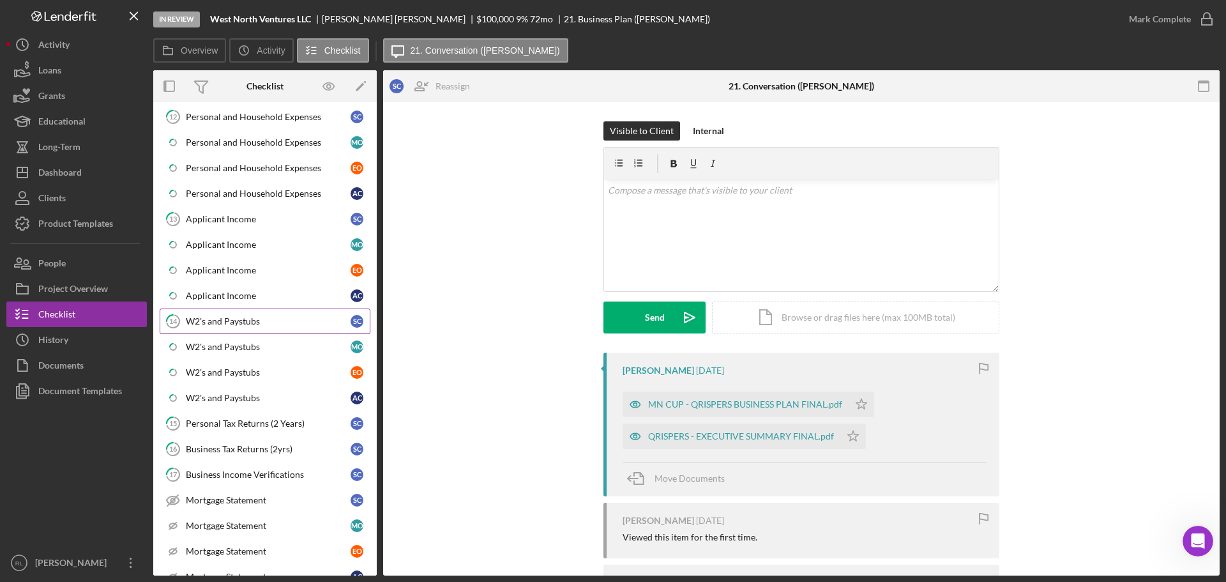
scroll to position [1532, 0]
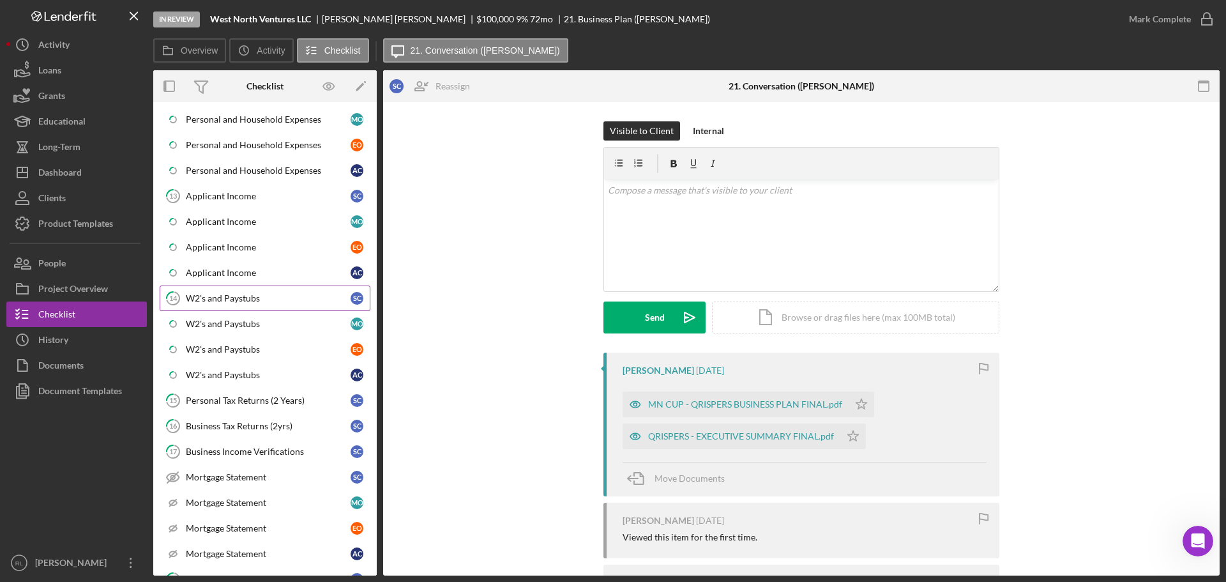
click at [229, 300] on div "W2's and Paystubs" at bounding box center [268, 298] width 165 height 10
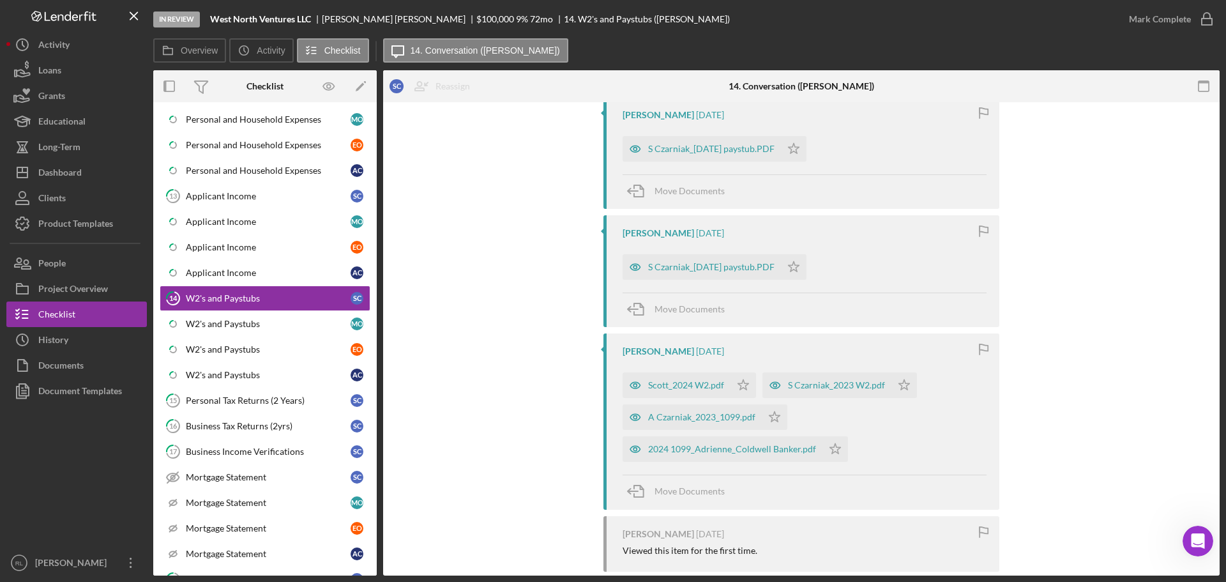
scroll to position [192, 0]
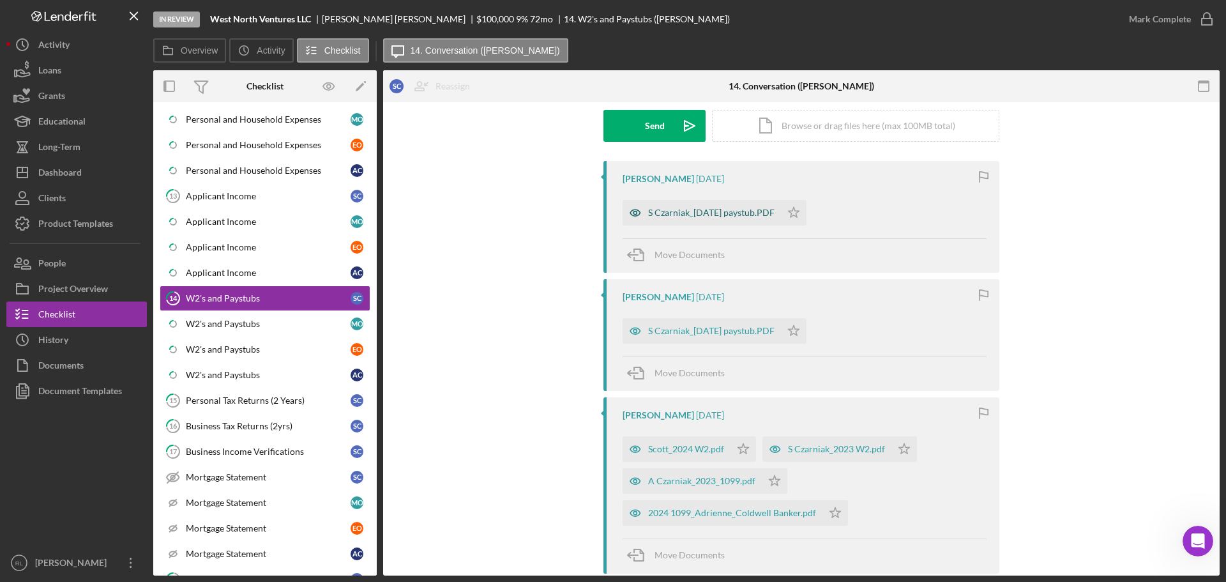
click at [697, 215] on div "S Czarniak_2025-09-12 paystub.PDF" at bounding box center [711, 212] width 126 height 10
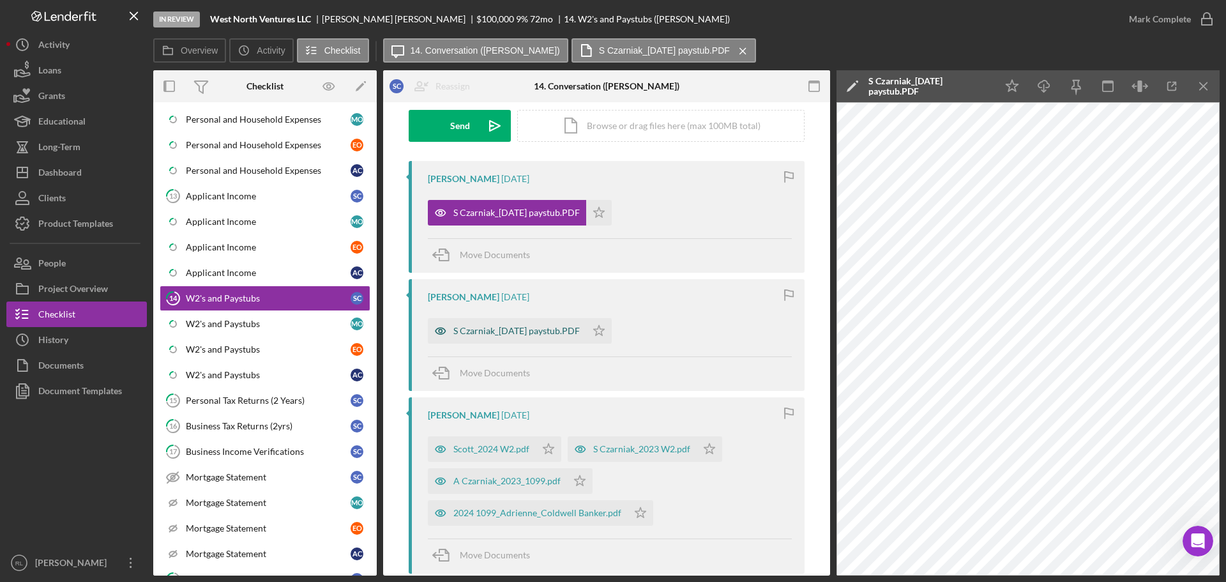
click at [487, 333] on div "S Czarniak_2025-08-29 paystub.PDF" at bounding box center [516, 331] width 126 height 10
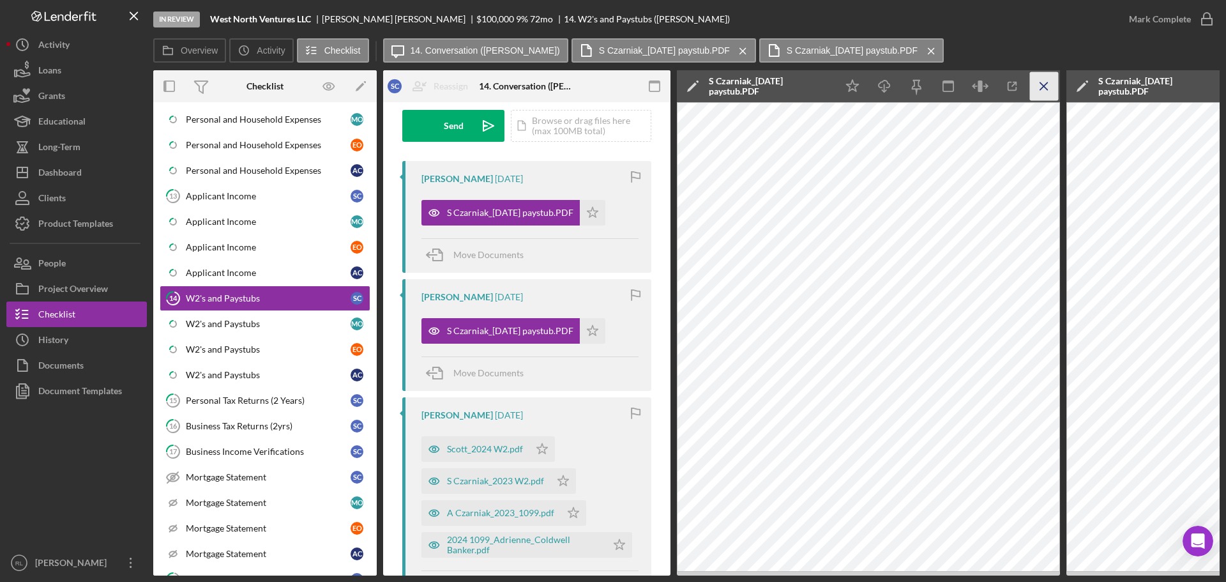
click at [1041, 89] on icon "Icon/Menu Close" at bounding box center [1044, 86] width 29 height 29
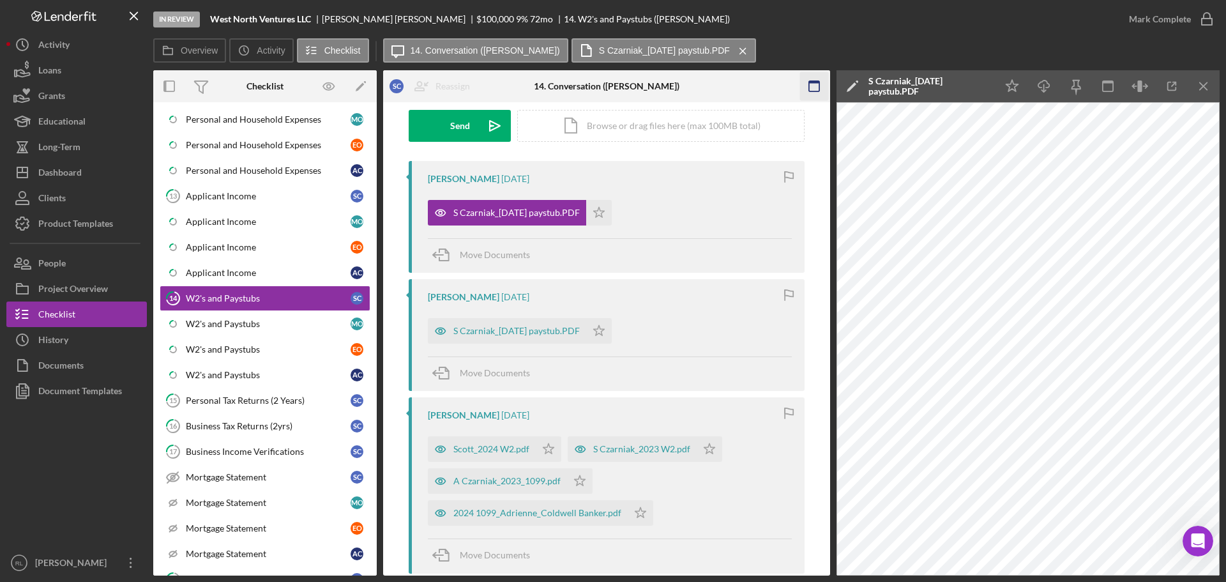
drag, startPoint x: 1203, startPoint y: 84, endPoint x: 1190, endPoint y: 91, distance: 15.1
click at [1203, 84] on icon "Icon/Menu Close" at bounding box center [1203, 86] width 29 height 29
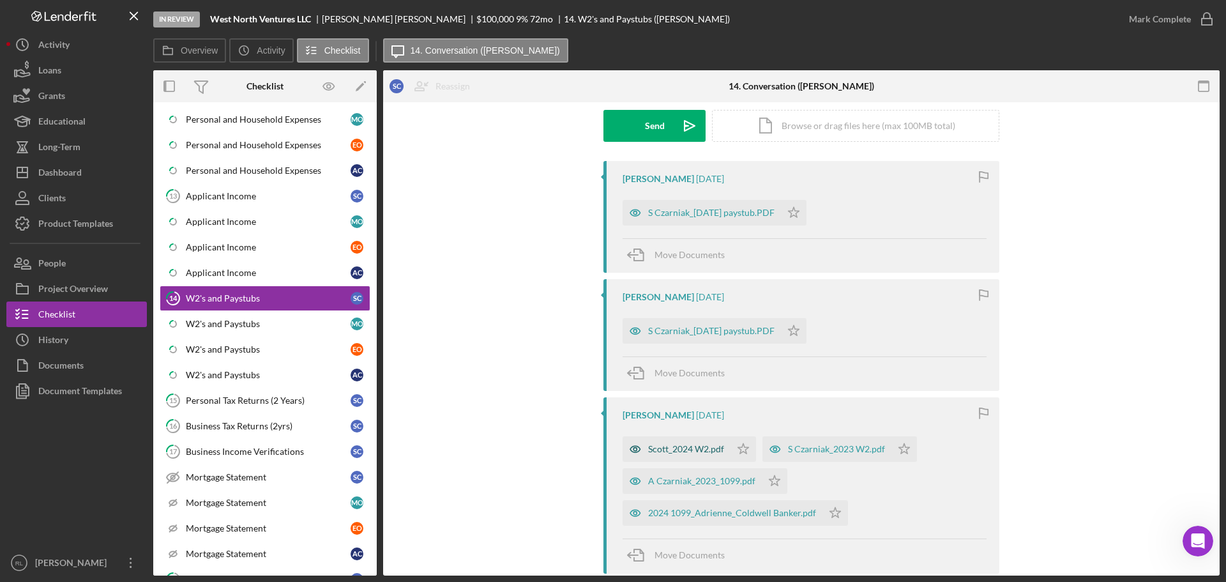
click at [675, 454] on div "Scott_2024 W2.pdf" at bounding box center [686, 449] width 76 height 10
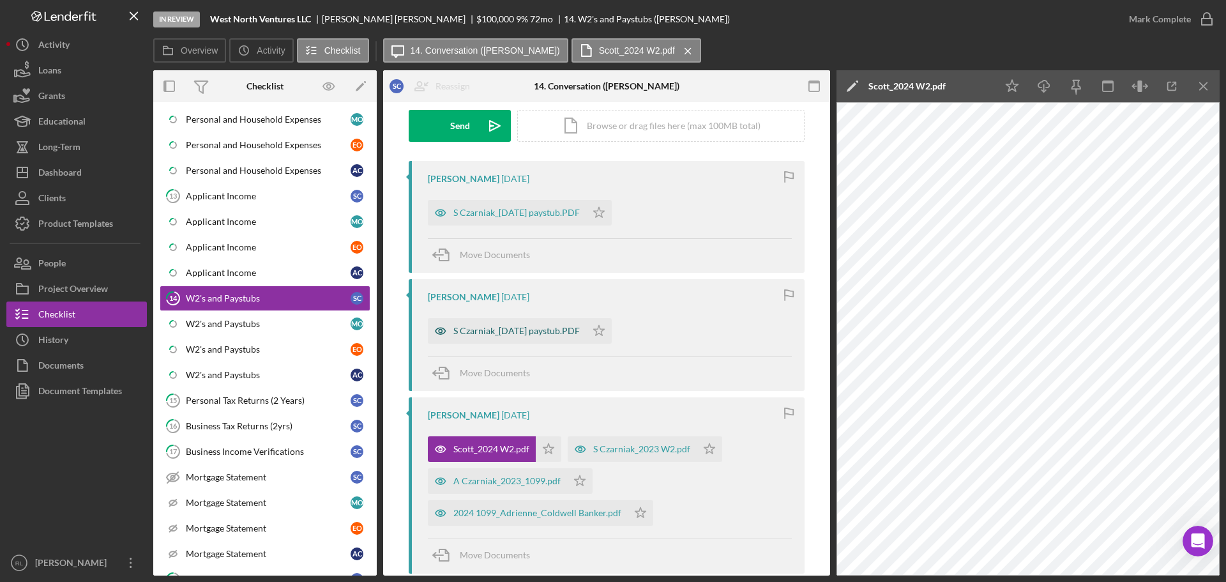
click at [507, 329] on div "S Czarniak_2025-08-29 paystub.PDF" at bounding box center [516, 331] width 126 height 10
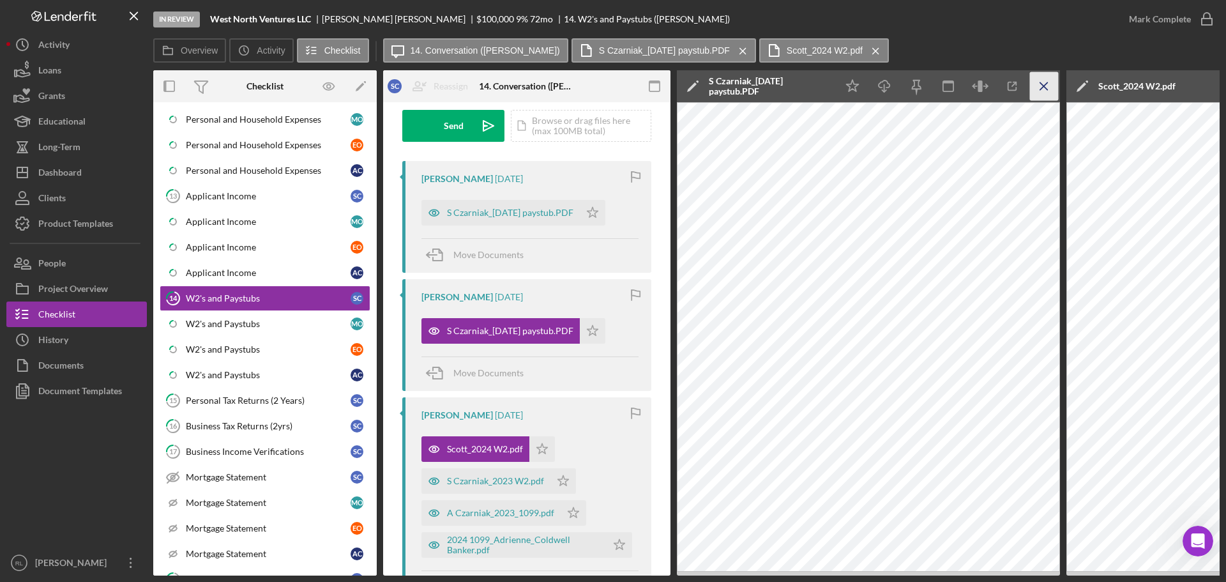
click at [1037, 85] on icon "Icon/Menu Close" at bounding box center [1044, 86] width 29 height 29
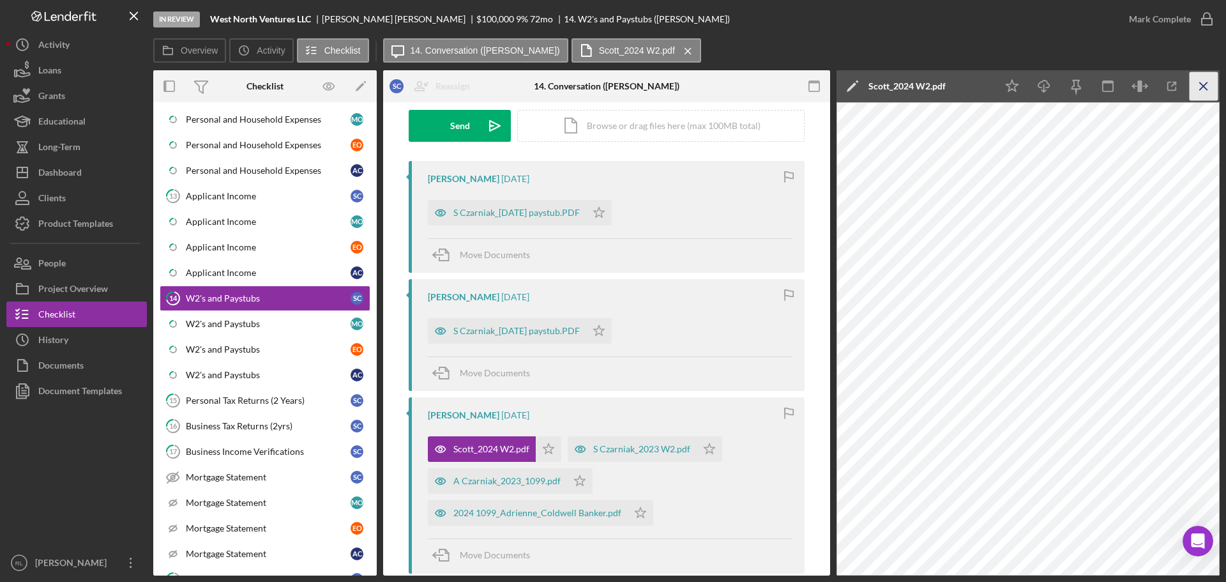
click at [1210, 86] on icon "Icon/Menu Close" at bounding box center [1203, 86] width 29 height 29
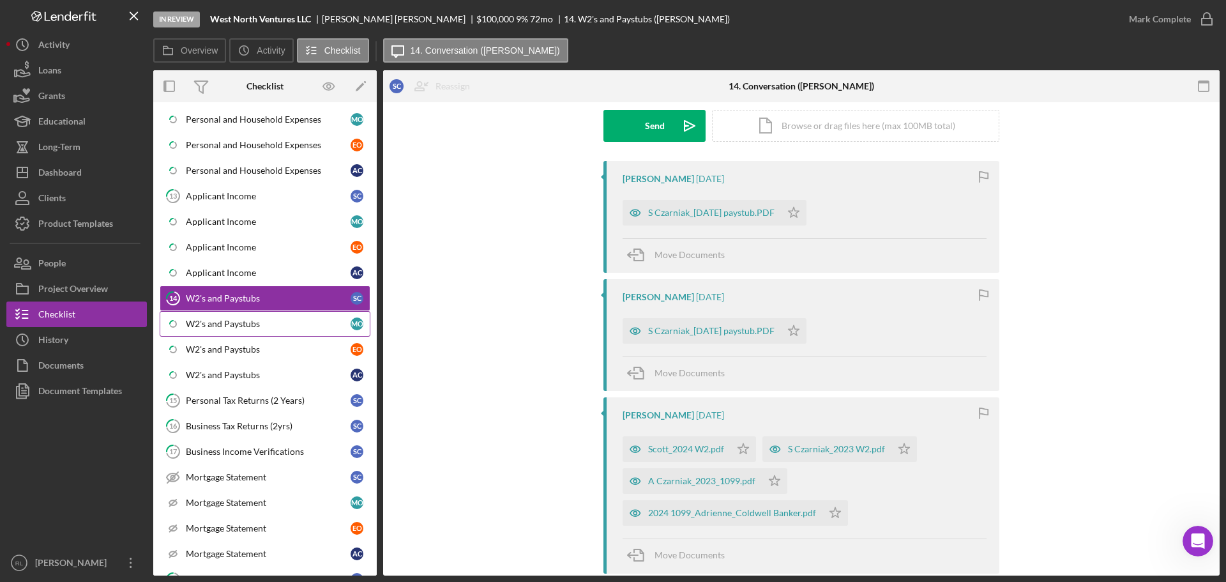
click at [210, 322] on div "W2's and Paystubs" at bounding box center [268, 324] width 165 height 10
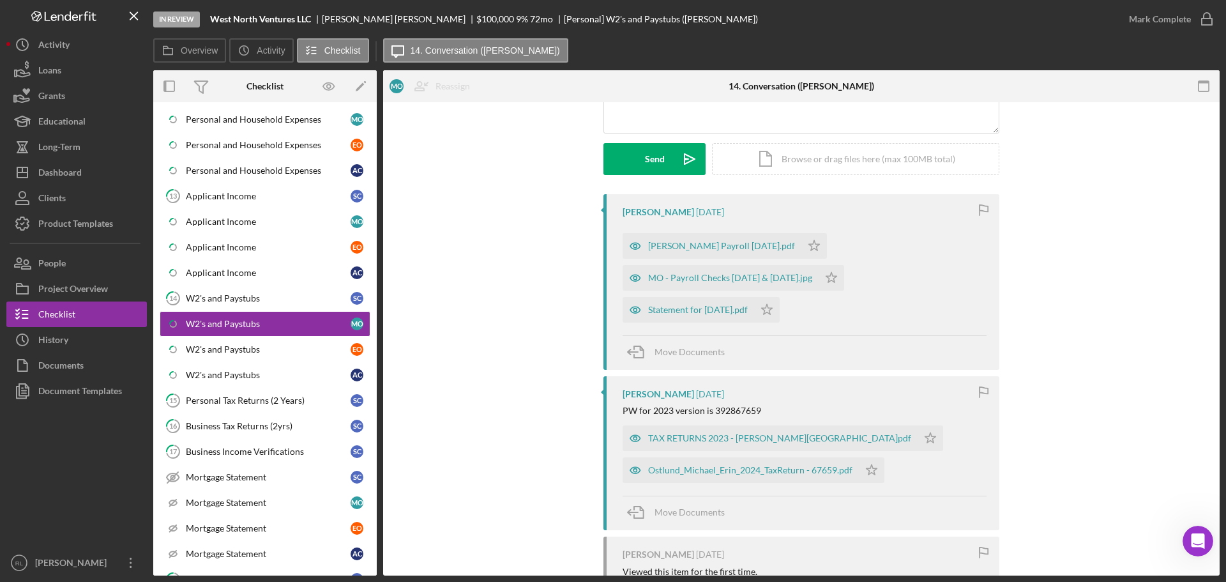
scroll to position [156, 0]
click at [677, 242] on div "ERIN Payroll 9.12.25.pdf" at bounding box center [711, 248] width 179 height 26
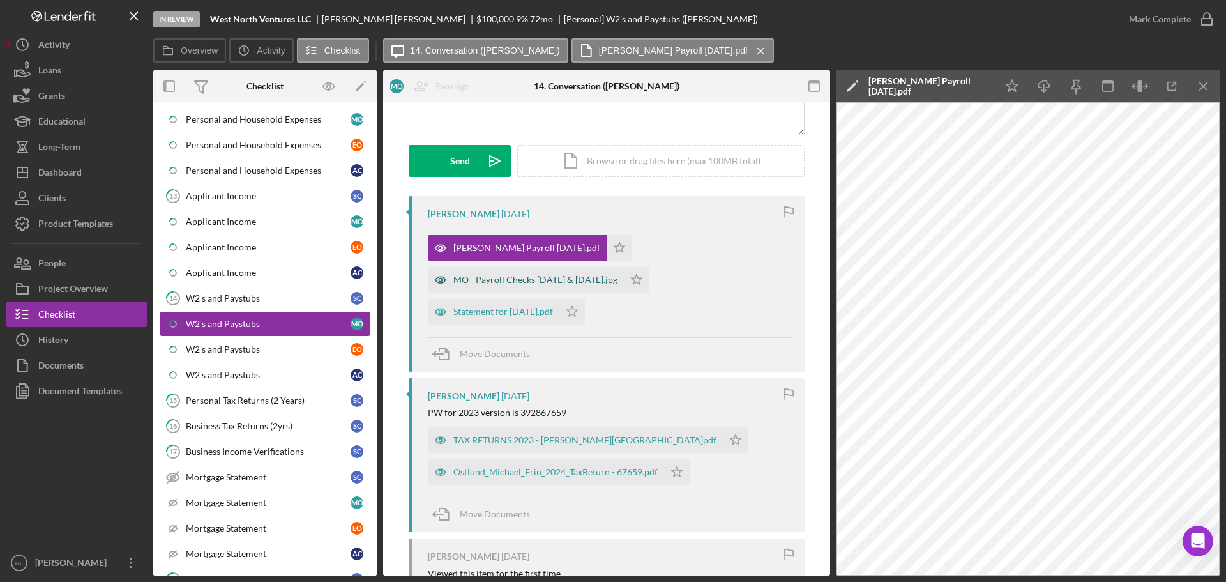
click at [488, 275] on div "MO - Payroll Checks 8.15 & 9.1.25.jpg" at bounding box center [535, 280] width 164 height 10
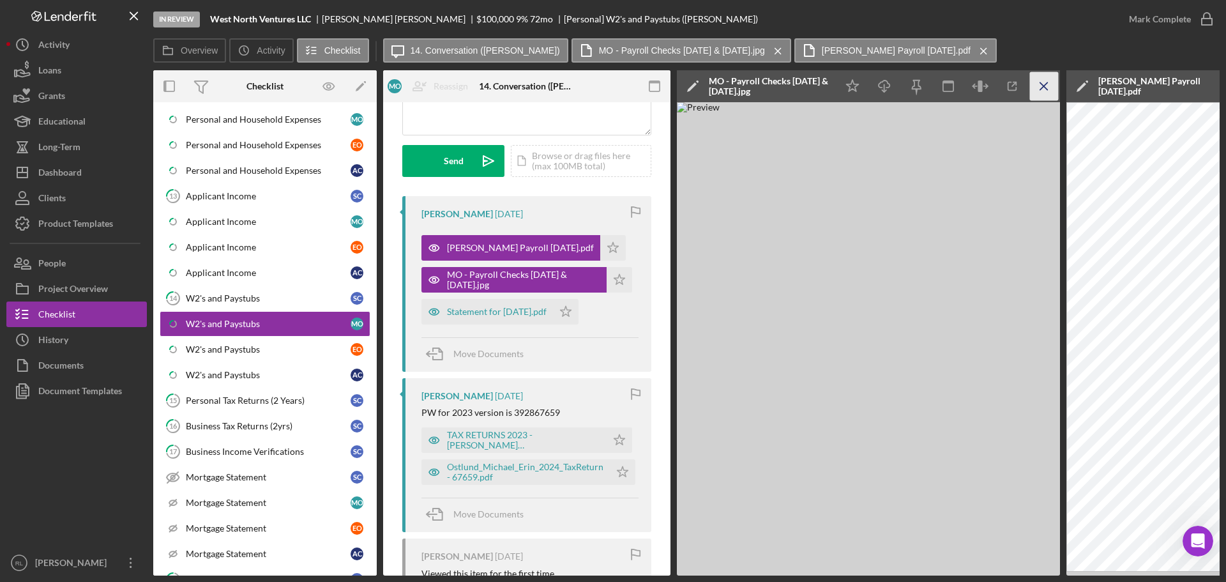
click at [1041, 86] on icon "Icon/Menu Close" at bounding box center [1044, 86] width 29 height 29
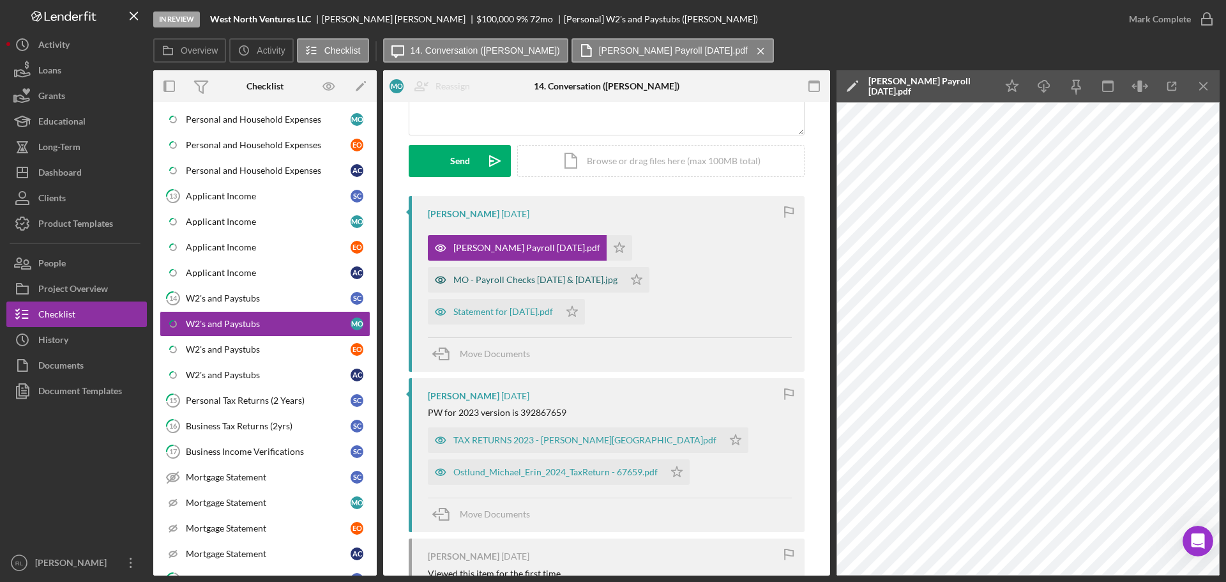
click at [471, 286] on div "MO - Payroll Checks 8.15 & 9.1.25.jpg" at bounding box center [526, 280] width 196 height 26
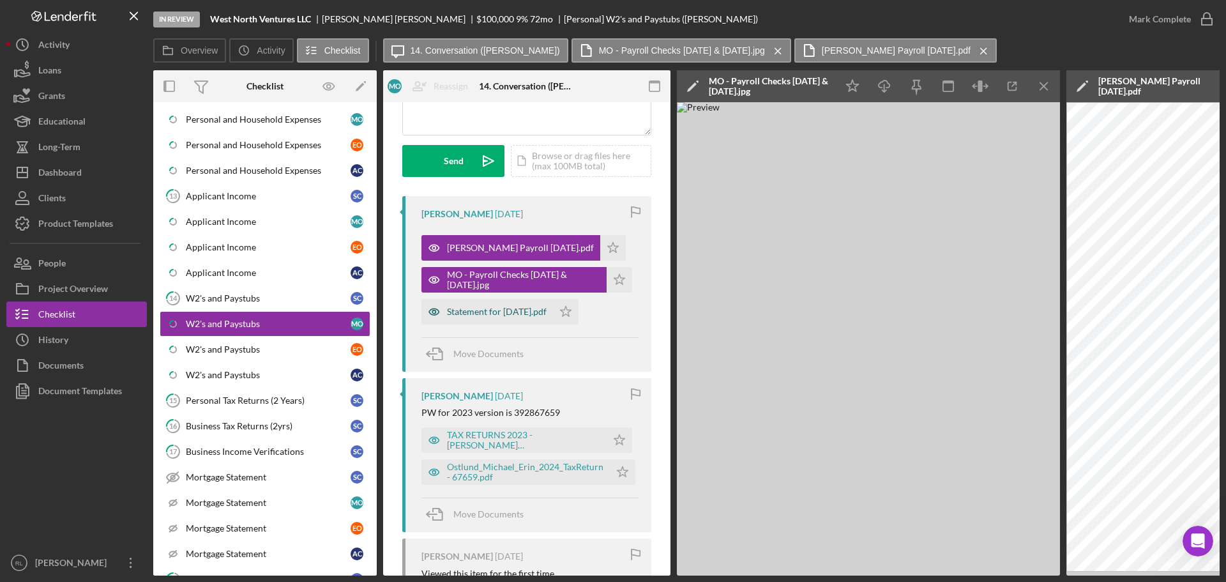
click at [470, 308] on div "Statement for Aug 29, 2025.pdf" at bounding box center [497, 311] width 100 height 10
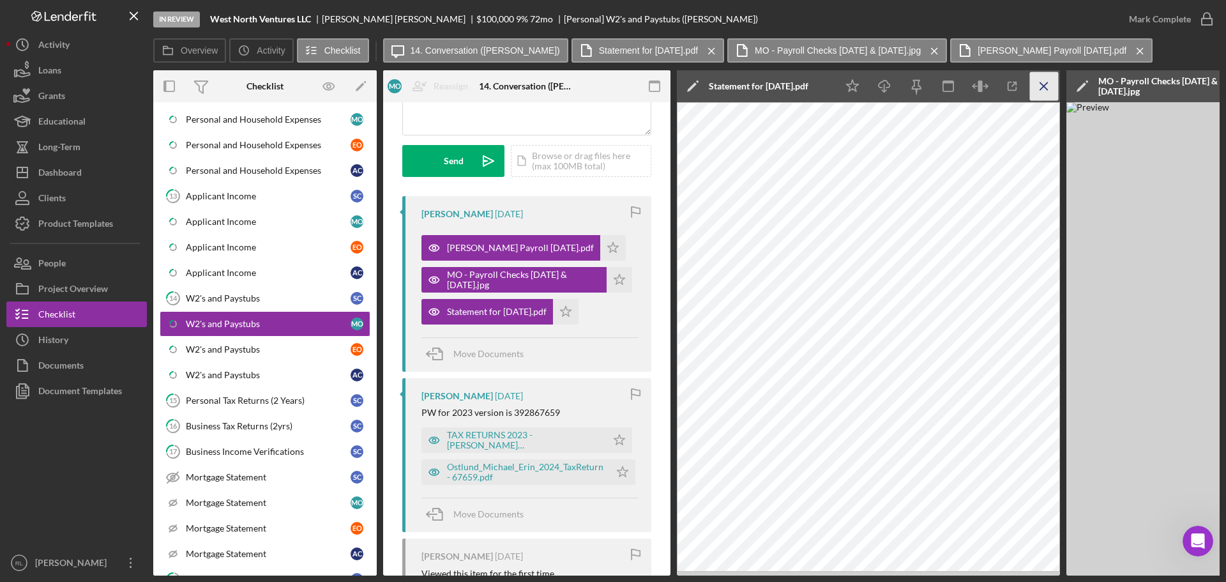
click at [1042, 90] on icon "Icon/Menu Close" at bounding box center [1044, 86] width 29 height 29
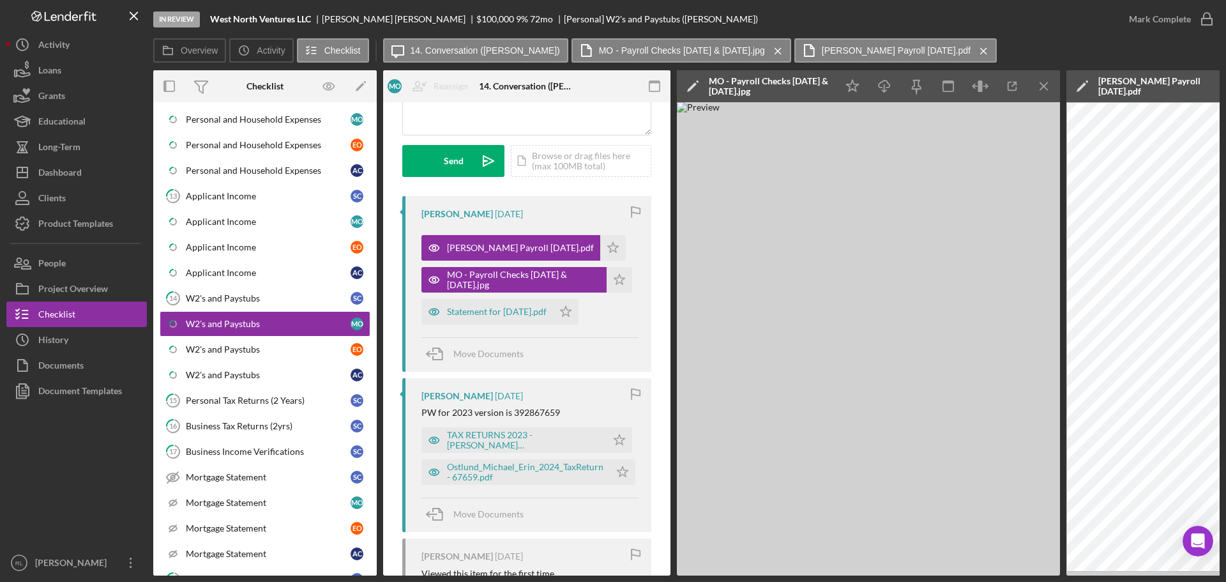
click at [1042, 90] on icon "Icon/Menu Close" at bounding box center [1044, 86] width 29 height 29
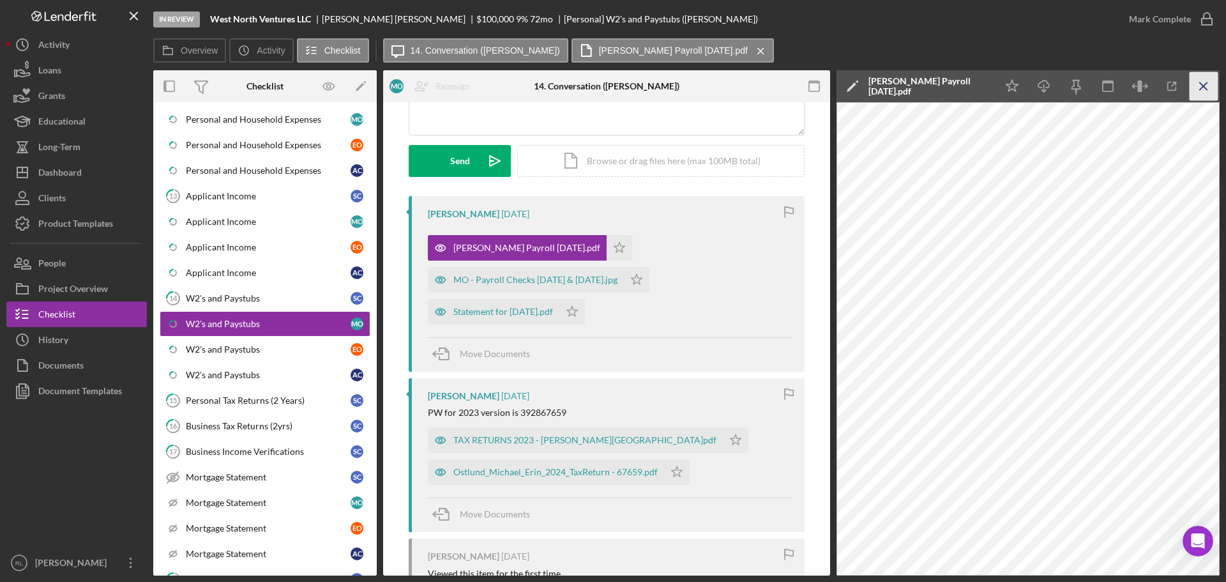
click at [1204, 87] on line "button" at bounding box center [1203, 85] width 7 height 7
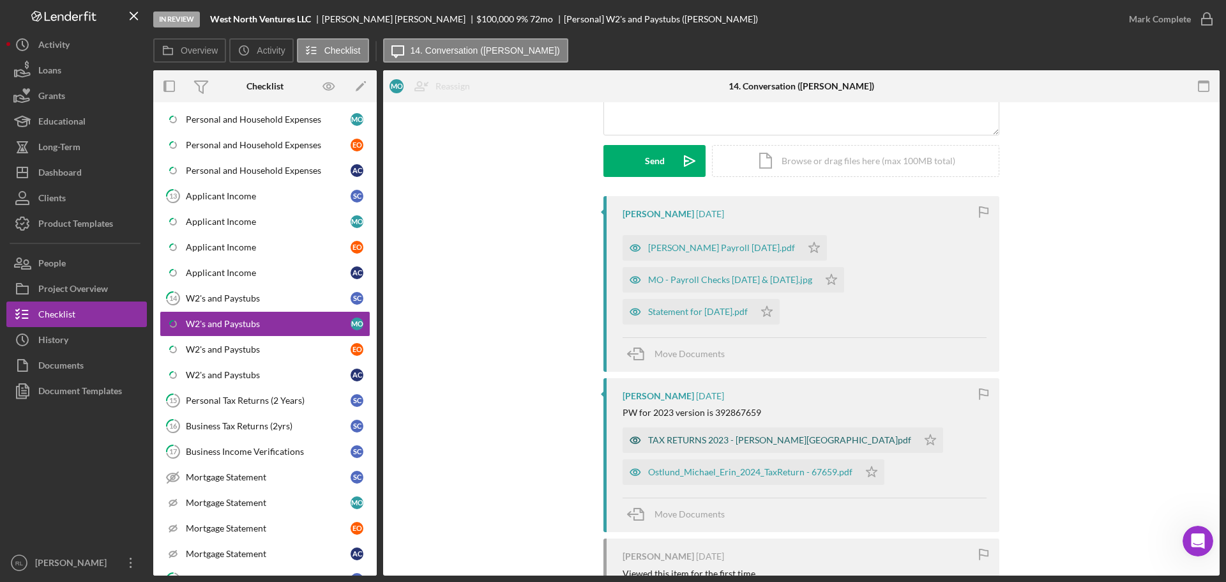
click at [663, 443] on div "TAX RETURNS 2023 - OSTLUND.pdf" at bounding box center [779, 440] width 263 height 10
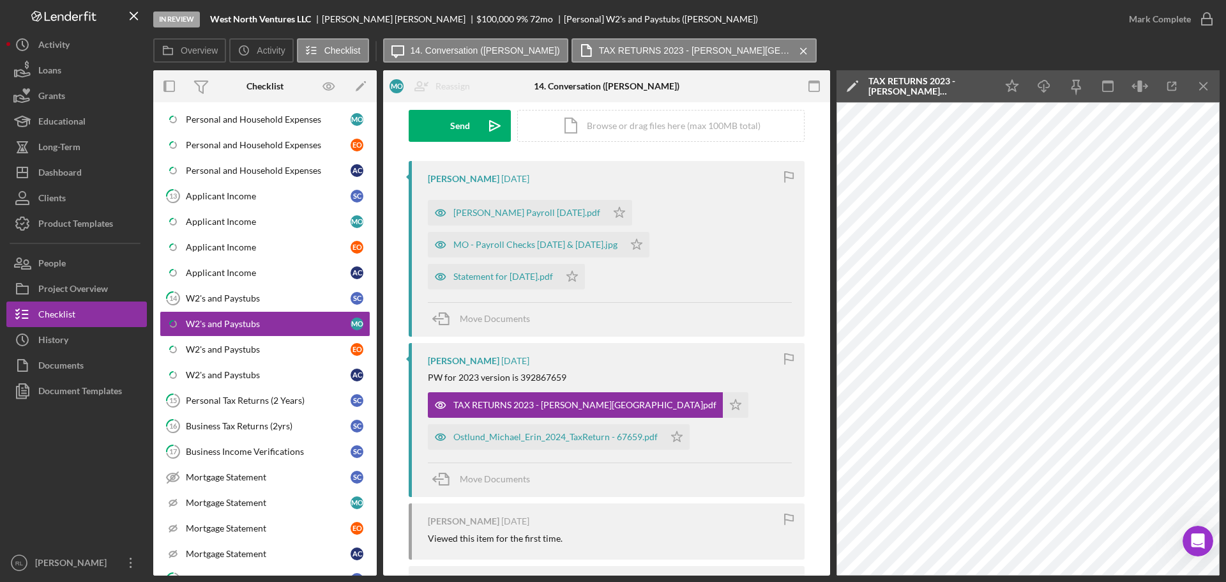
scroll to position [220, 0]
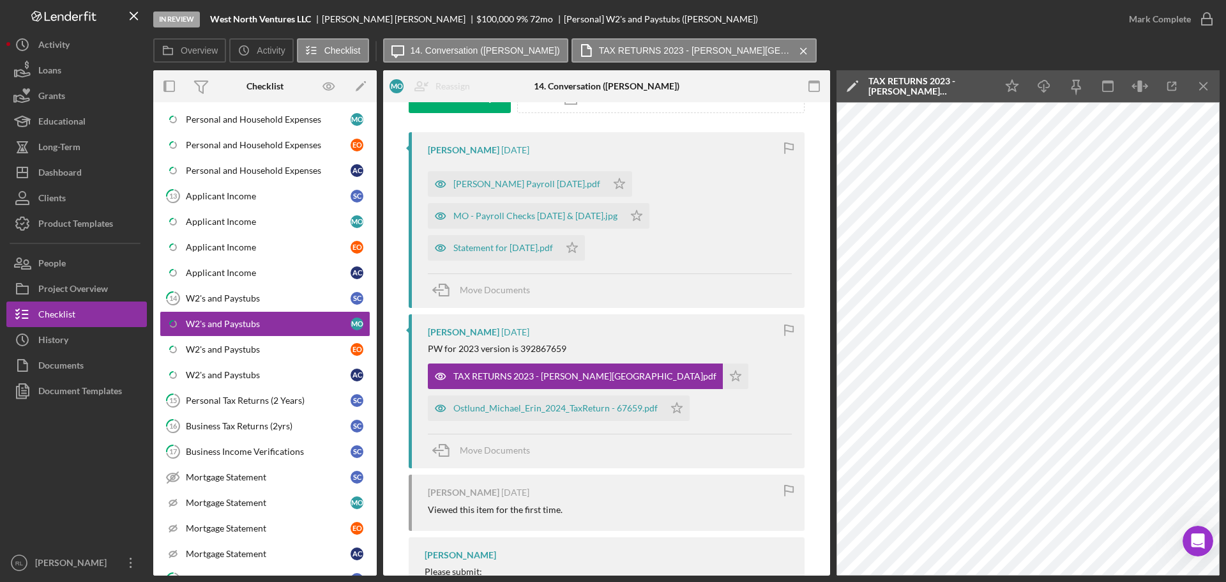
click at [541, 346] on div "PW for 2023 version is 392867659" at bounding box center [497, 348] width 139 height 10
copy div "392867659"
click at [1195, 89] on icon "Icon/Menu Close" at bounding box center [1203, 86] width 29 height 29
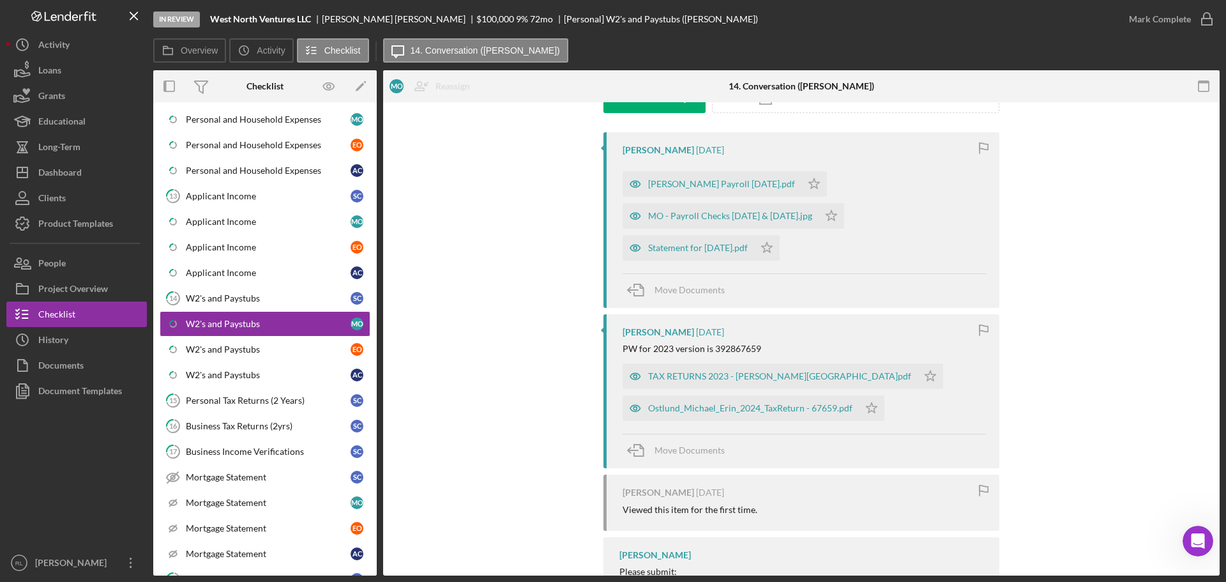
click at [472, 374] on div "Mike Ostlund 2 weeks ago ERIN Payroll 9.12.25.pdf Icon/Star MO - Payroll Checks…" at bounding box center [801, 439] width 798 height 615
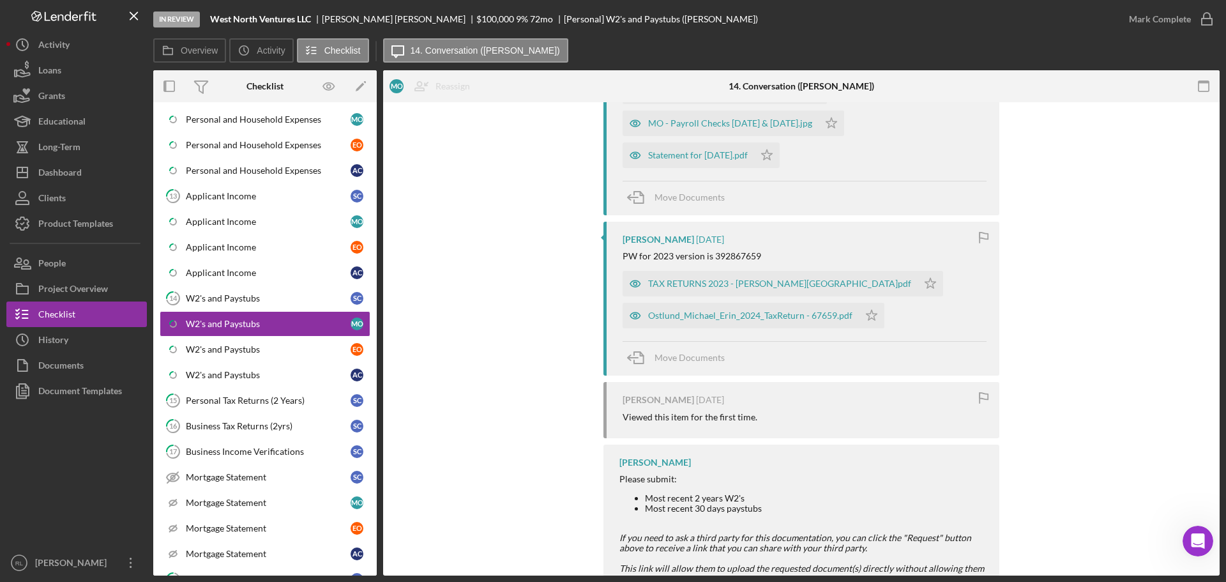
scroll to position [412, 0]
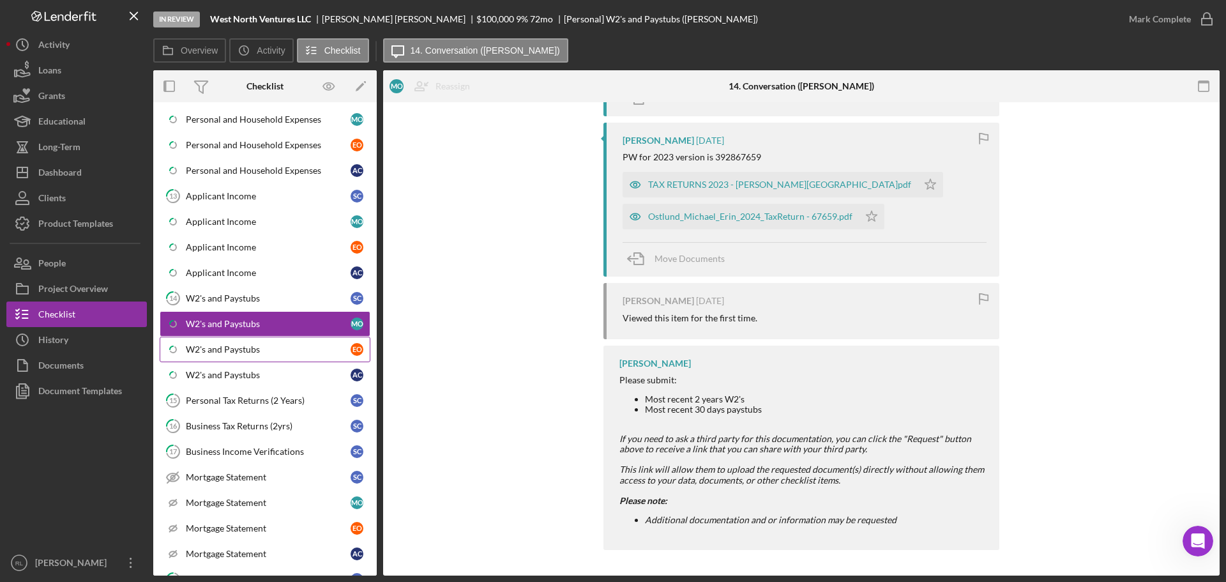
click at [207, 356] on link "Icon/Checklist Item Sub Partial W2's and Paystubs E O" at bounding box center [265, 349] width 211 height 26
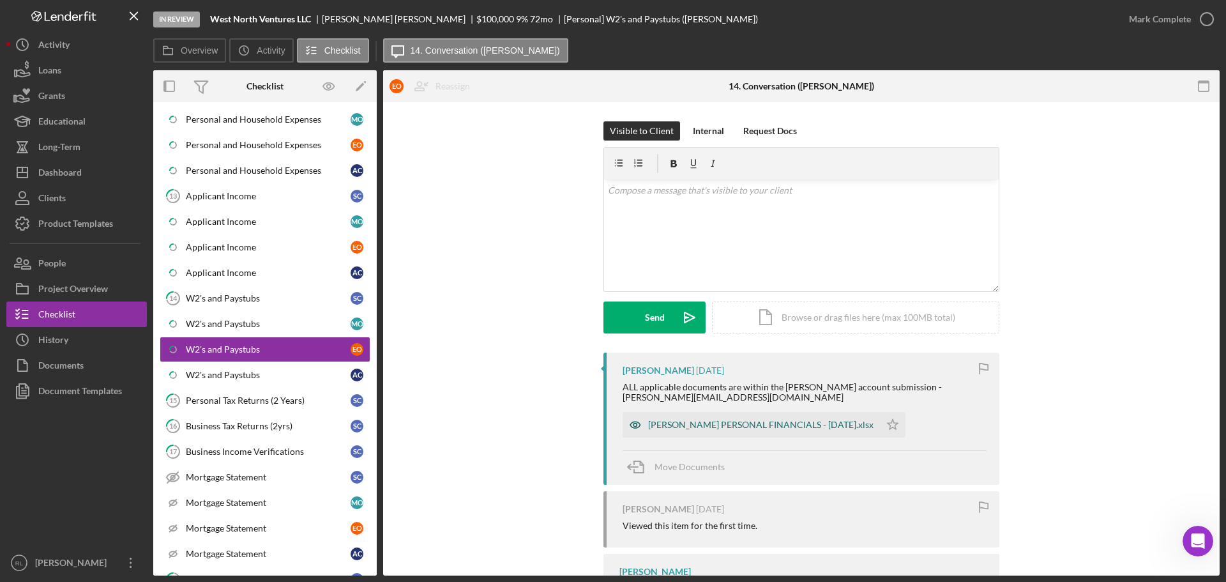
click at [730, 430] on div "OSTLUND PERSONAL FINANCIALS - 9.17.25.xlsx" at bounding box center [750, 425] width 257 height 26
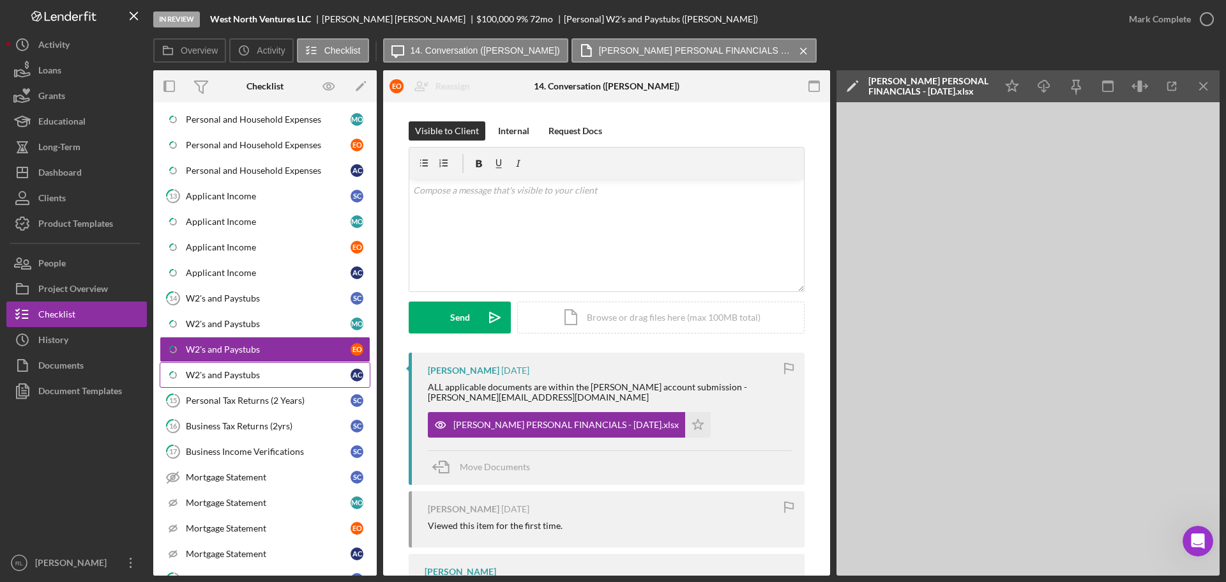
click at [265, 371] on div "W2's and Paystubs" at bounding box center [268, 375] width 165 height 10
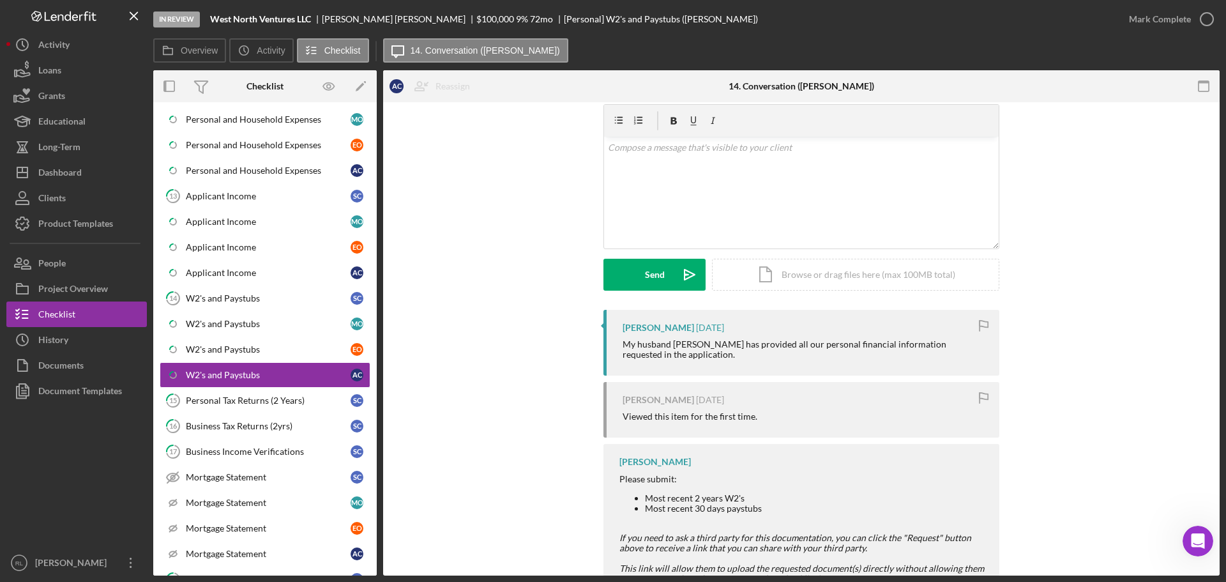
scroll to position [64, 0]
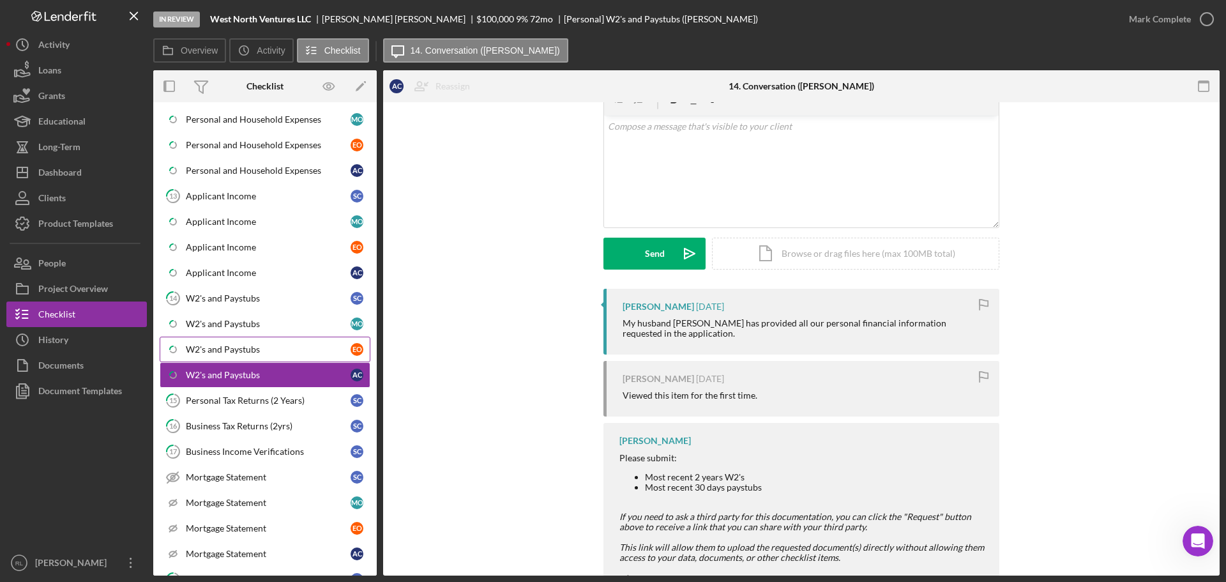
click at [238, 343] on link "Icon/Checklist Item Sub Partial W2's and Paystubs E O" at bounding box center [265, 349] width 211 height 26
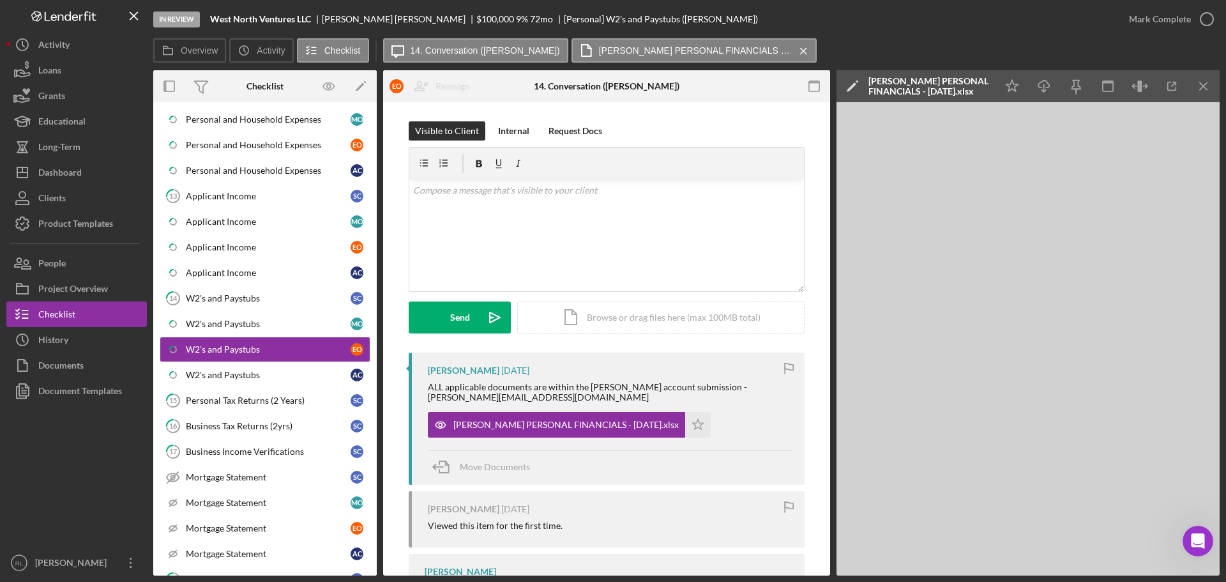
click at [587, 385] on div "ALL applicable documents are within the Michael Ostlund account submission - mi…" at bounding box center [610, 392] width 364 height 20
click at [248, 404] on div "Personal Tax Returns (2 Years)" at bounding box center [268, 400] width 165 height 10
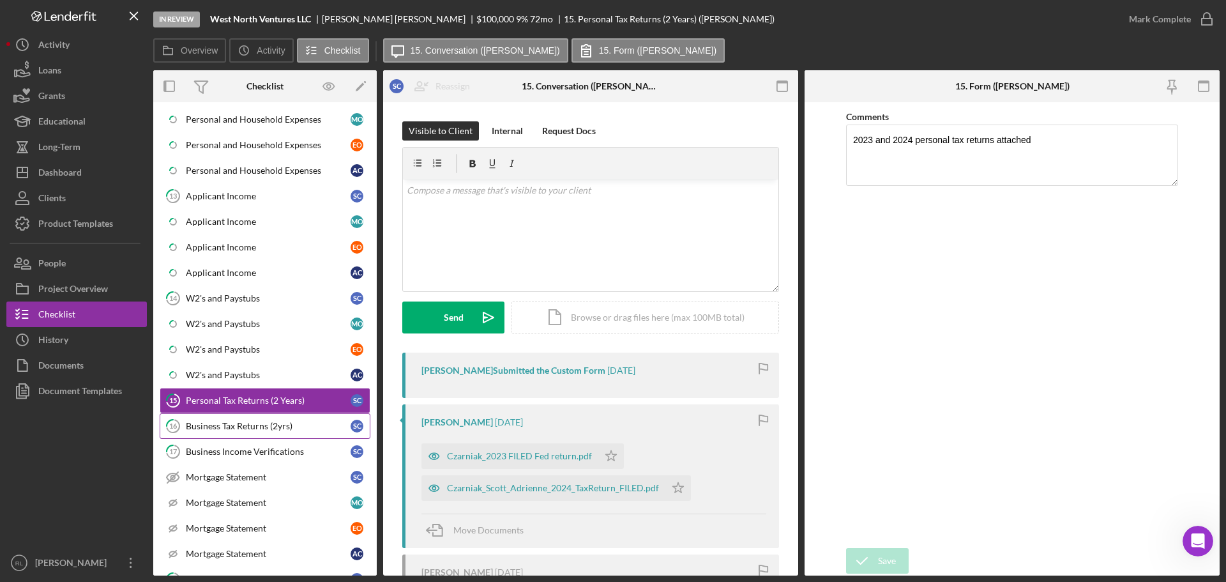
click at [273, 425] on div "Business Tax Returns (2yrs)" at bounding box center [268, 426] width 165 height 10
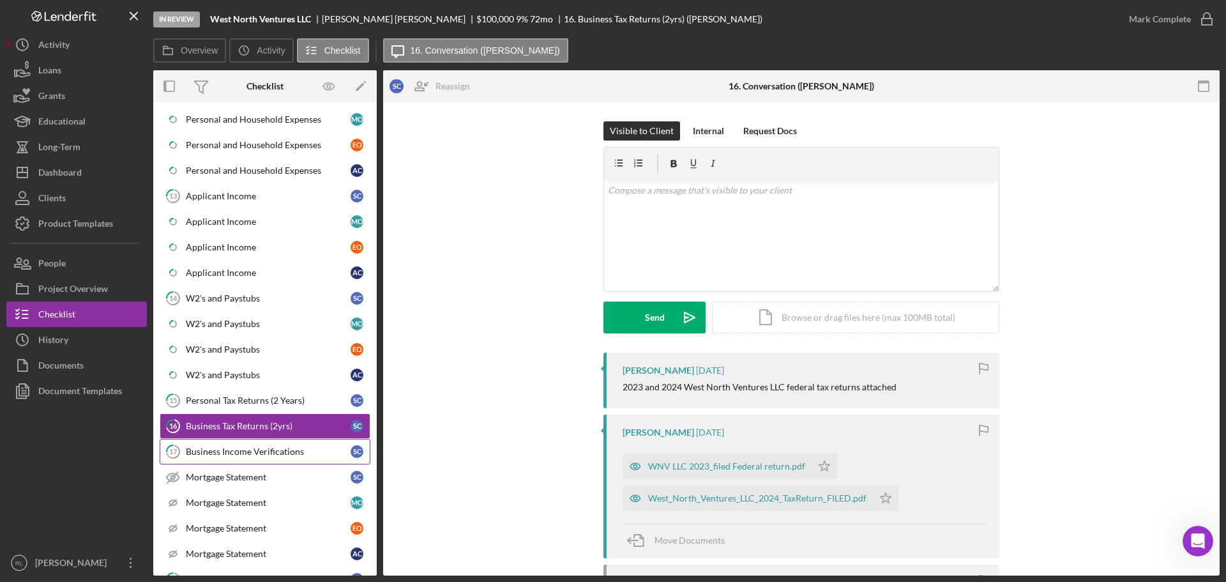
click at [276, 456] on div "Business Income Verifications" at bounding box center [268, 451] width 165 height 10
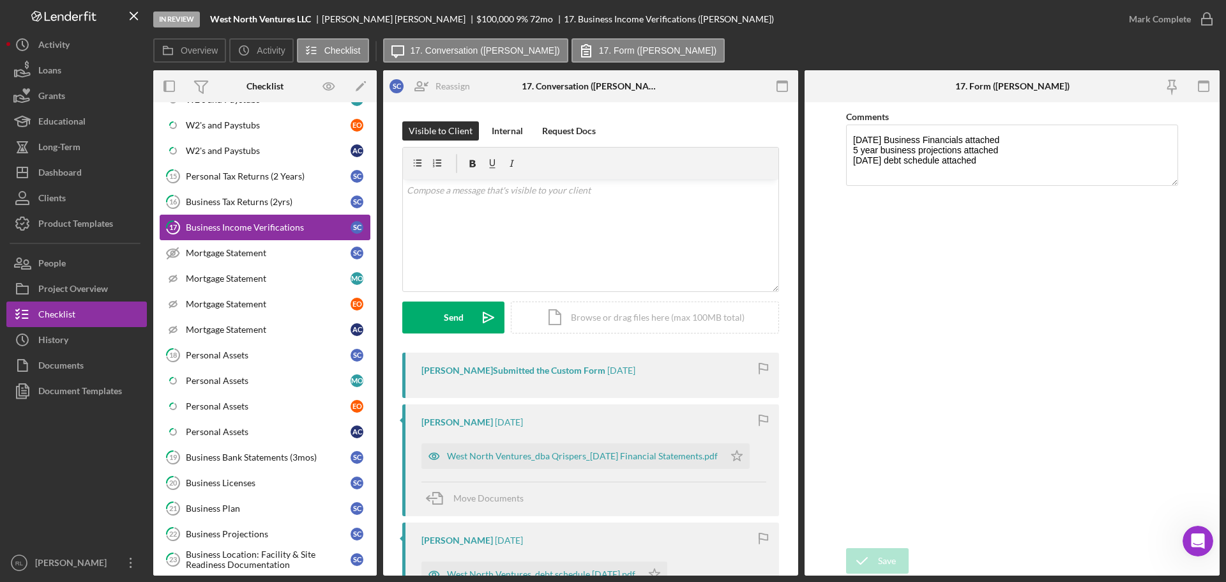
scroll to position [1788, 0]
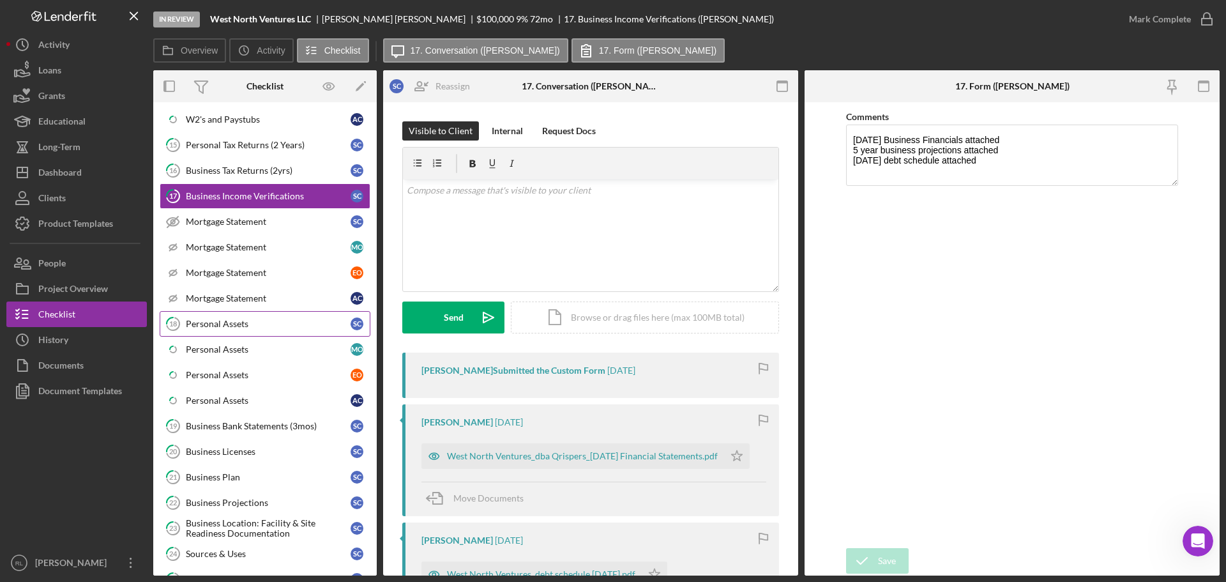
click at [262, 331] on link "18 Personal Assets S C" at bounding box center [265, 324] width 211 height 26
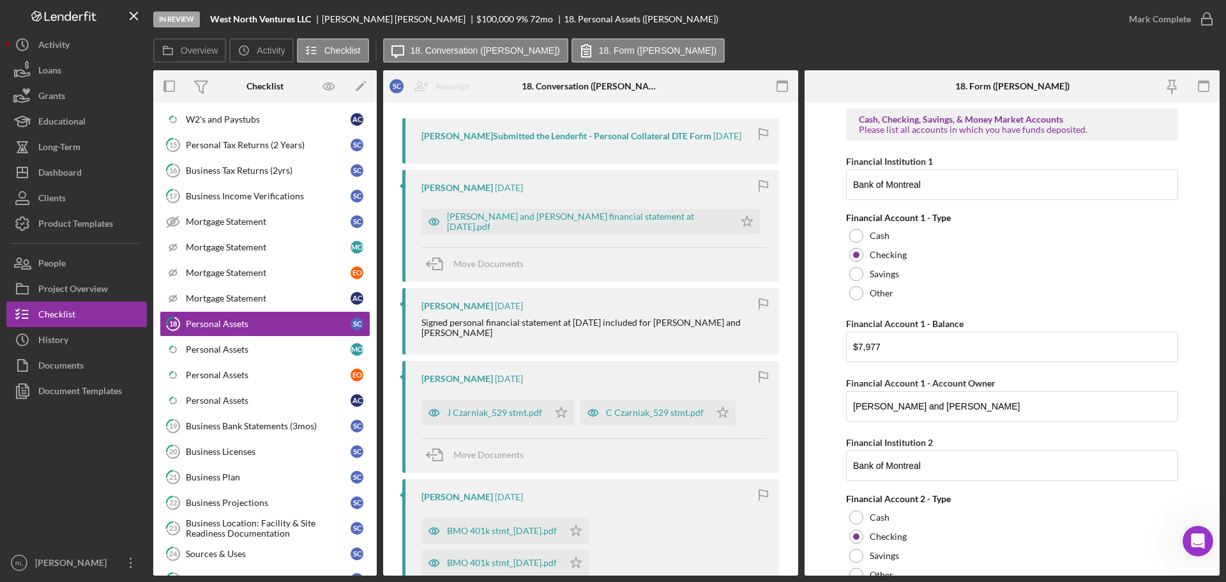
scroll to position [255, 0]
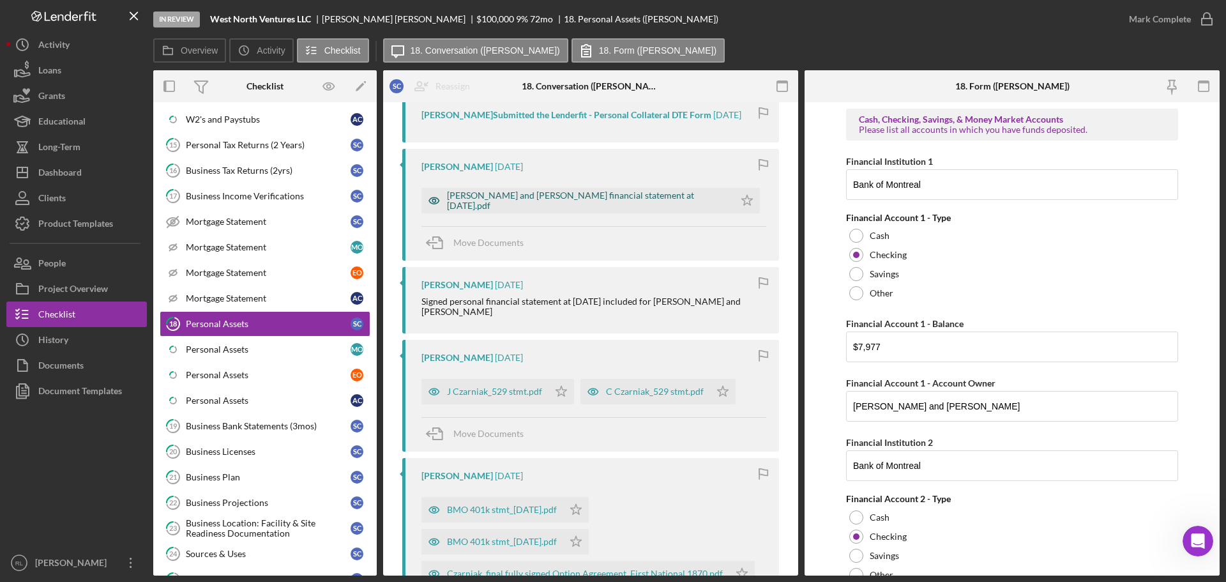
click at [572, 193] on div "Scott and Adrienne Czarniak_personal financial statement at 8-31-2025.pdf" at bounding box center [587, 200] width 281 height 20
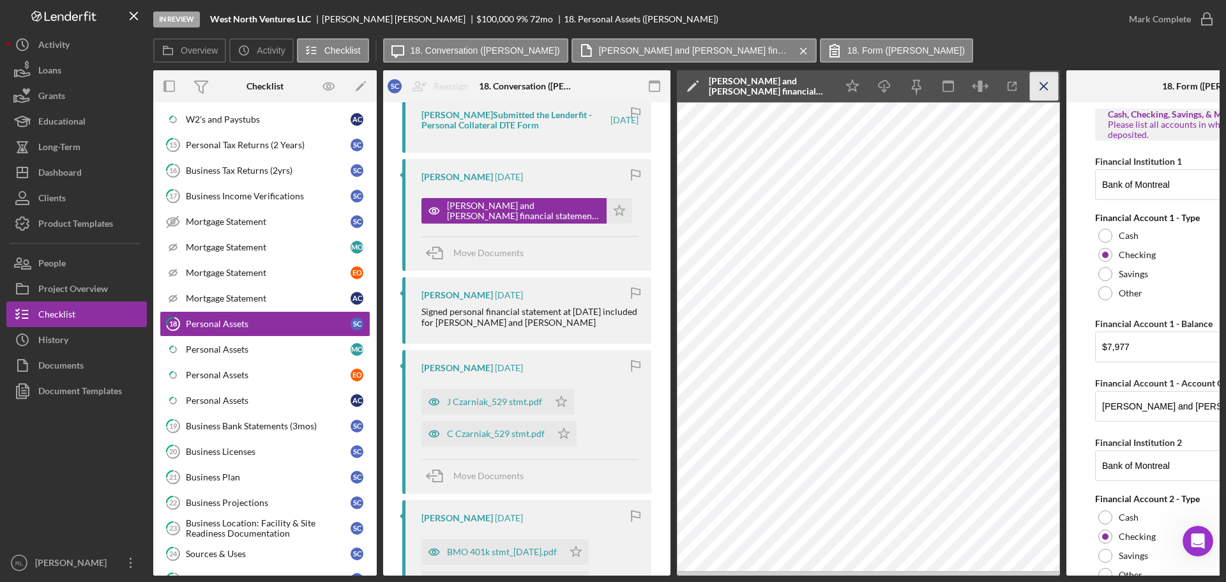
click at [1041, 86] on icon "Icon/Menu Close" at bounding box center [1044, 86] width 29 height 29
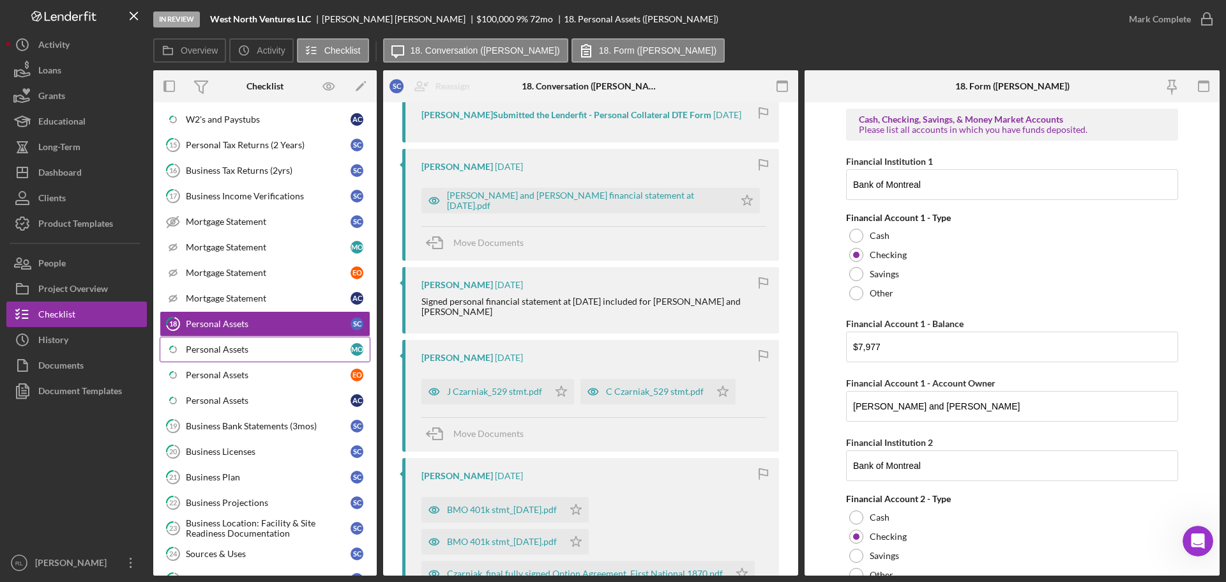
click at [271, 352] on div "Personal Assets" at bounding box center [268, 349] width 165 height 10
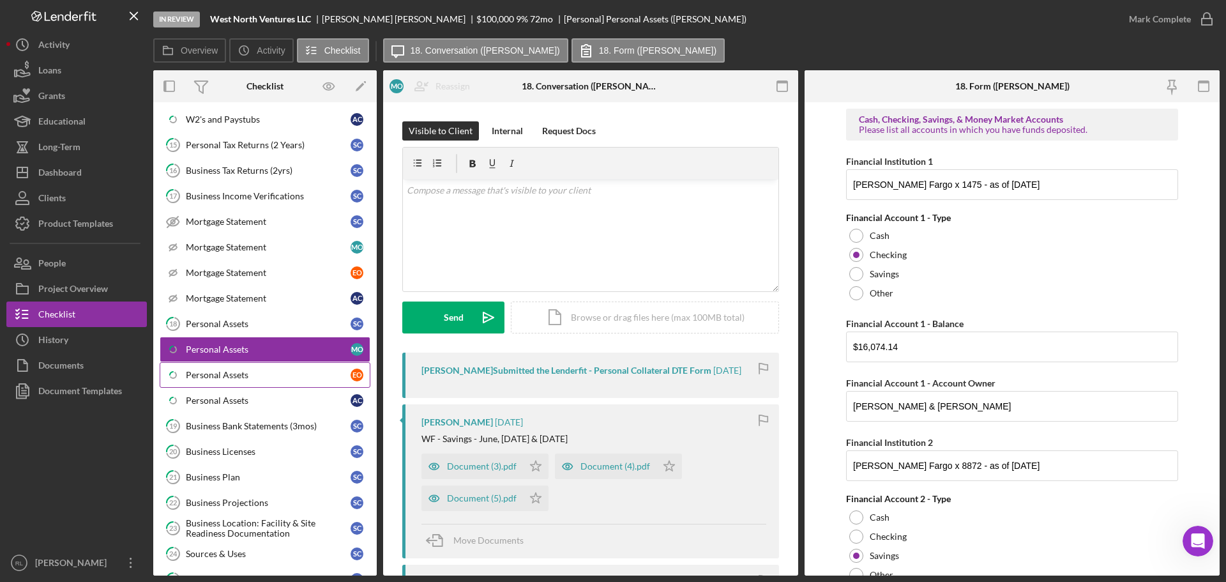
click at [282, 379] on div "Personal Assets" at bounding box center [268, 375] width 165 height 10
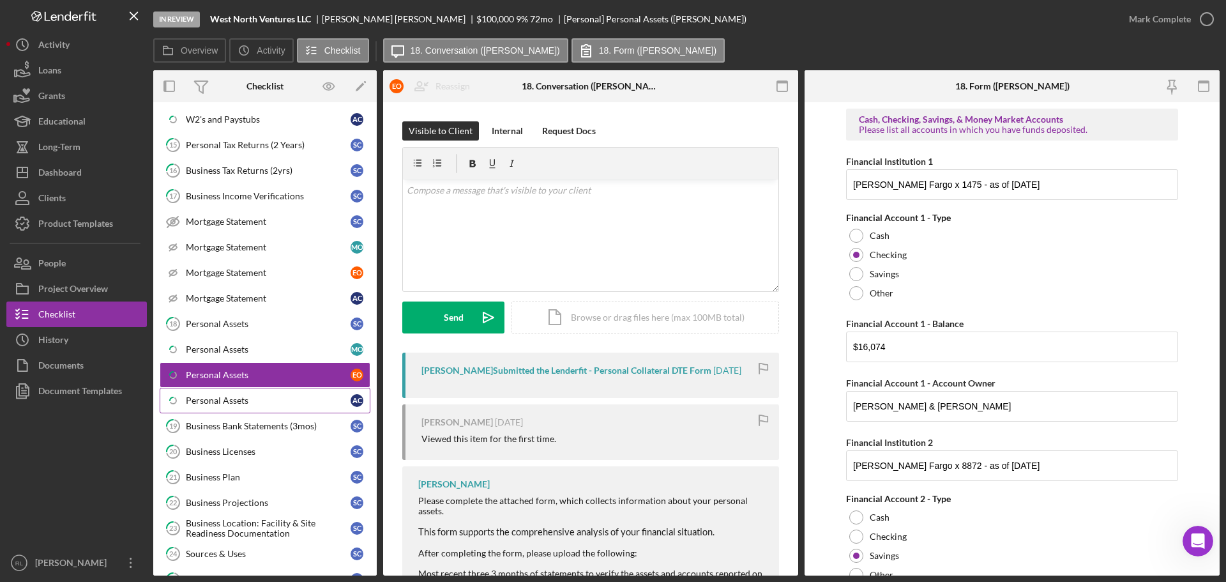
click at [247, 400] on div "Personal Assets" at bounding box center [268, 400] width 165 height 10
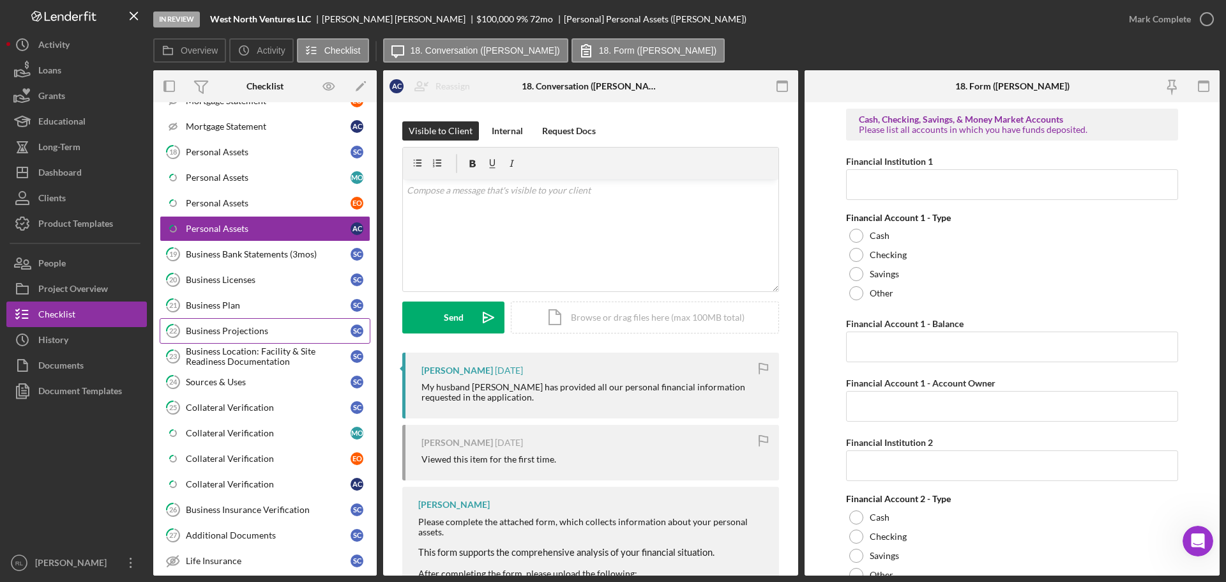
scroll to position [1979, 0]
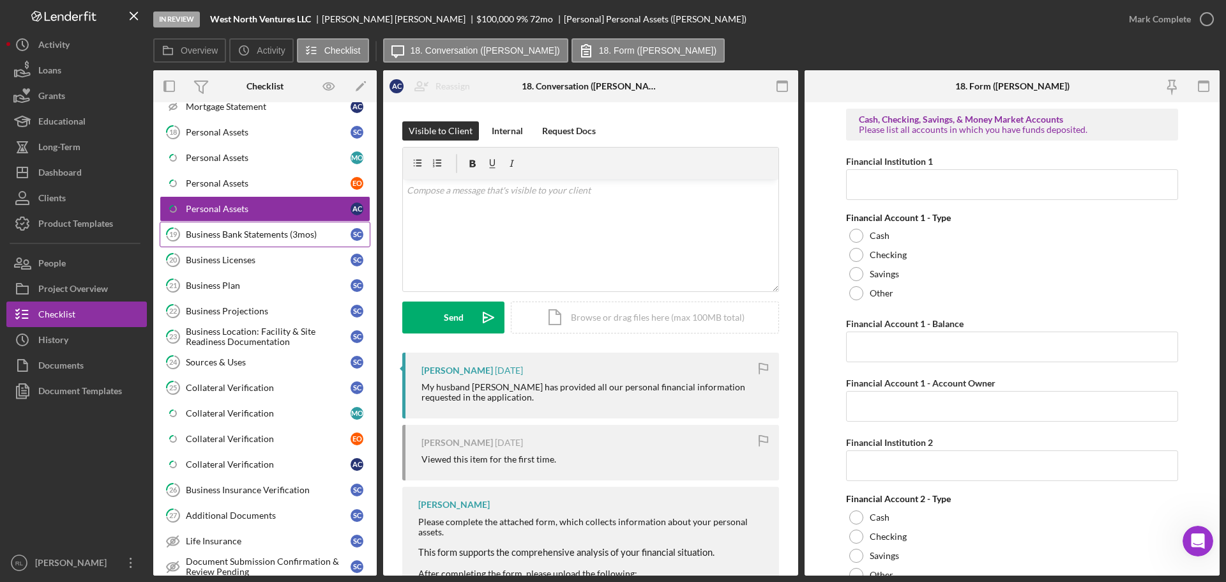
click at [263, 234] on div "Business Bank Statements (3mos)" at bounding box center [268, 234] width 165 height 10
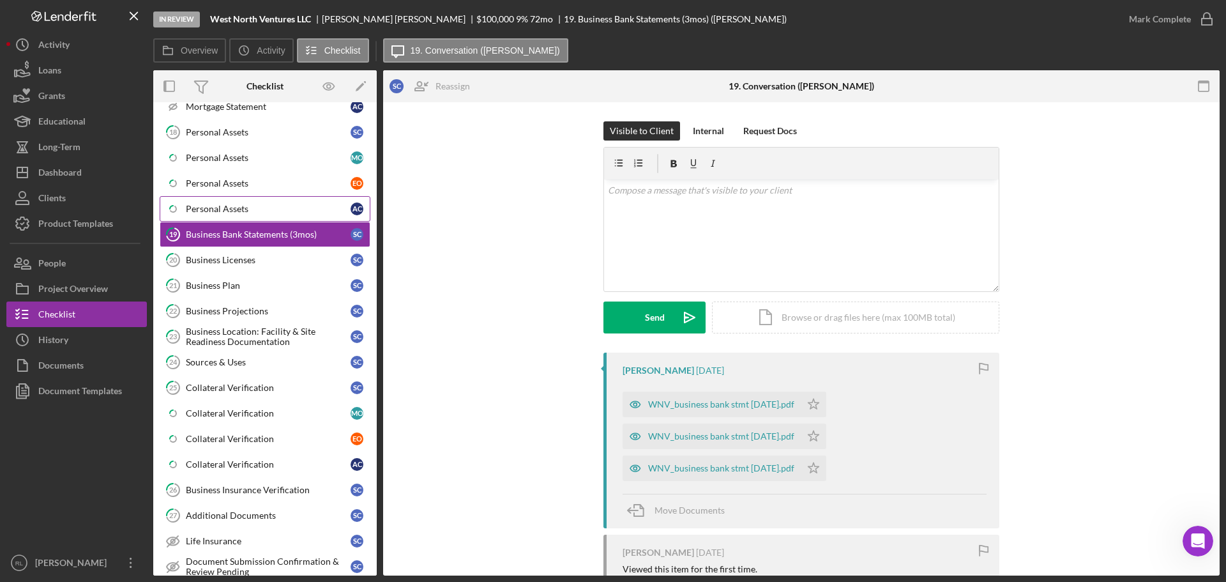
click at [259, 210] on div "Personal Assets" at bounding box center [268, 209] width 165 height 10
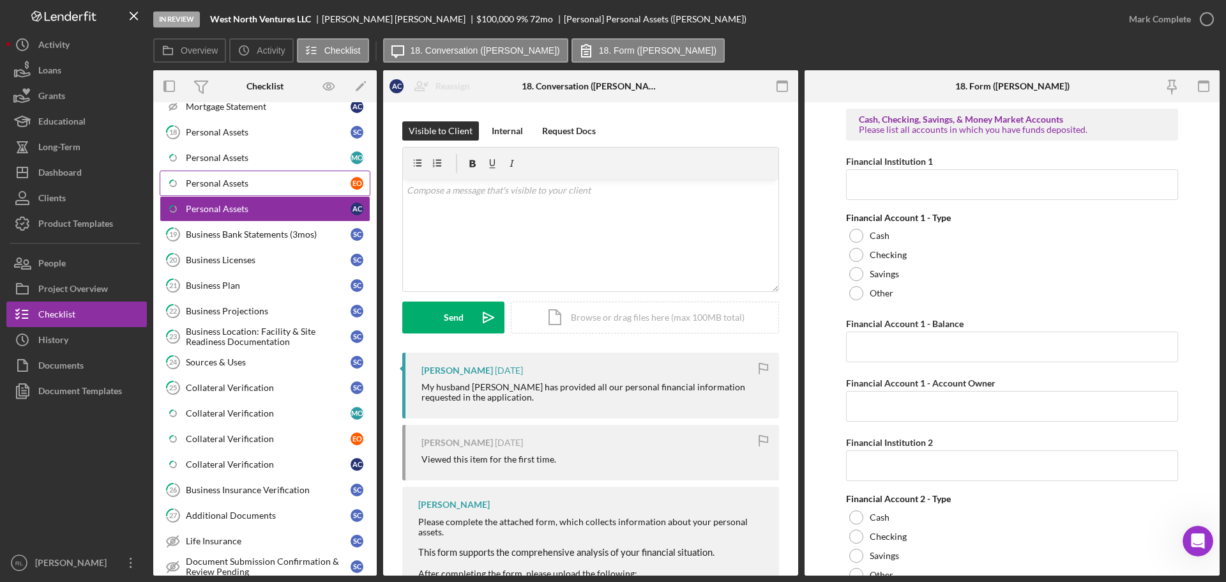
click at [248, 192] on link "Icon/Checklist Item Sub Partial Personal Assets E O" at bounding box center [265, 183] width 211 height 26
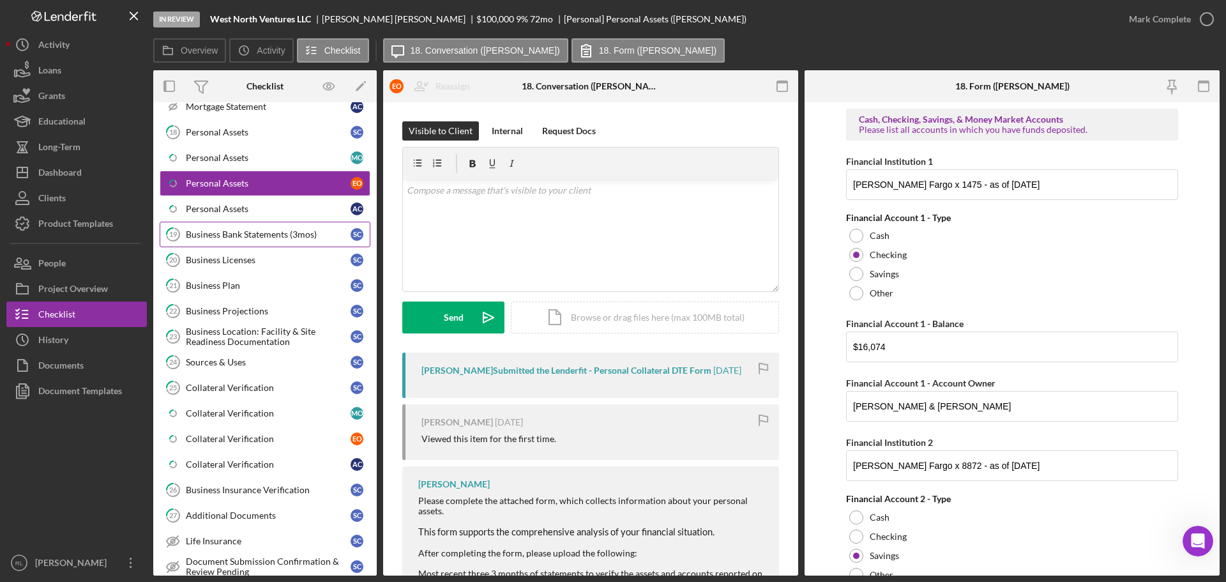
click at [267, 241] on link "19 Business Bank Statements (3mos) S C" at bounding box center [265, 235] width 211 height 26
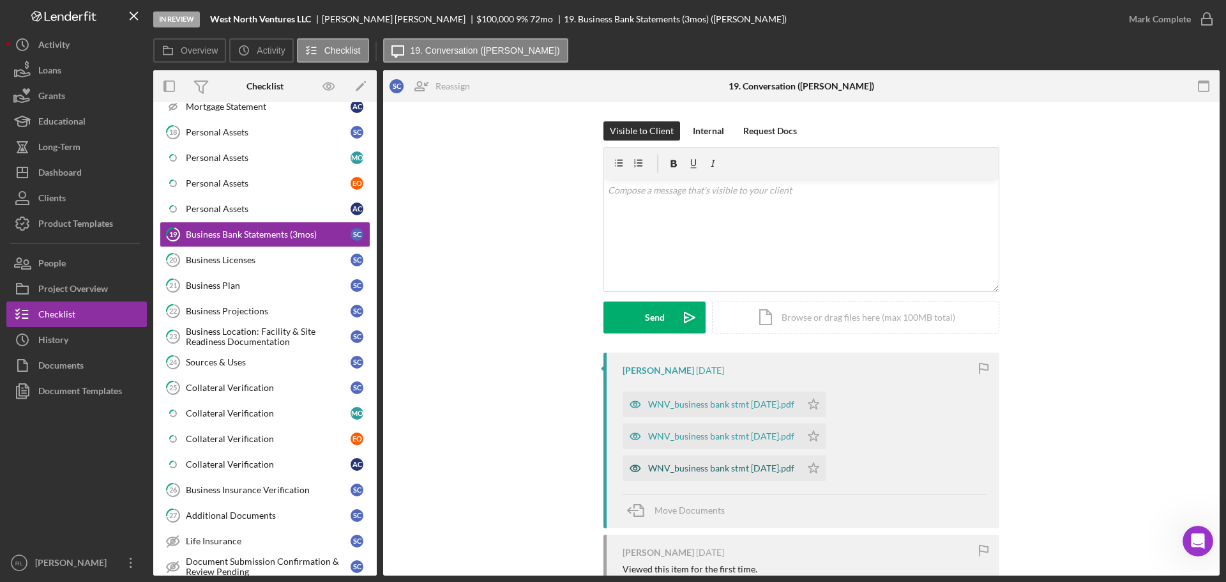
click at [714, 464] on div "WNV_business bank stmt 8-29-2025.pdf" at bounding box center [721, 468] width 146 height 10
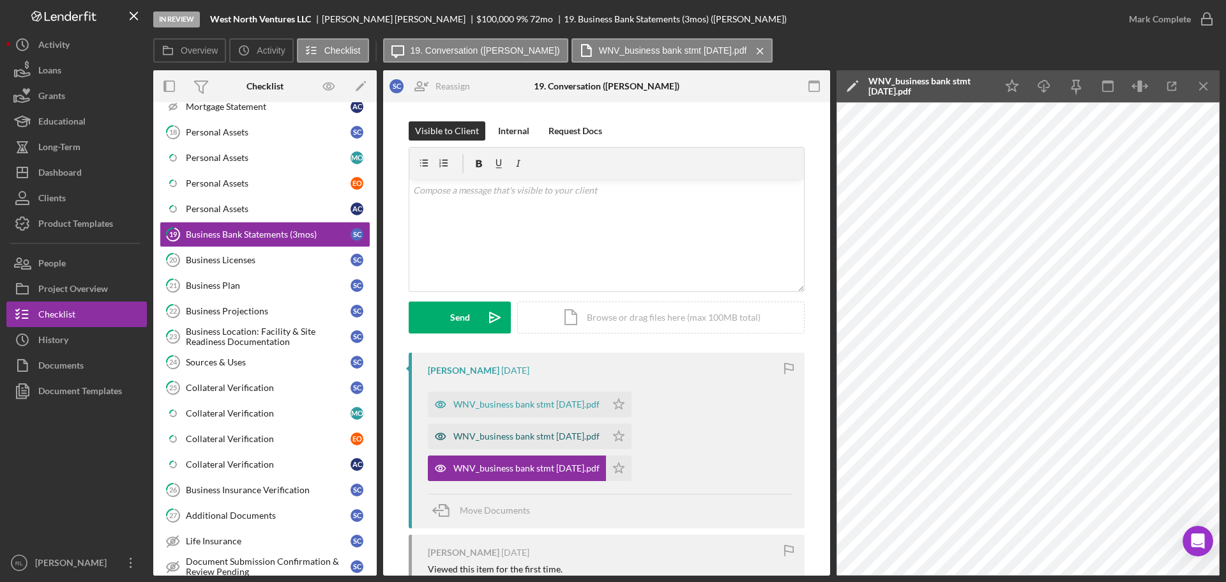
click at [514, 434] on div "WNV_business bank stmt 7-31-2025.pdf" at bounding box center [526, 436] width 146 height 10
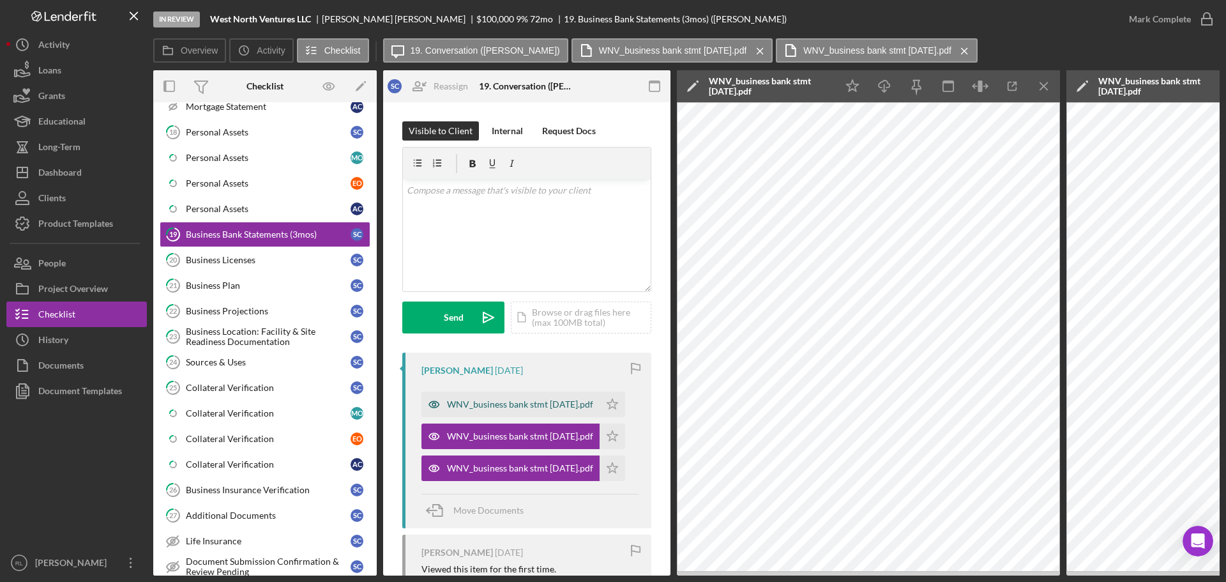
click at [496, 405] on div "WNV_business bank stmt 6-30-2025.pdf" at bounding box center [520, 404] width 146 height 10
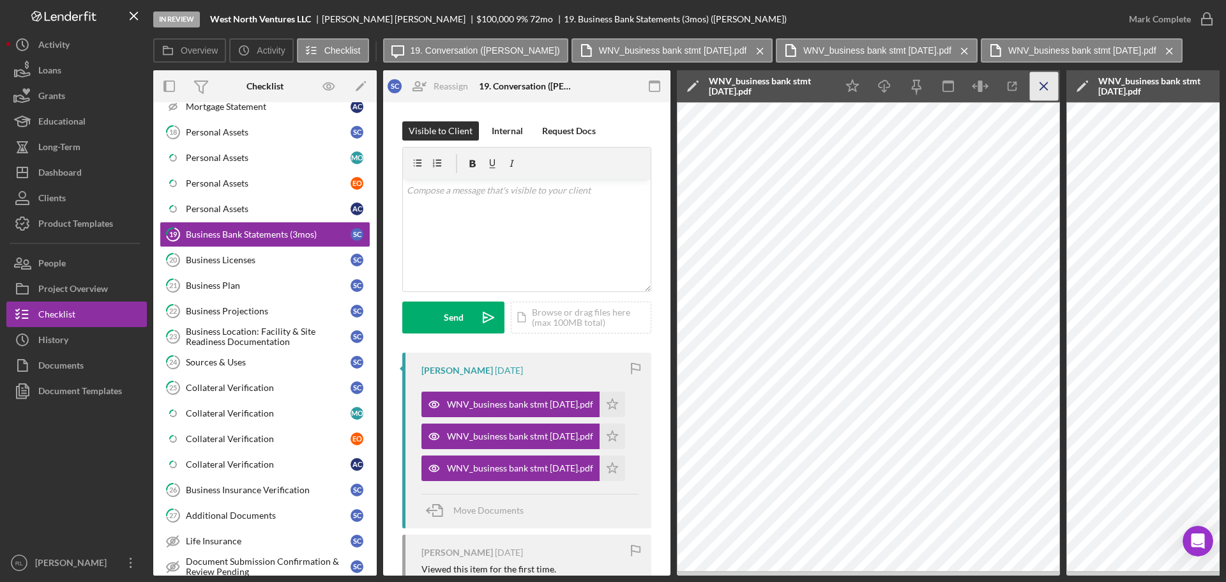
click at [1053, 87] on icon "Icon/Menu Close" at bounding box center [1044, 86] width 29 height 29
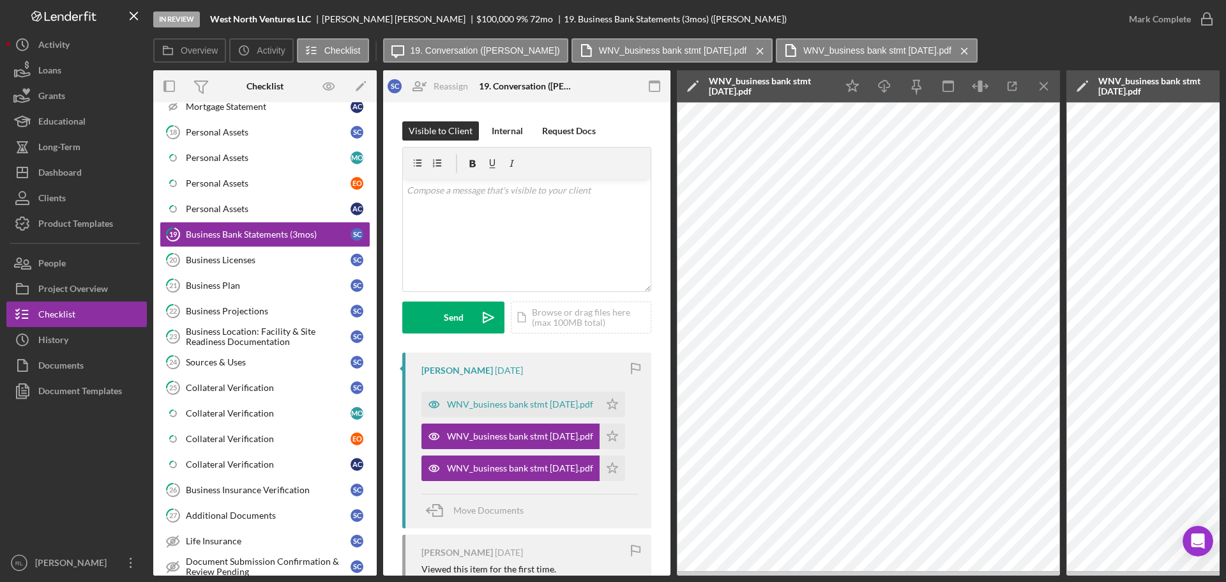
click at [1053, 87] on icon "Icon/Menu Close" at bounding box center [1044, 86] width 29 height 29
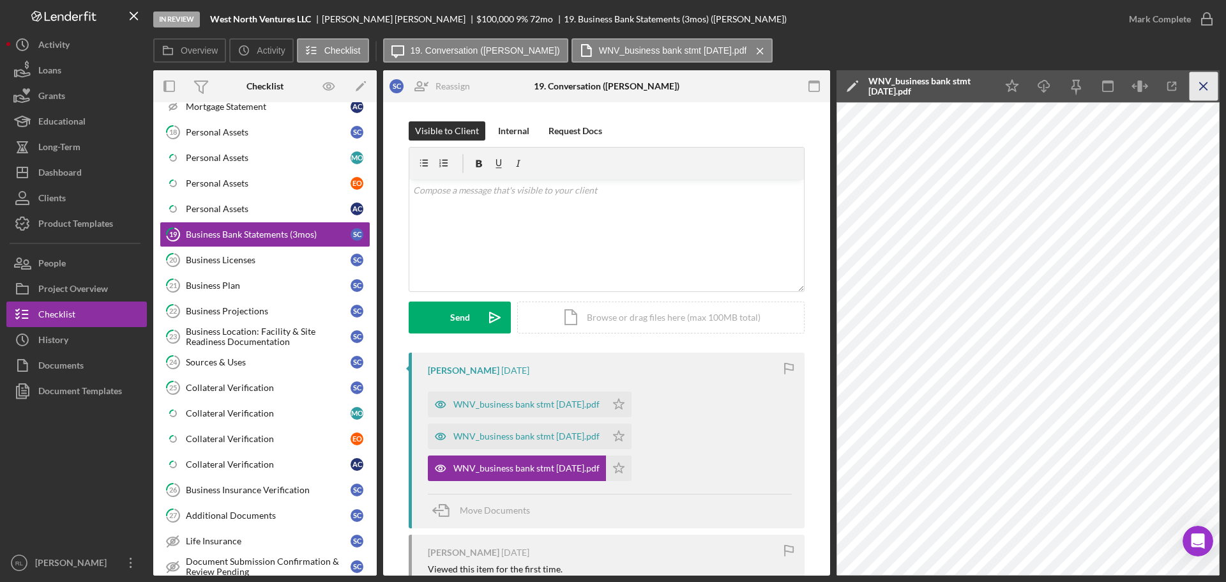
click at [1202, 81] on icon "Icon/Menu Close" at bounding box center [1203, 86] width 29 height 29
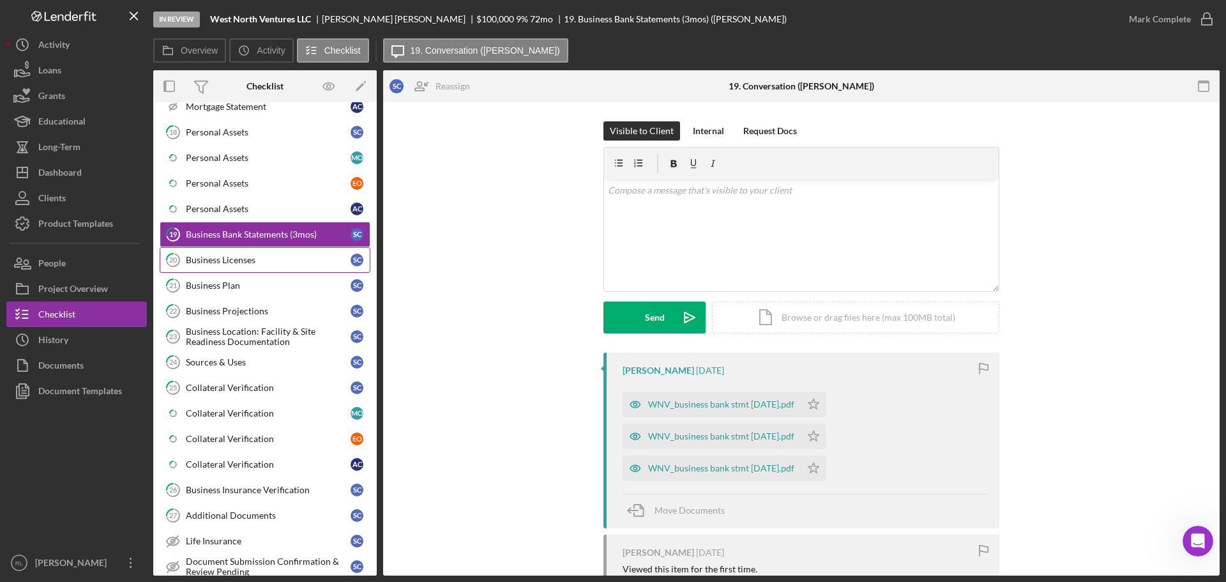
click at [267, 262] on div "Business Licenses" at bounding box center [268, 260] width 165 height 10
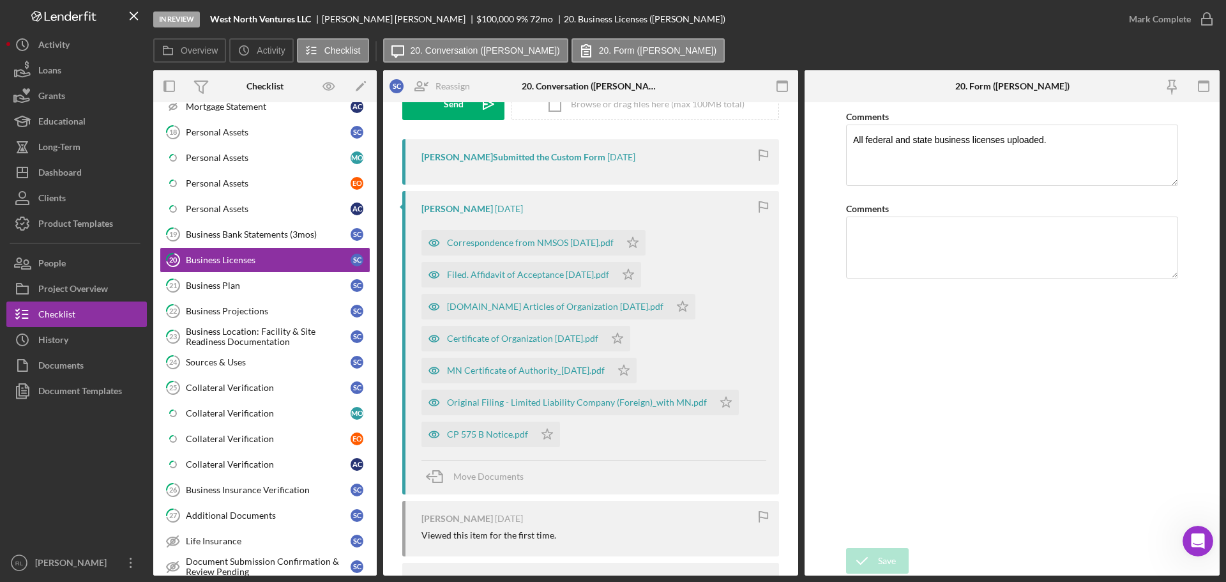
scroll to position [192, 0]
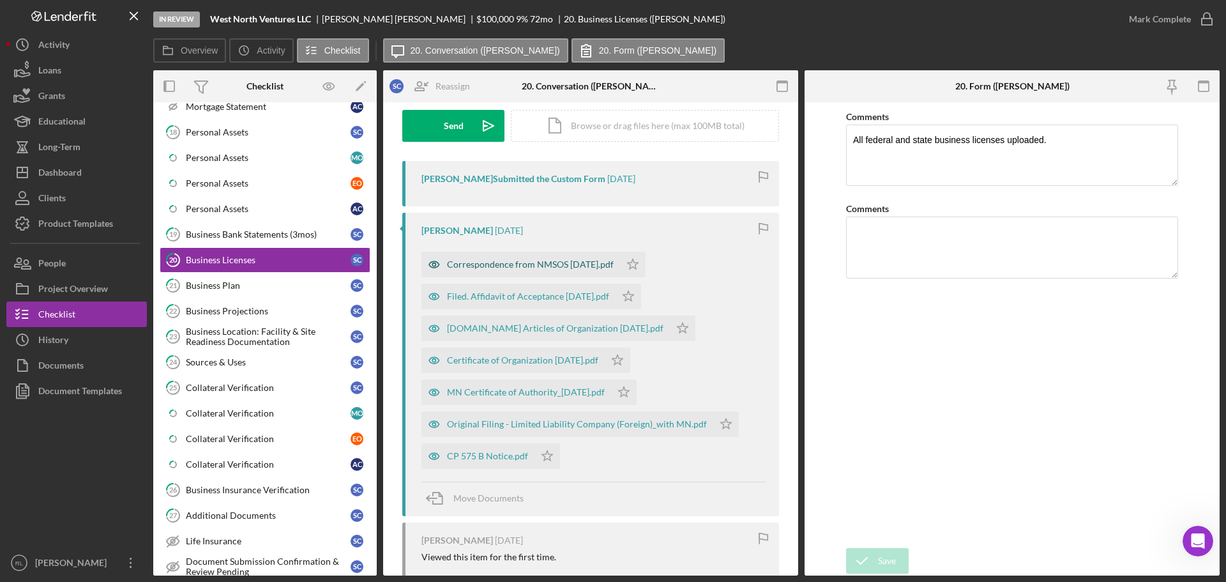
click at [495, 259] on div "Correspondence from NMSOS 09.08.23.pdf" at bounding box center [530, 264] width 167 height 10
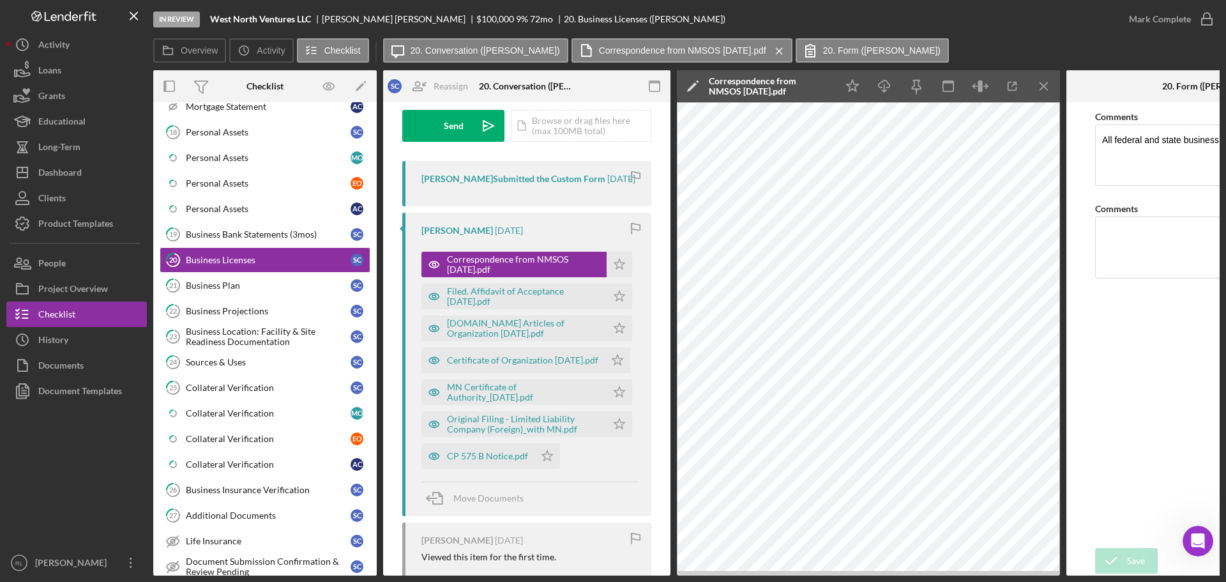
click at [470, 292] on div "Filed. Affidavit of Acceptance 09.06.23.pdf Icon/Star" at bounding box center [529, 293] width 217 height 32
click at [474, 297] on div "Filed. Affidavit of Acceptance 09.06.23.pdf" at bounding box center [523, 296] width 153 height 20
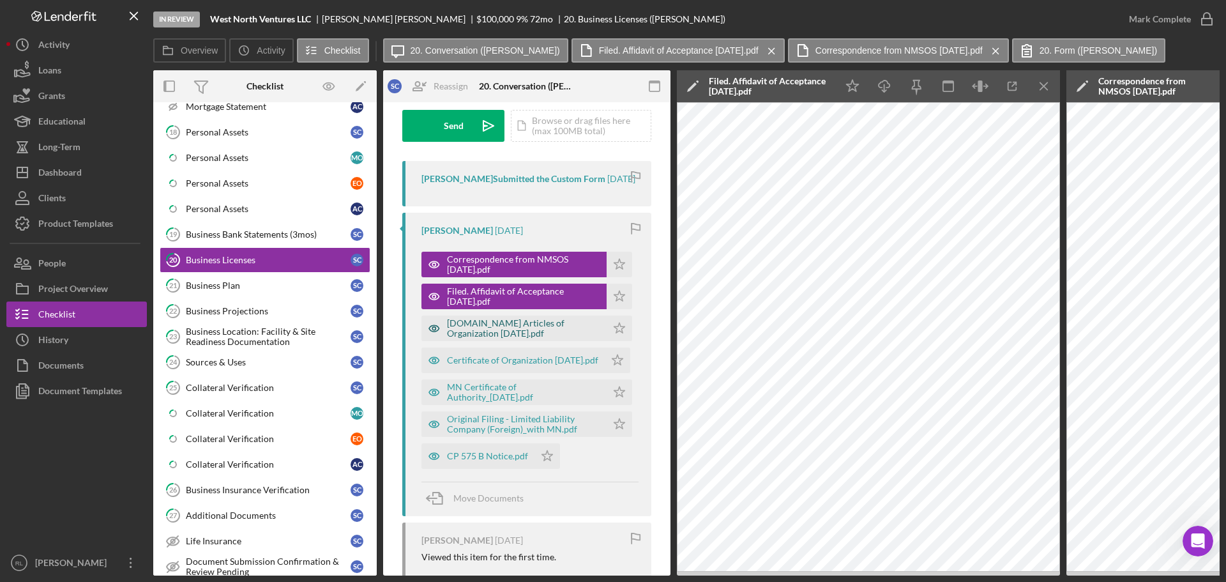
click at [527, 335] on div "Filed.Online Articles of Organization 09.06.23.pdf" at bounding box center [523, 328] width 153 height 20
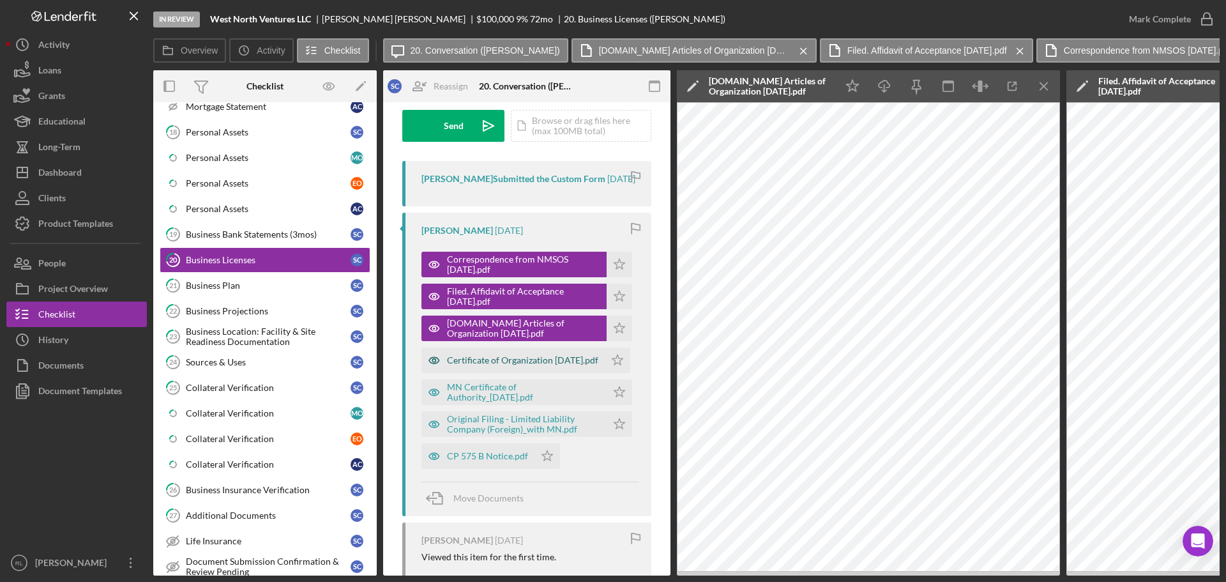
click at [506, 365] on div "Certificate of Organization 09.06.23.pdf" at bounding box center [522, 360] width 151 height 10
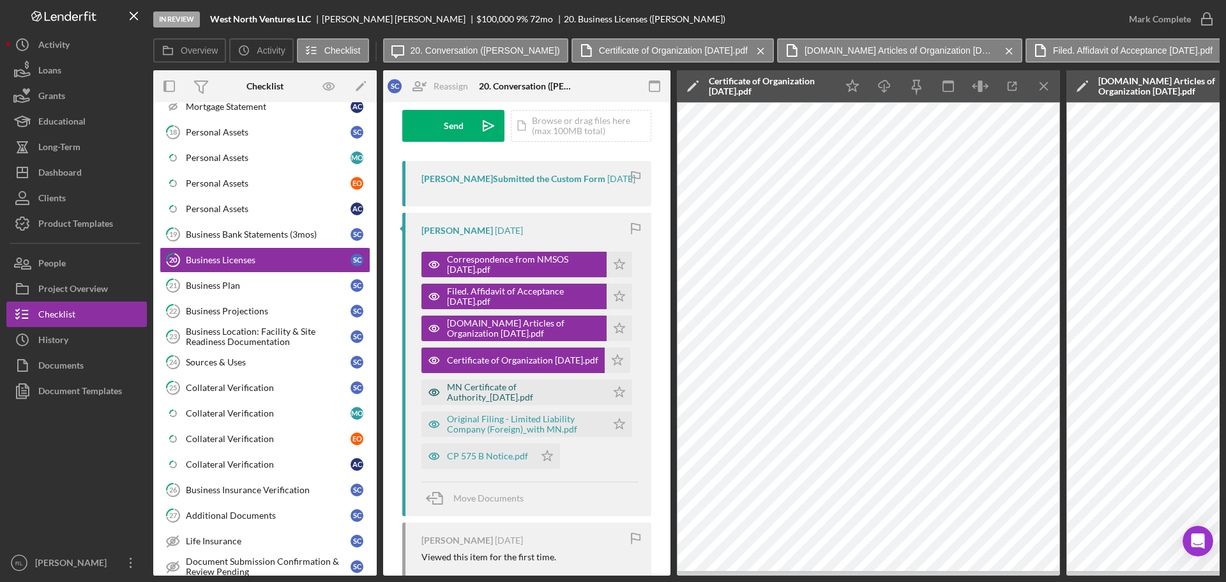
click at [495, 398] on div "MN Certificate of Authority_5-14-2024.pdf" at bounding box center [523, 392] width 153 height 20
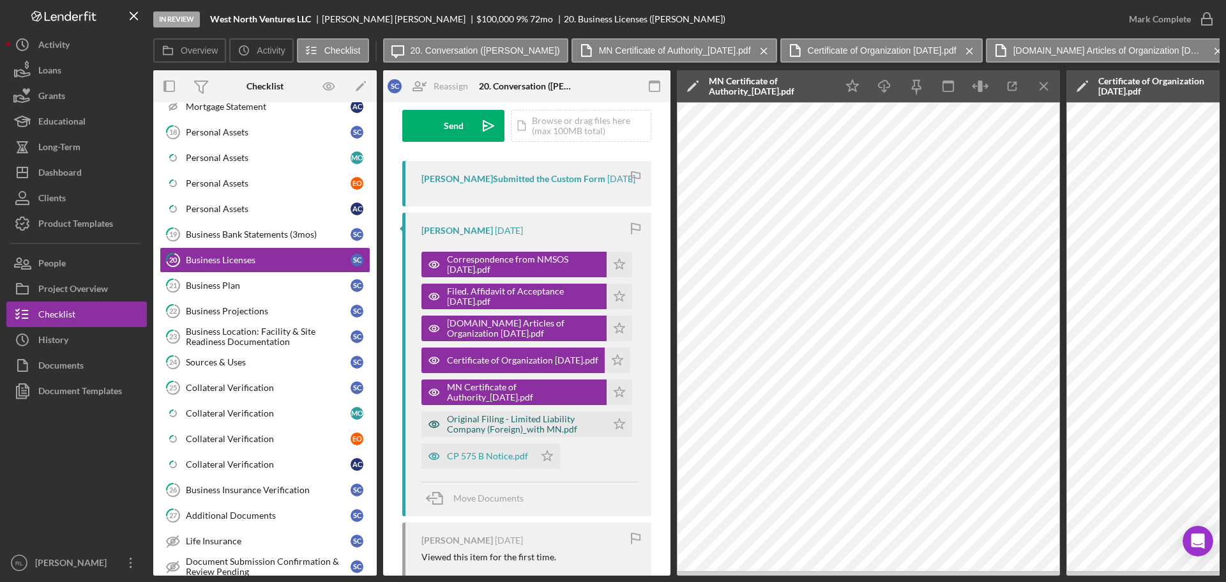
click at [490, 434] on div "Original Filing - Limited Liability Company (Foreign)_with MN.pdf" at bounding box center [523, 424] width 153 height 20
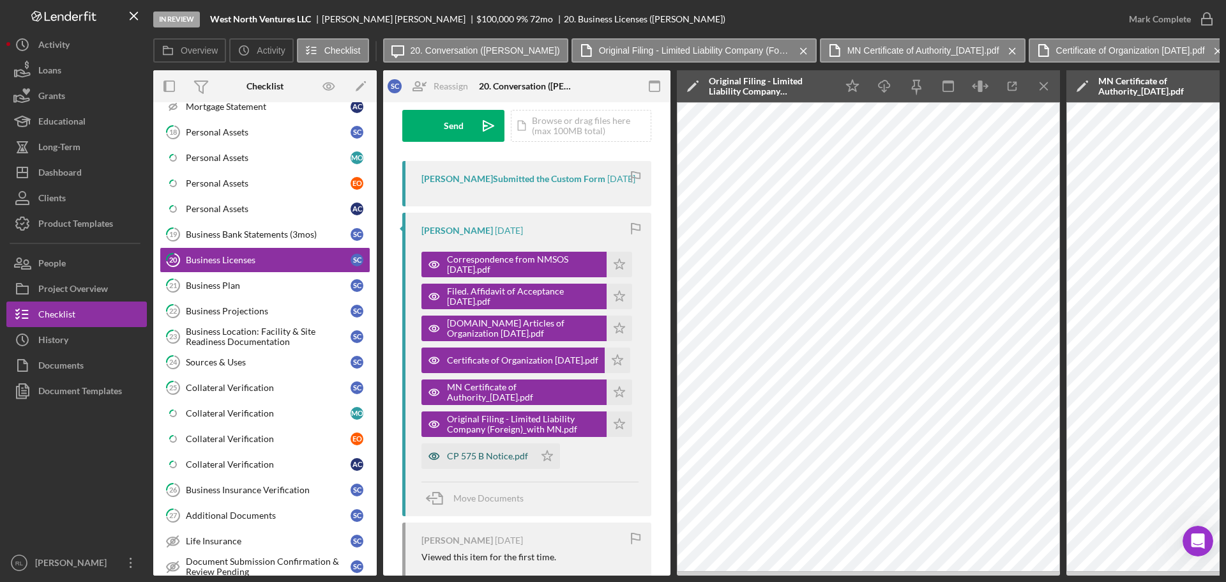
click at [475, 461] on div "CP 575 B Notice.pdf" at bounding box center [487, 456] width 81 height 10
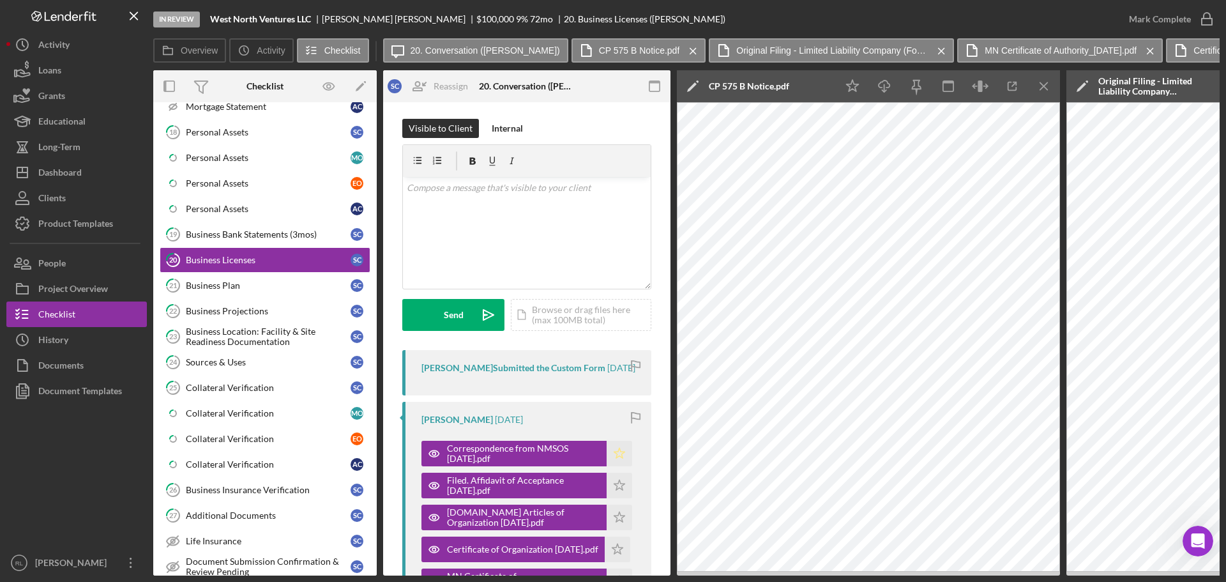
scroll to position [0, 0]
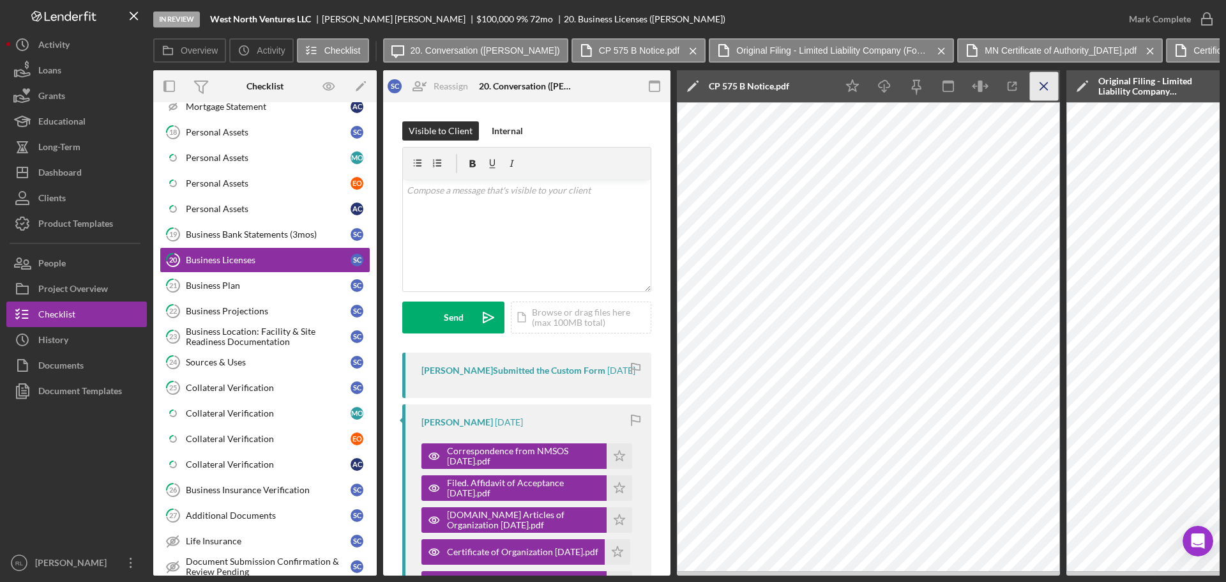
click at [1046, 89] on line "button" at bounding box center [1043, 85] width 7 height 7
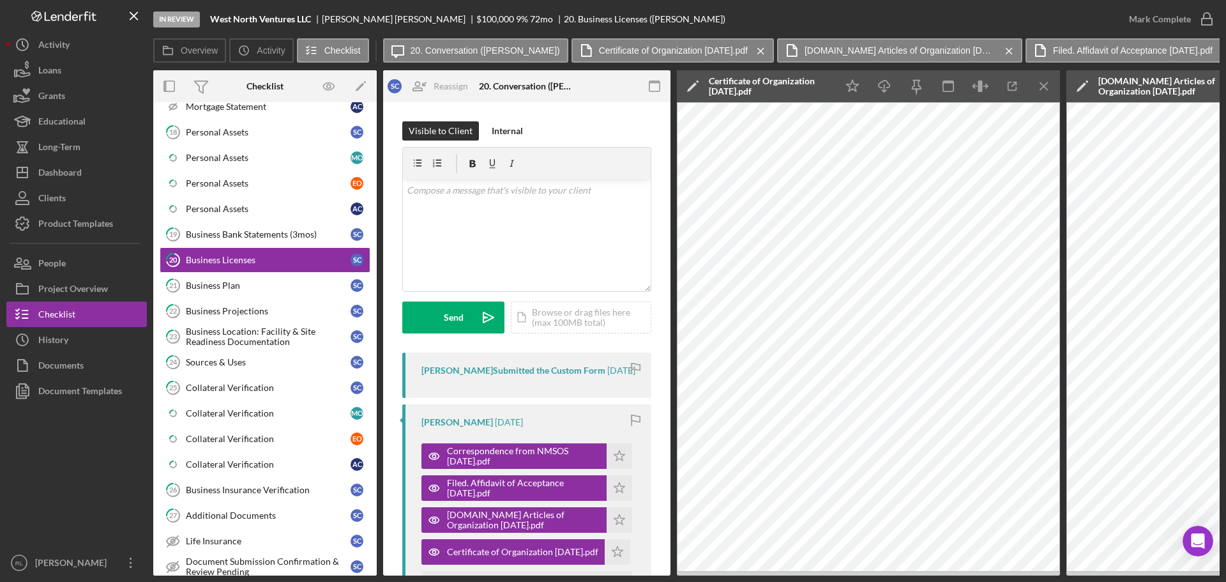
click at [1046, 89] on line "button" at bounding box center [1043, 85] width 7 height 7
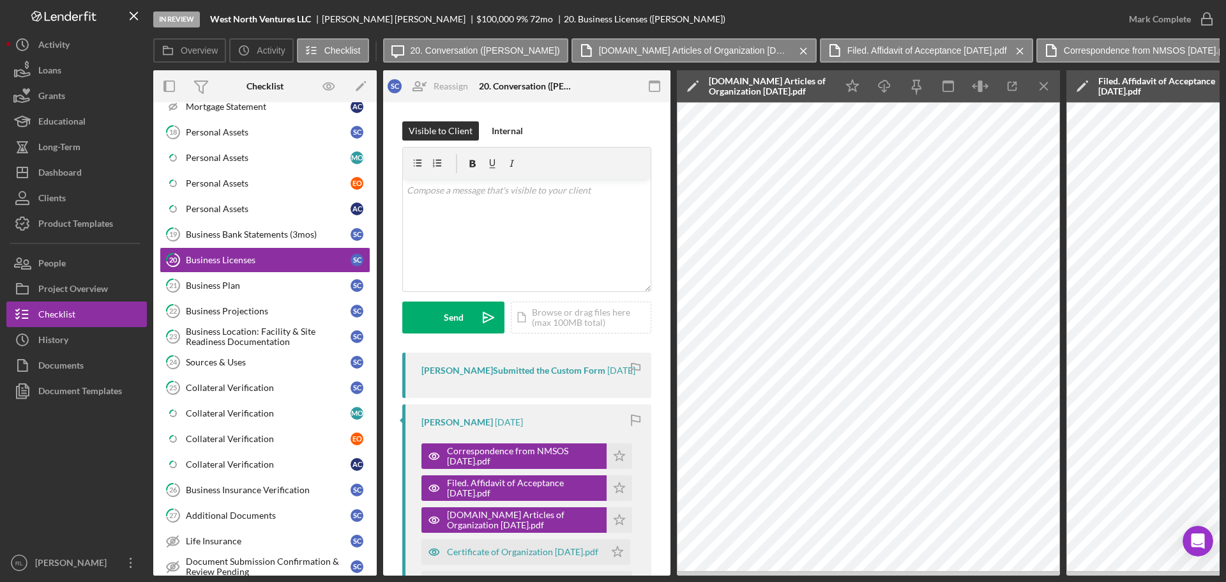
click at [1046, 89] on line "button" at bounding box center [1043, 85] width 7 height 7
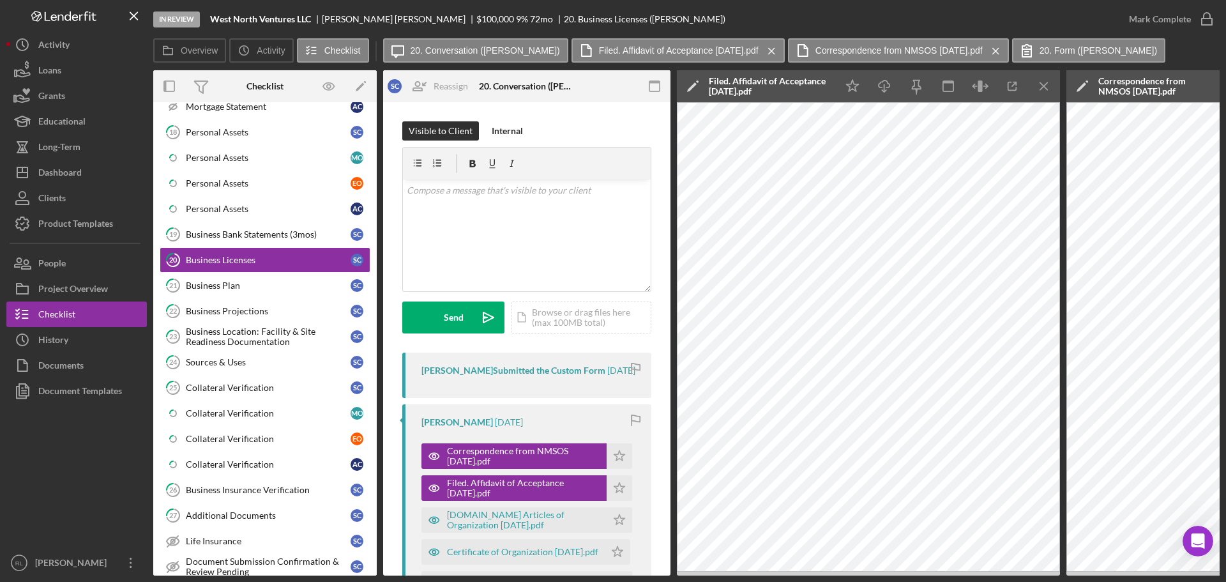
click at [1046, 89] on line "button" at bounding box center [1043, 85] width 7 height 7
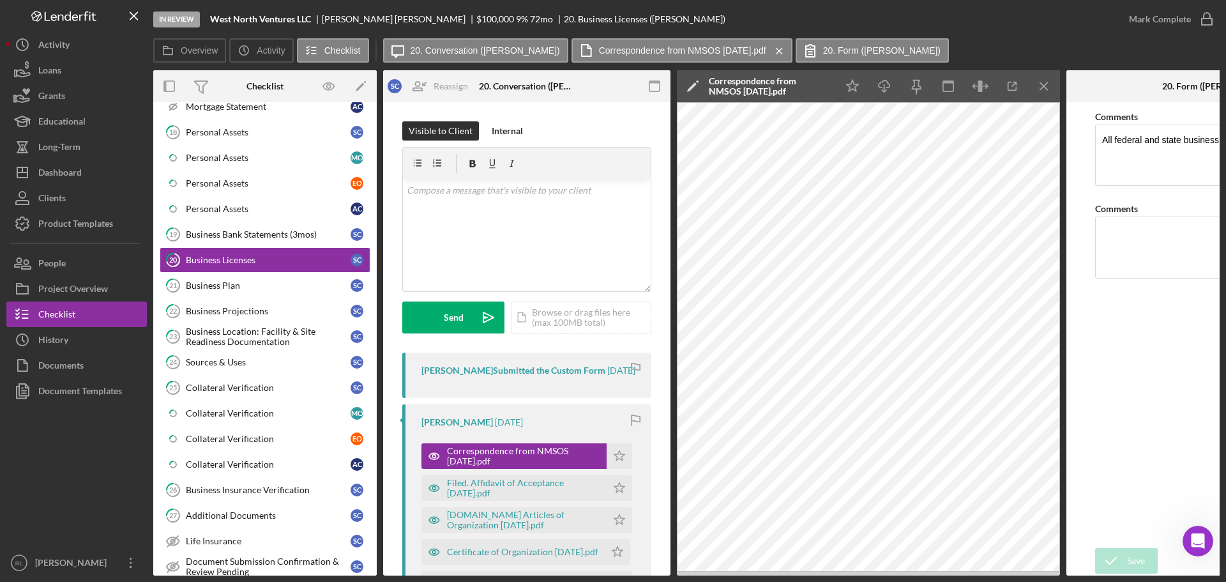
click at [1046, 89] on line "button" at bounding box center [1043, 85] width 7 height 7
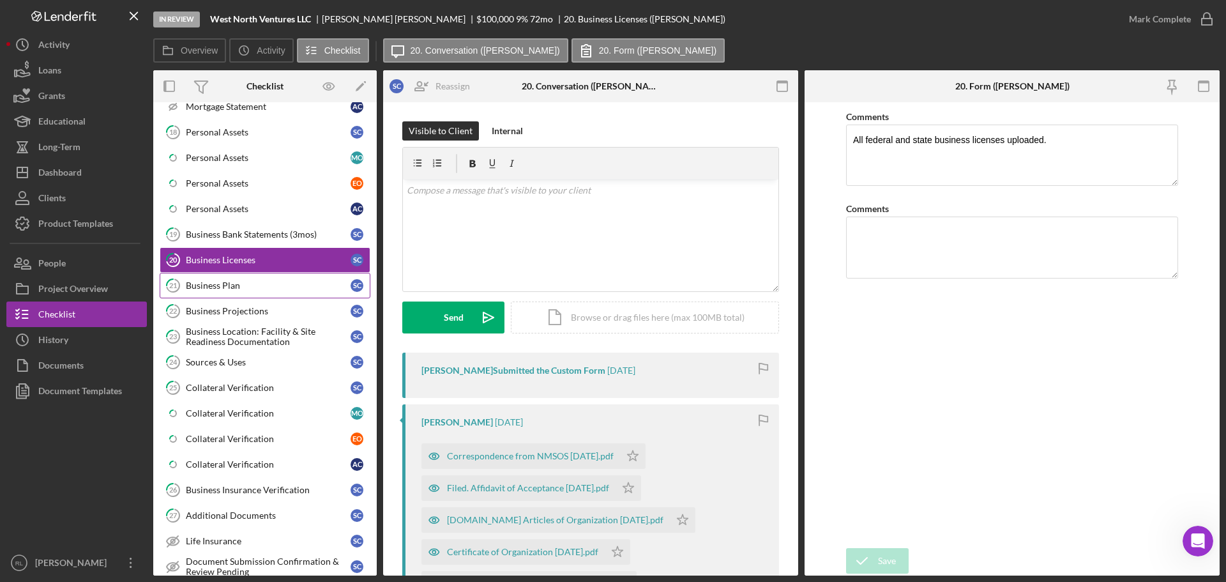
click at [280, 290] on div "Business Plan" at bounding box center [268, 285] width 165 height 10
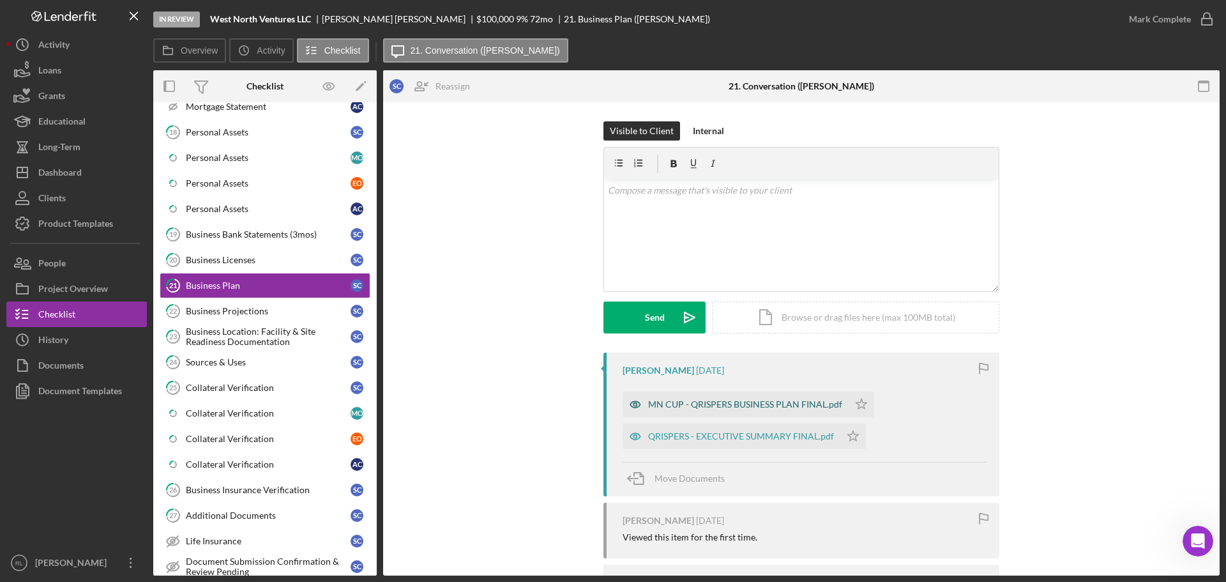
click at [676, 406] on div "MN CUP - QRISPERS BUSINESS PLAN FINAL.pdf" at bounding box center [745, 404] width 194 height 10
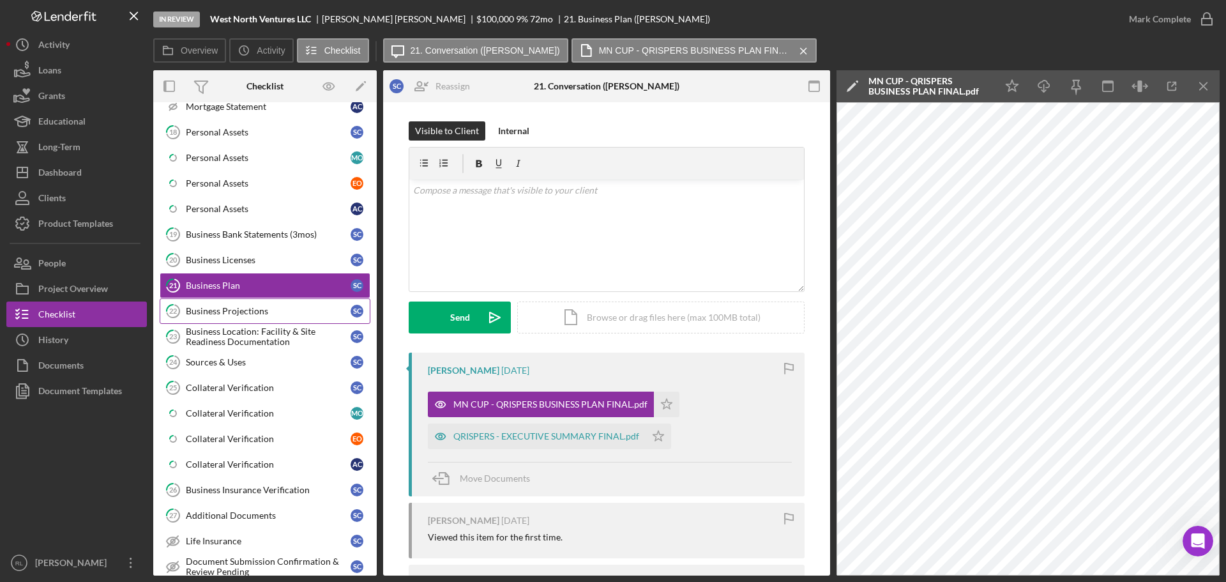
drag, startPoint x: 229, startPoint y: 312, endPoint x: 241, endPoint y: 314, distance: 12.3
click at [229, 312] on div "Business Projections" at bounding box center [268, 311] width 165 height 10
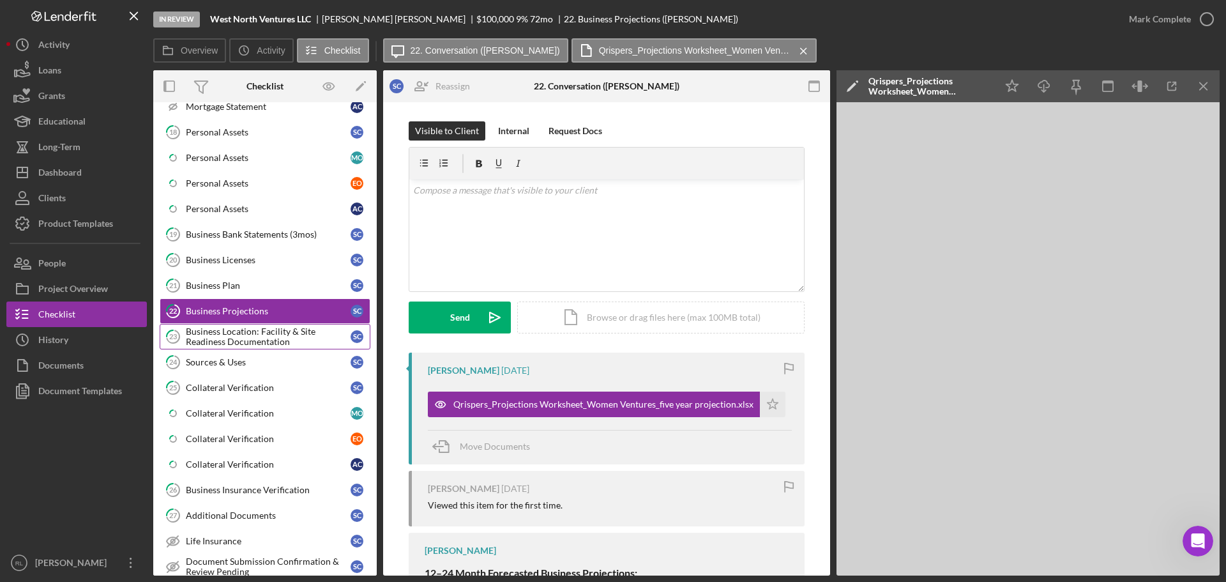
click at [281, 335] on div "Business Location: Facility & Site Readiness Documentation" at bounding box center [268, 336] width 165 height 20
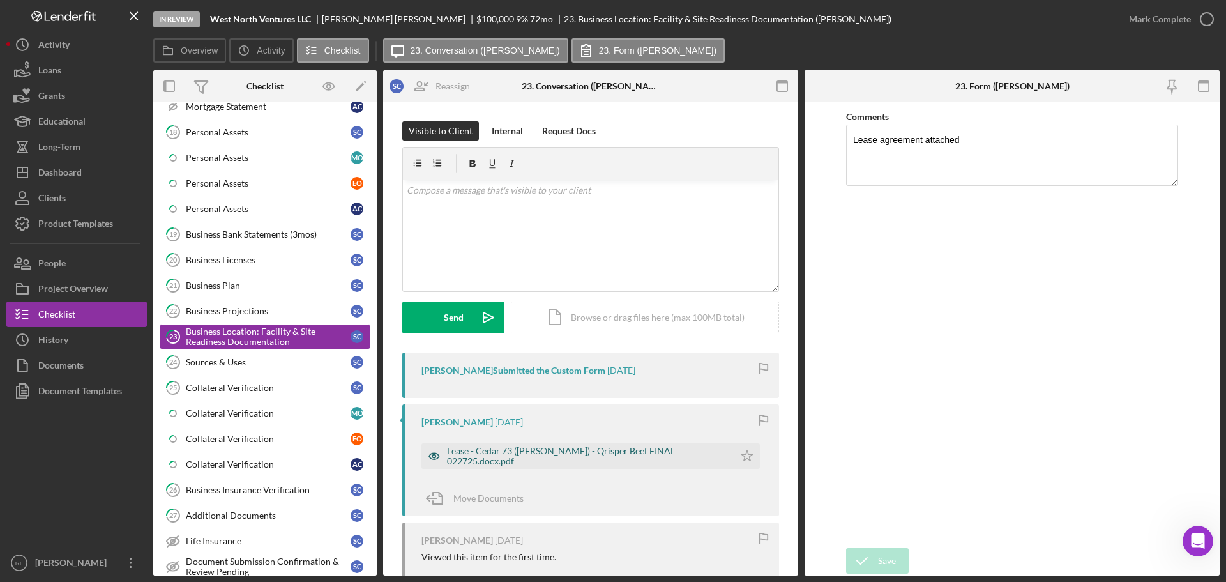
click at [543, 460] on div "Lease - Cedar 73 (Ackerberg) - Qrisper Beef FINAL 022725.docx.pdf" at bounding box center [587, 456] width 281 height 20
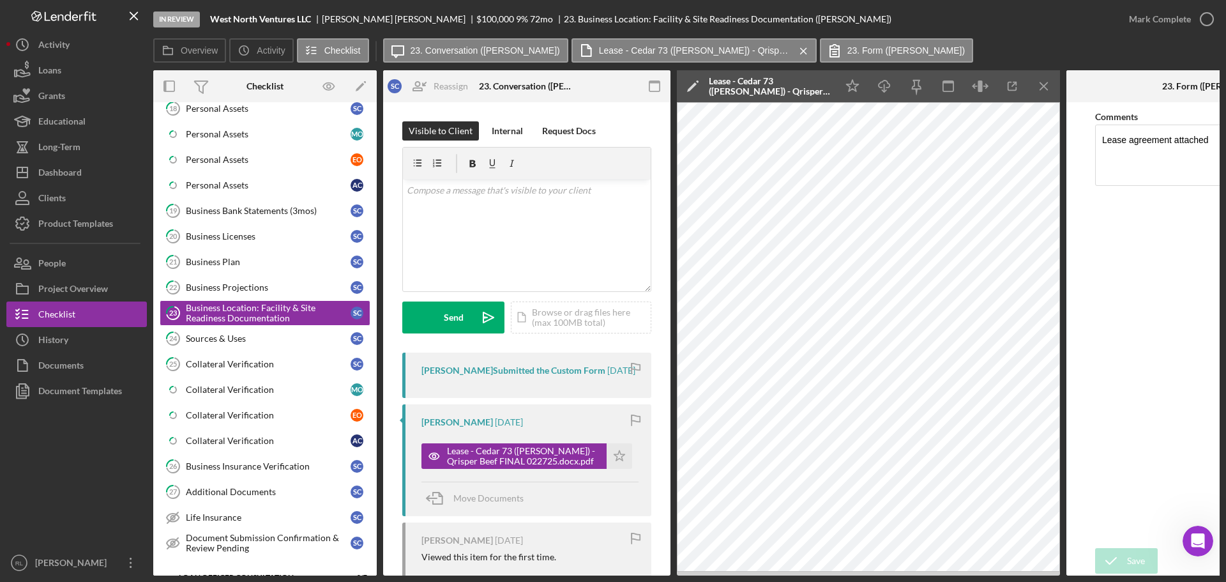
scroll to position [1250, 0]
click at [75, 173] on div "Dashboard" at bounding box center [59, 174] width 43 height 29
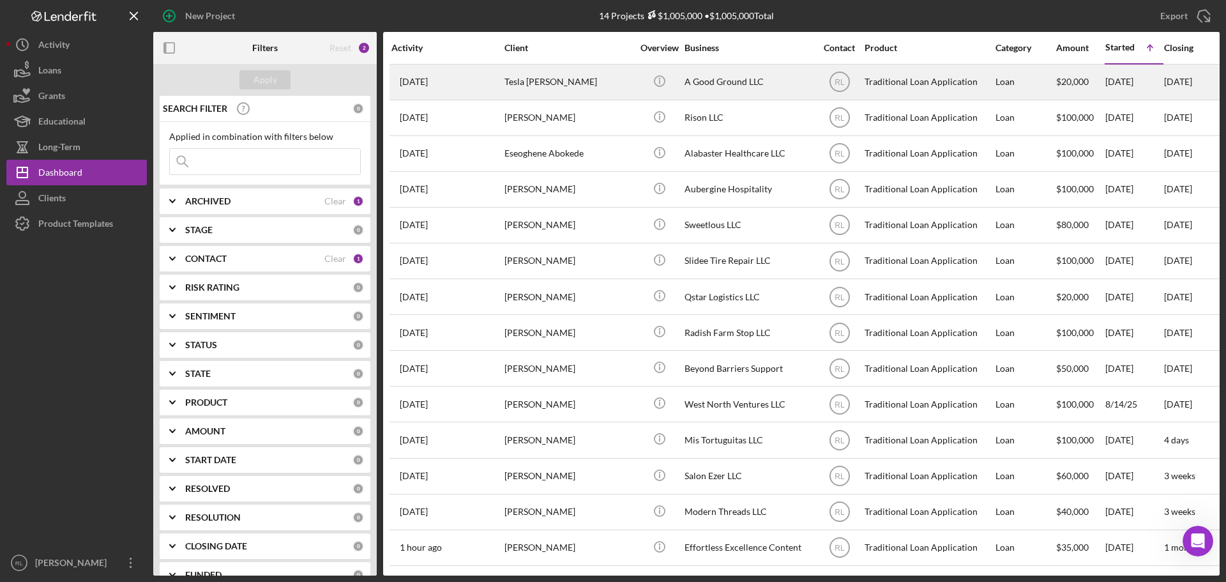
click at [556, 87] on div "Tesla [PERSON_NAME]" at bounding box center [568, 82] width 128 height 34
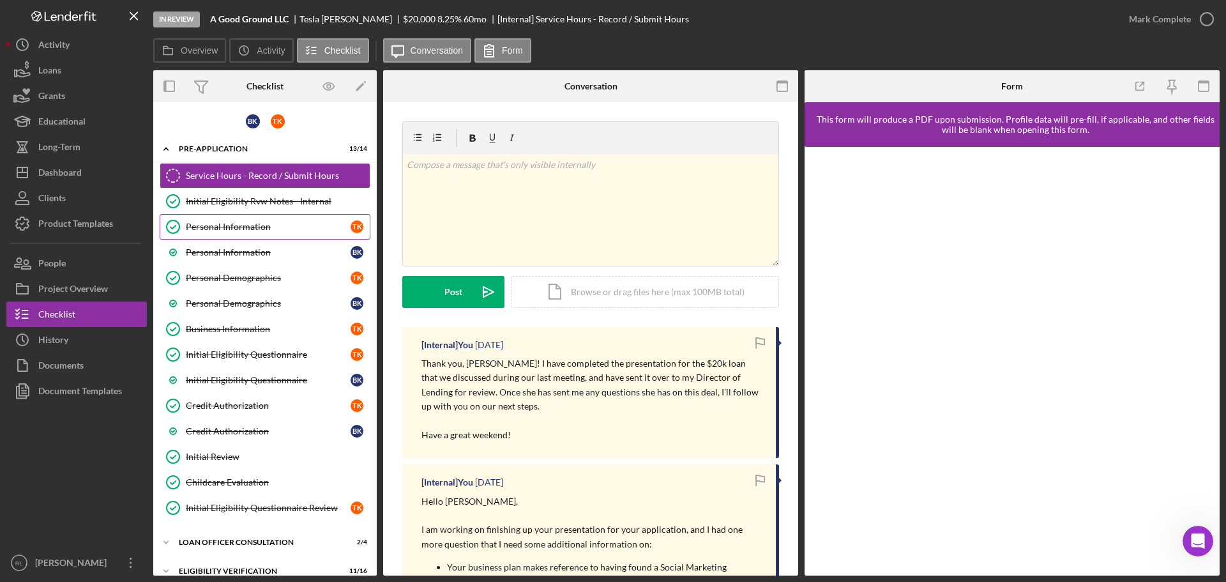
click at [246, 232] on div "Personal Information" at bounding box center [268, 227] width 165 height 10
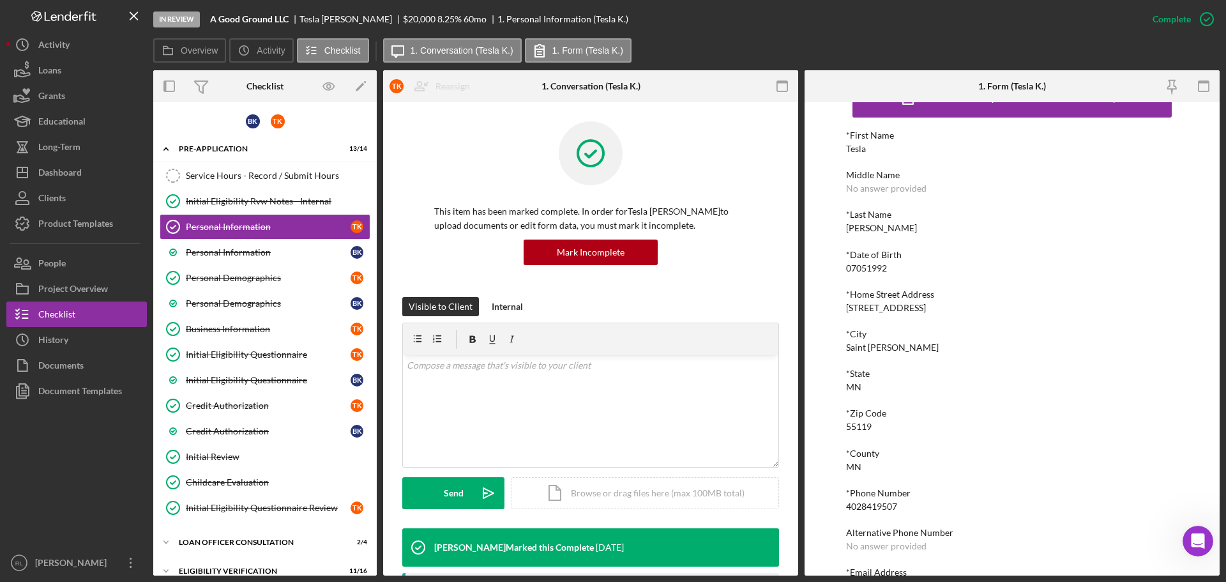
scroll to position [70, 0]
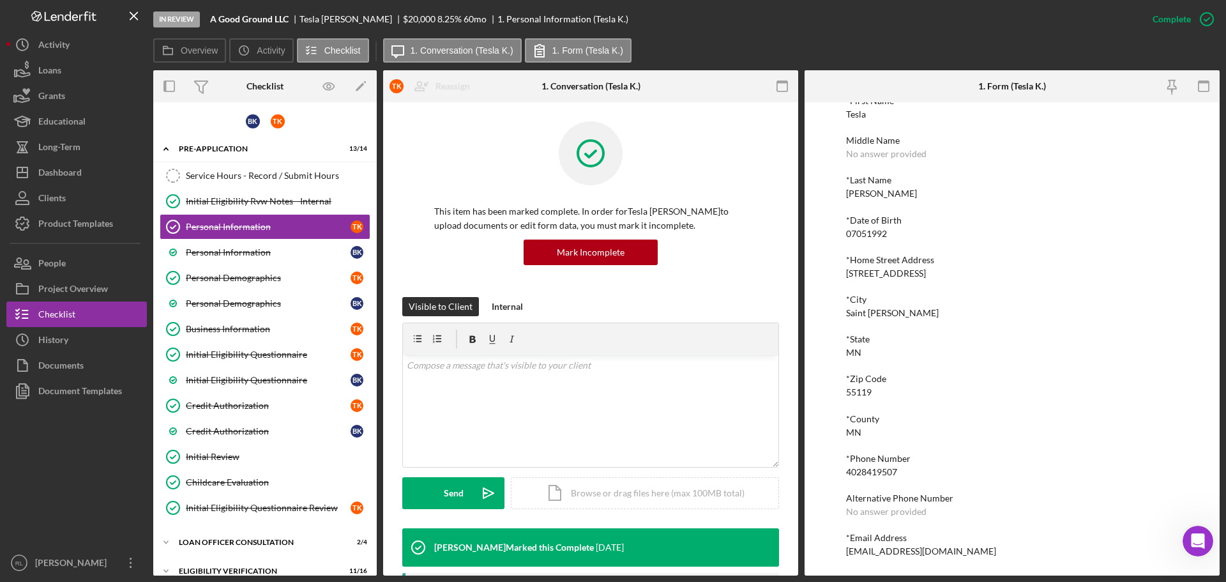
click at [871, 473] on div "4028419507" at bounding box center [871, 472] width 51 height 10
copy div "4028419507"
click at [905, 350] on div "*State MN" at bounding box center [1012, 346] width 332 height 24
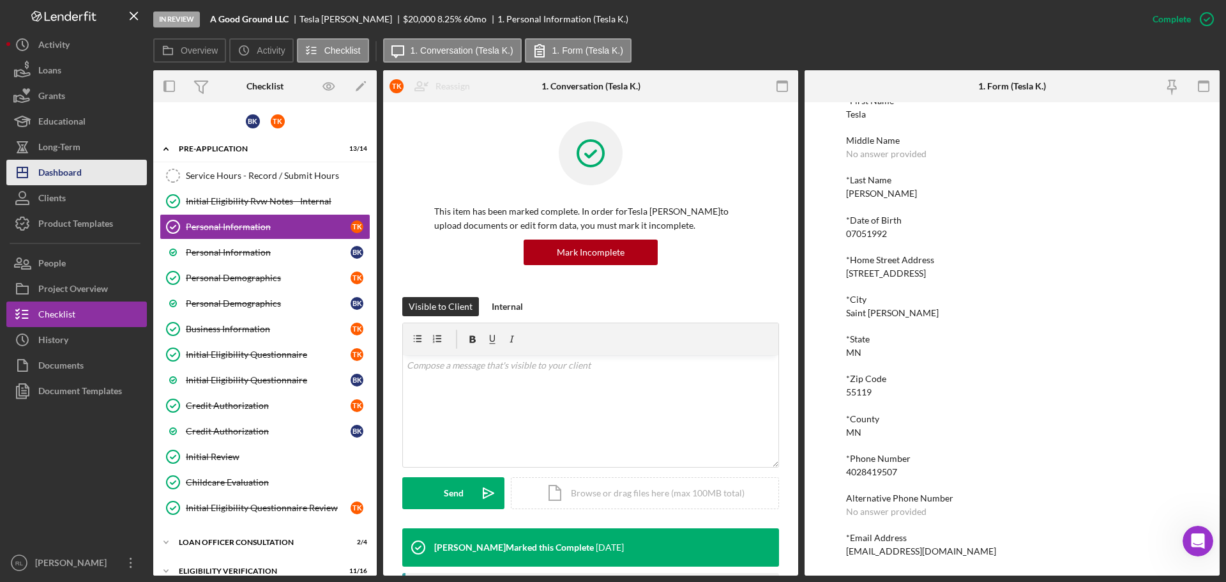
click at [84, 174] on button "Icon/Dashboard Dashboard" at bounding box center [76, 173] width 140 height 26
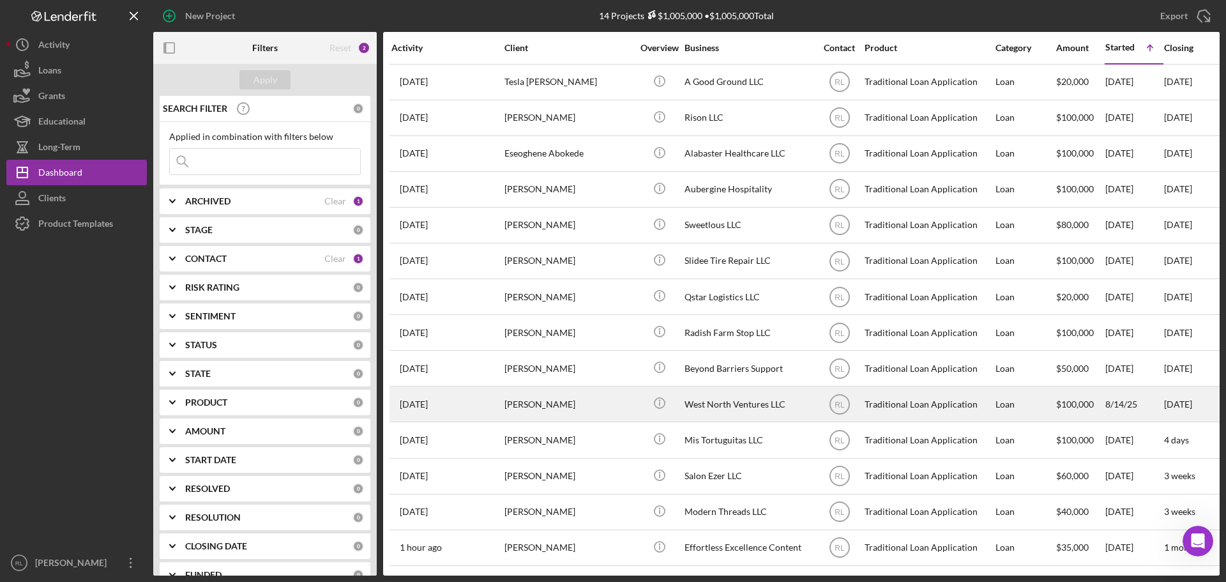
click at [557, 395] on div "[PERSON_NAME]" at bounding box center [568, 404] width 128 height 34
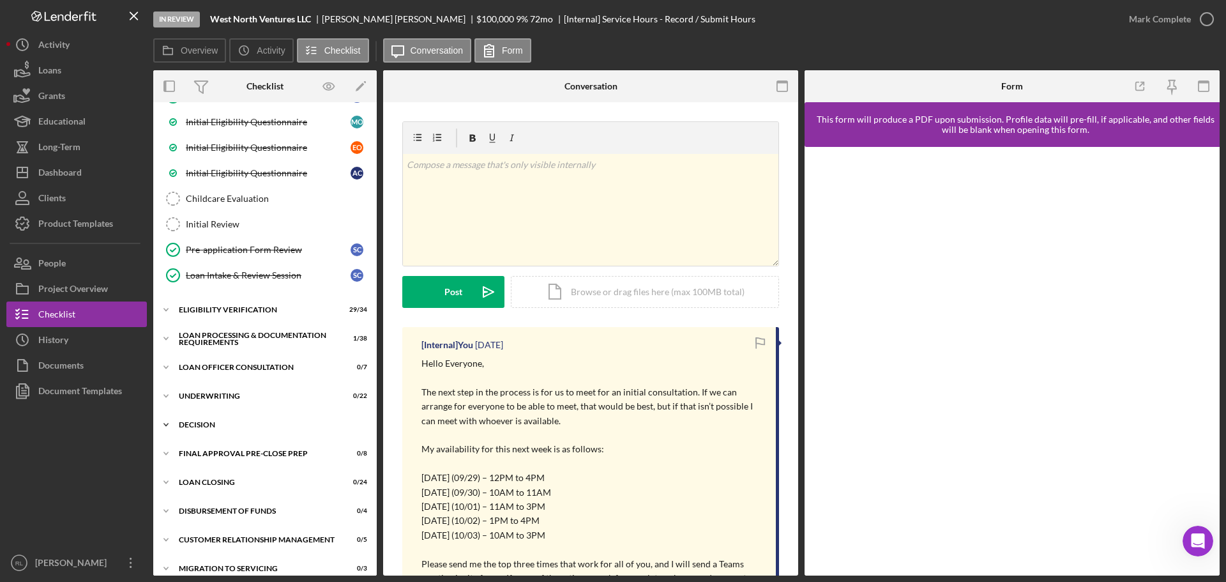
scroll to position [402, 0]
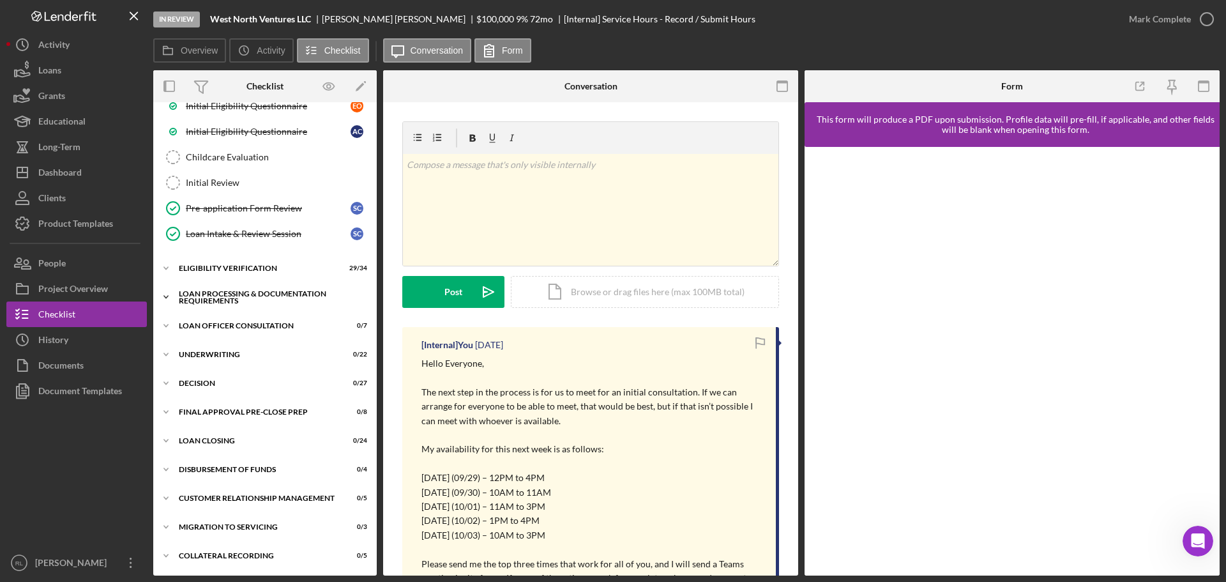
click at [244, 296] on div "Loan Processing & Documentation Requirements" at bounding box center [270, 297] width 182 height 15
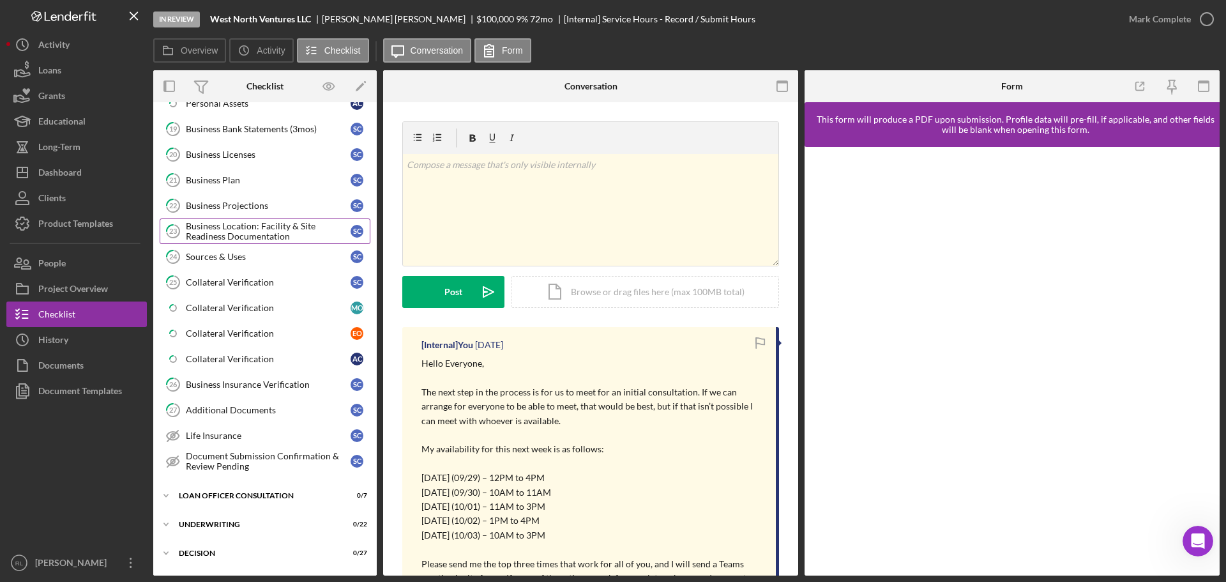
scroll to position [1232, 0]
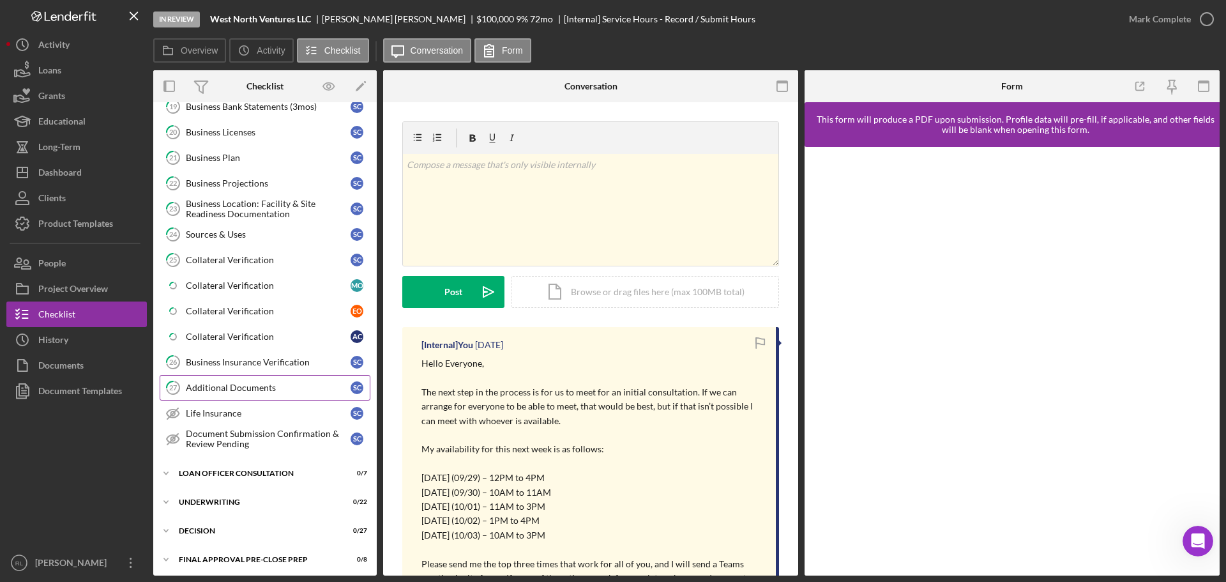
click at [246, 386] on div "Additional Documents" at bounding box center [268, 387] width 165 height 10
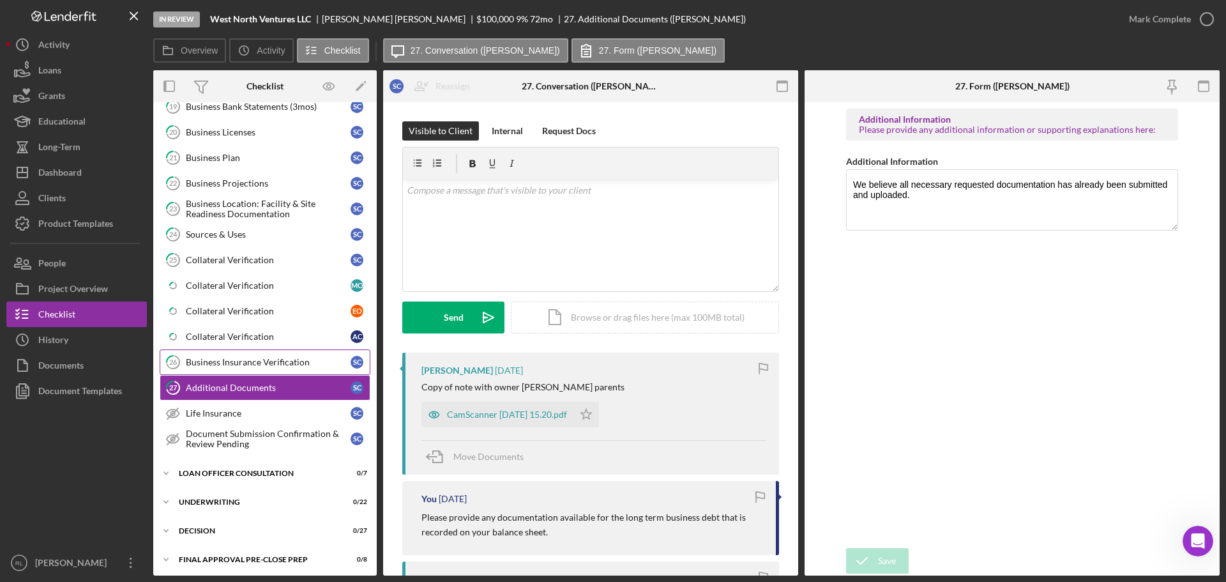
click at [242, 371] on link "26 Business Insurance Verification S C" at bounding box center [265, 362] width 211 height 26
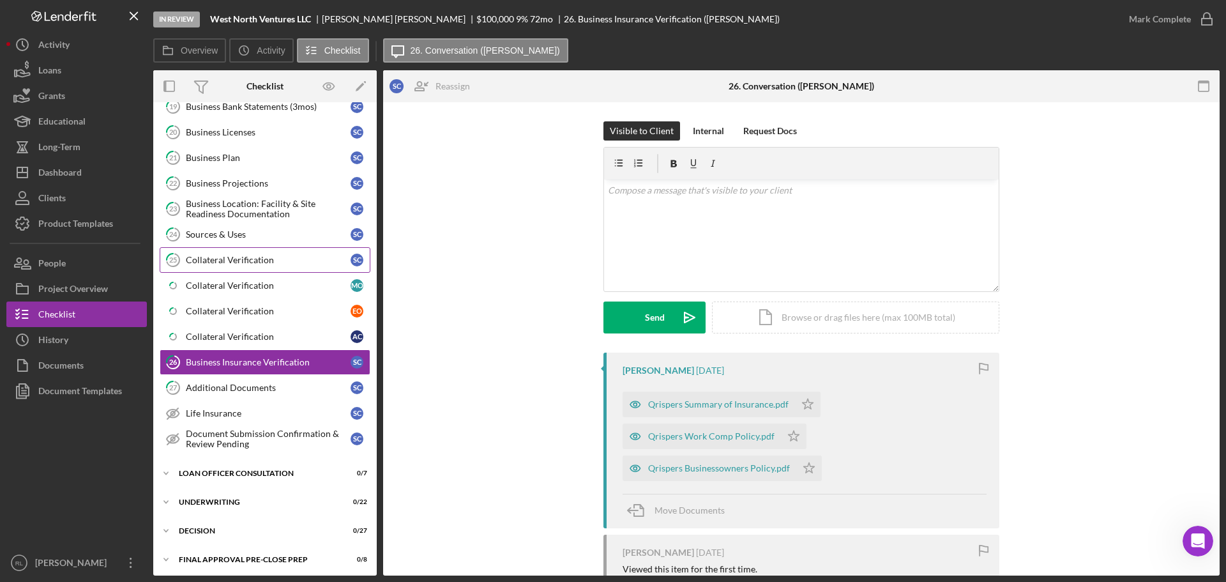
click at [263, 262] on div "Collateral Verification" at bounding box center [268, 260] width 165 height 10
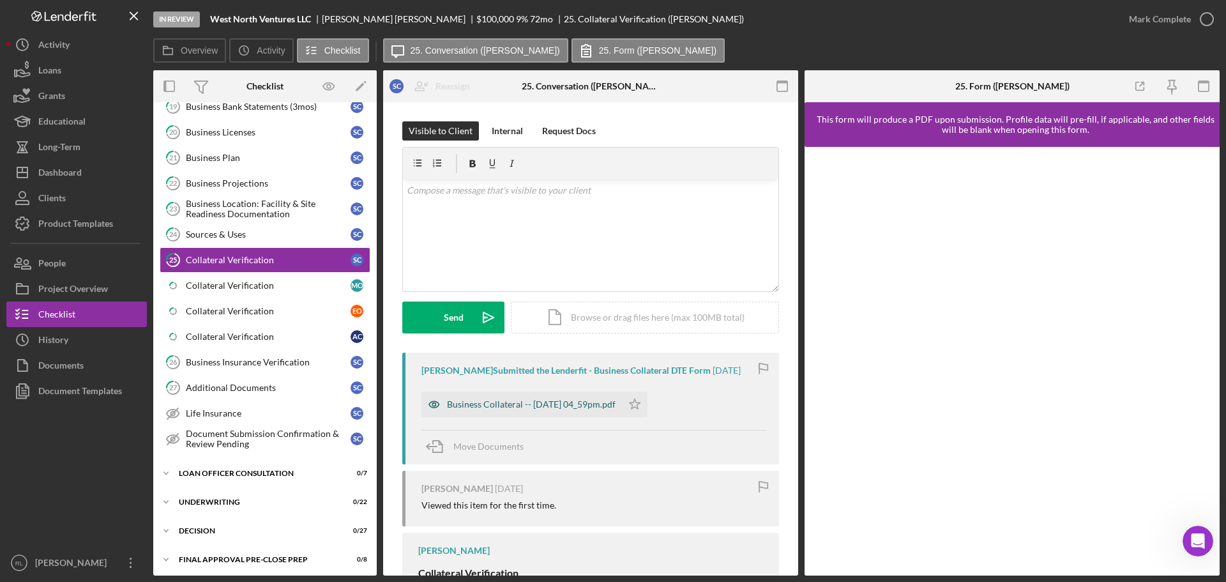
click at [539, 406] on div "Business Collateral -- 2025-09-17 04_59pm.pdf" at bounding box center [531, 404] width 169 height 10
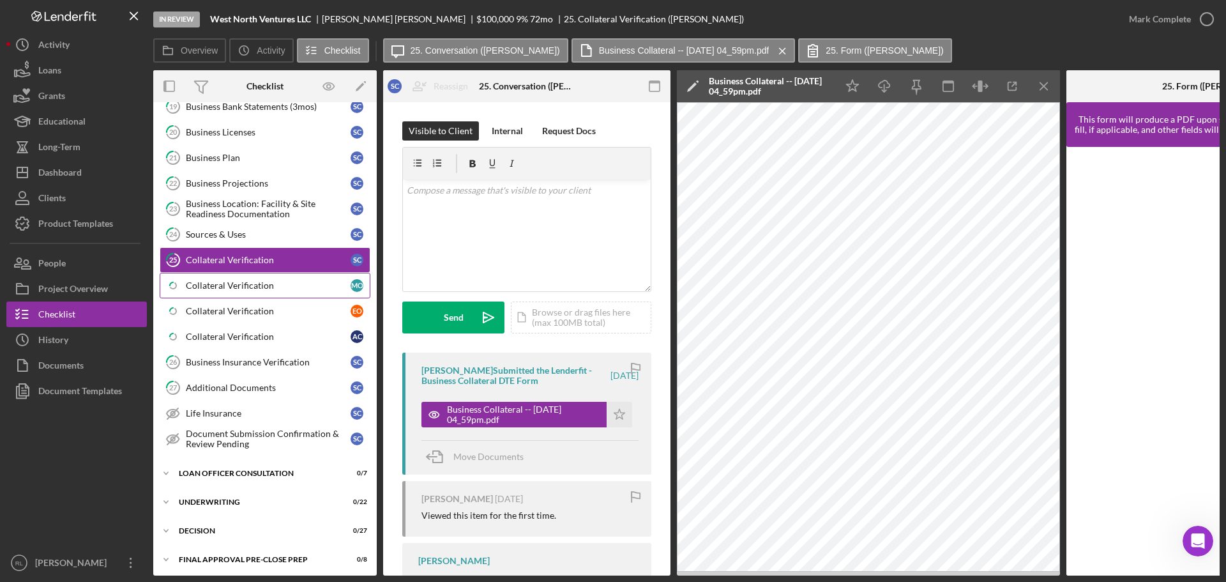
click at [271, 290] on div "Collateral Verification" at bounding box center [268, 285] width 165 height 10
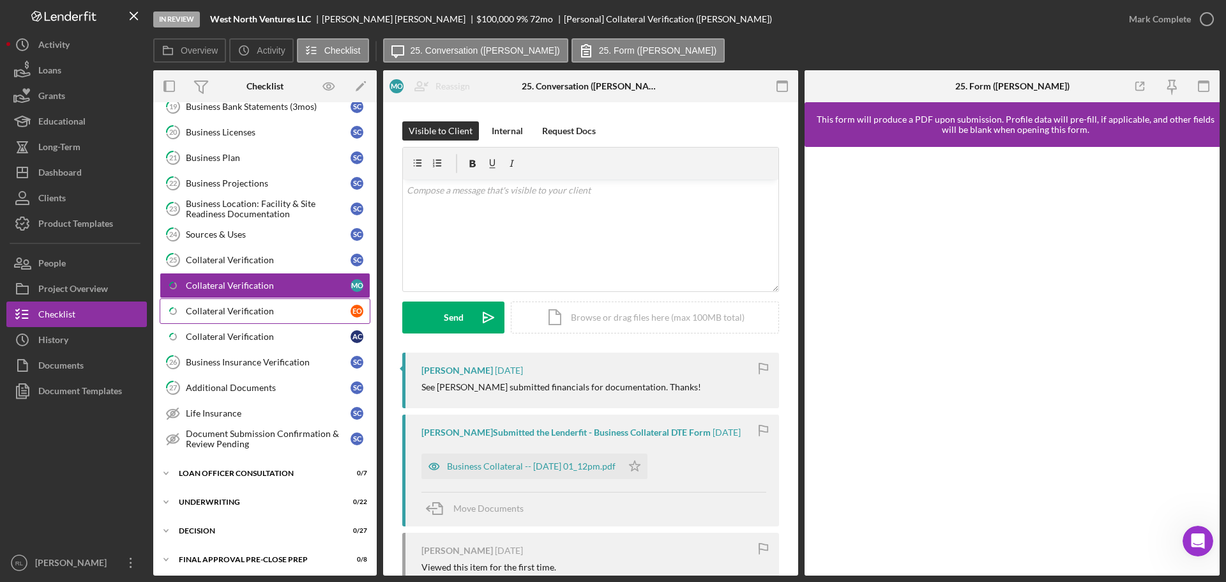
click at [234, 314] on div "Collateral Verification" at bounding box center [268, 311] width 165 height 10
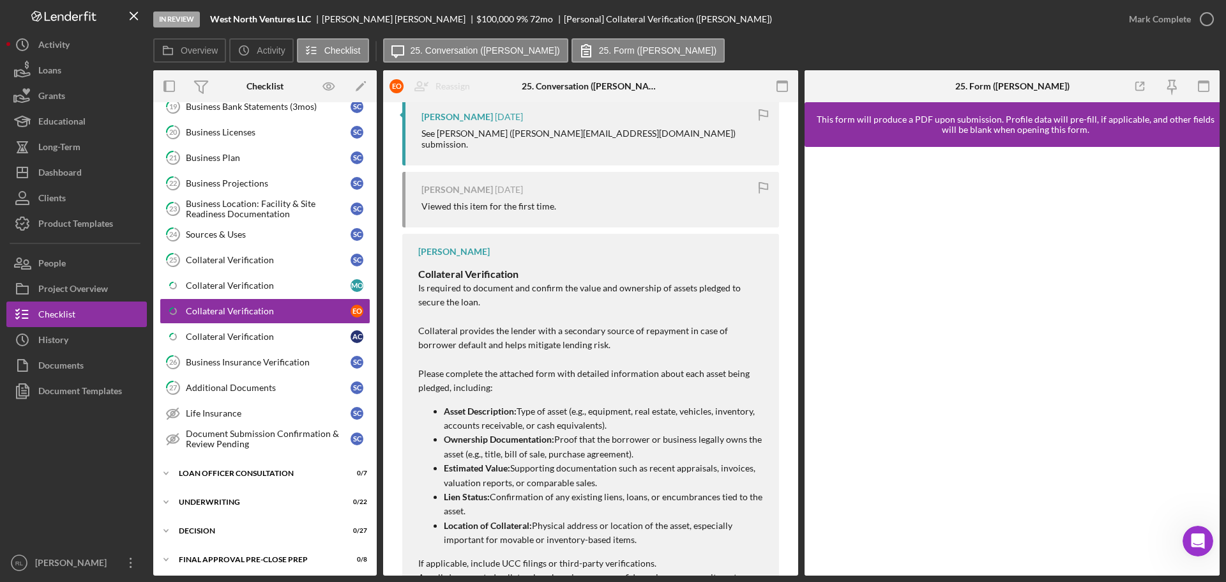
scroll to position [447, 0]
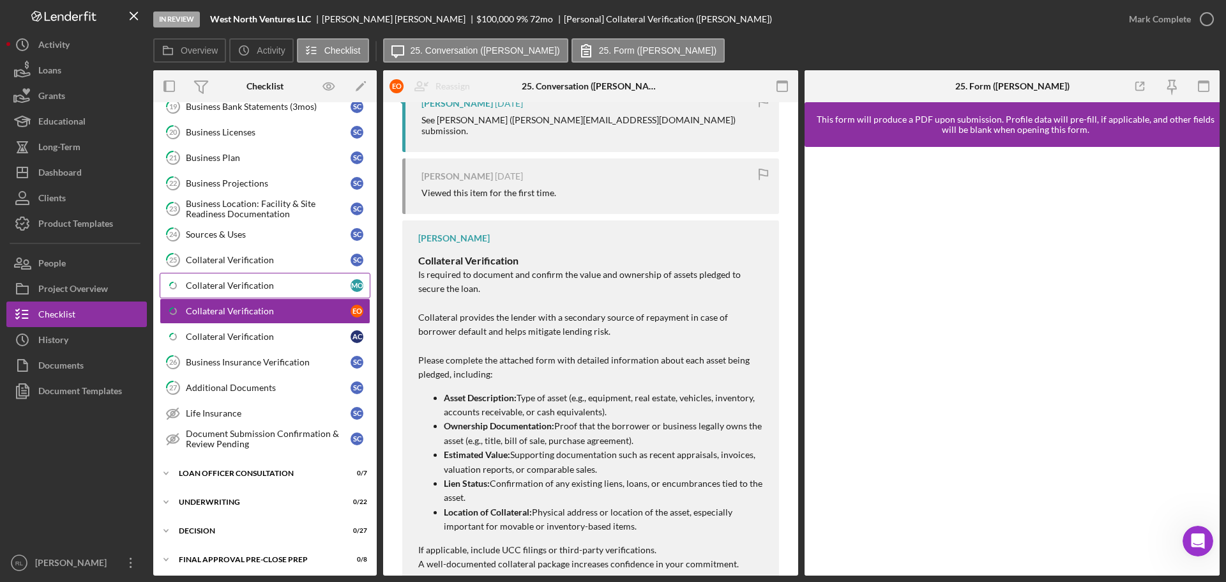
click at [275, 278] on link "Icon/Checklist Item Sub Partial Collateral Verification M O" at bounding box center [265, 286] width 211 height 26
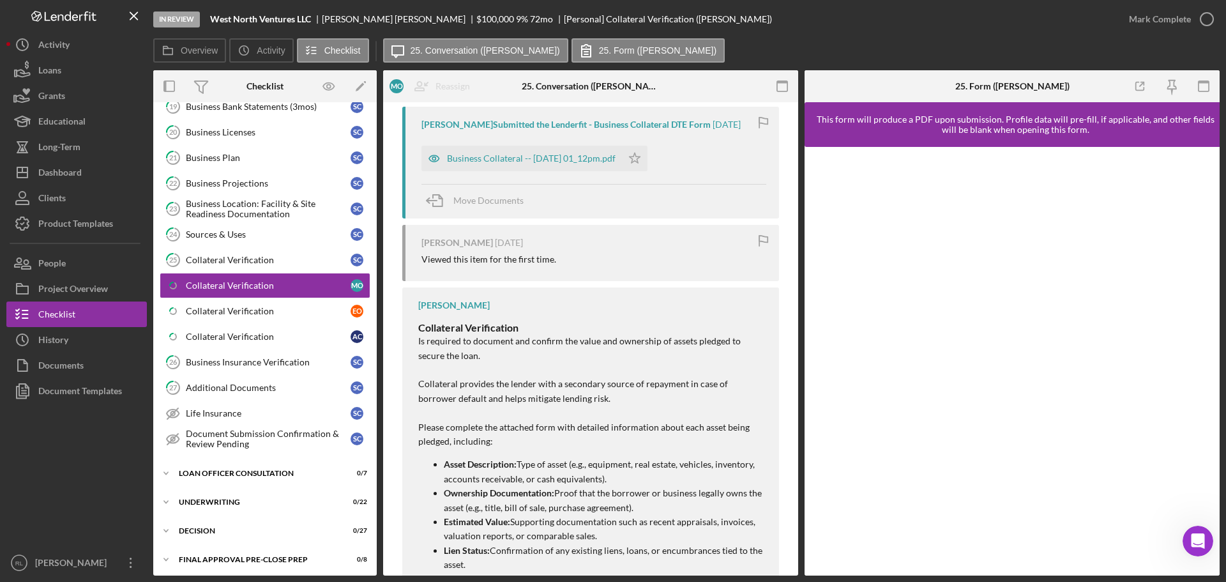
scroll to position [128, 0]
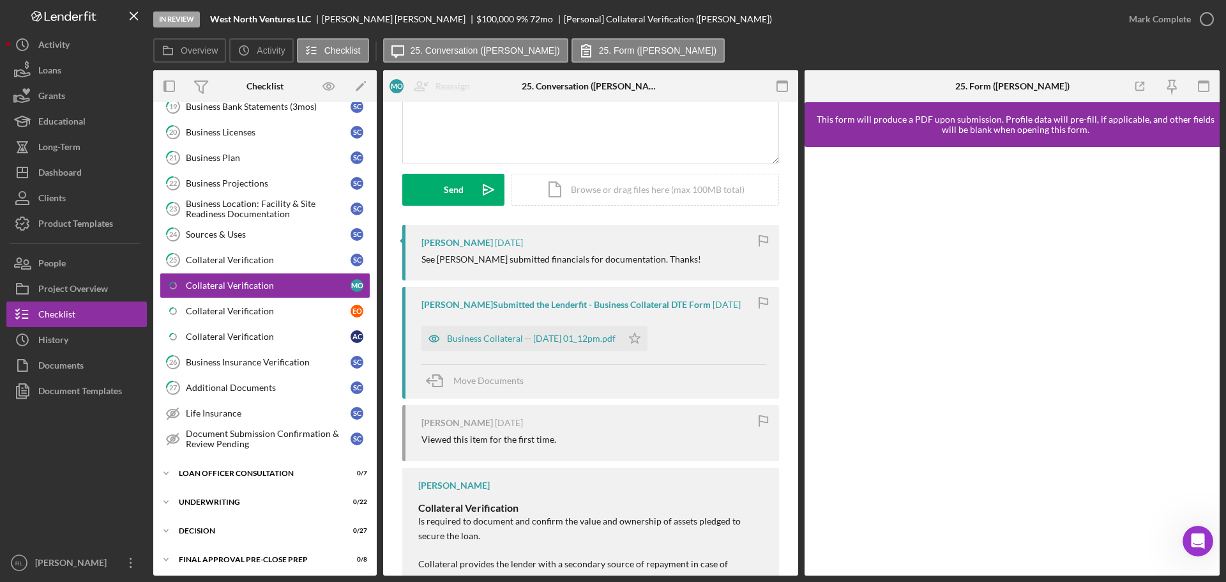
click at [541, 339] on div "Business Collateral -- 2025-09-19 01_12pm.pdf" at bounding box center [531, 338] width 169 height 10
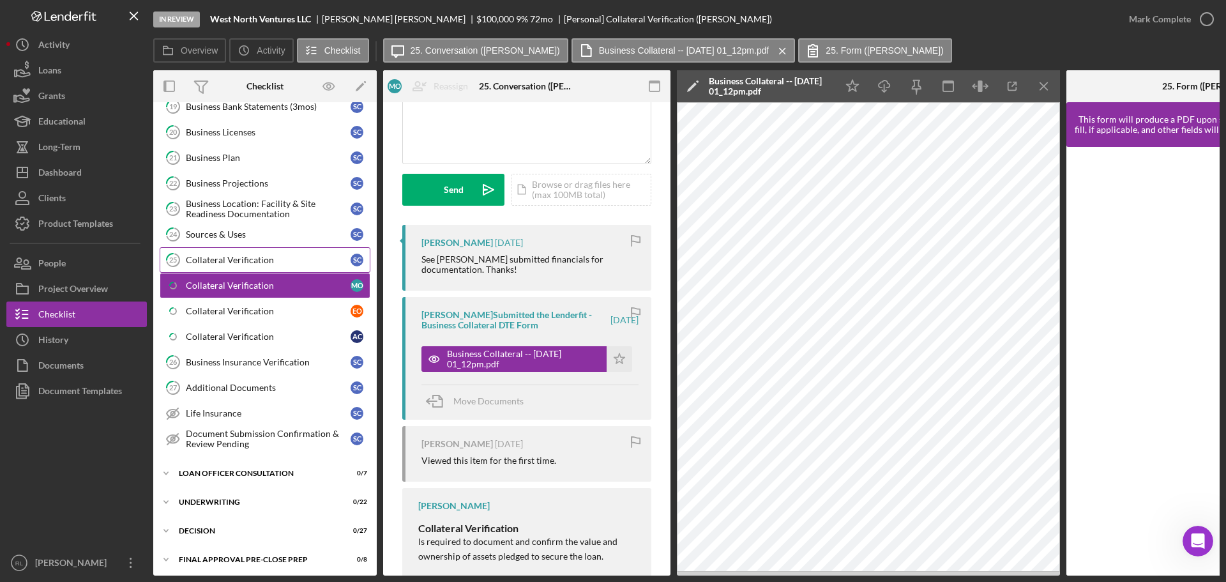
click at [306, 269] on link "25 Collateral Verification S C" at bounding box center [265, 260] width 211 height 26
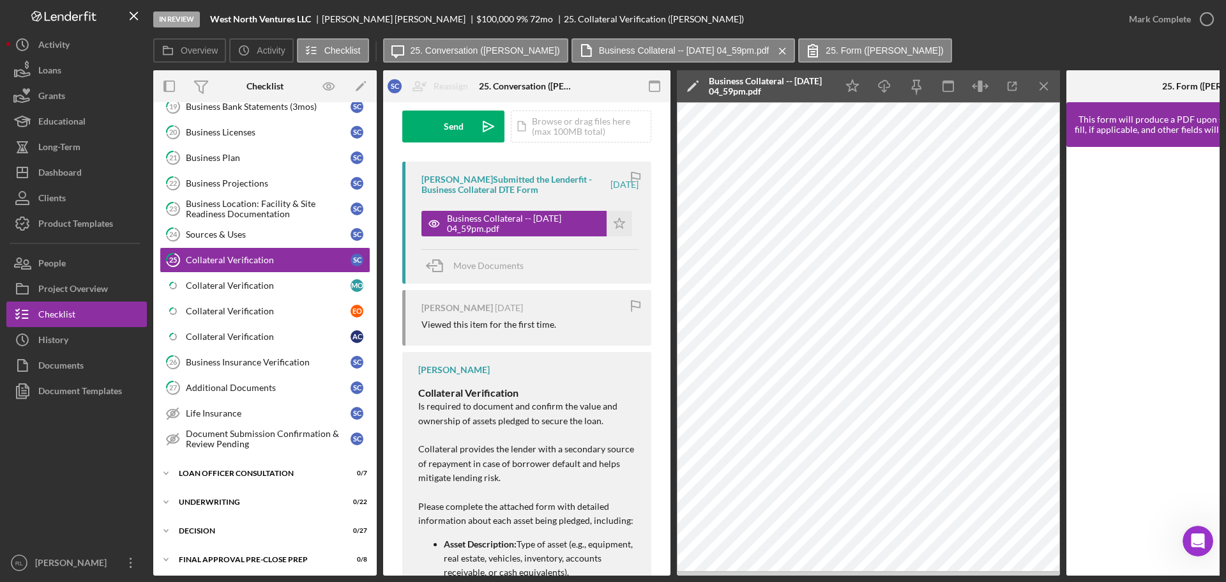
scroll to position [255, 0]
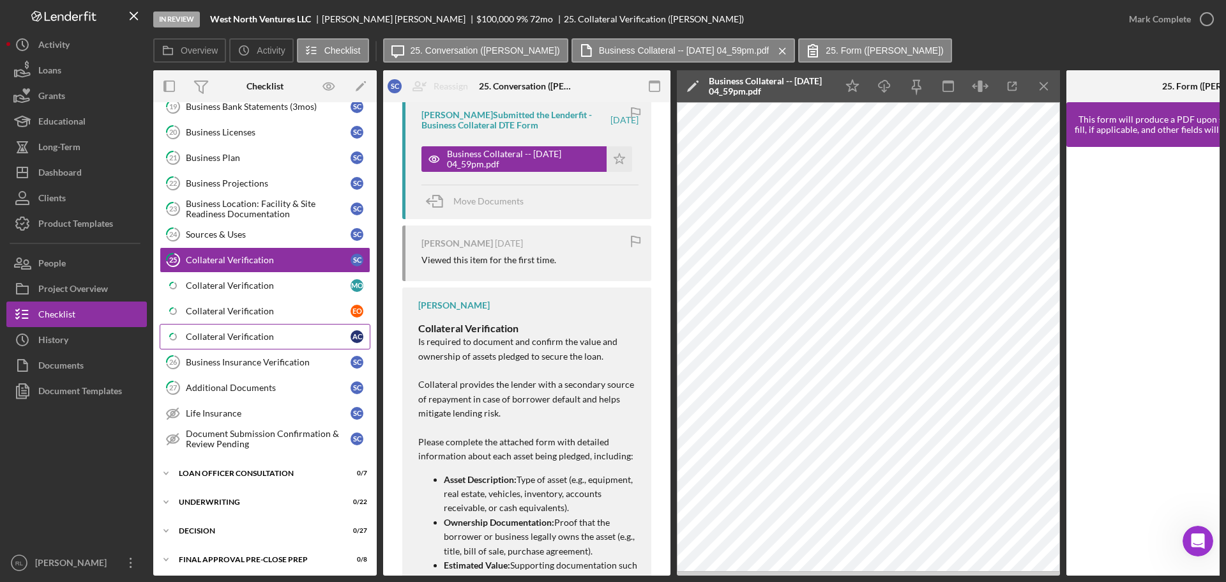
click at [241, 335] on div "Collateral Verification" at bounding box center [268, 336] width 165 height 10
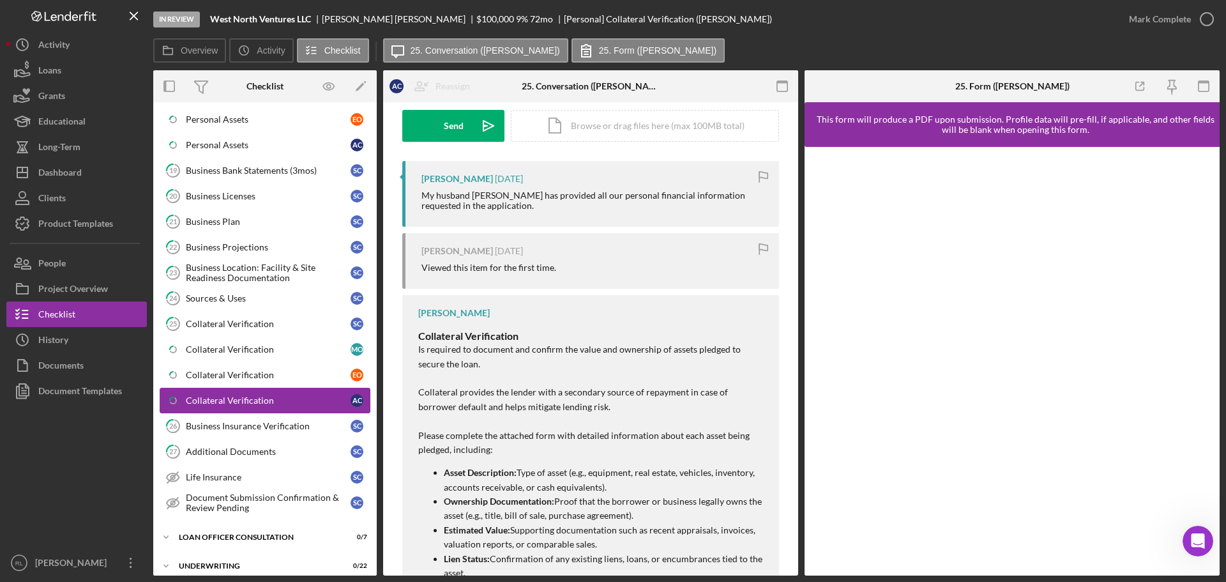
scroll to position [1104, 0]
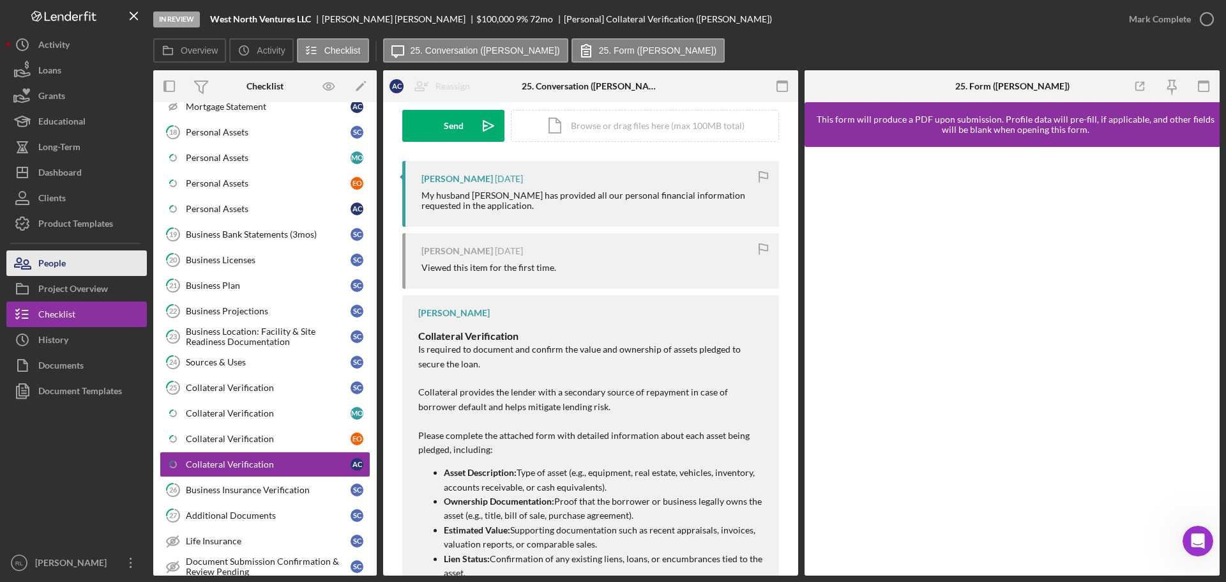
click at [40, 266] on div "People" at bounding box center [51, 264] width 27 height 29
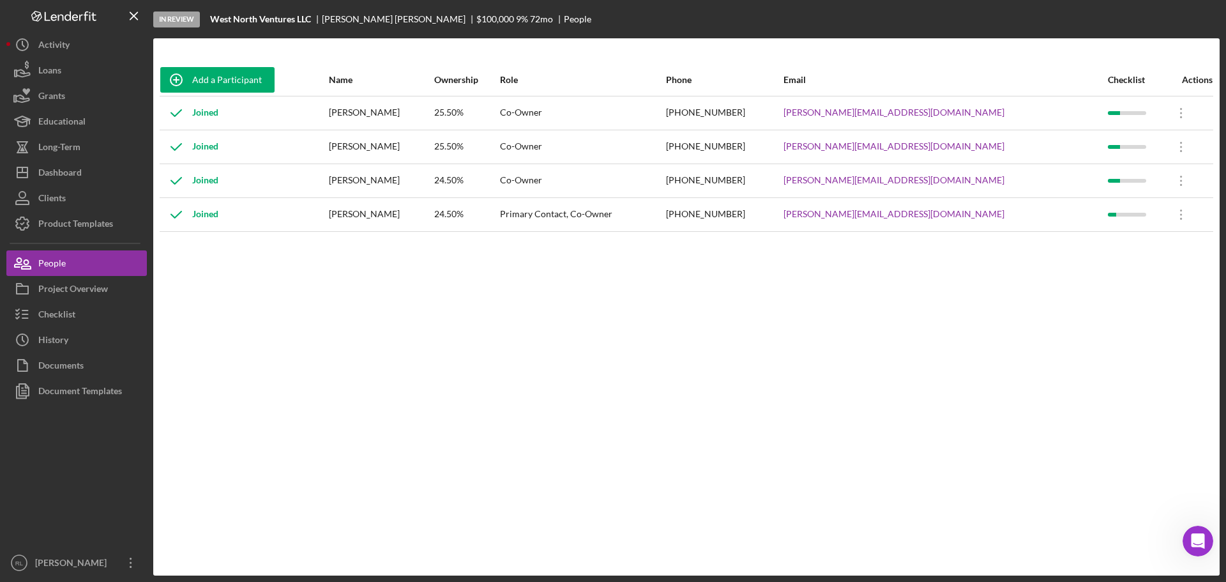
click at [703, 397] on div "Add a Participant Name Ownership Role Phone Email Checklist Actions Joined Adri…" at bounding box center [686, 307] width 1066 height 486
click at [785, 516] on div "Add a Participant Name Ownership Role Phone Email Checklist Actions Joined Adri…" at bounding box center [686, 307] width 1066 height 486
click at [386, 515] on div "Add a Participant Name Ownership Role Phone Email Checklist Actions Joined Adri…" at bounding box center [686, 307] width 1066 height 486
click at [76, 308] on button "Checklist" at bounding box center [76, 314] width 140 height 26
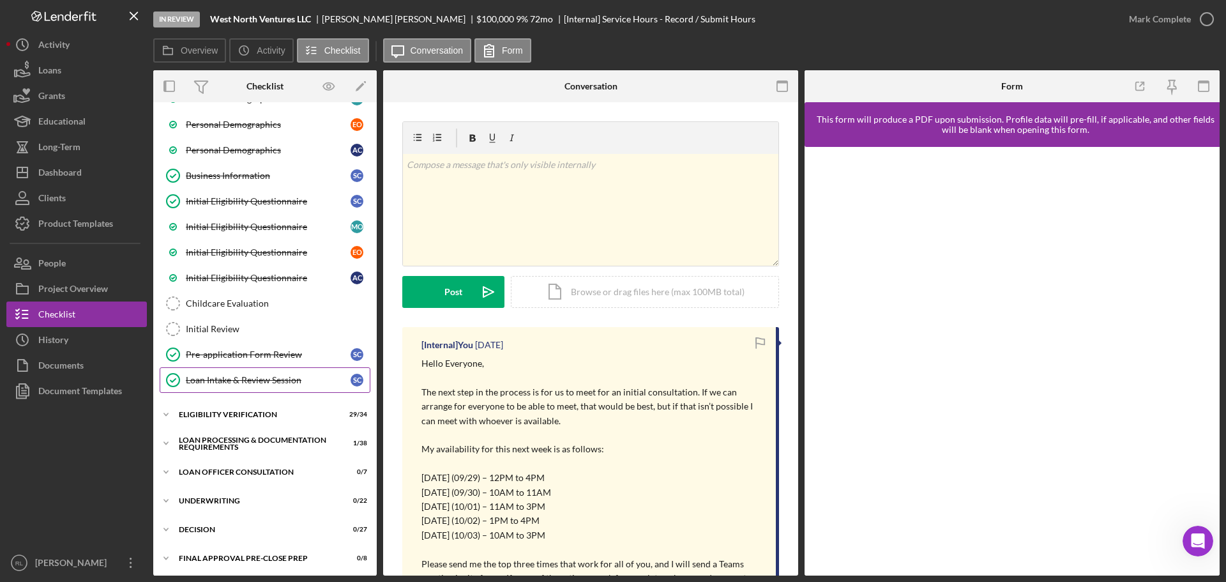
scroll to position [402, 0]
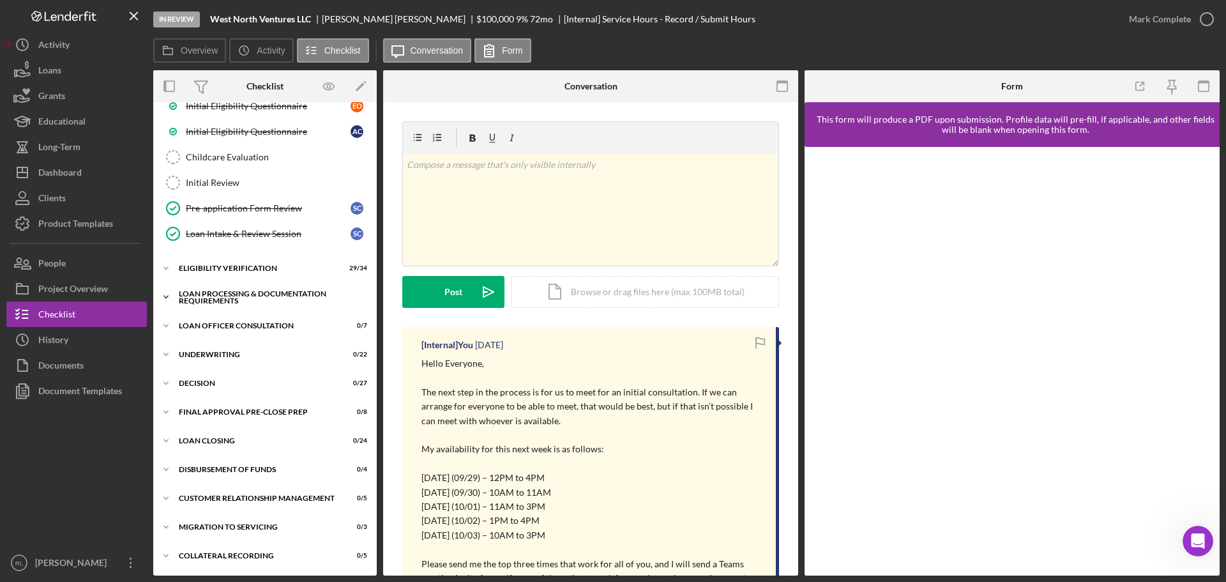
click at [252, 294] on div "Loan Processing & Documentation Requirements" at bounding box center [270, 297] width 182 height 15
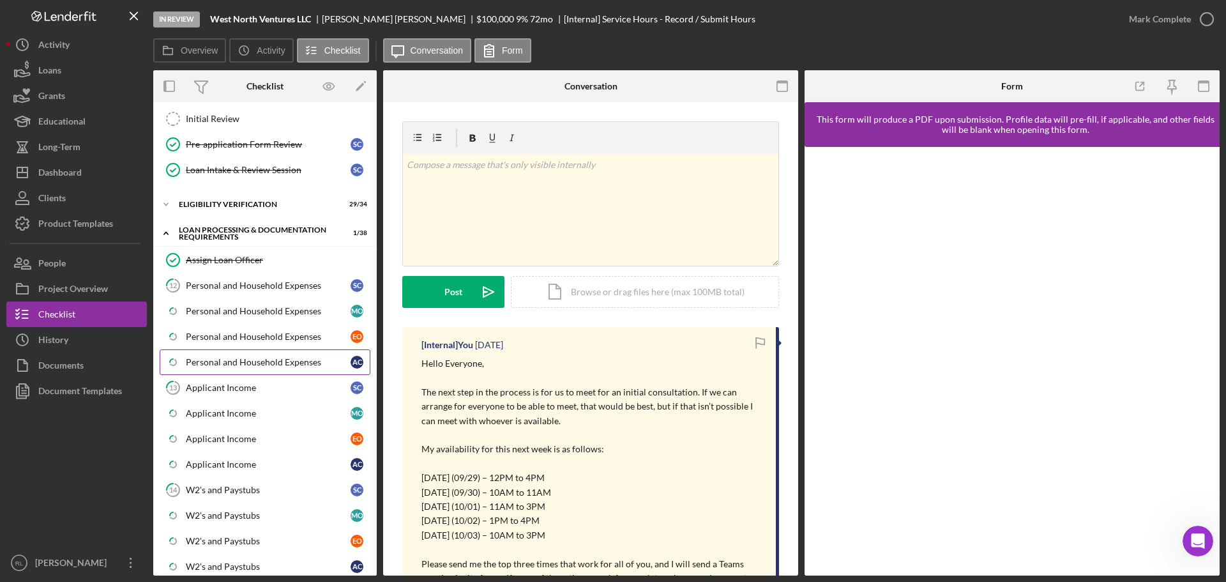
scroll to position [529, 0]
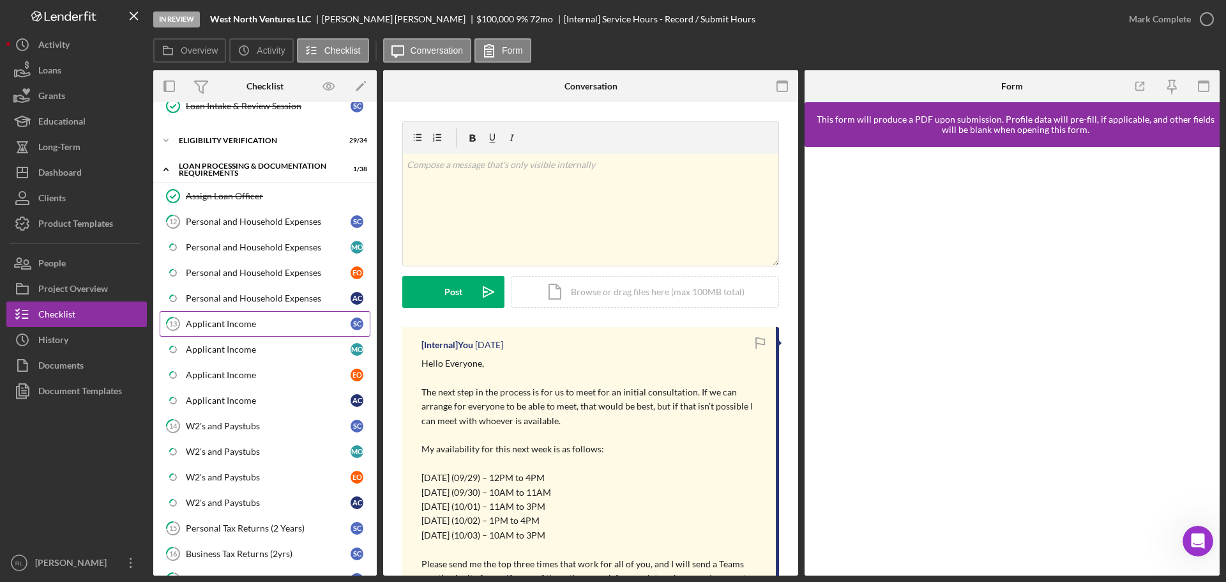
click at [256, 332] on link "13 Applicant Income S C" at bounding box center [265, 324] width 211 height 26
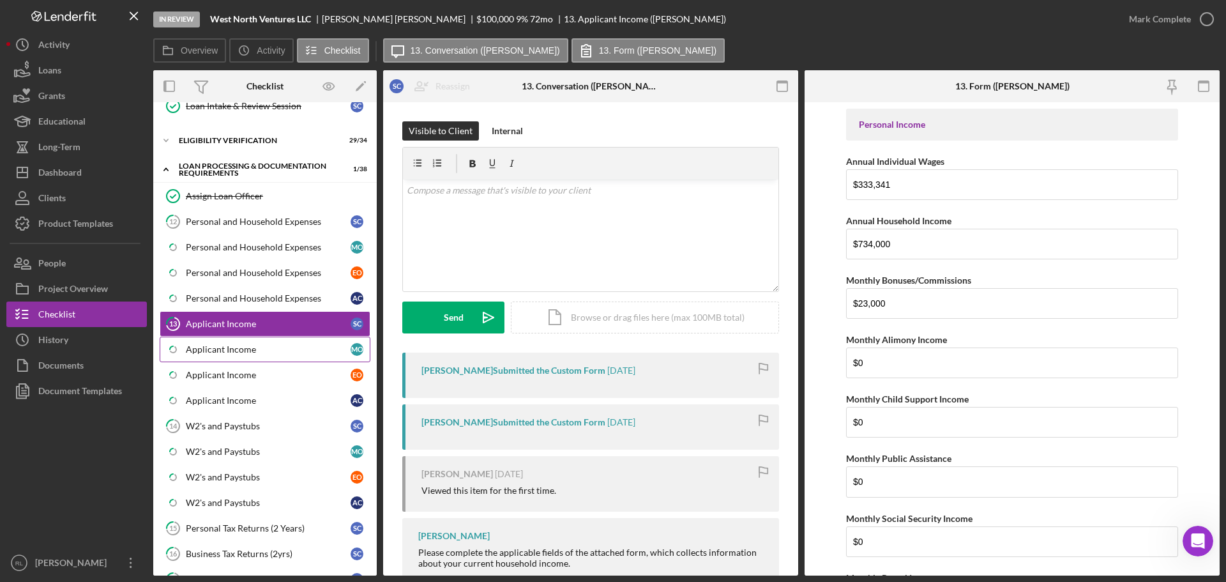
click at [277, 346] on div "Applicant Income" at bounding box center [268, 349] width 165 height 10
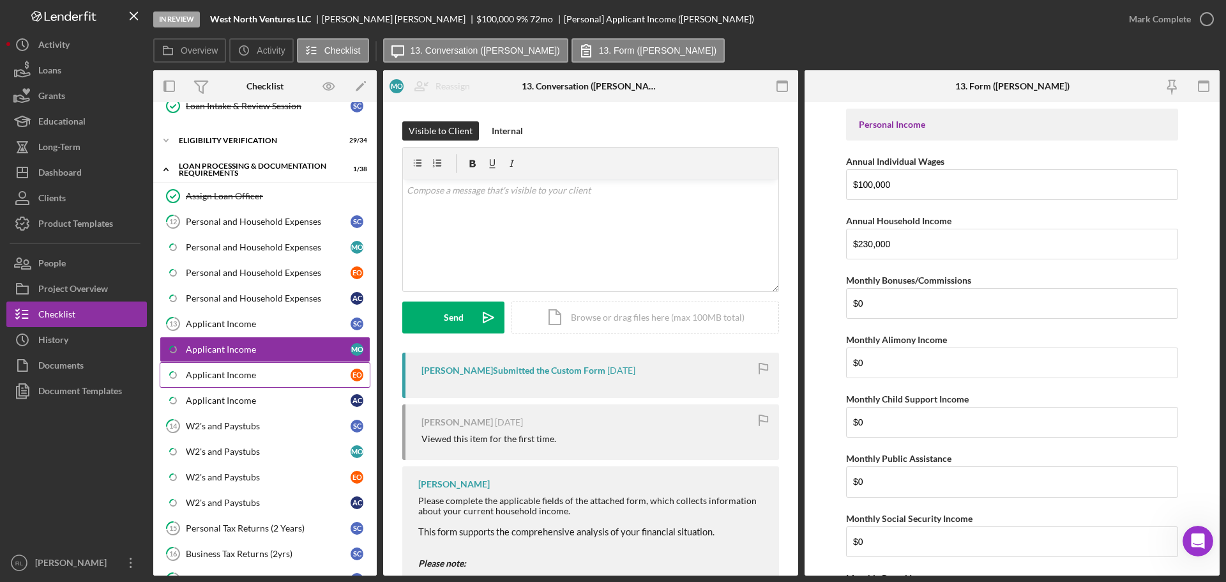
click at [260, 381] on link "Icon/Checklist Item Sub Partial Applicant Income E O" at bounding box center [265, 375] width 211 height 26
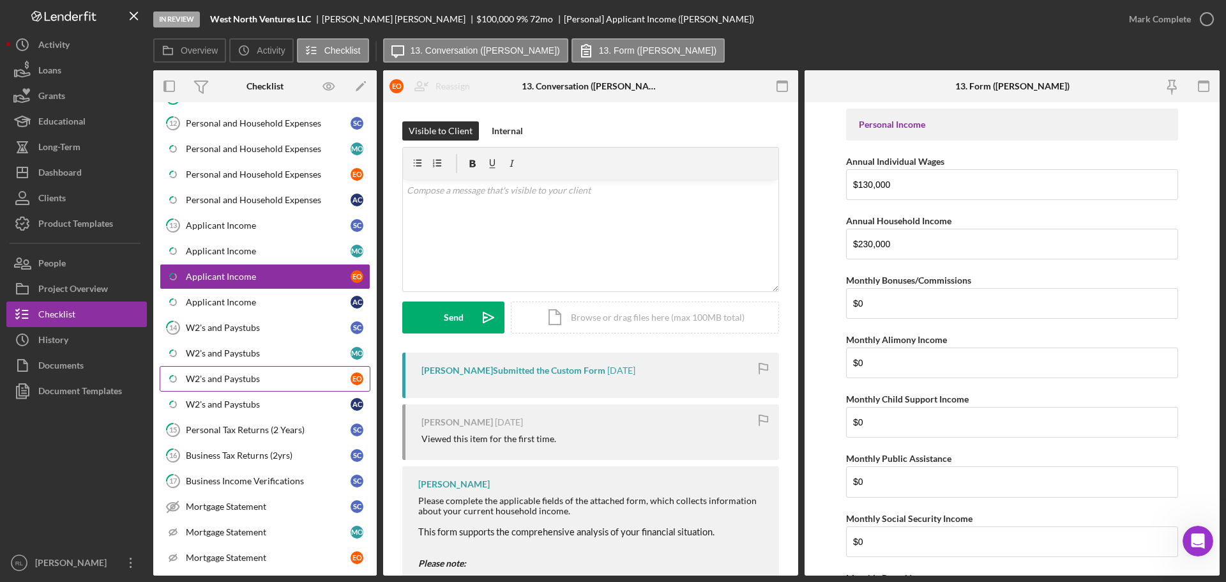
scroll to position [657, 0]
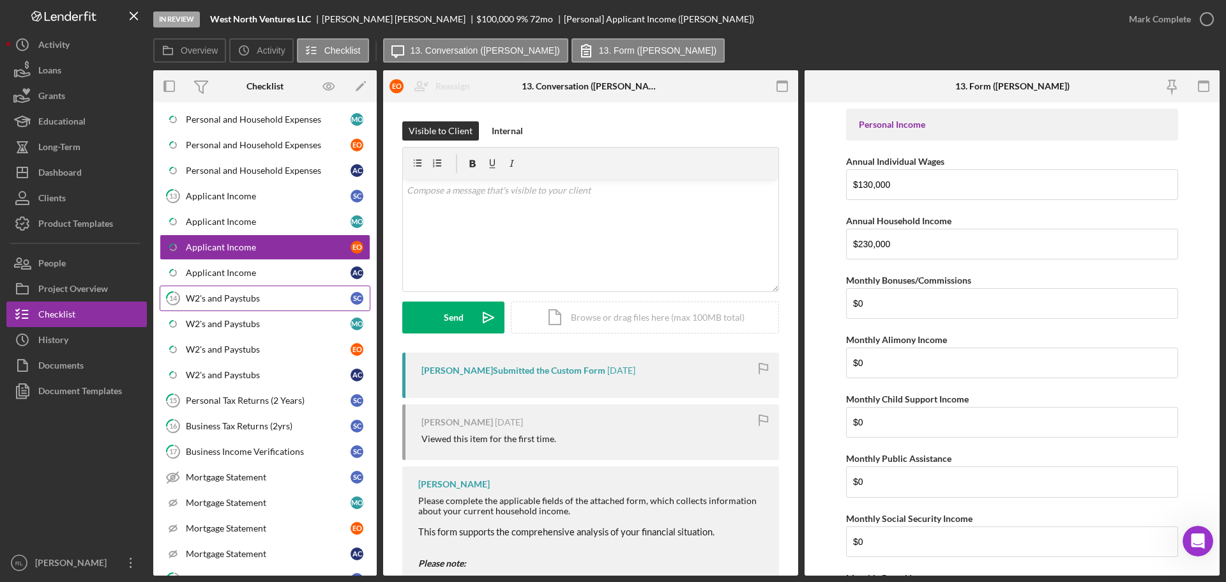
click at [248, 298] on div "W2's and Paystubs" at bounding box center [268, 298] width 165 height 10
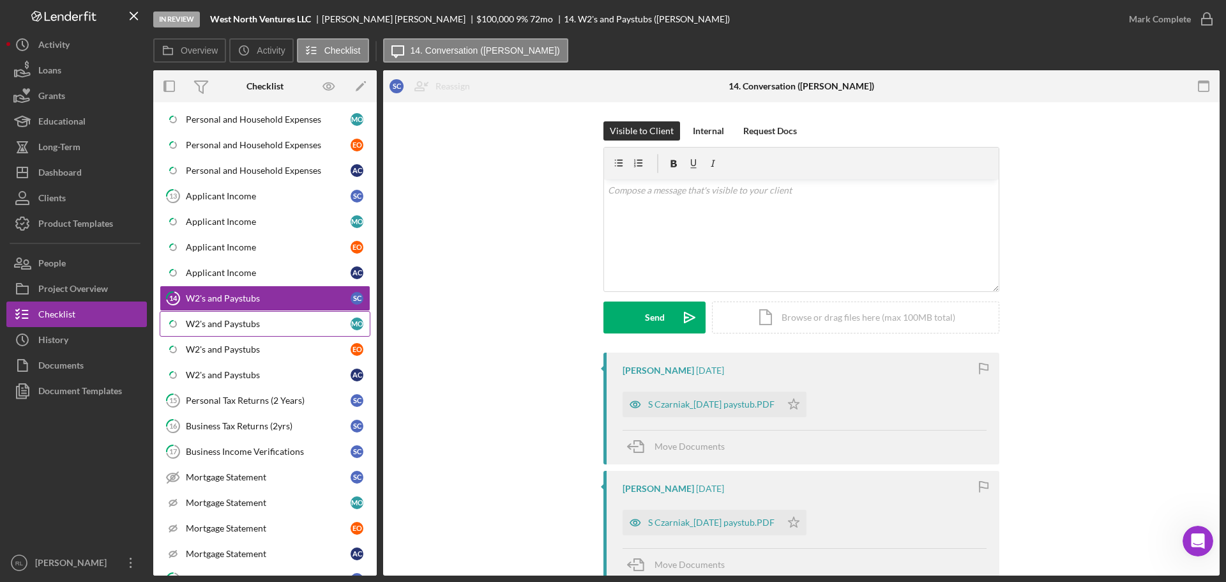
click at [263, 322] on div "W2's and Paystubs" at bounding box center [268, 324] width 165 height 10
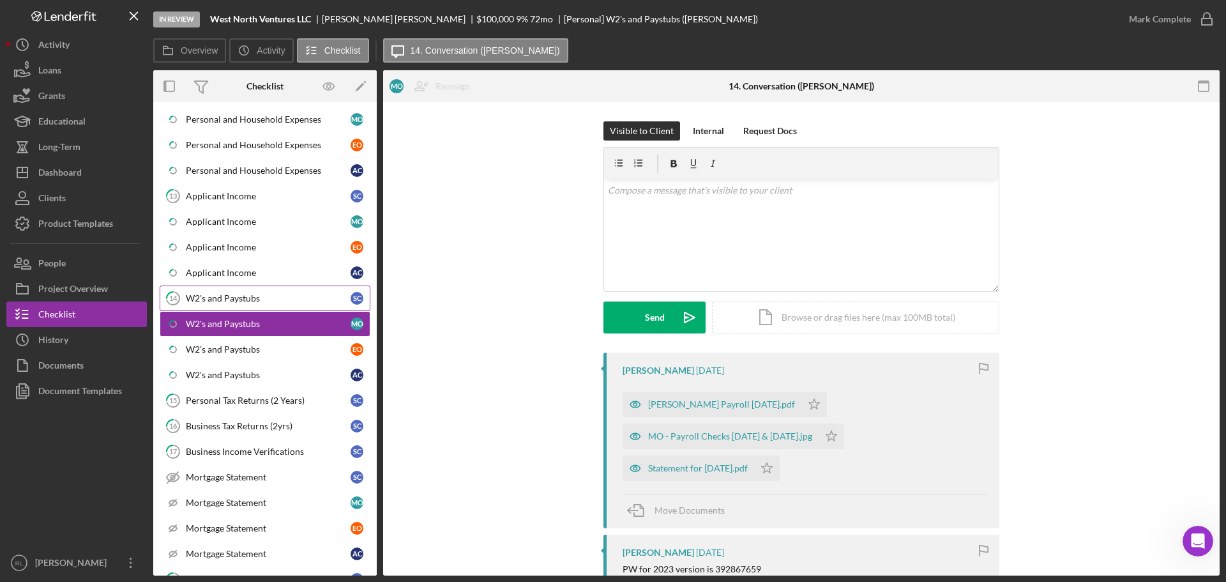
click at [268, 303] on div "W2's and Paystubs" at bounding box center [268, 298] width 165 height 10
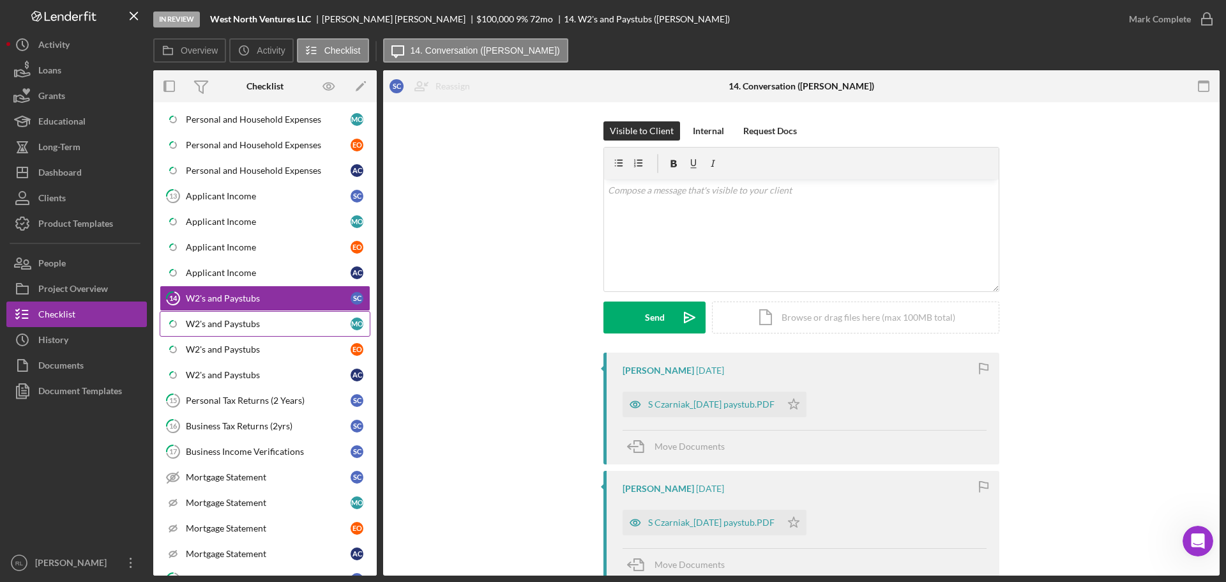
click at [260, 327] on div "W2's and Paystubs" at bounding box center [268, 324] width 165 height 10
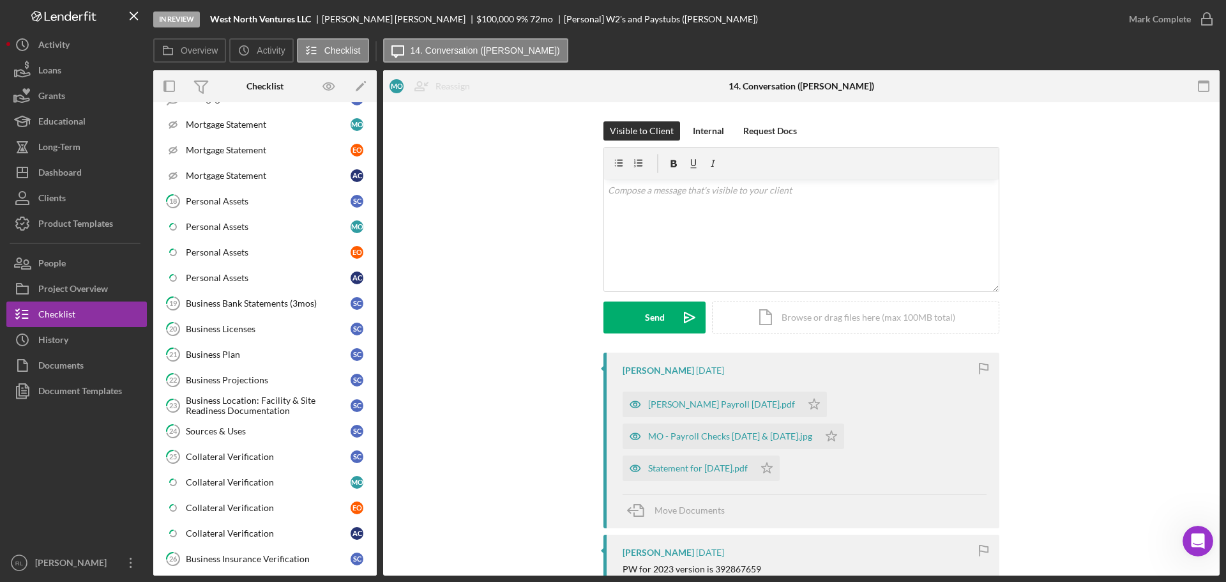
scroll to position [1040, 0]
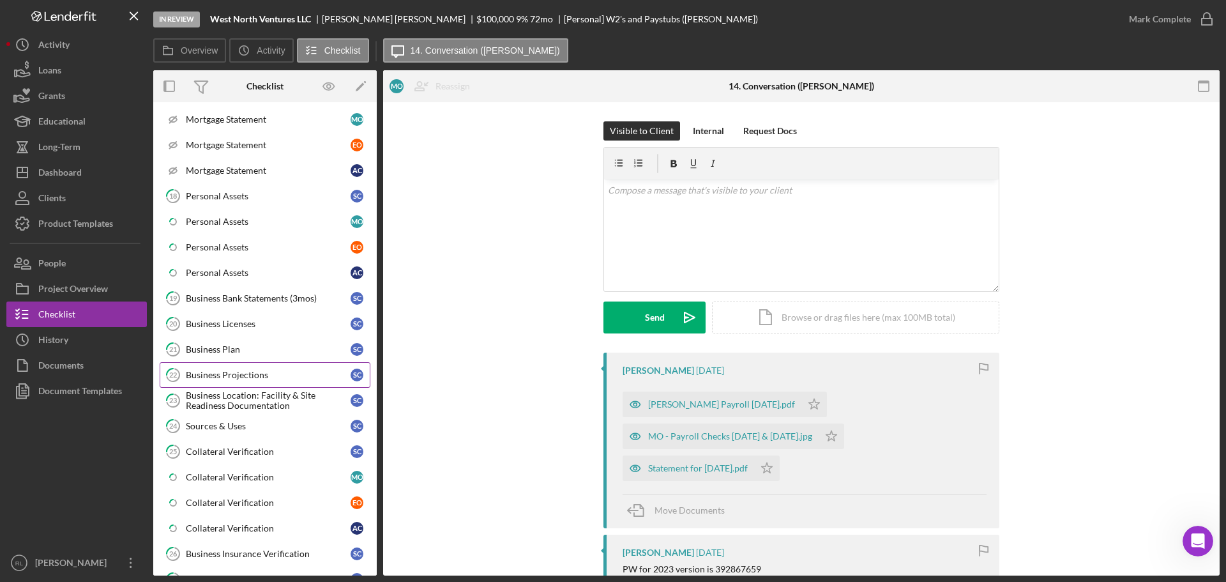
click at [239, 374] on div "Business Projections" at bounding box center [268, 375] width 165 height 10
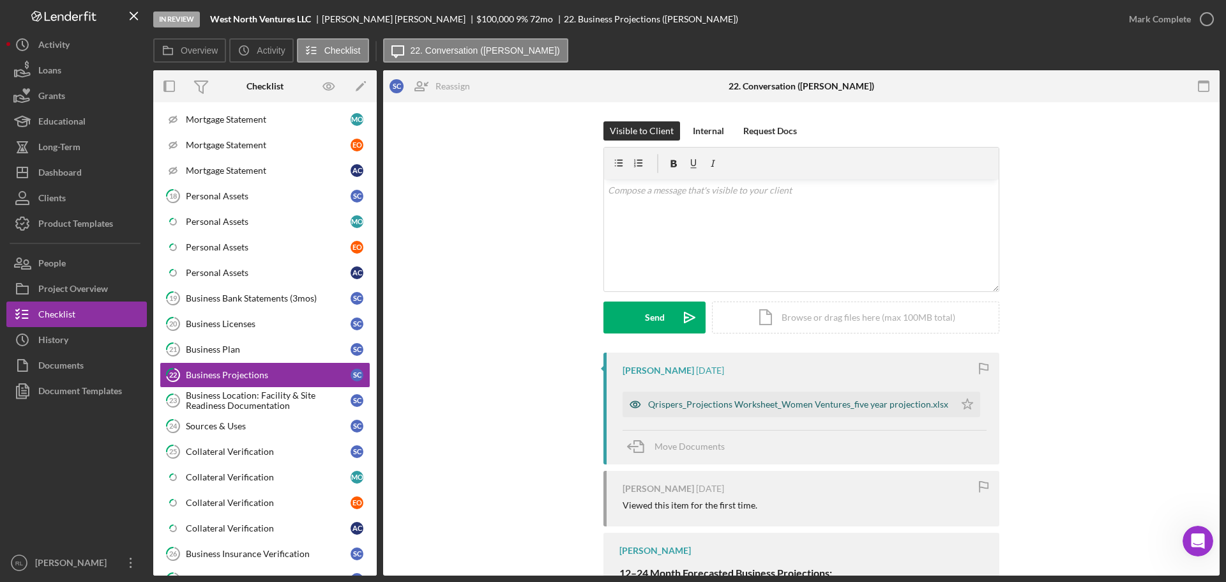
click at [733, 410] on div "Qrispers_Projections Worksheet_Women Ventures_five year projection.xlsx" at bounding box center [788, 404] width 332 height 26
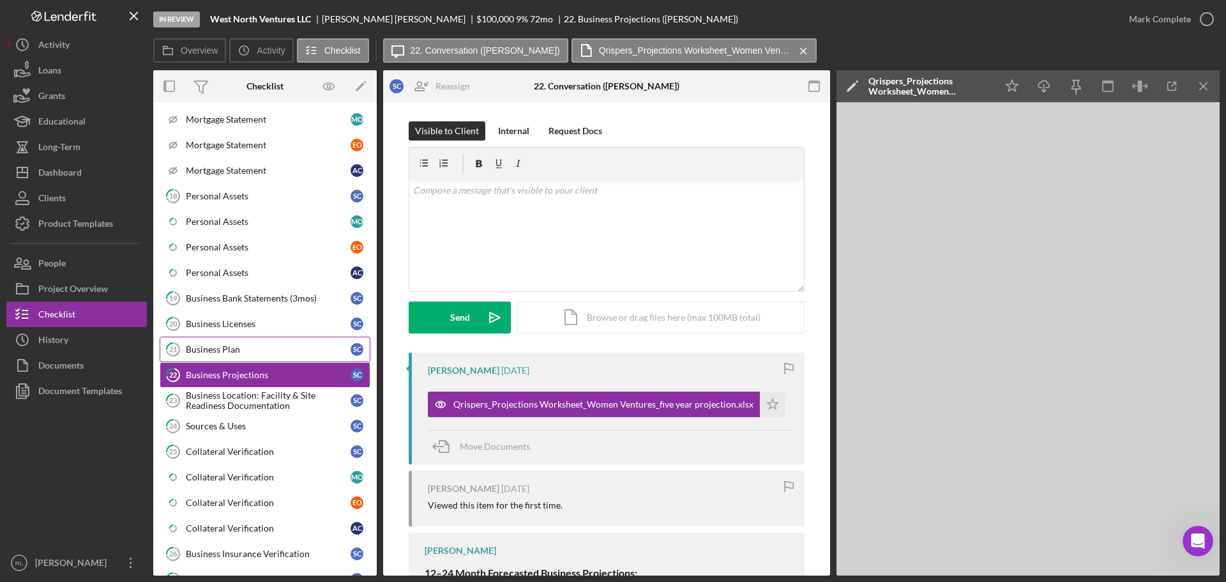
click at [254, 344] on div "Business Plan" at bounding box center [268, 349] width 165 height 10
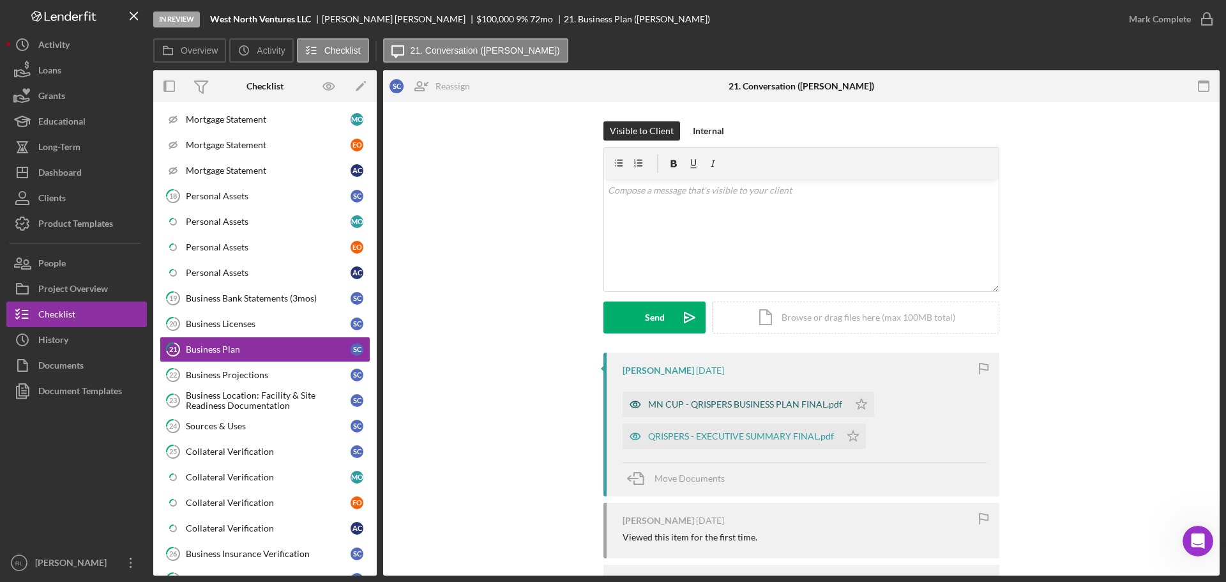
click at [730, 402] on div "MN CUP - QRISPERS BUSINESS PLAN FINAL.pdf" at bounding box center [745, 404] width 194 height 10
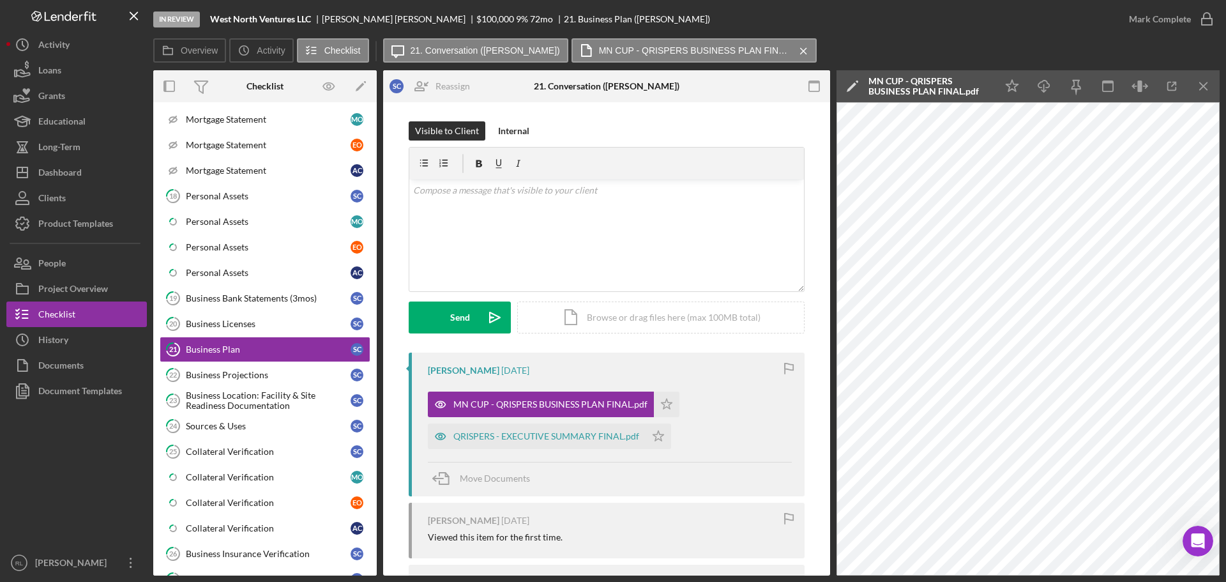
click at [90, 468] on div at bounding box center [76, 477] width 140 height 146
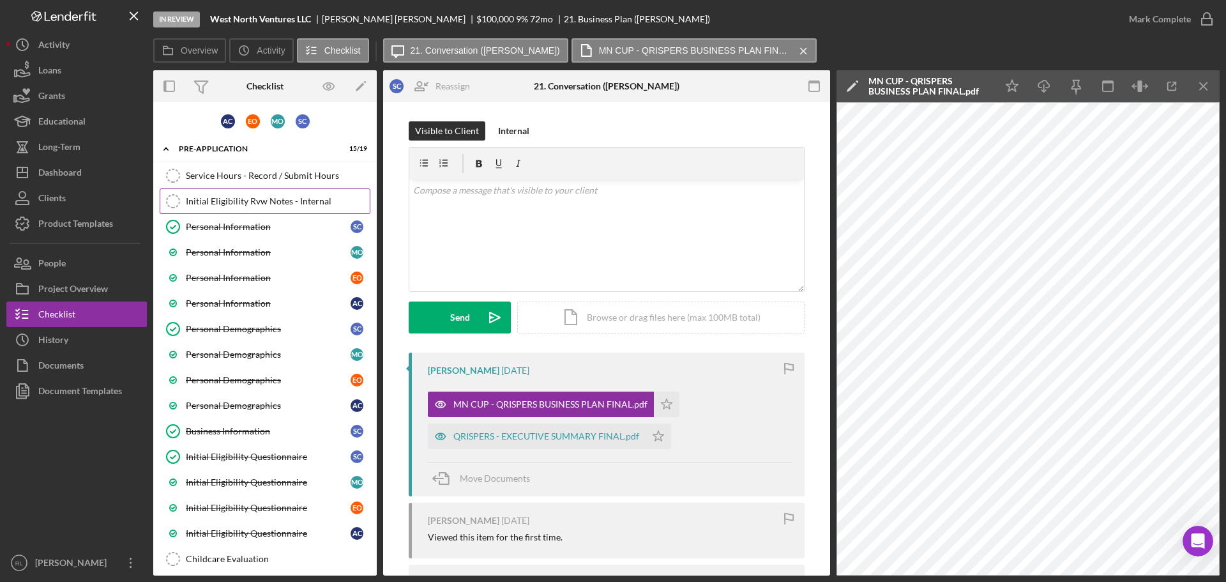
drag, startPoint x: 245, startPoint y: 172, endPoint x: 270, endPoint y: 206, distance: 41.9
click at [245, 172] on div "Service Hours - Record / Submit Hours" at bounding box center [278, 175] width 184 height 10
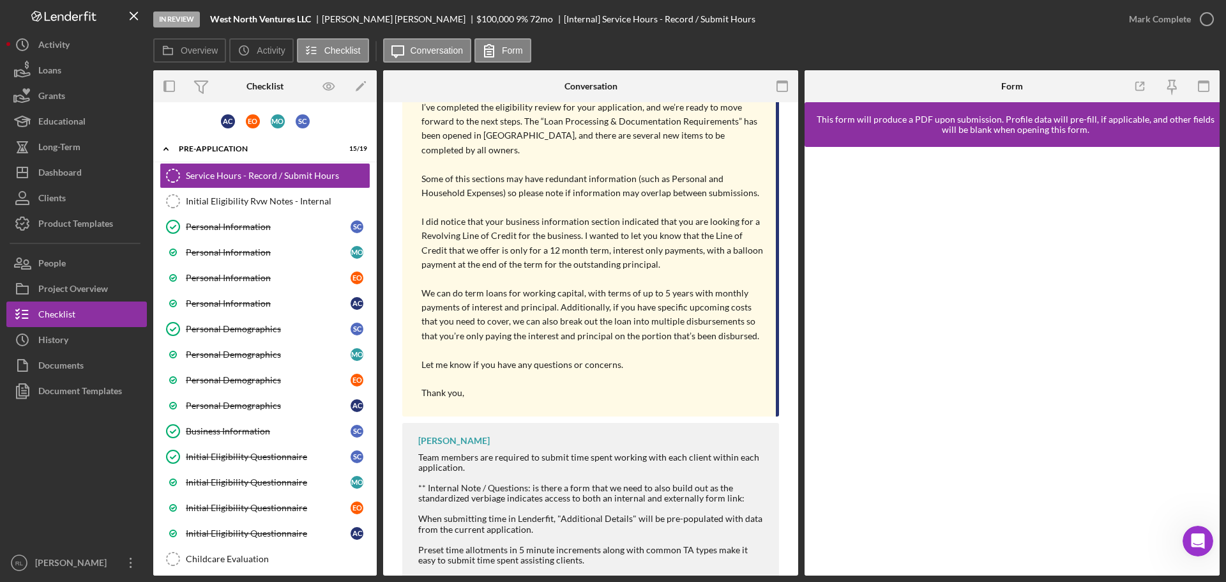
scroll to position [816, 0]
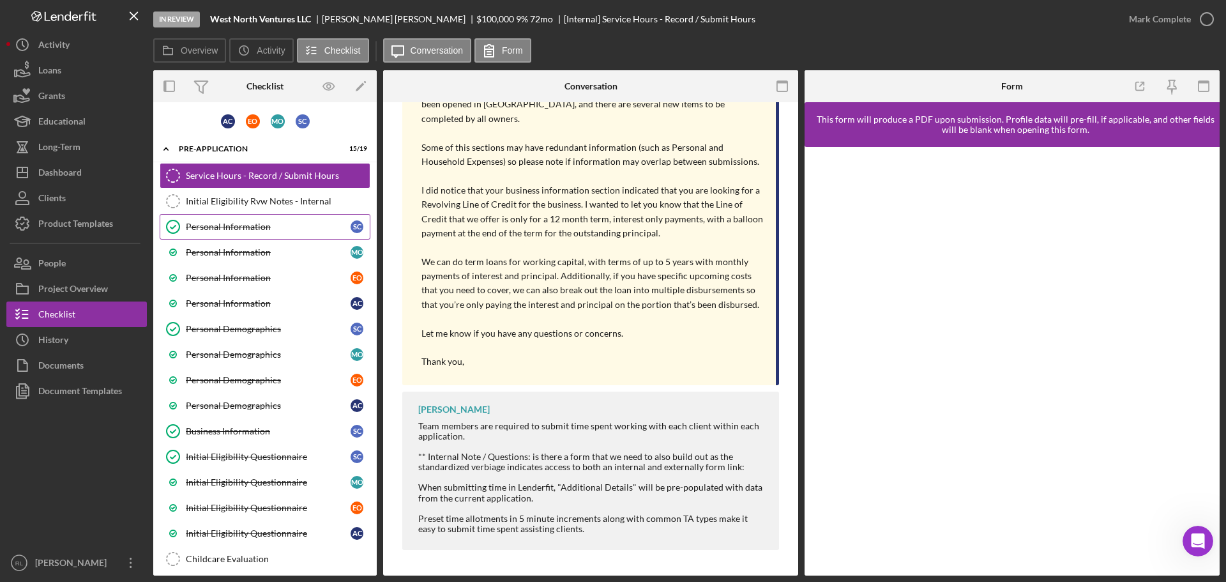
click at [251, 222] on div "Personal Information" at bounding box center [268, 227] width 165 height 10
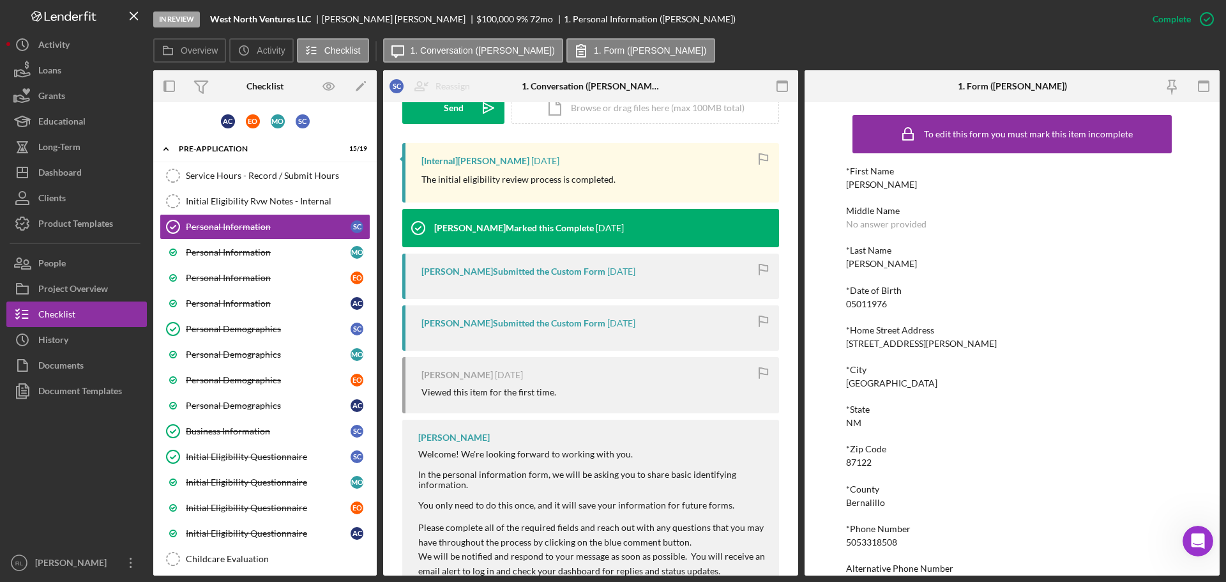
scroll to position [501, 0]
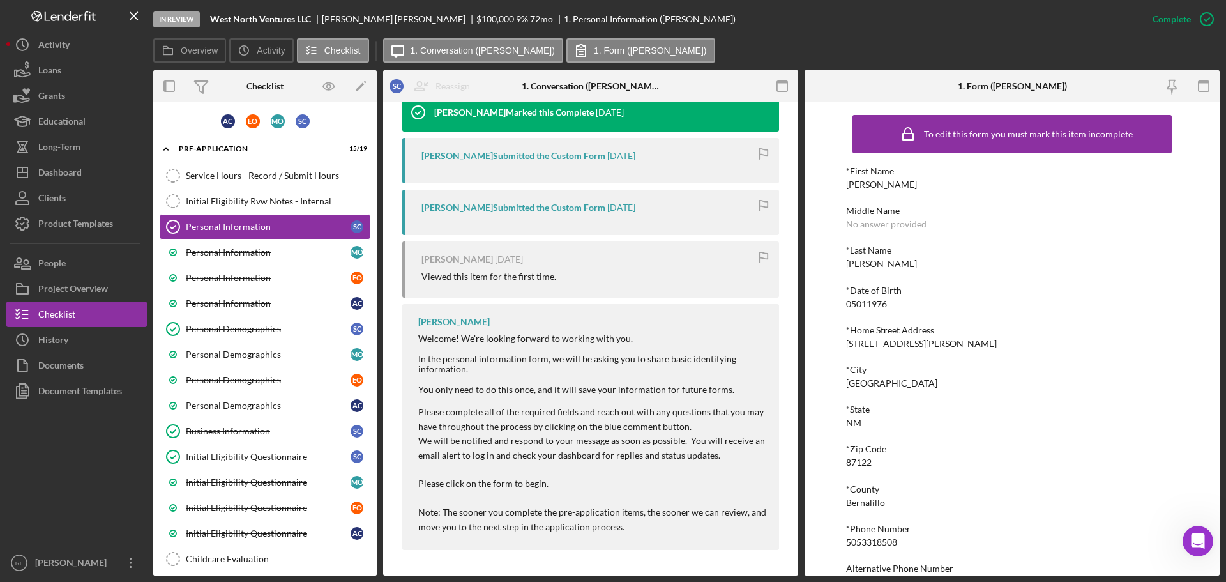
click at [492, 339] on div "Welcome! We're looking forward to working with you." at bounding box center [592, 343] width 348 height 20
drag, startPoint x: 90, startPoint y: 484, endPoint x: 201, endPoint y: 393, distance: 143.8
click at [90, 484] on div at bounding box center [76, 477] width 140 height 146
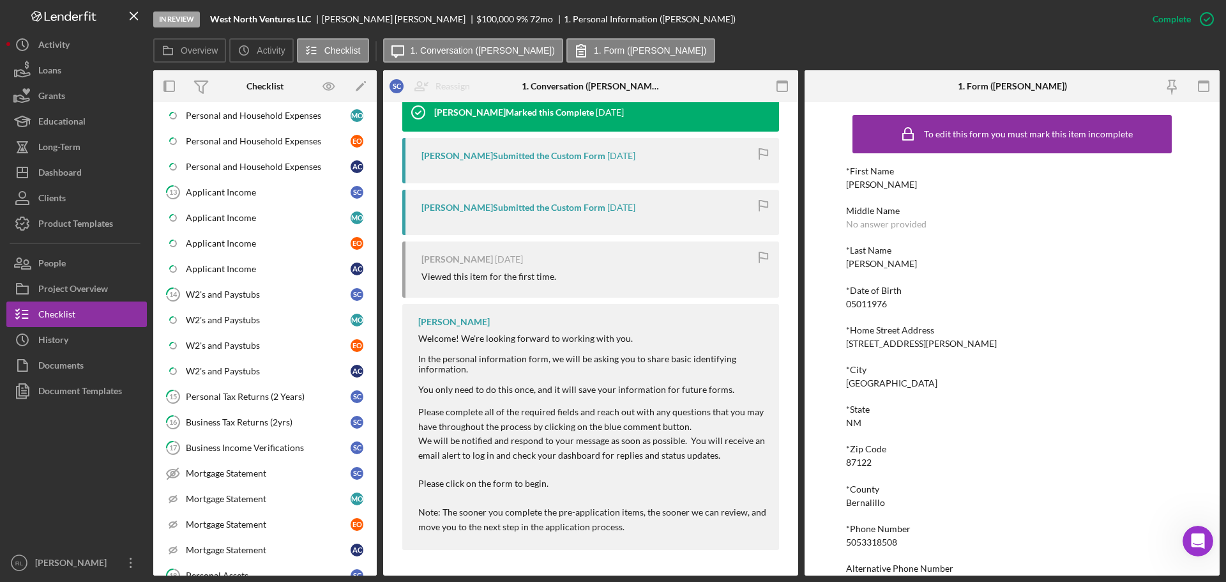
scroll to position [638, 0]
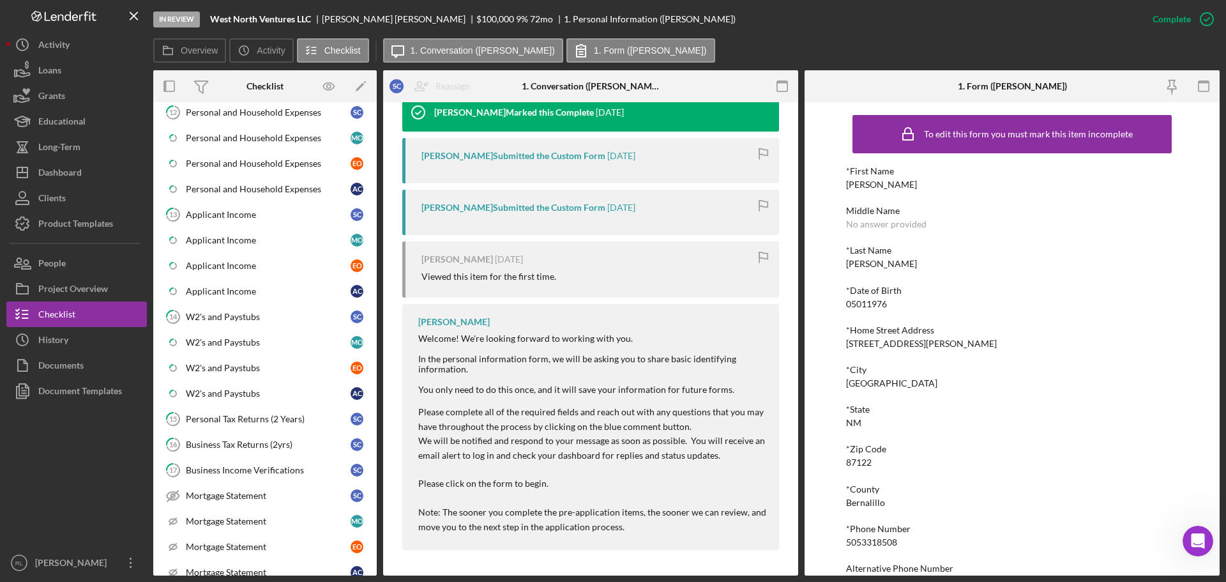
drag, startPoint x: 41, startPoint y: 479, endPoint x: 87, endPoint y: 466, distance: 47.9
click at [40, 479] on div at bounding box center [76, 477] width 140 height 146
click at [245, 219] on div "Applicant Income" at bounding box center [268, 214] width 165 height 10
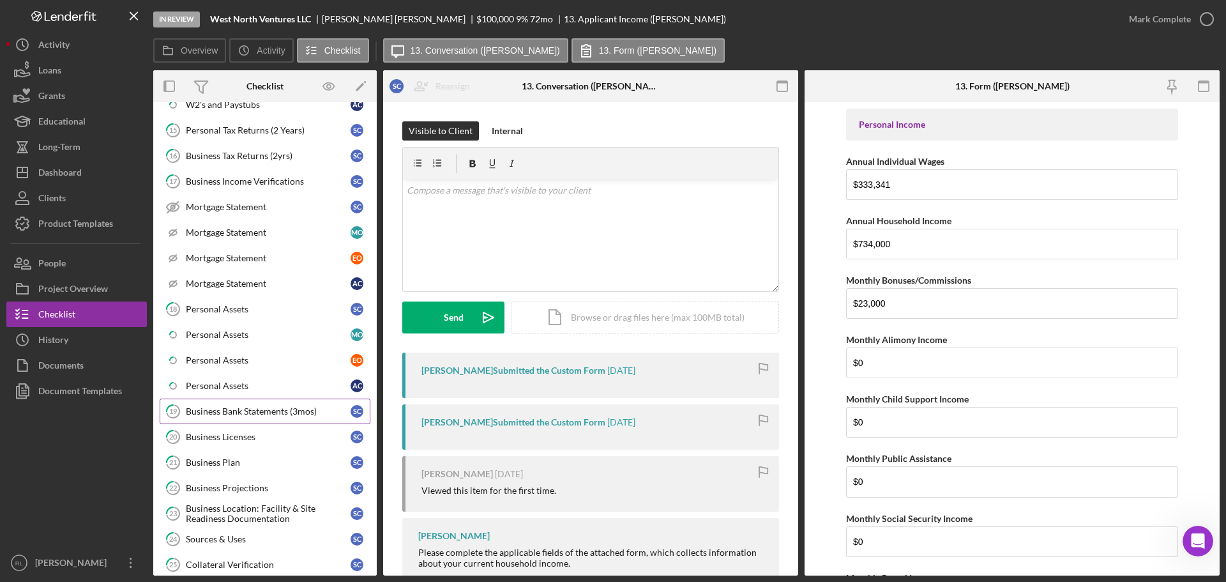
scroll to position [958, 0]
